Goal: Task Accomplishment & Management: Use online tool/utility

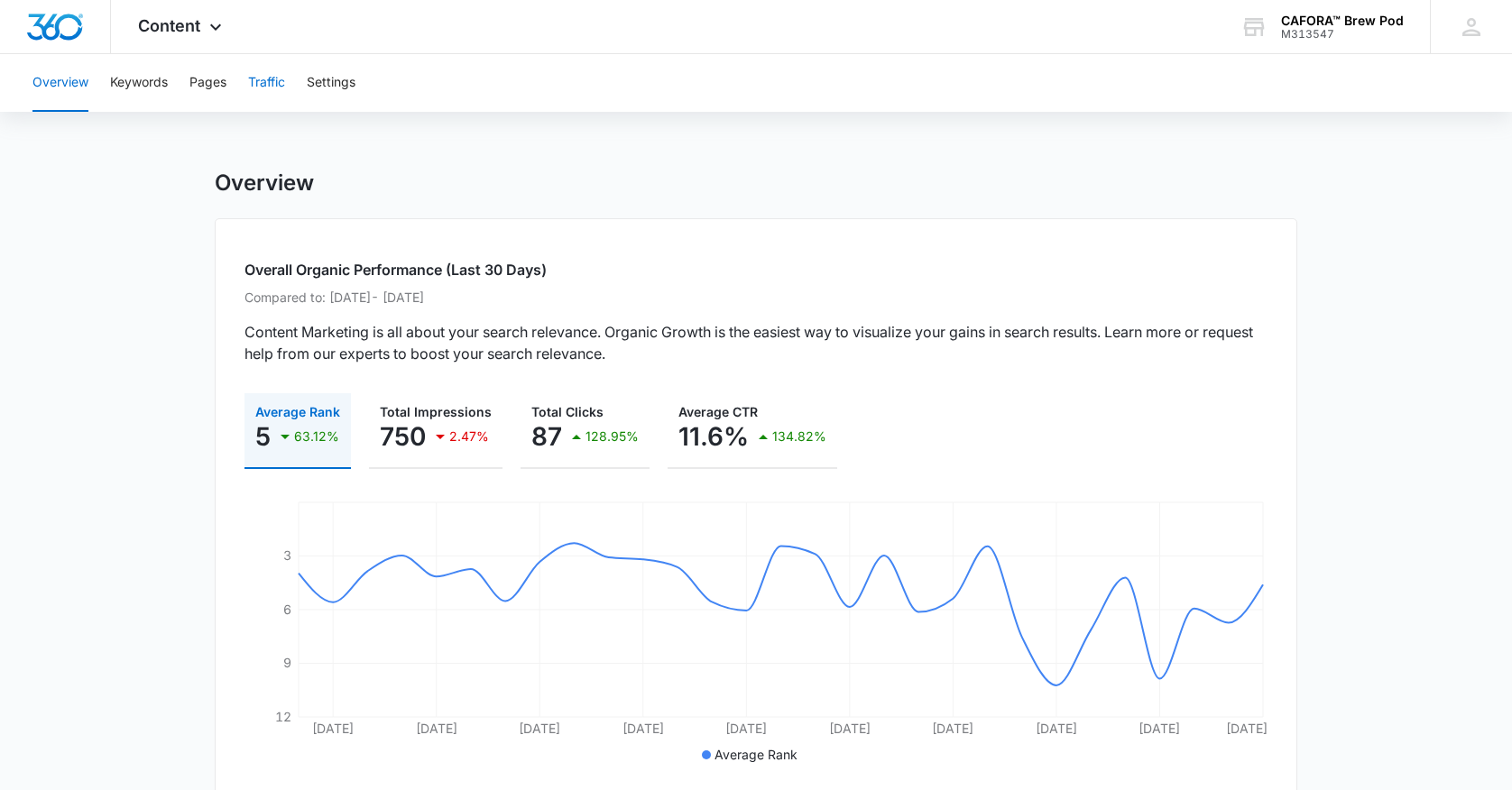
click at [263, 84] on button "Traffic" at bounding box center [267, 83] width 37 height 58
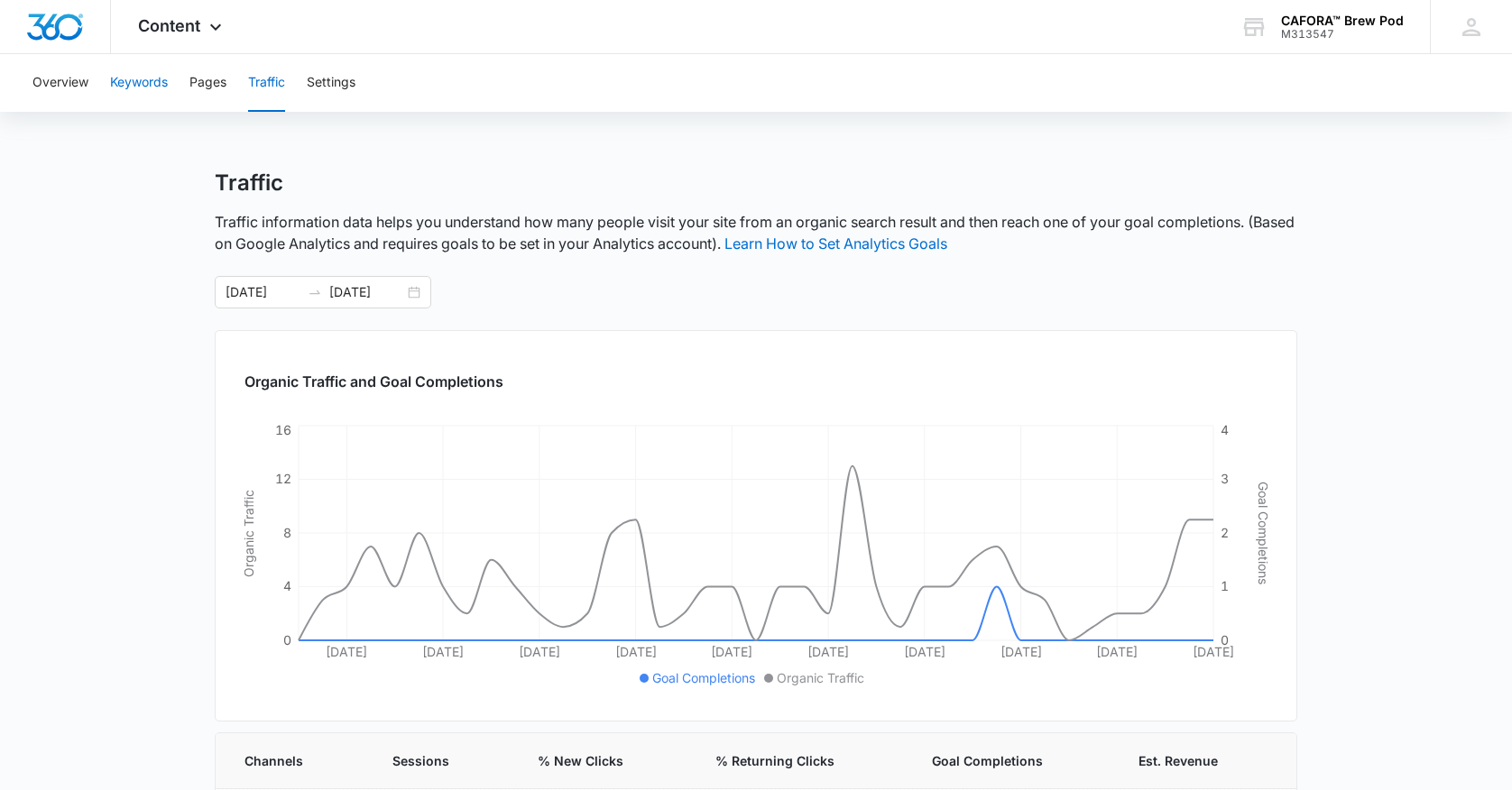
click at [146, 82] on button "Keywords" at bounding box center [139, 83] width 58 height 58
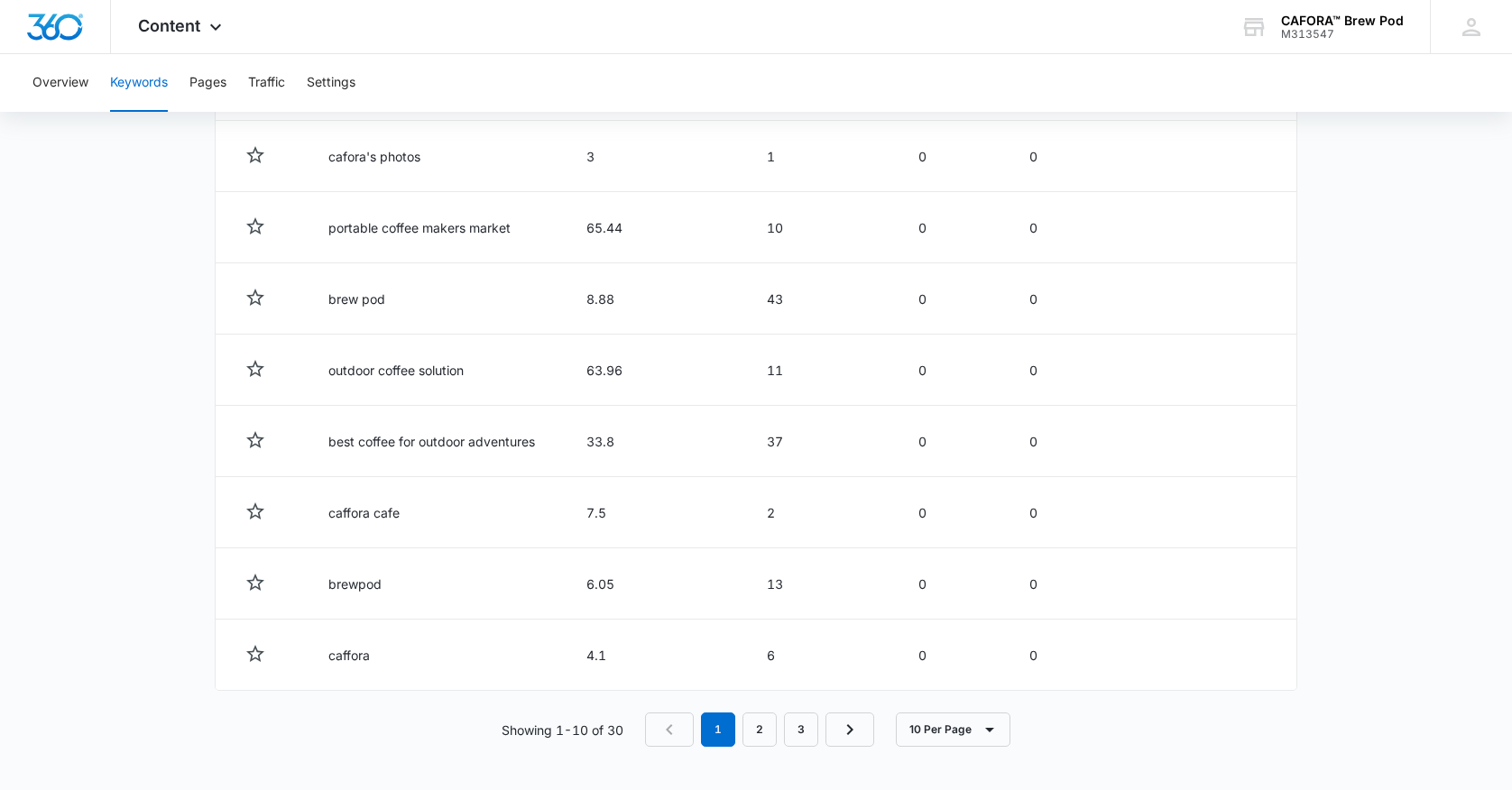
scroll to position [878, 0]
click at [177, 25] on span "Content" at bounding box center [169, 26] width 63 height 19
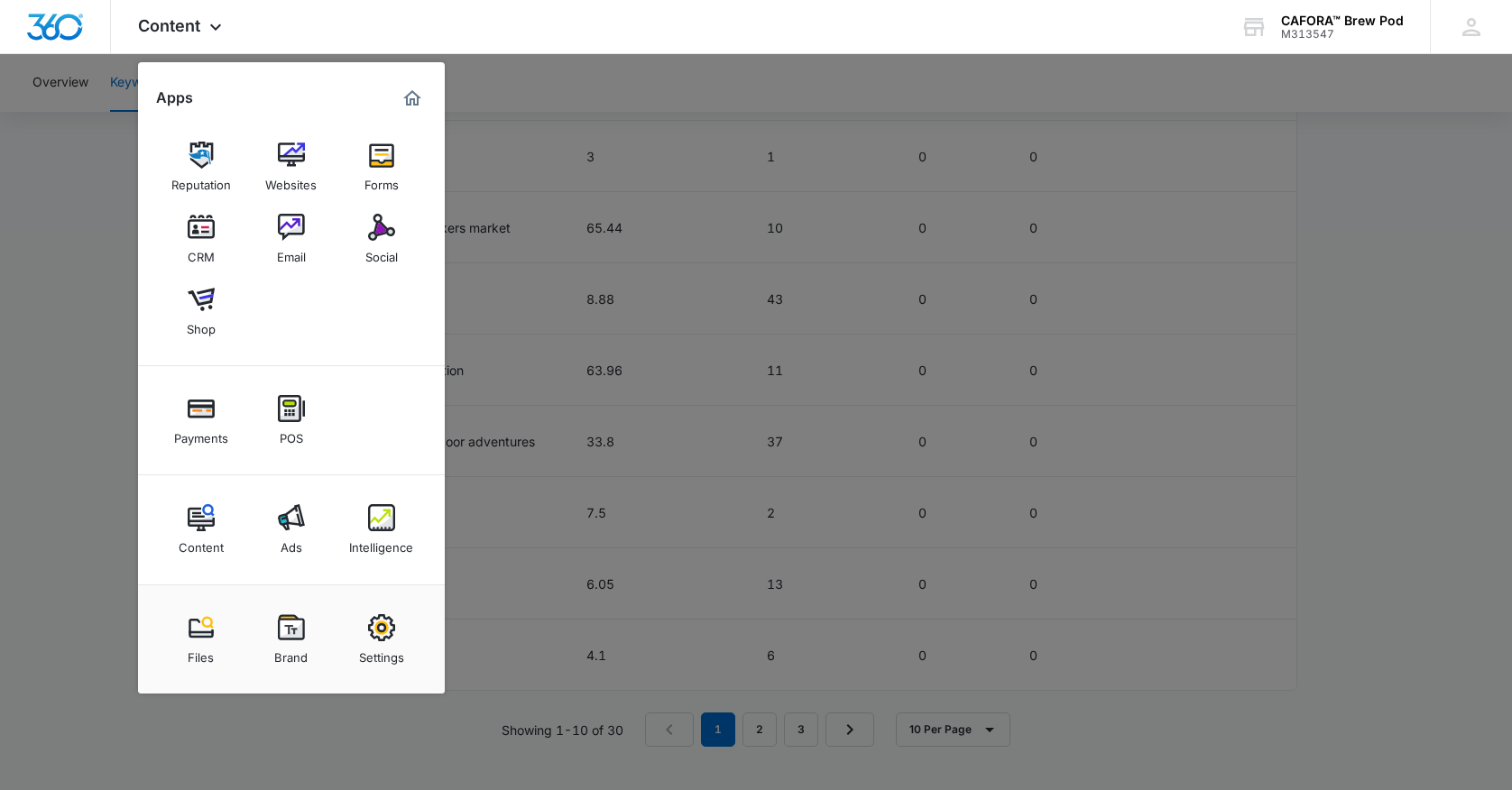
click at [205, 231] on img at bounding box center [201, 227] width 27 height 27
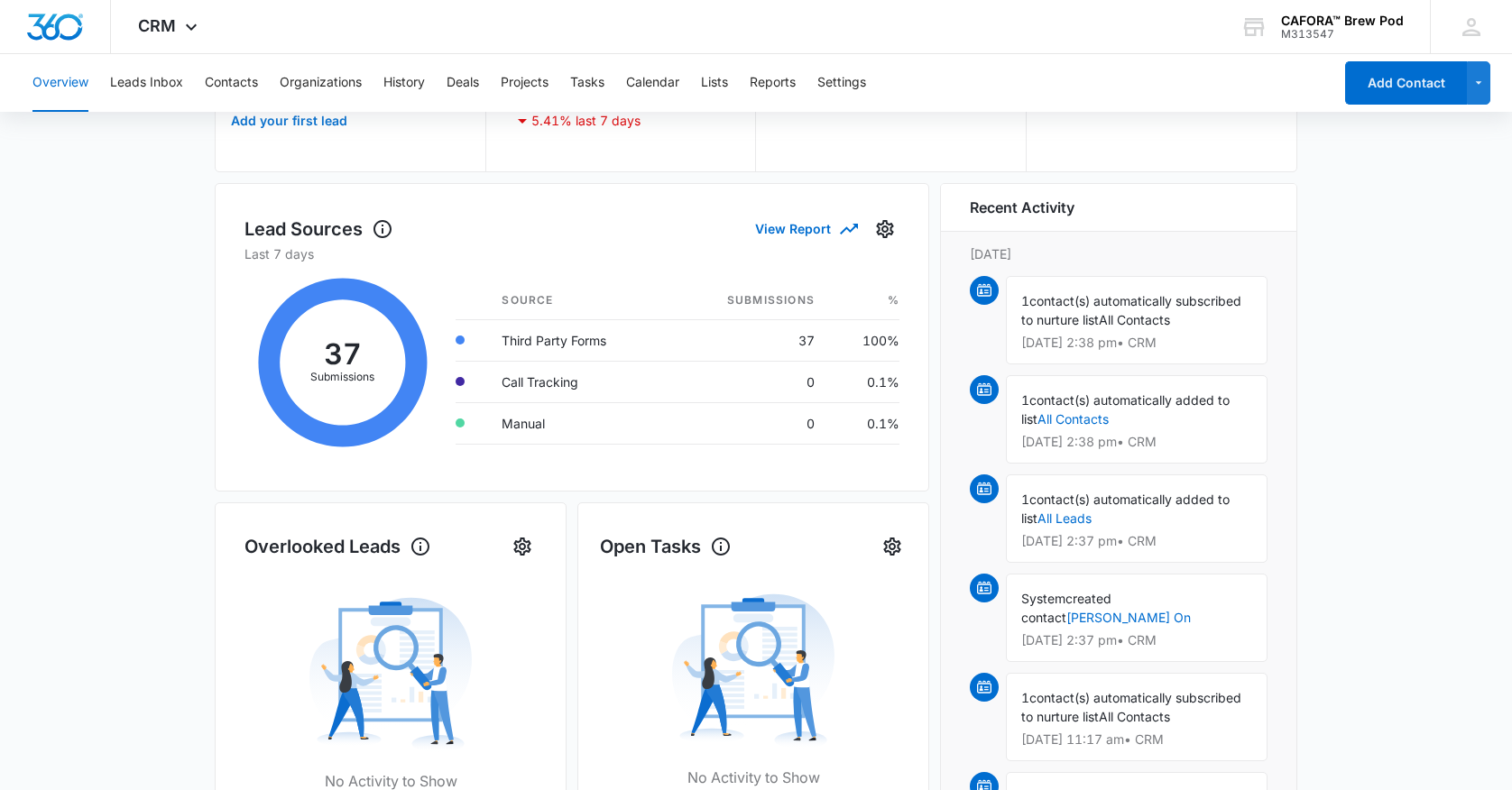
scroll to position [189, 0]
click at [1125, 303] on span "contact(s) automatically subscribed to nurture list" at bounding box center [1131, 308] width 220 height 35
click at [1083, 323] on span "contact(s) automatically subscribed to nurture list" at bounding box center [1131, 308] width 220 height 35
click at [988, 285] on img at bounding box center [984, 288] width 14 height 14
click at [240, 83] on button "Contacts" at bounding box center [231, 83] width 53 height 58
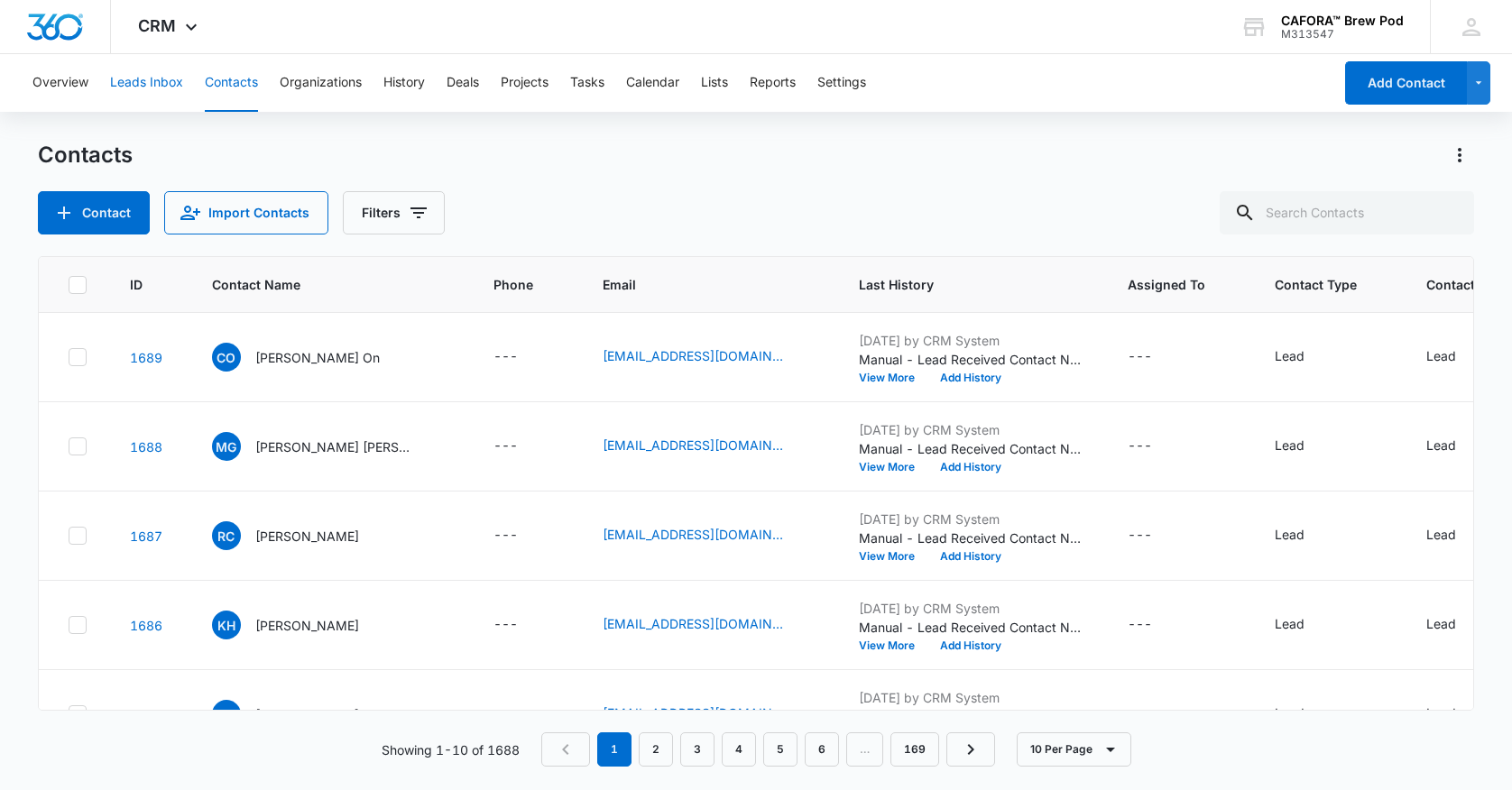
click at [159, 83] on button "Leads Inbox" at bounding box center [146, 83] width 73 height 58
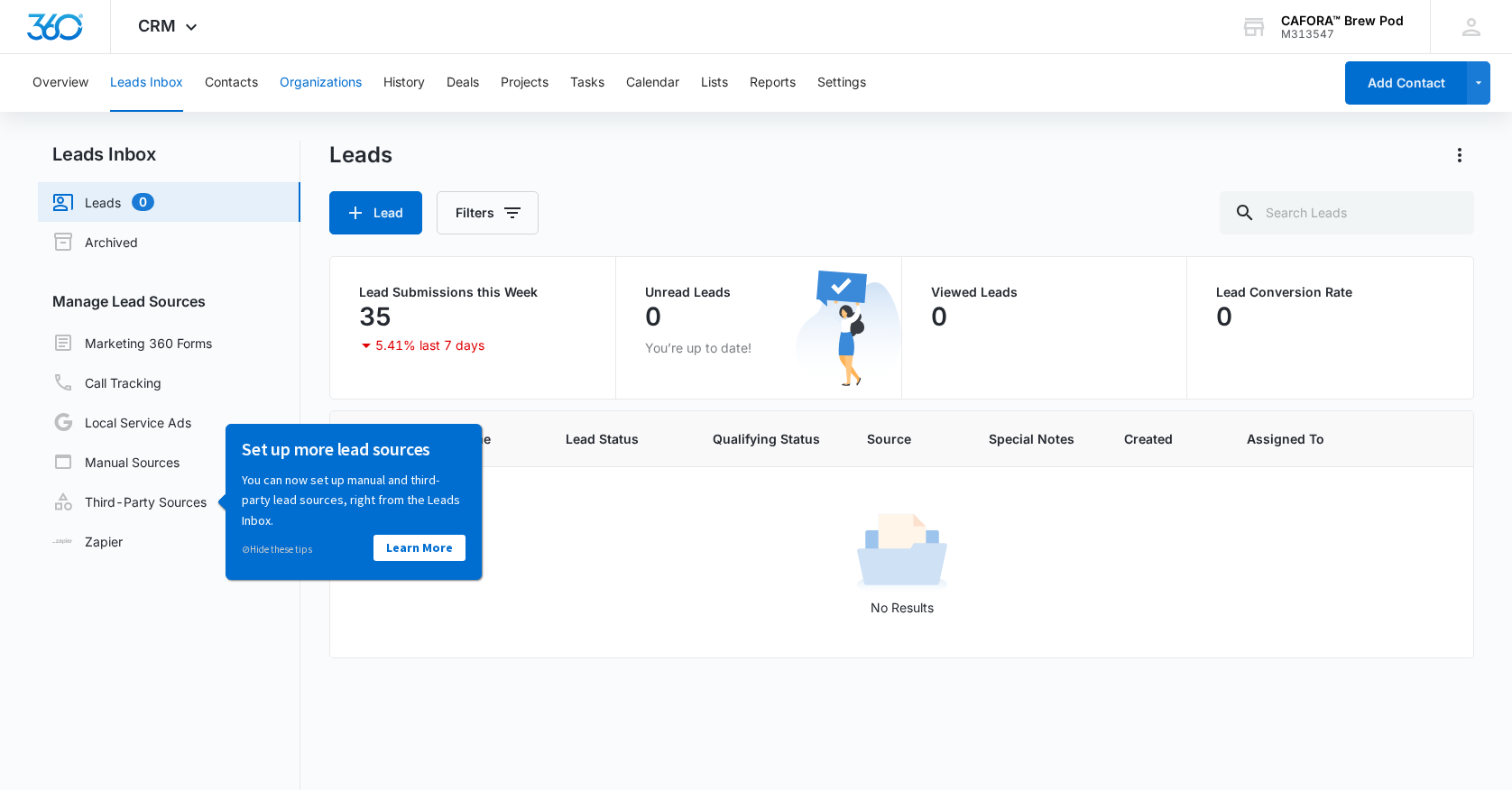
click at [319, 88] on button "Organizations" at bounding box center [320, 83] width 82 height 58
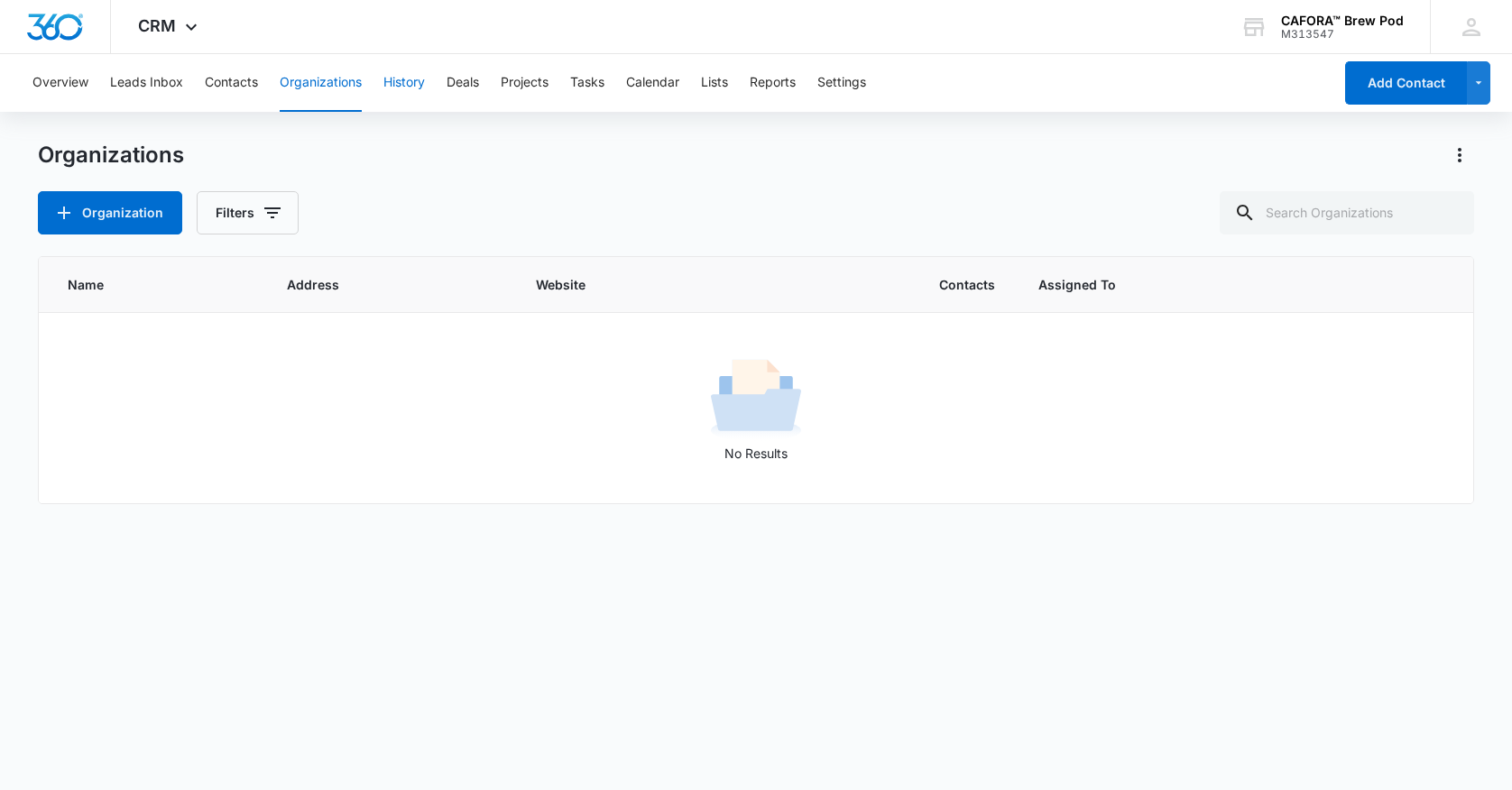
click at [398, 81] on button "History" at bounding box center [404, 83] width 41 height 58
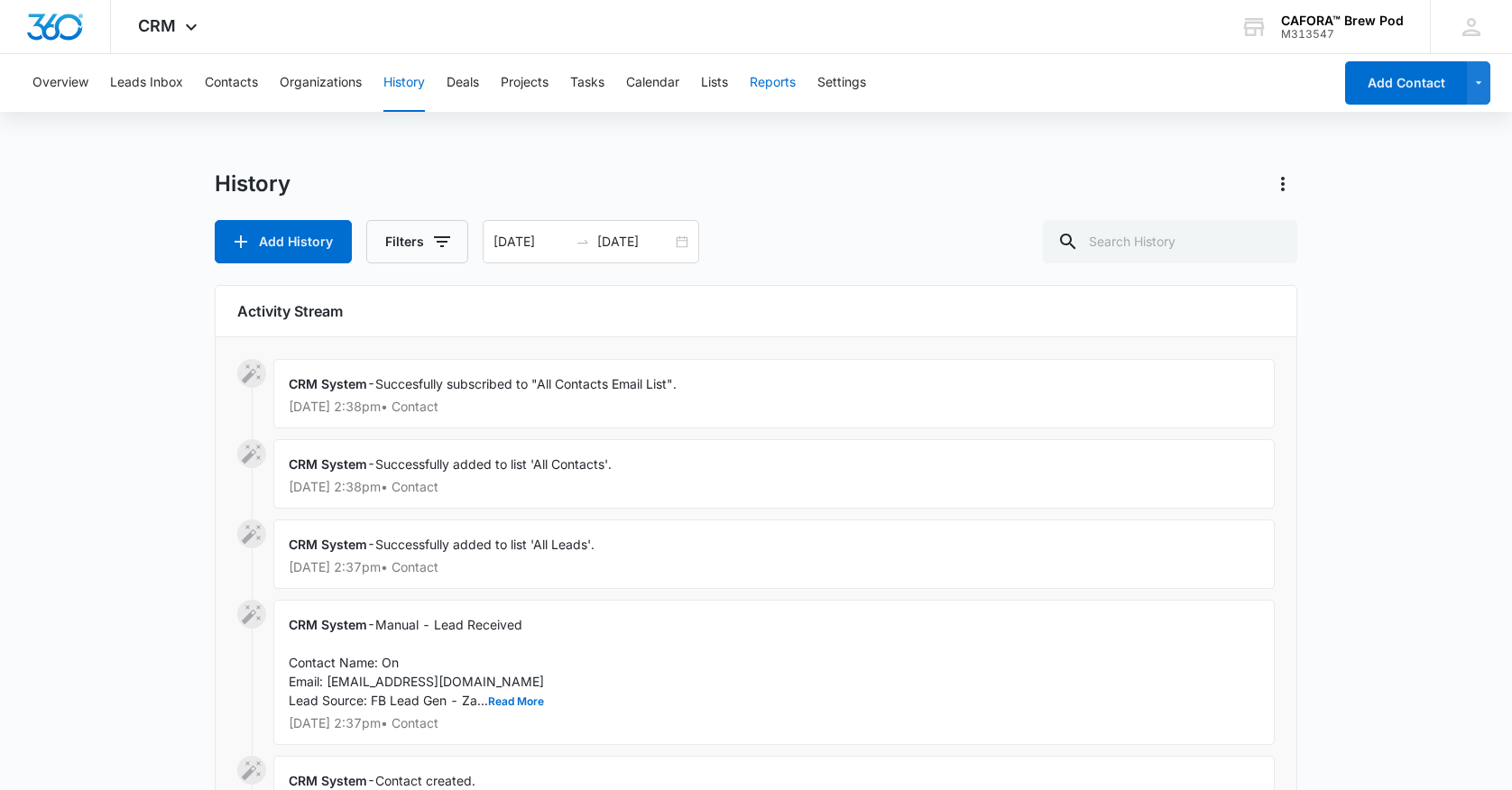
click at [777, 83] on button "Reports" at bounding box center [773, 83] width 46 height 58
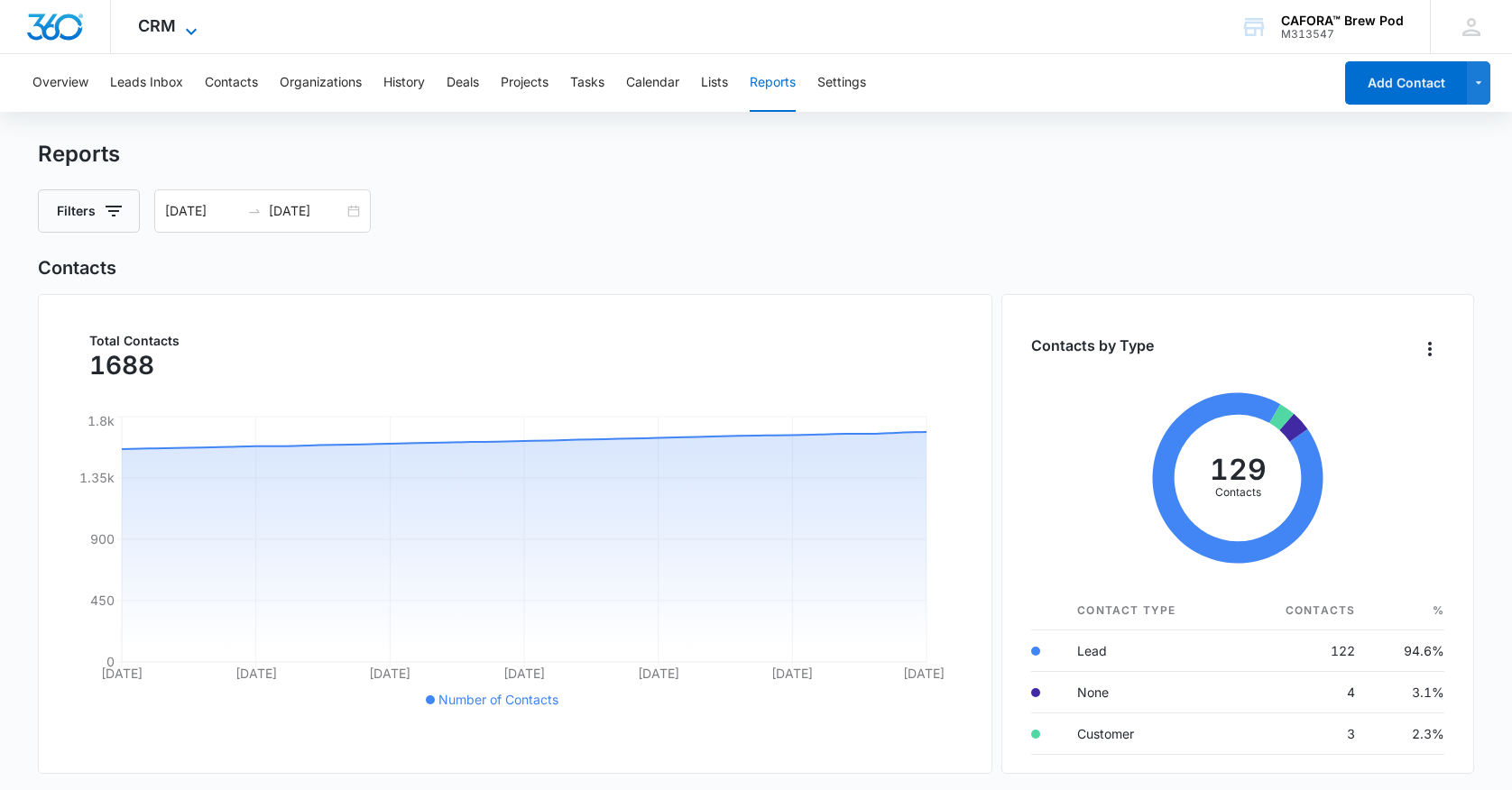
click at [164, 21] on span "CRM" at bounding box center [156, 26] width 38 height 19
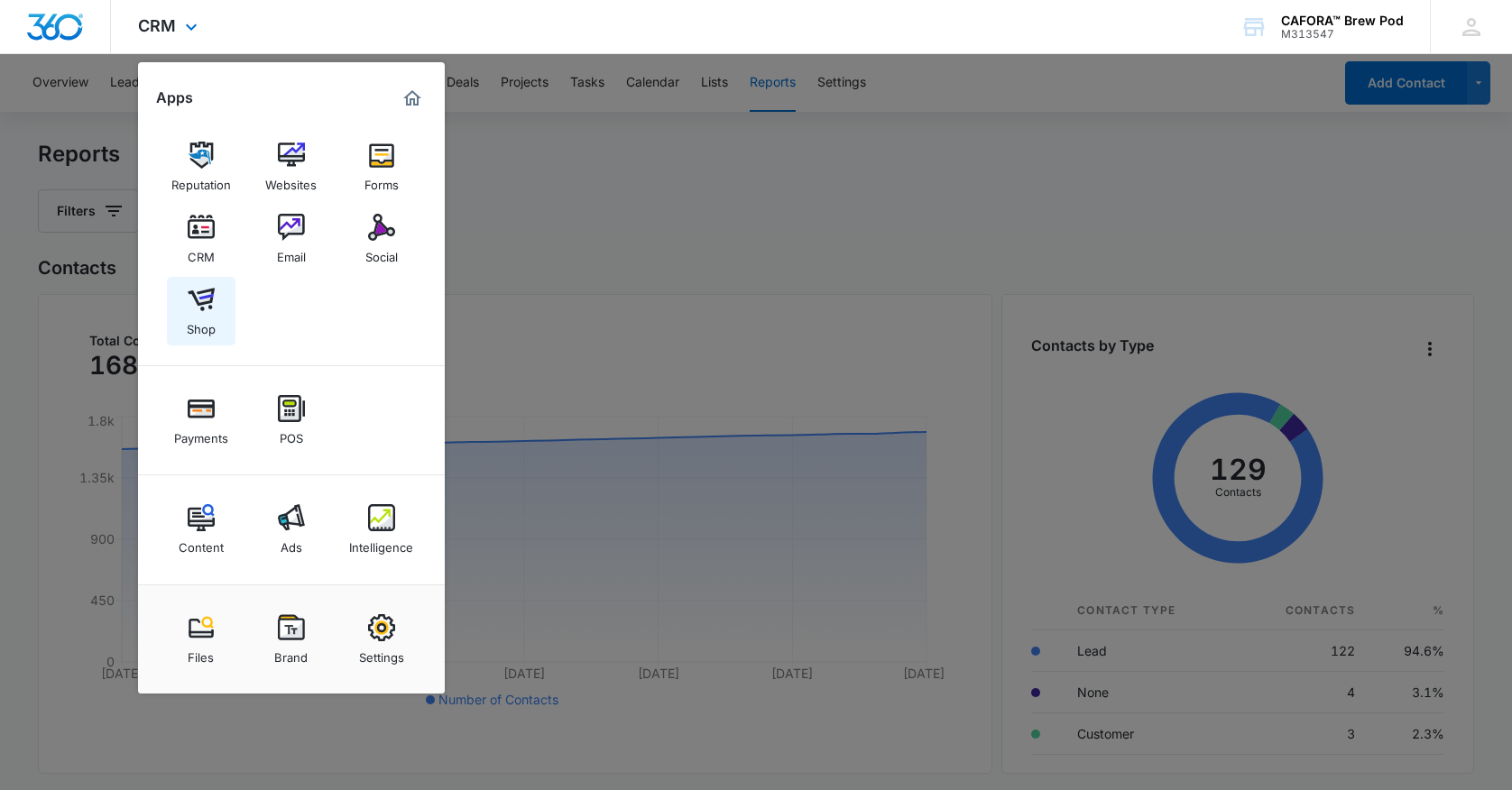
click at [200, 305] on img at bounding box center [201, 300] width 27 height 27
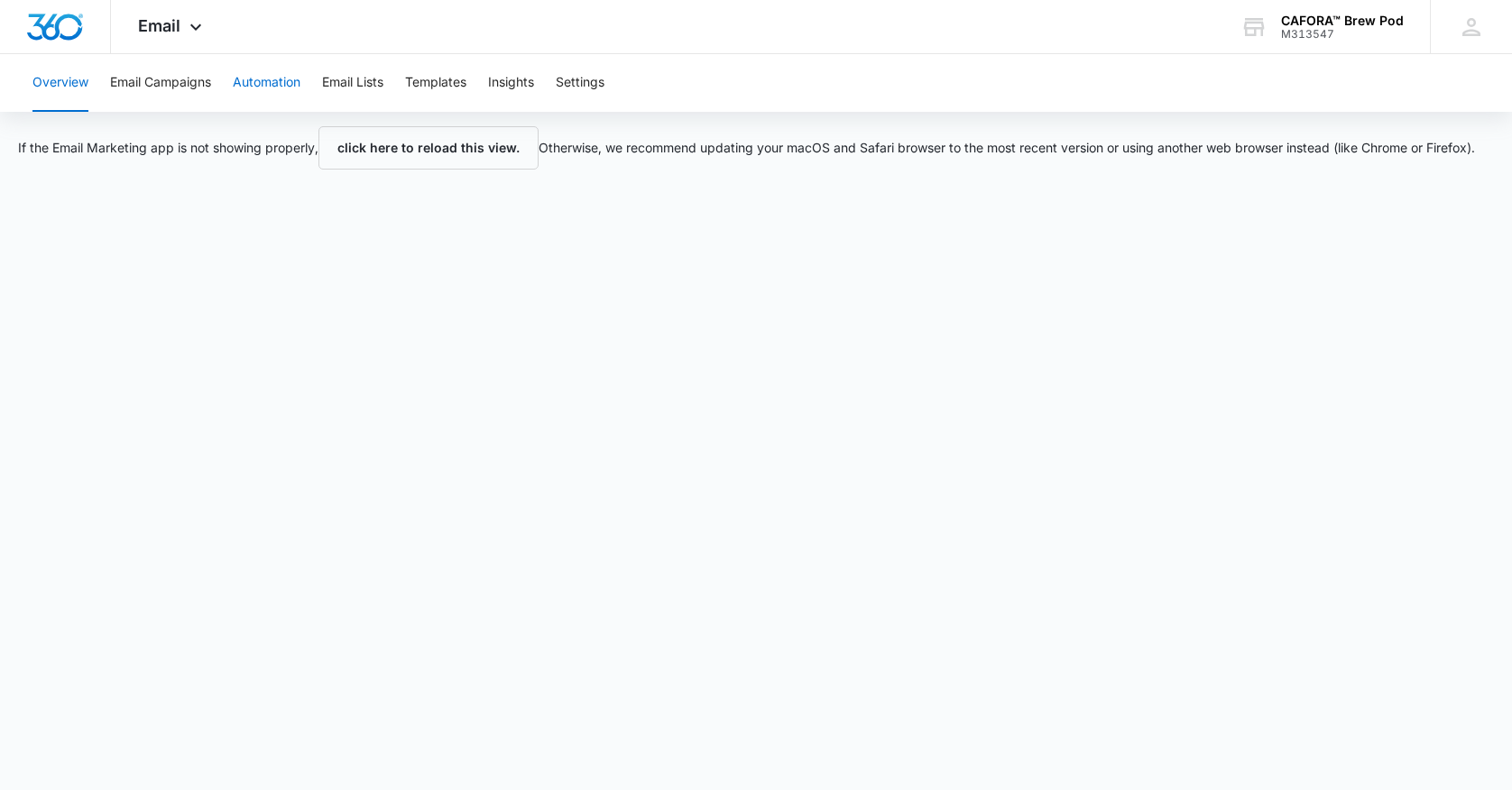
click at [263, 85] on button "Automation" at bounding box center [267, 83] width 67 height 58
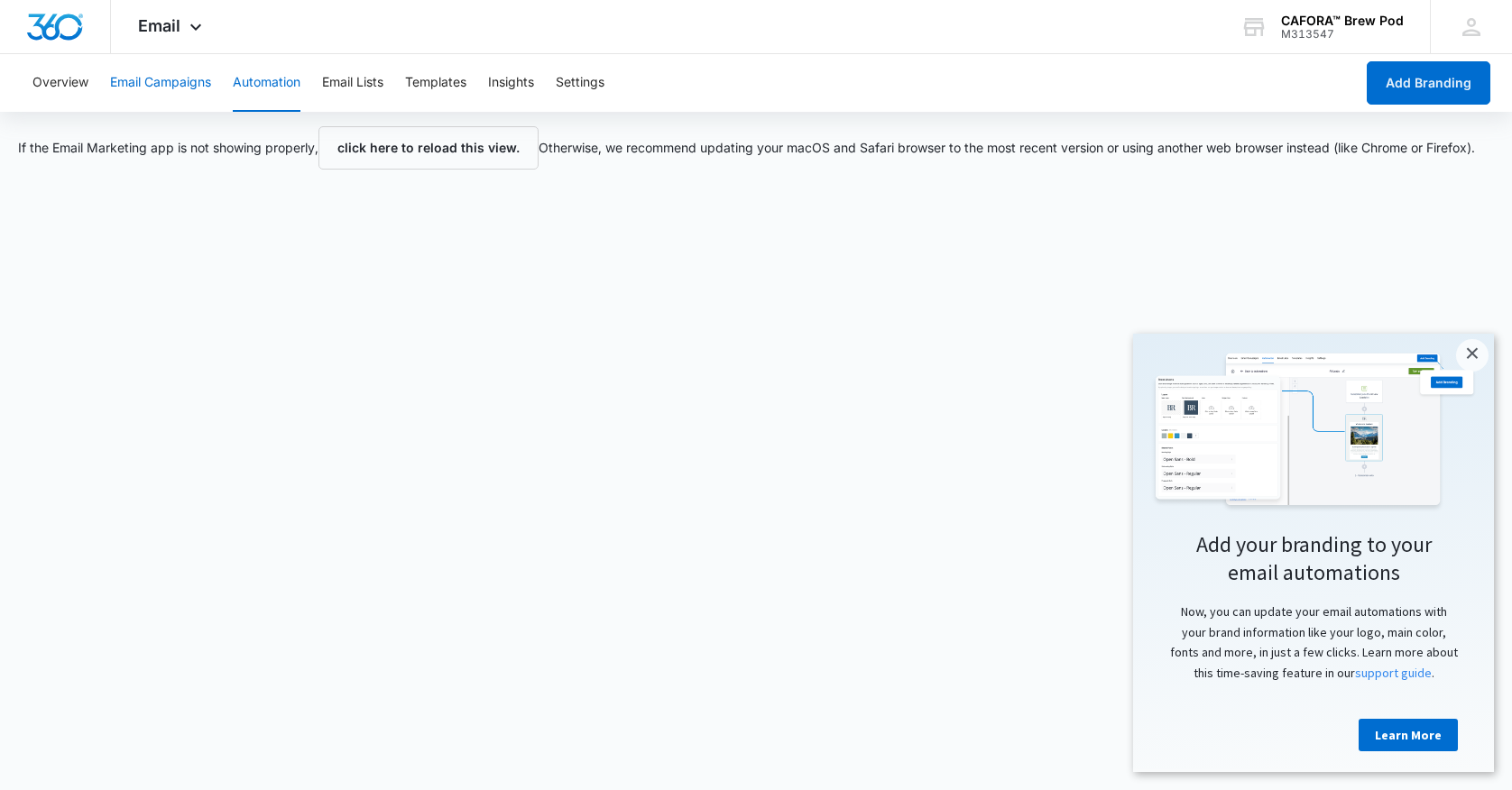
click at [197, 85] on button "Email Campaigns" at bounding box center [160, 83] width 101 height 58
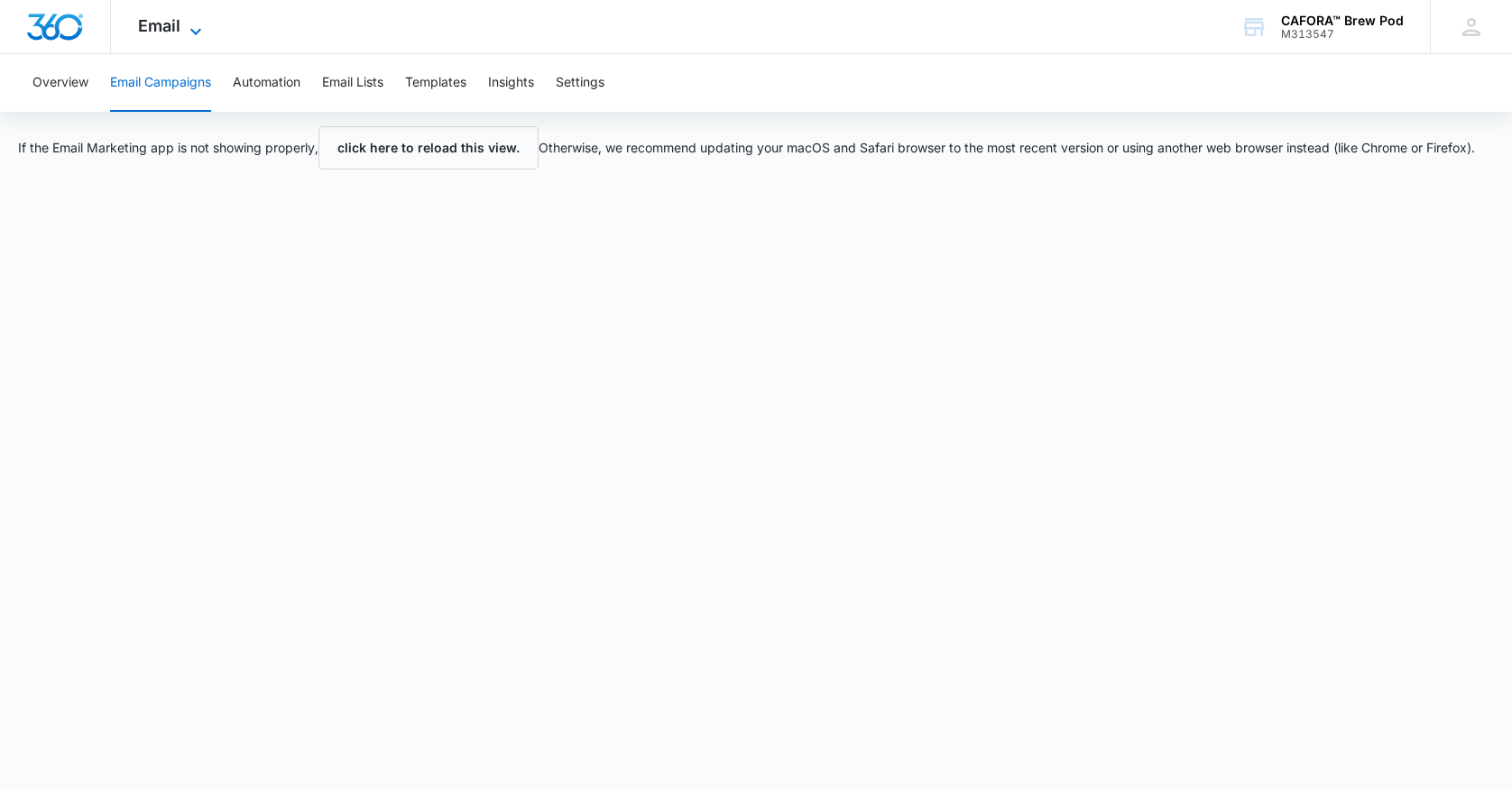
click at [173, 30] on span "Email" at bounding box center [159, 26] width 42 height 19
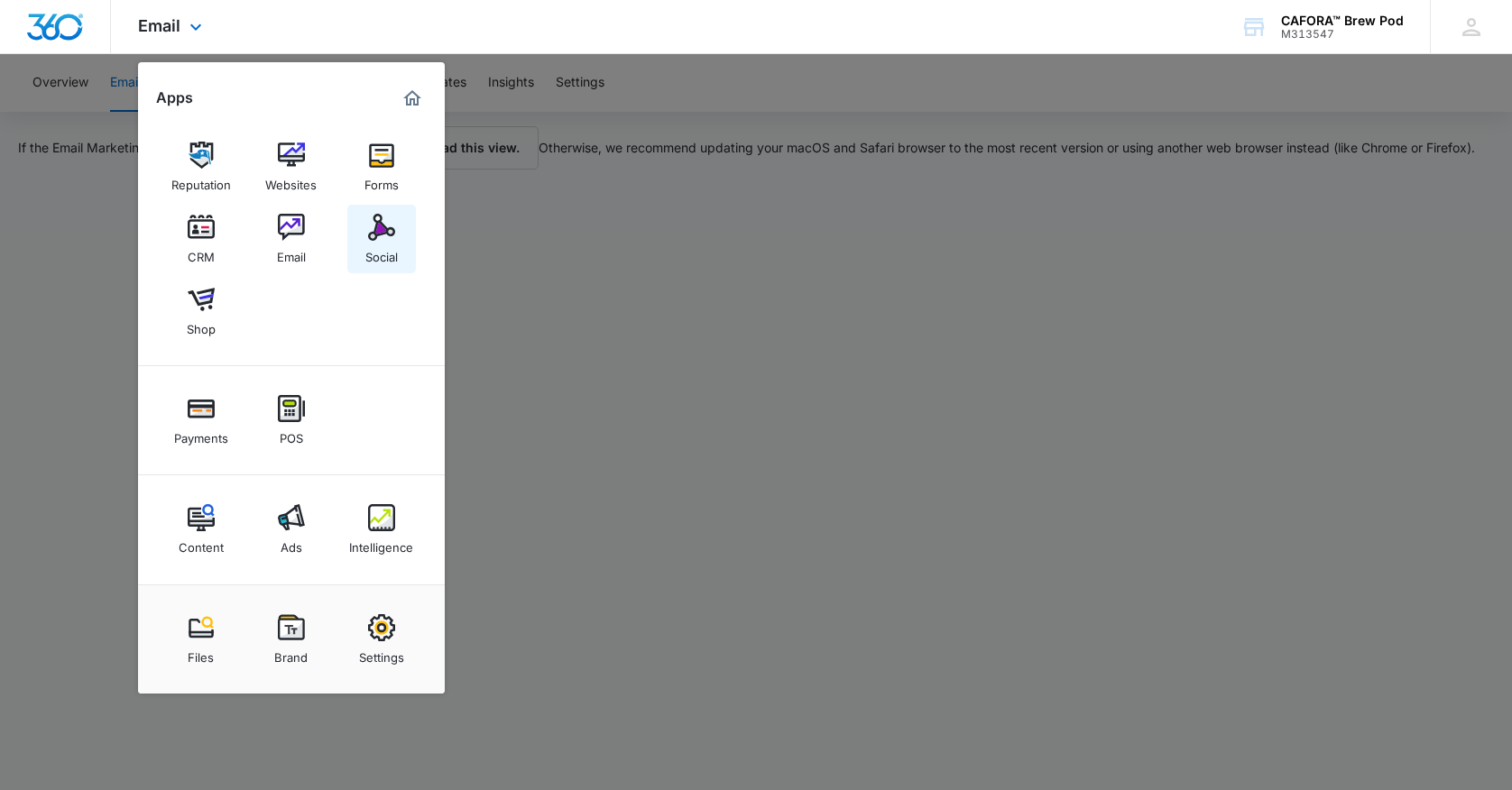
click at [384, 224] on img at bounding box center [382, 227] width 27 height 27
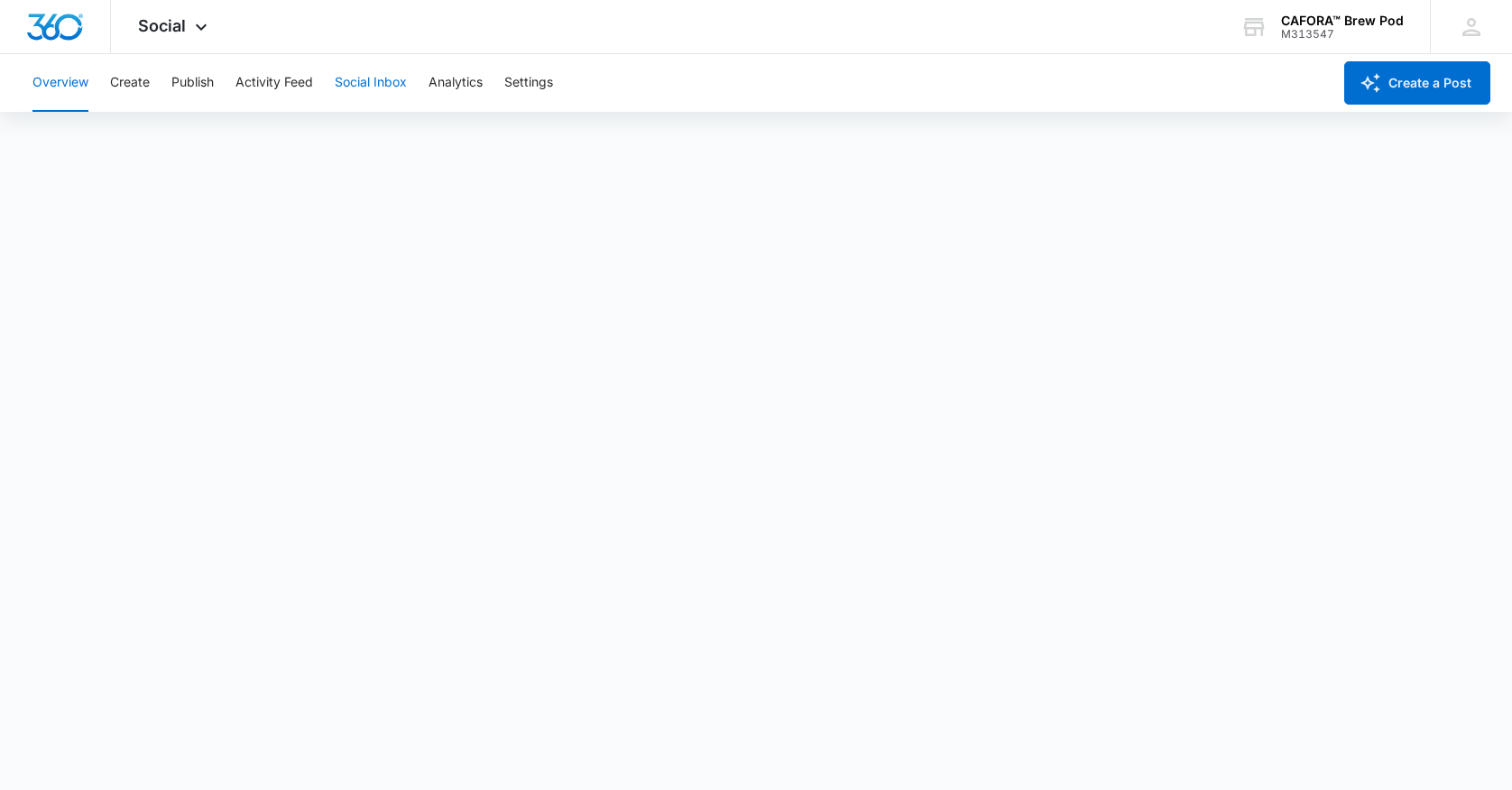
click at [361, 85] on button "Social Inbox" at bounding box center [370, 83] width 72 height 58
click at [56, 80] on button "Overview" at bounding box center [61, 83] width 56 height 58
click at [167, 25] on span "Social" at bounding box center [162, 26] width 48 height 19
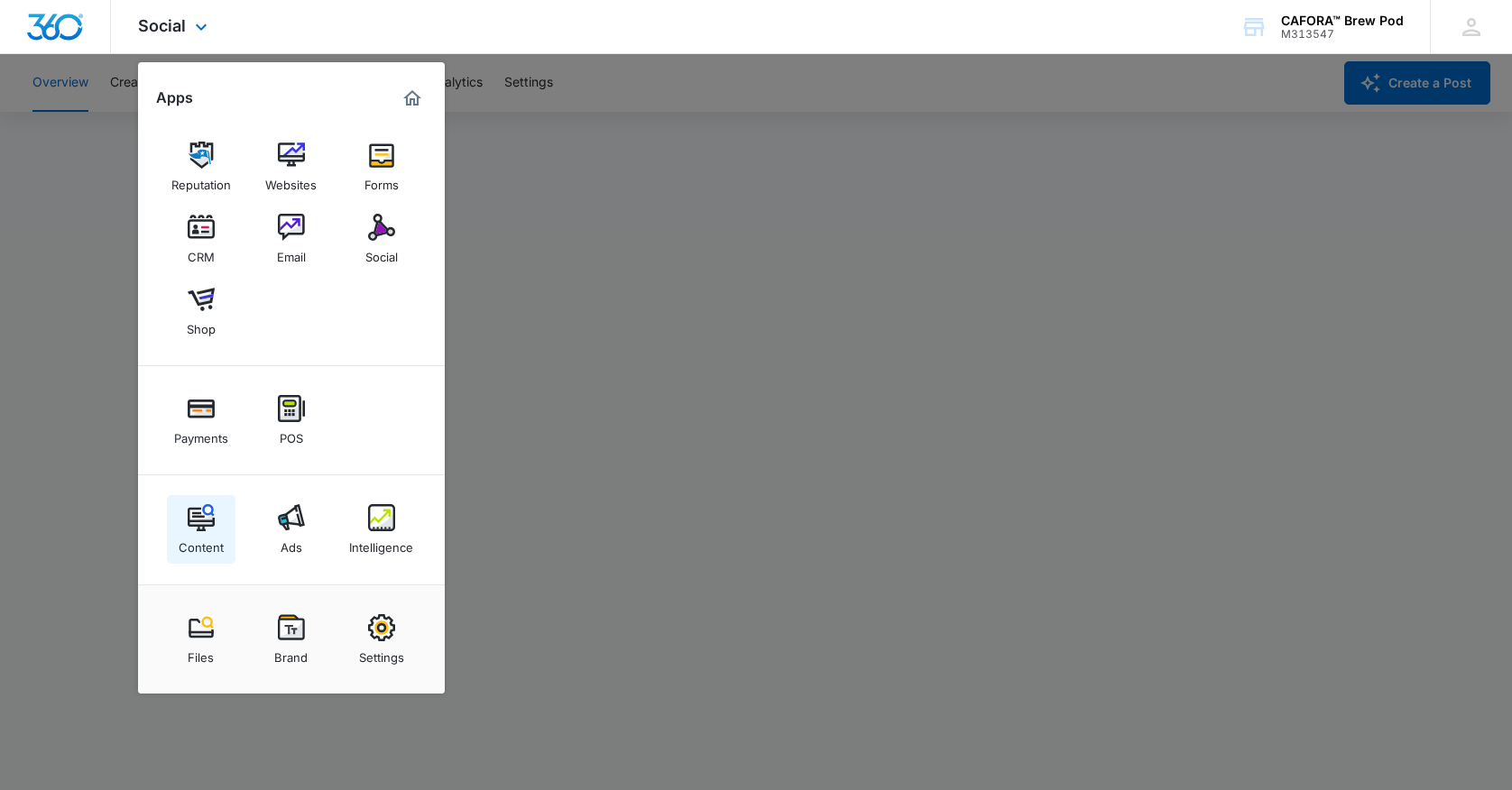
click at [198, 517] on img at bounding box center [201, 517] width 27 height 27
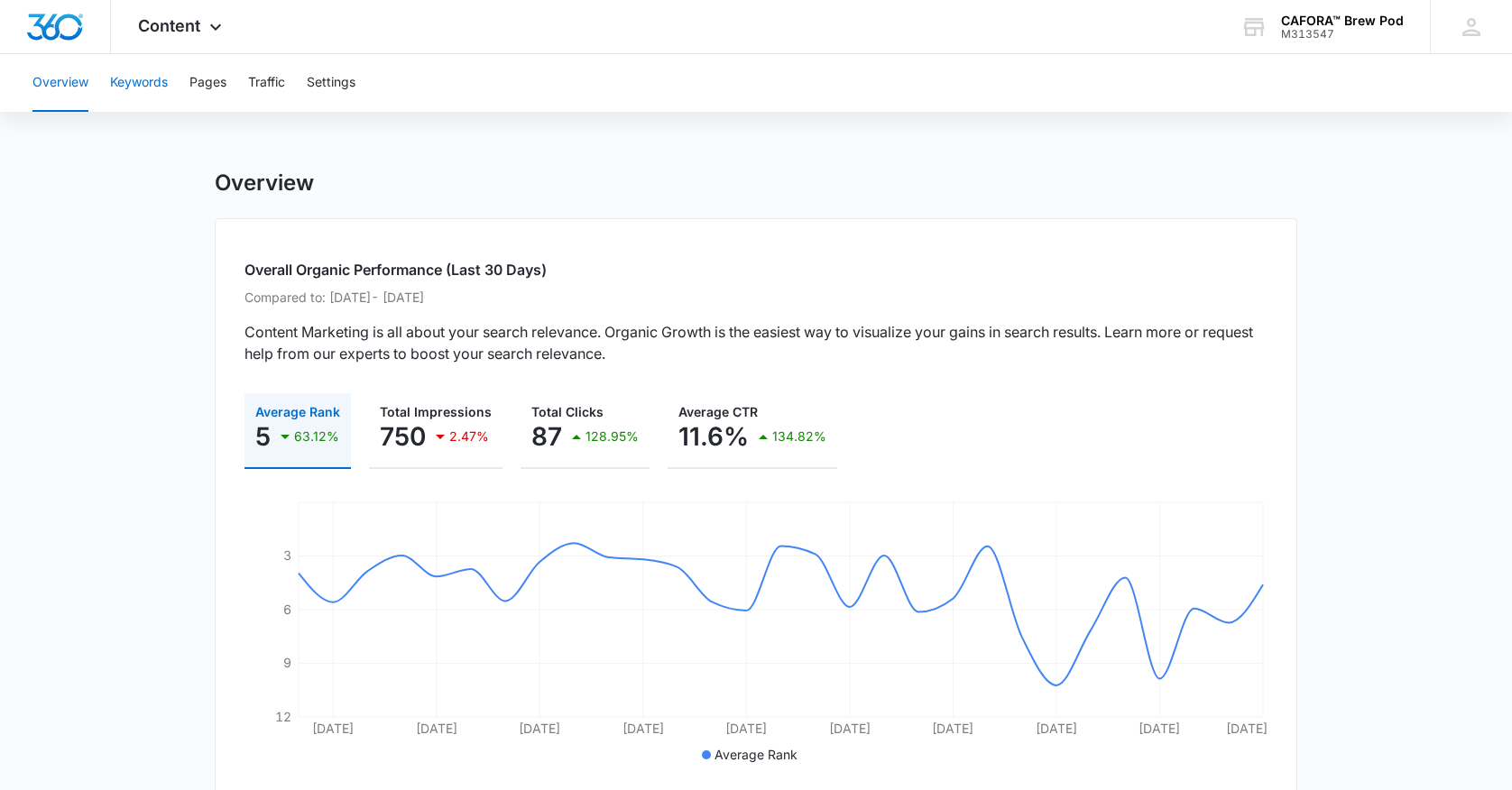
drag, startPoint x: 137, startPoint y: 78, endPoint x: 146, endPoint y: 81, distance: 9.5
click at [137, 80] on button "Keywords" at bounding box center [139, 83] width 58 height 58
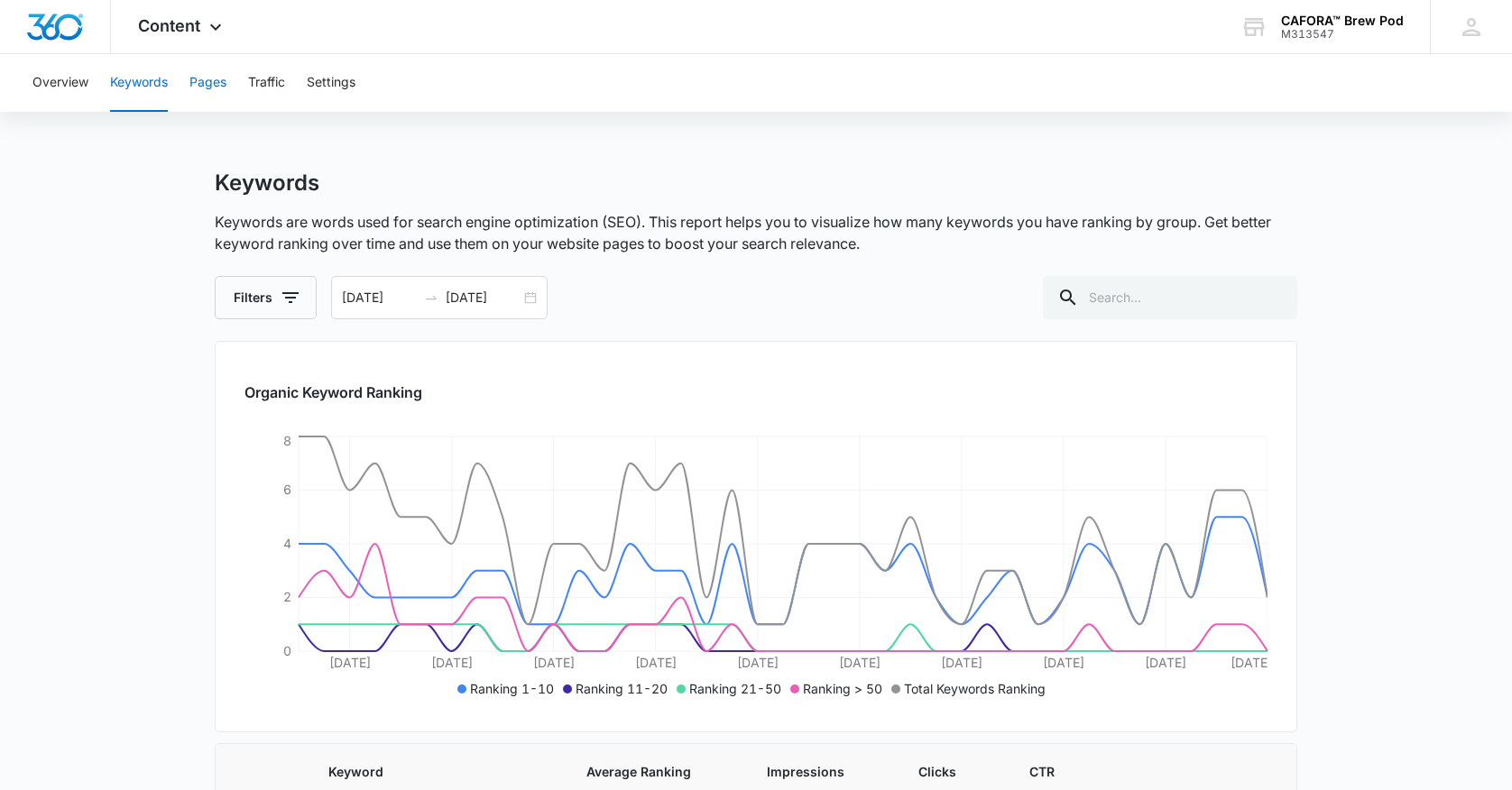
click at [219, 78] on button "Pages" at bounding box center [208, 83] width 37 height 58
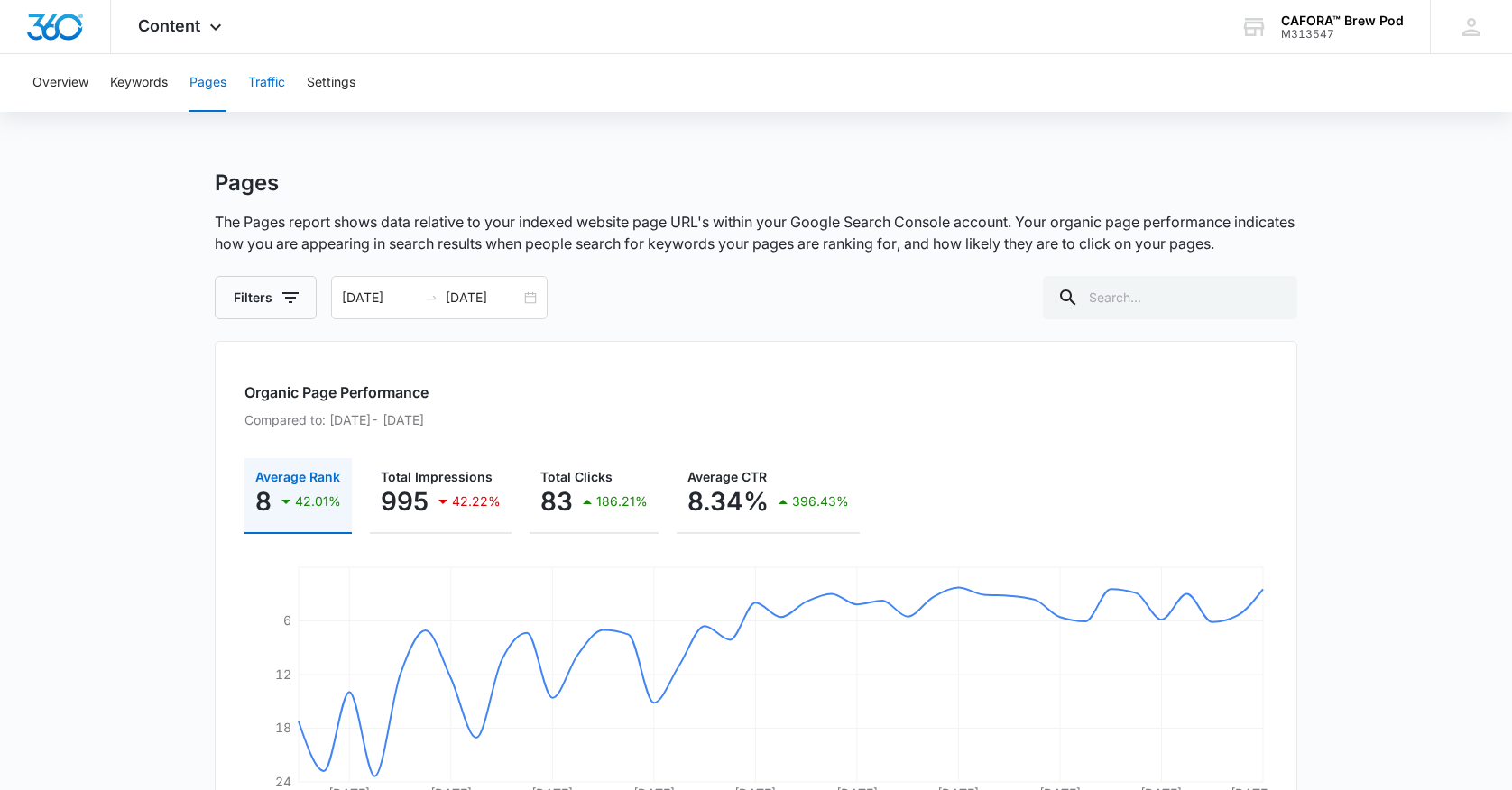
click at [268, 86] on button "Traffic" at bounding box center [267, 83] width 37 height 58
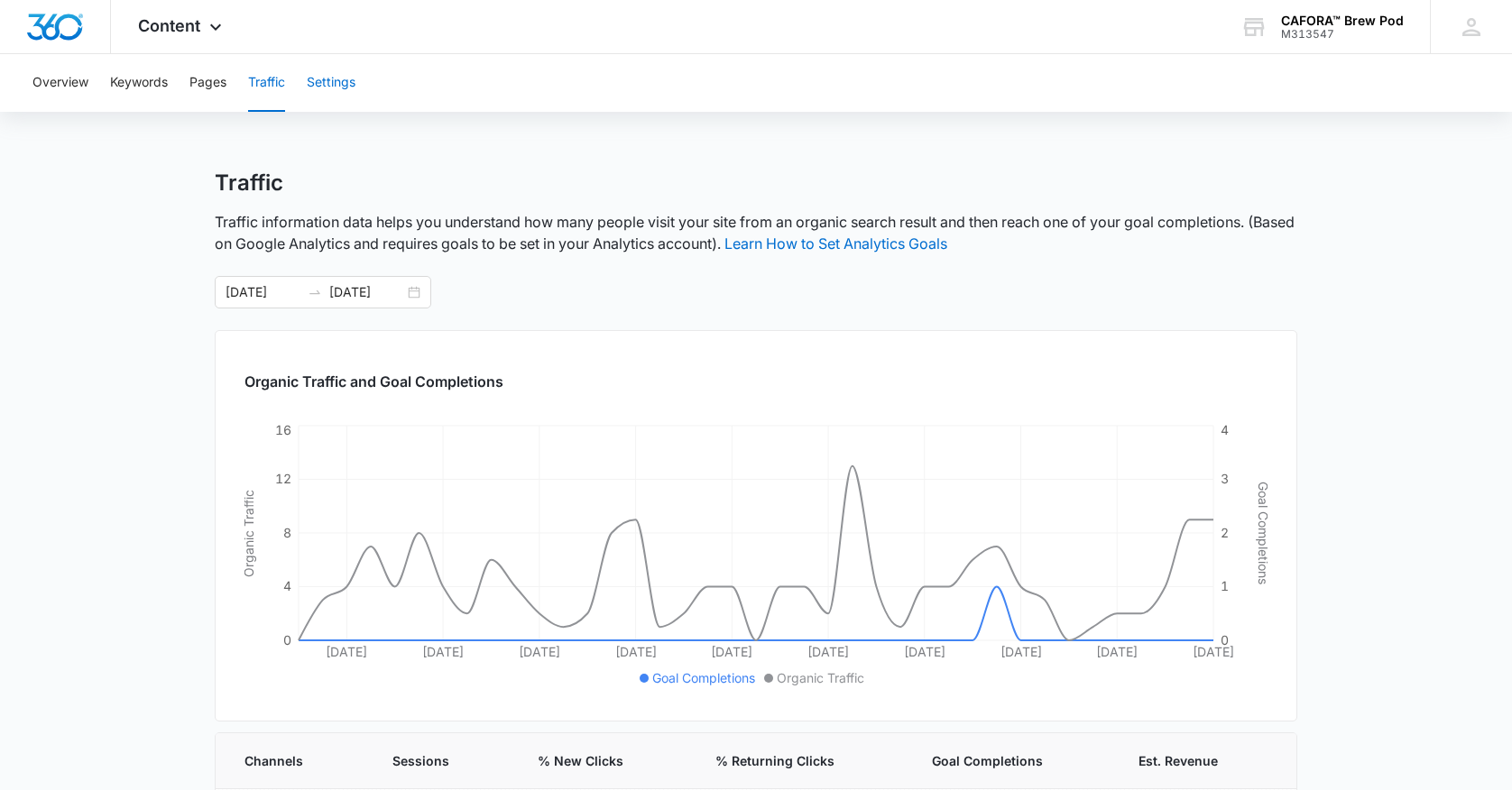
click at [345, 82] on button "Settings" at bounding box center [331, 83] width 49 height 58
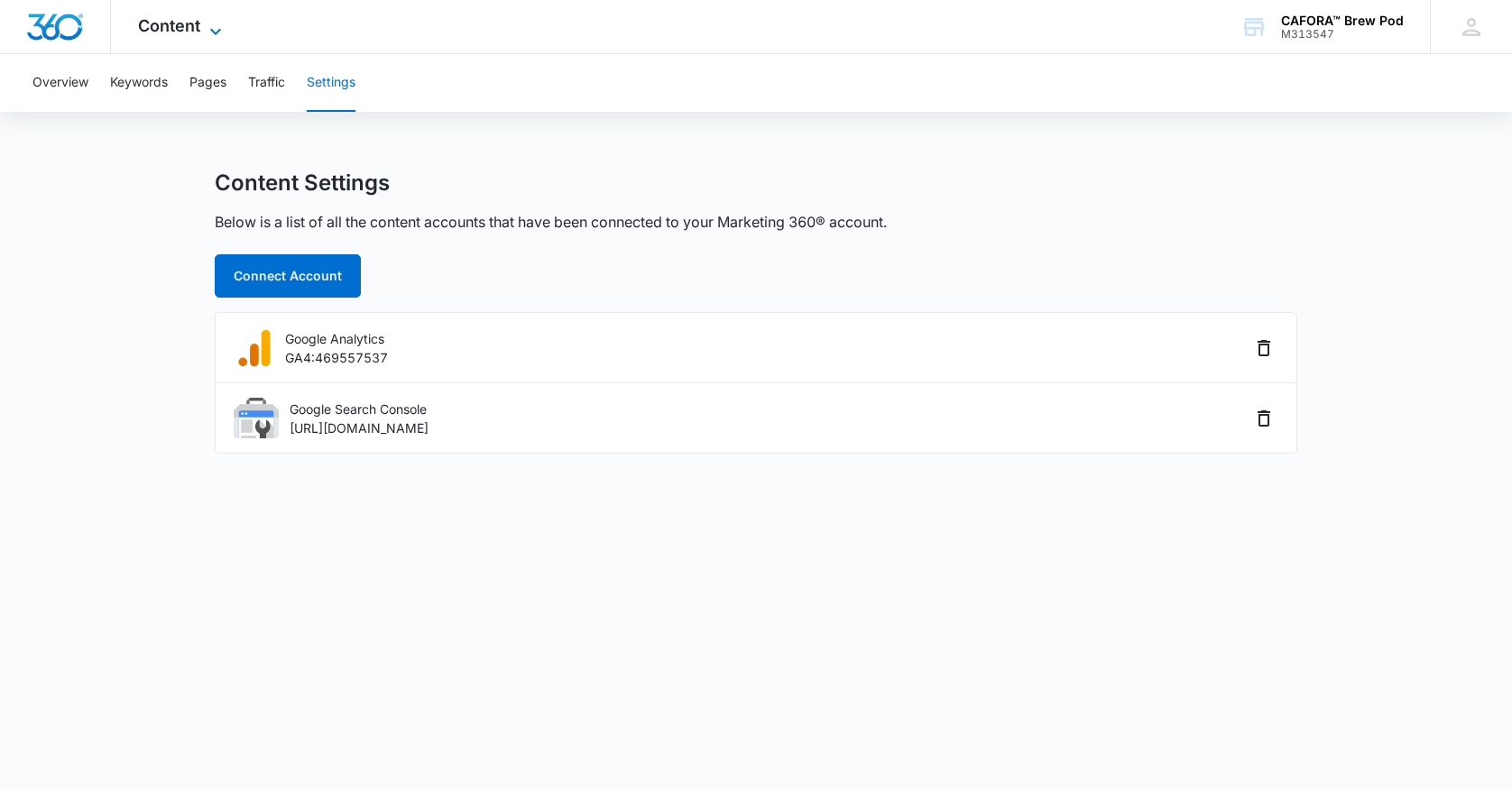
click at [174, 22] on span "Content" at bounding box center [169, 26] width 63 height 19
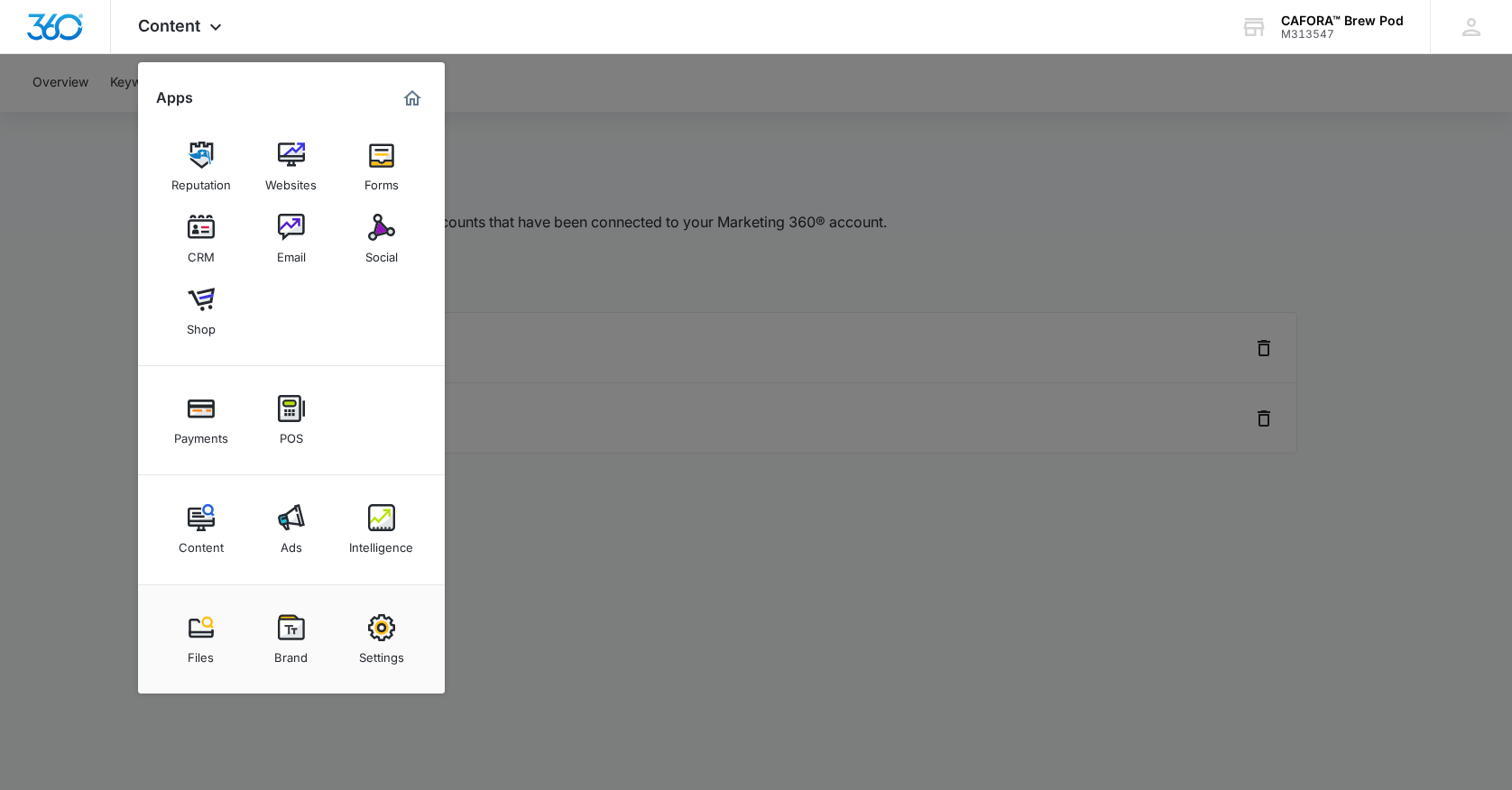
click at [293, 528] on img at bounding box center [291, 517] width 27 height 27
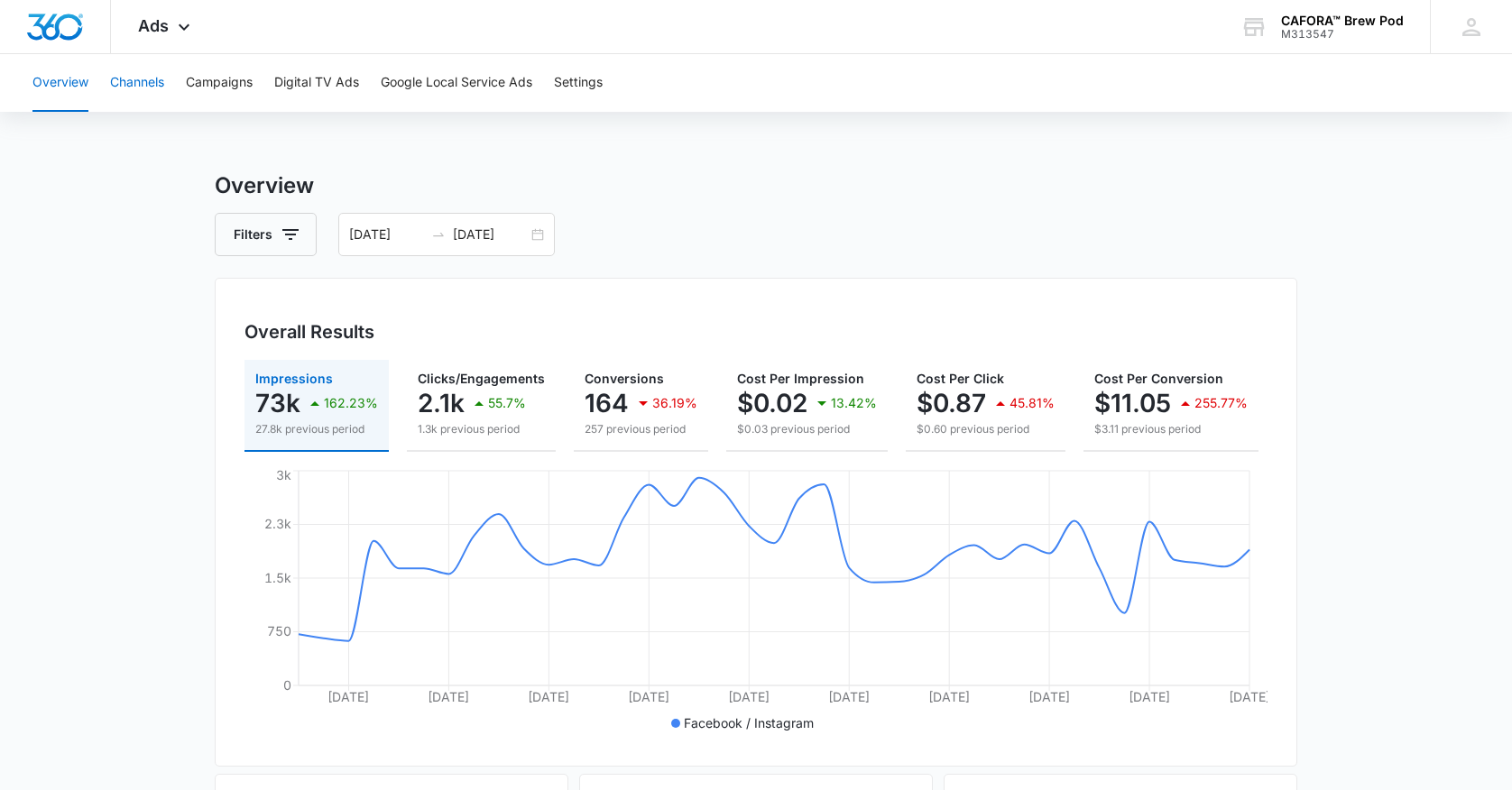
click at [151, 85] on button "Channels" at bounding box center [137, 83] width 54 height 58
click at [230, 81] on button "Campaigns" at bounding box center [219, 83] width 66 height 58
click at [333, 82] on button "Digital TV Ads" at bounding box center [317, 83] width 85 height 58
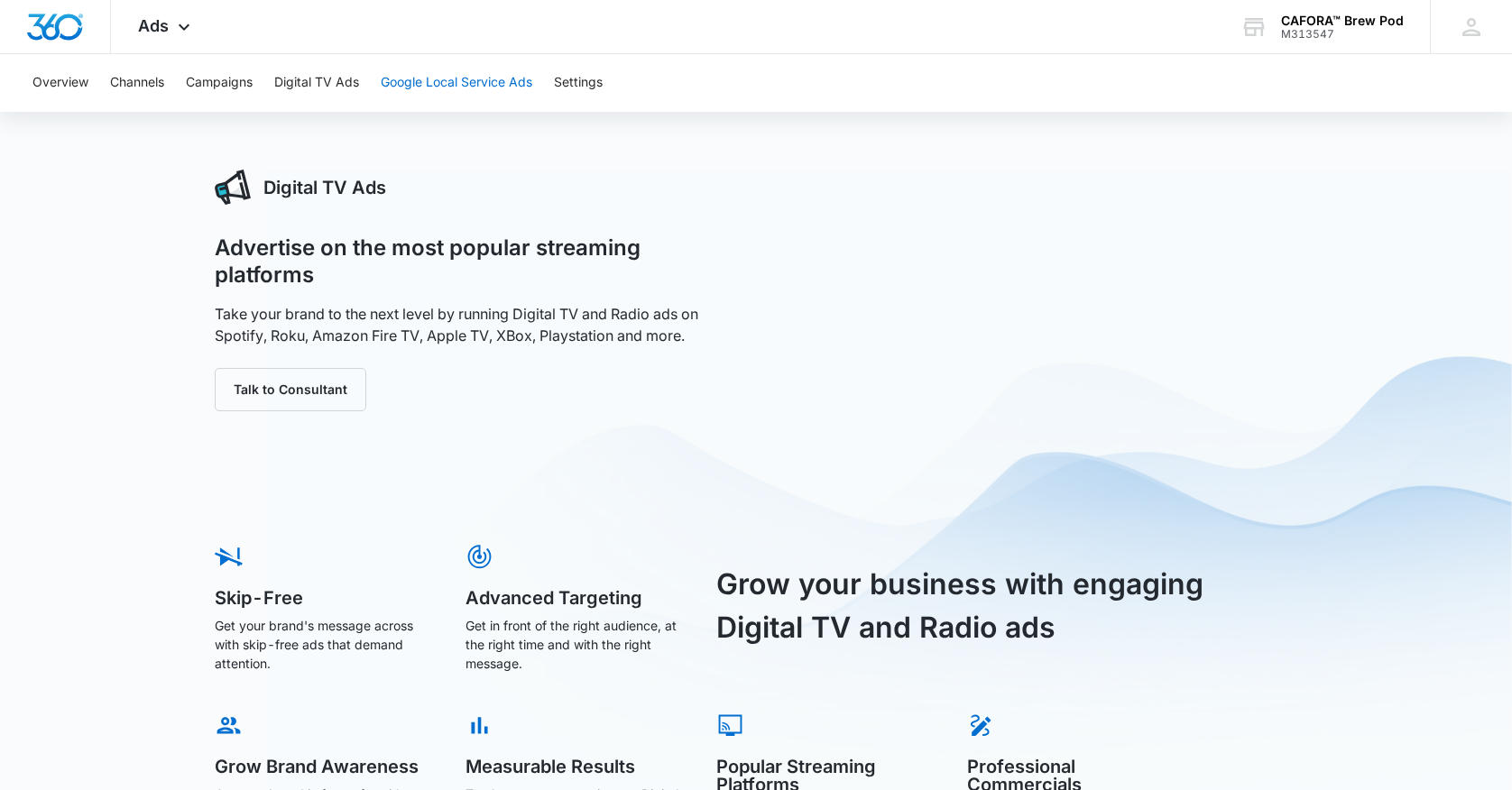
click at [423, 85] on button "Google Local Service Ads" at bounding box center [456, 83] width 151 height 58
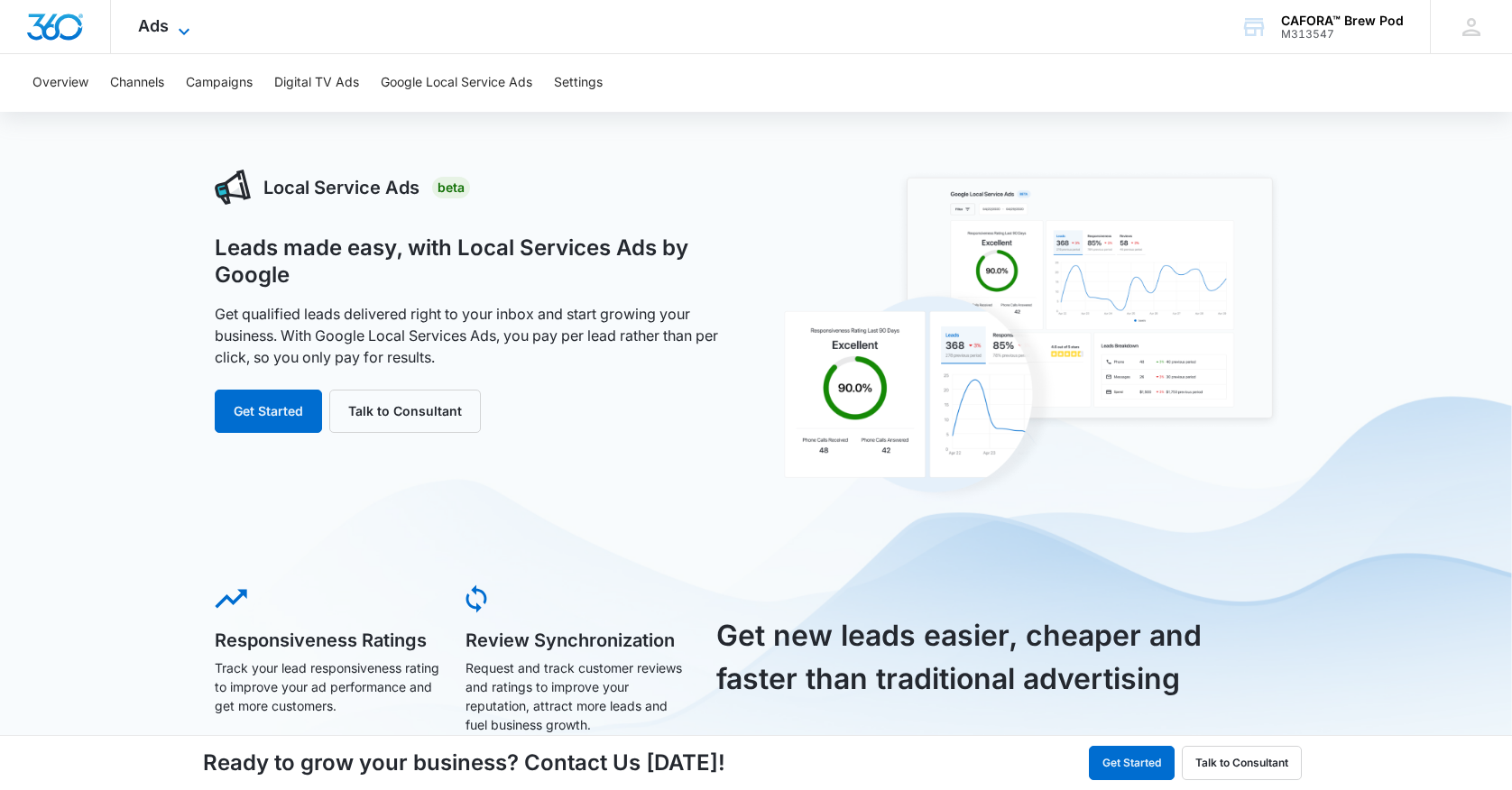
click at [147, 23] on span "Ads" at bounding box center [153, 26] width 31 height 19
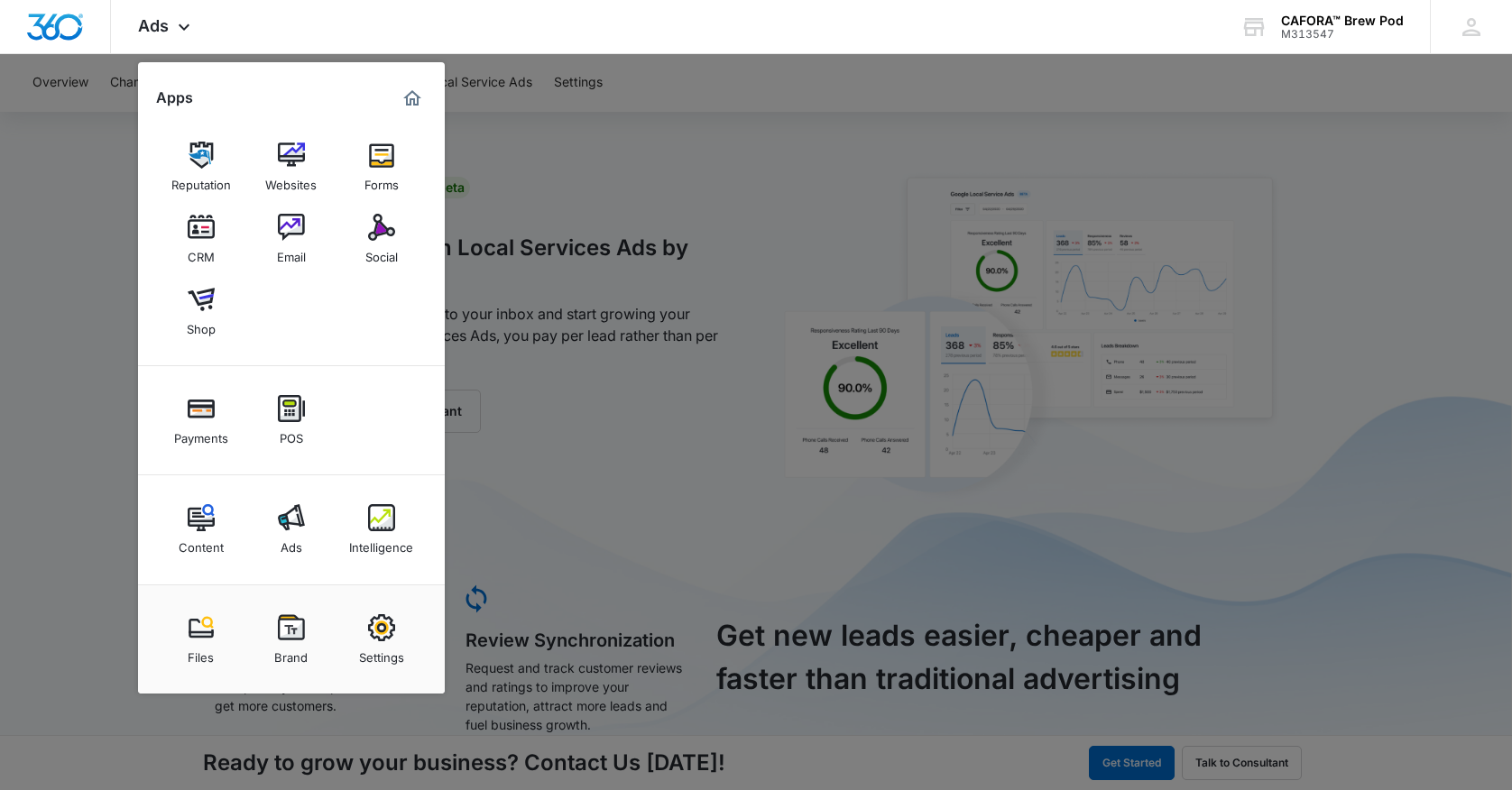
click at [390, 523] on img at bounding box center [382, 517] width 27 height 27
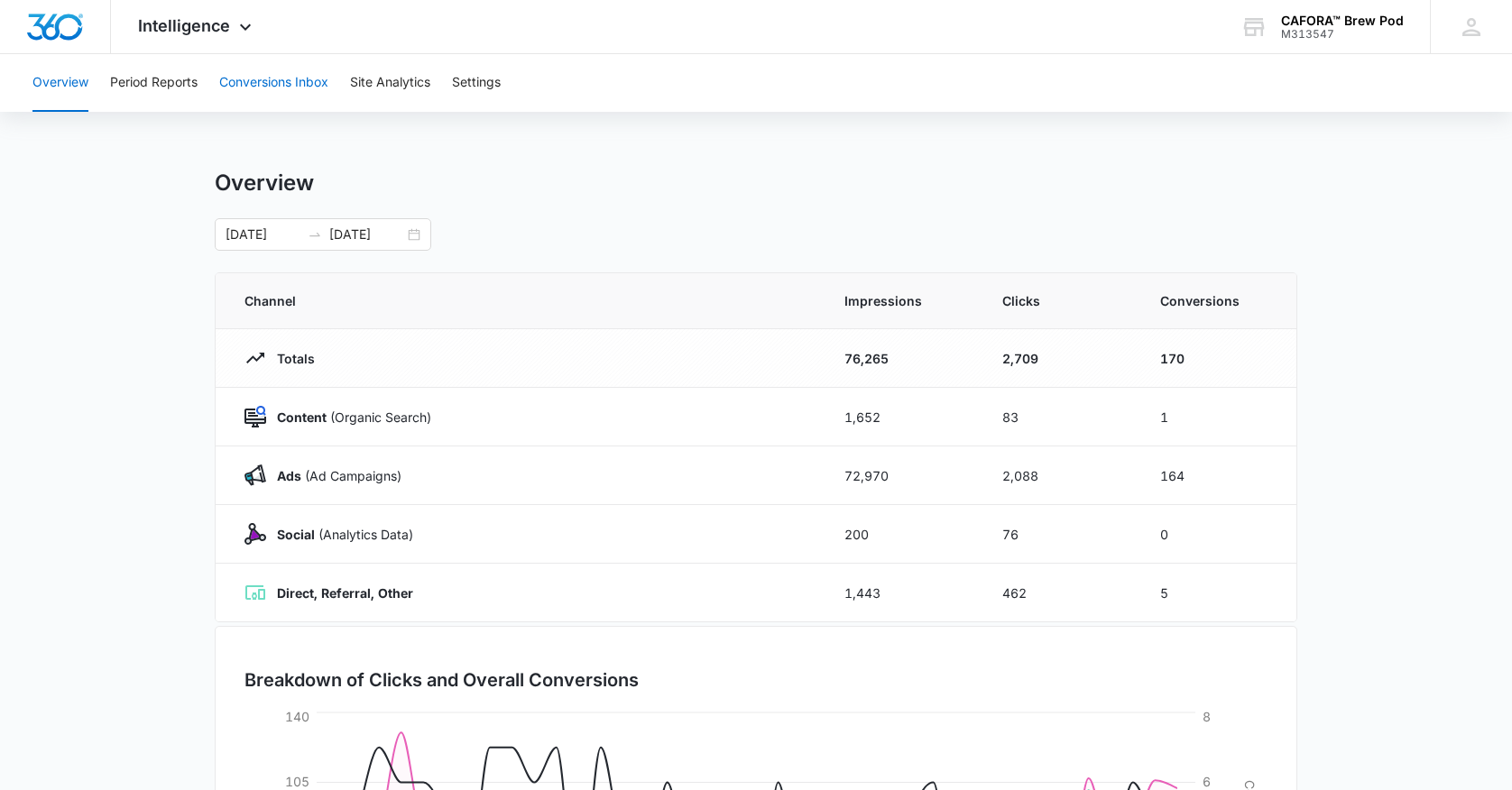
click at [262, 82] on button "Conversions Inbox" at bounding box center [274, 83] width 109 height 58
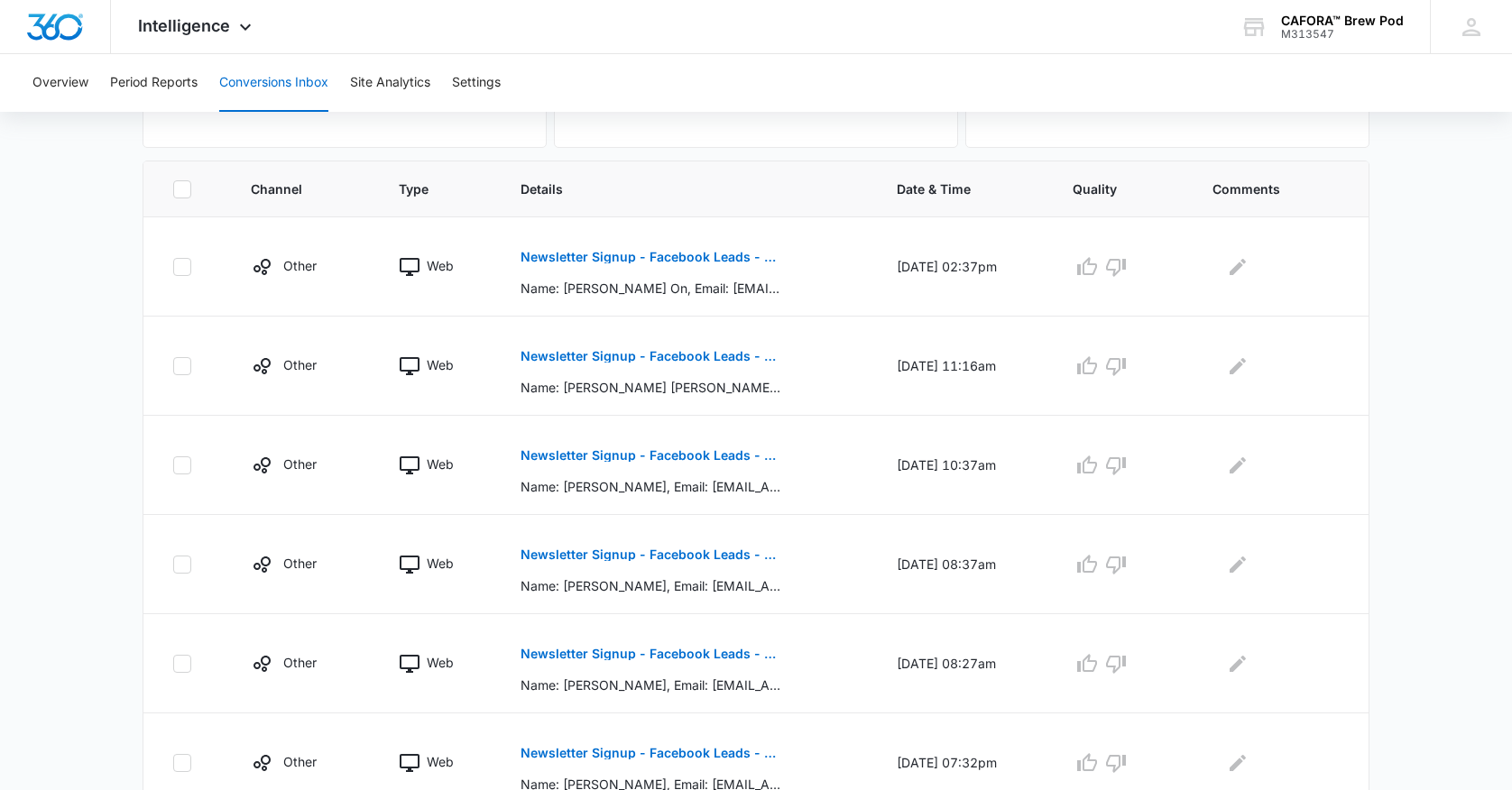
scroll to position [352, 0]
click at [655, 258] on p "Newsletter Signup - Facebook Leads - Marketing 360" at bounding box center [651, 255] width 263 height 13
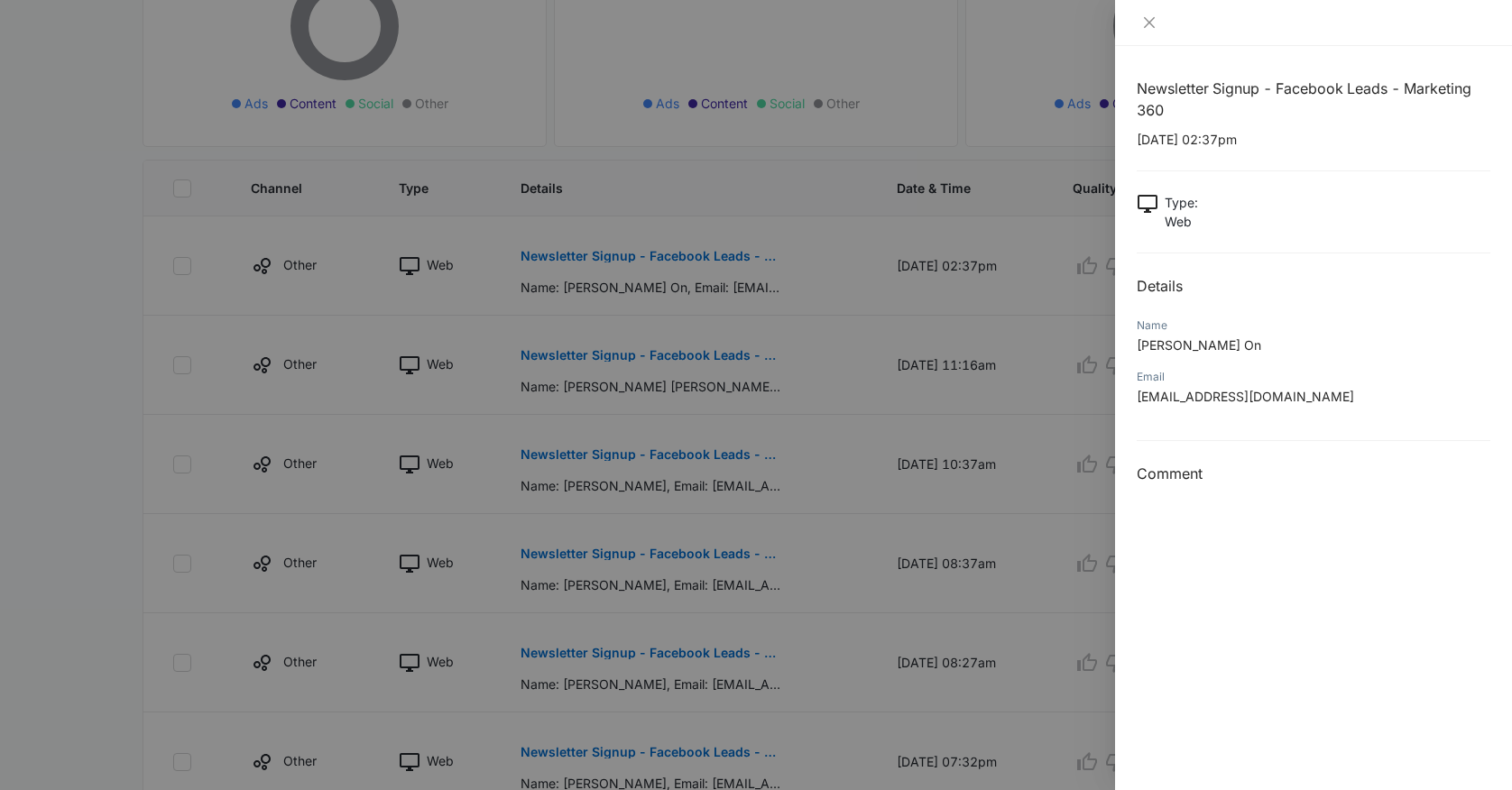
click at [615, 370] on div at bounding box center [756, 395] width 1512 height 790
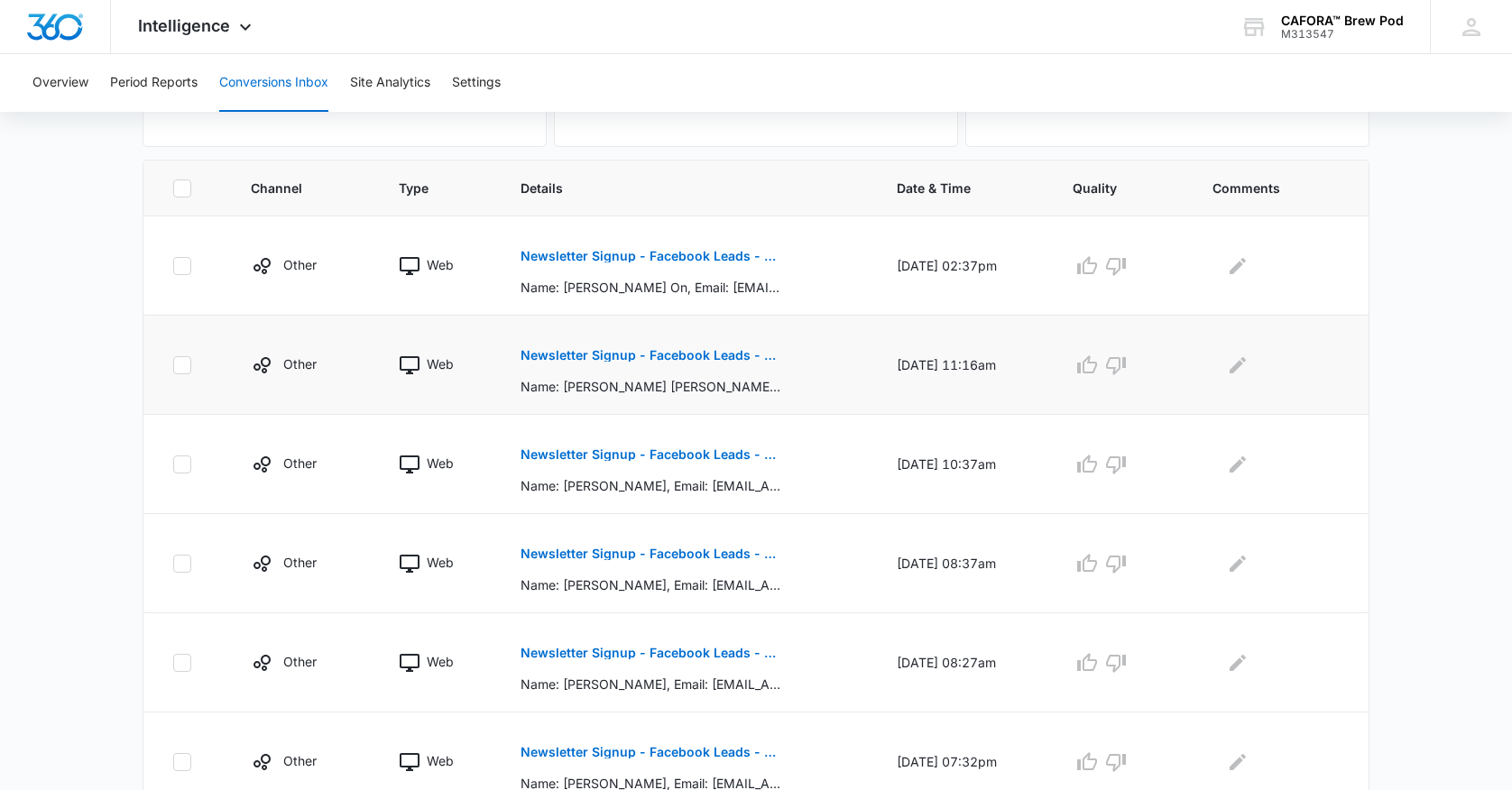
click at [617, 370] on button "Newsletter Signup - Facebook Leads - Marketing 360" at bounding box center [651, 355] width 263 height 43
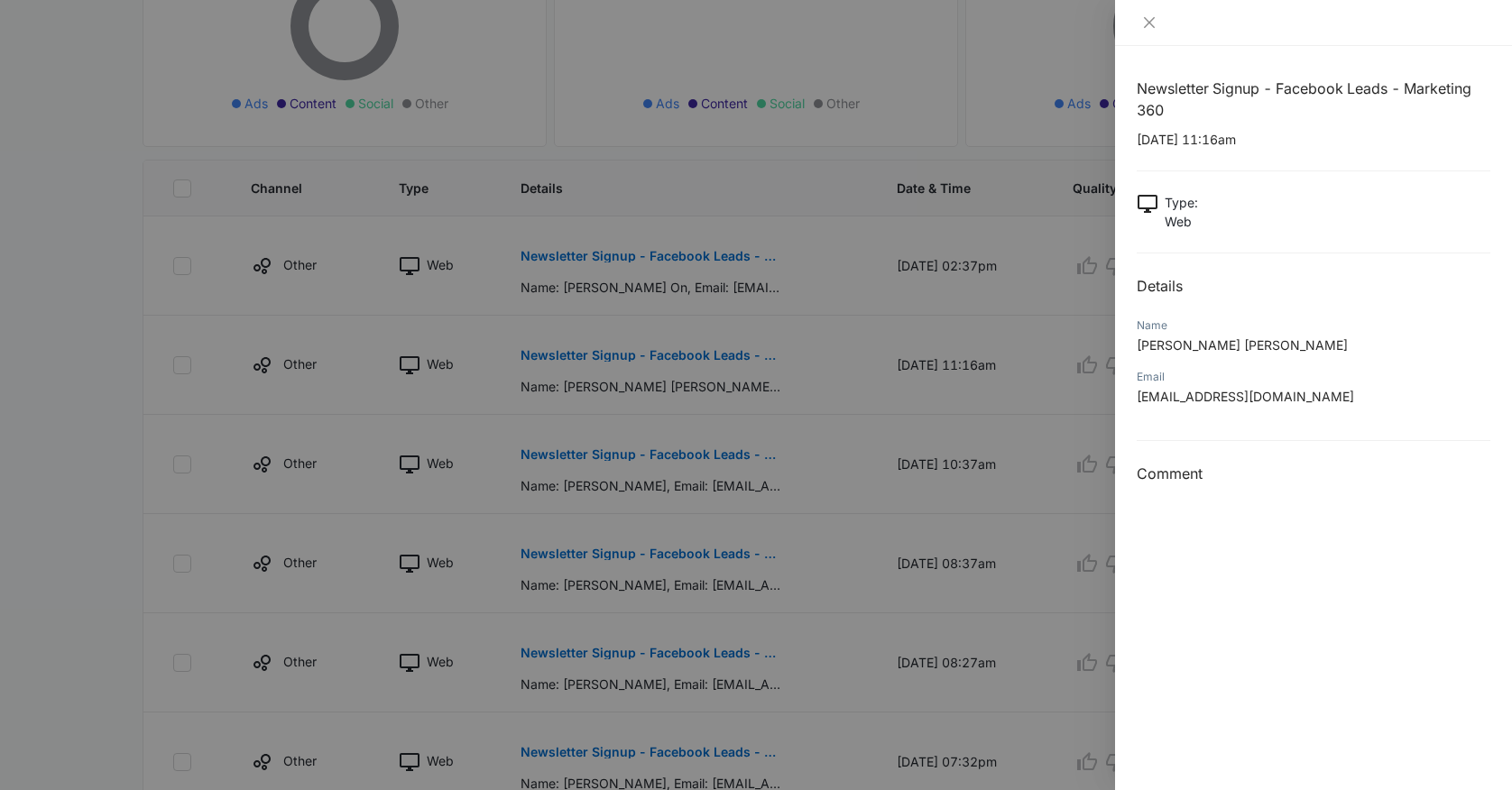
click at [632, 476] on div at bounding box center [756, 395] width 1512 height 790
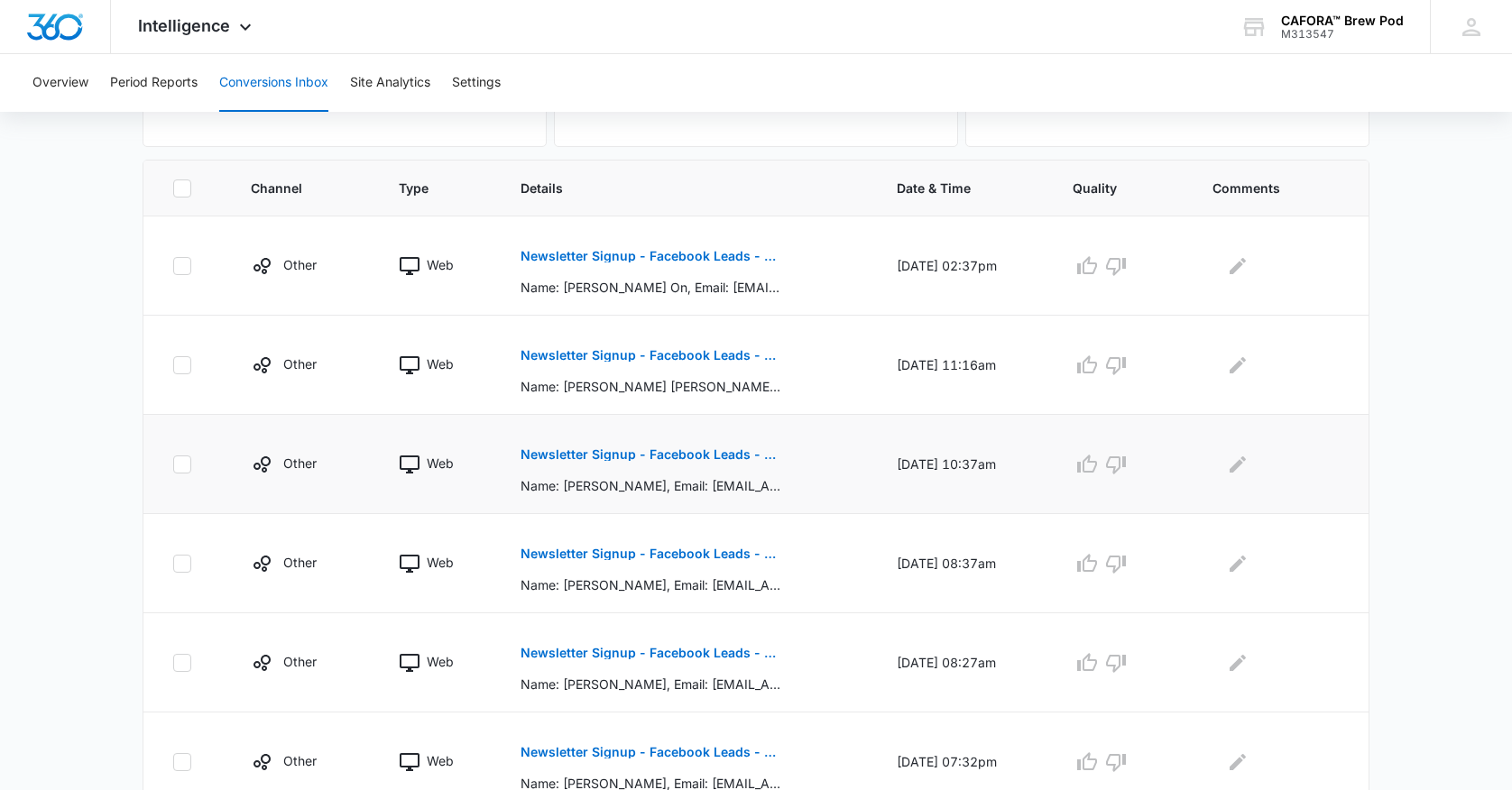
click at [632, 476] on p "Name: Rosie Cervantes, Email: rosiecervantes71973@yahoo.com" at bounding box center [651, 486] width 263 height 19
click at [629, 475] on button "Newsletter Signup - Facebook Leads - Marketing 360" at bounding box center [651, 454] width 263 height 43
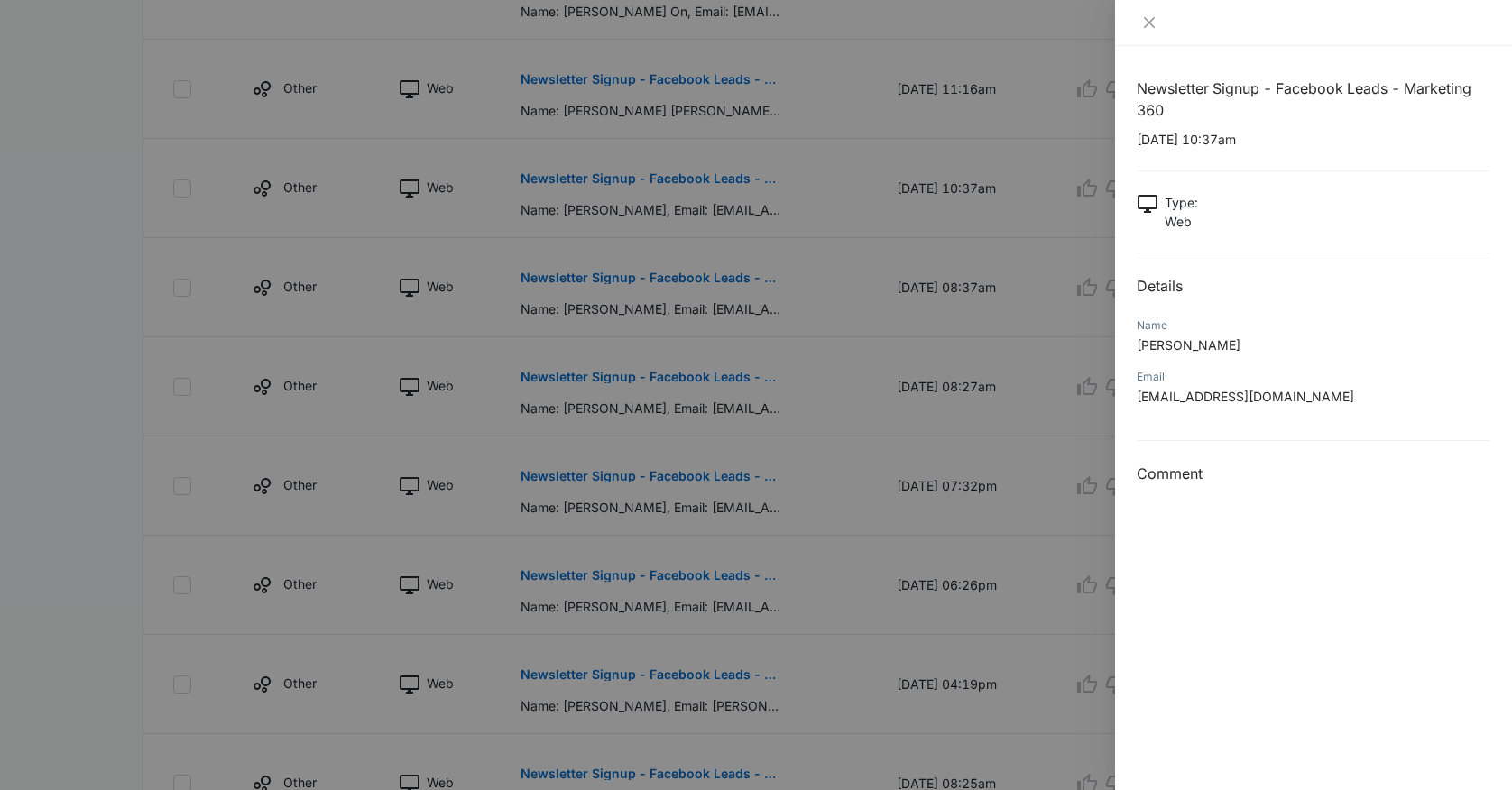
scroll to position [630, 0]
click at [632, 393] on div at bounding box center [756, 395] width 1512 height 790
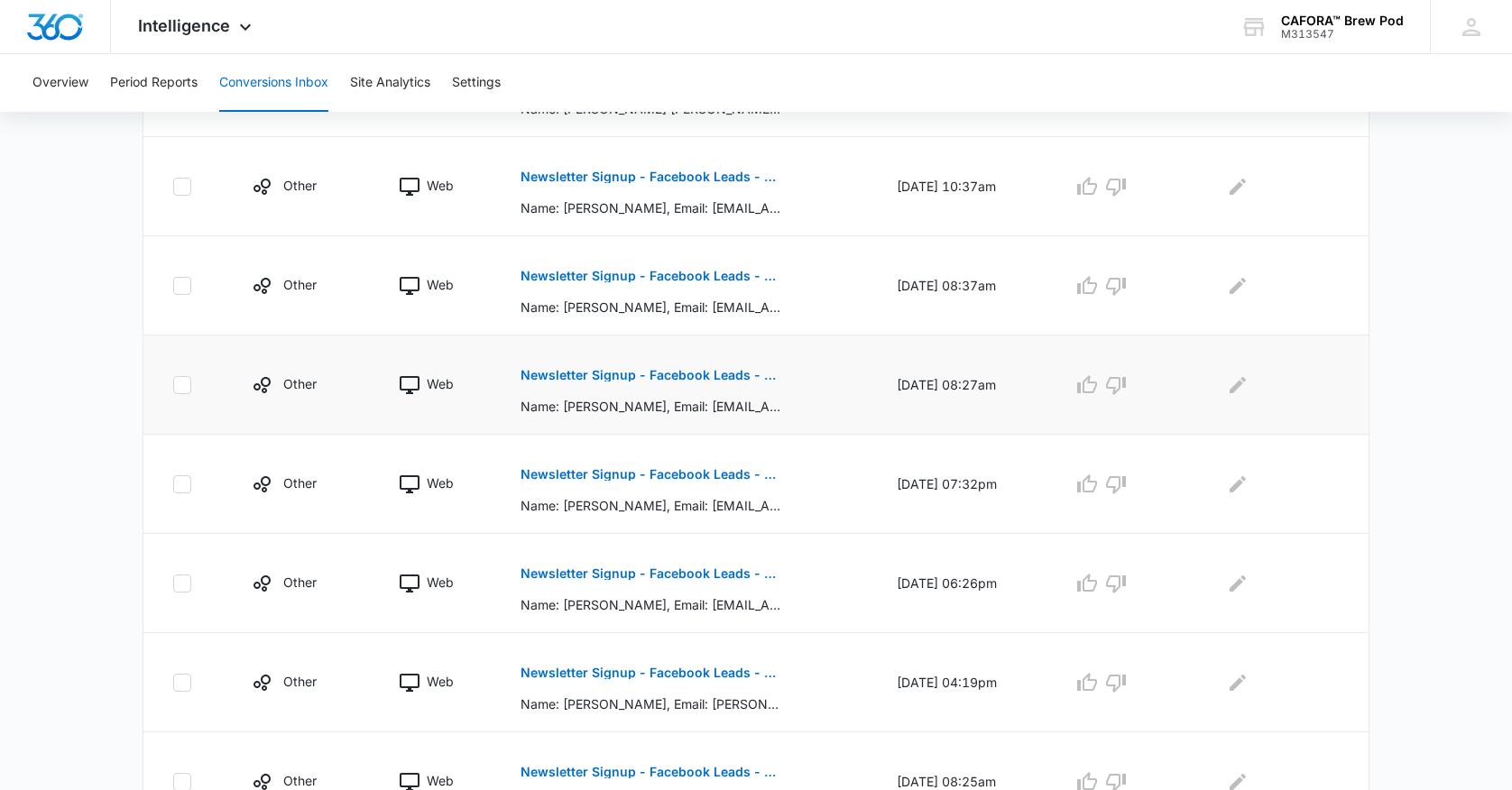
click at [627, 392] on button "Newsletter Signup - Facebook Leads - Marketing 360" at bounding box center [651, 375] width 263 height 43
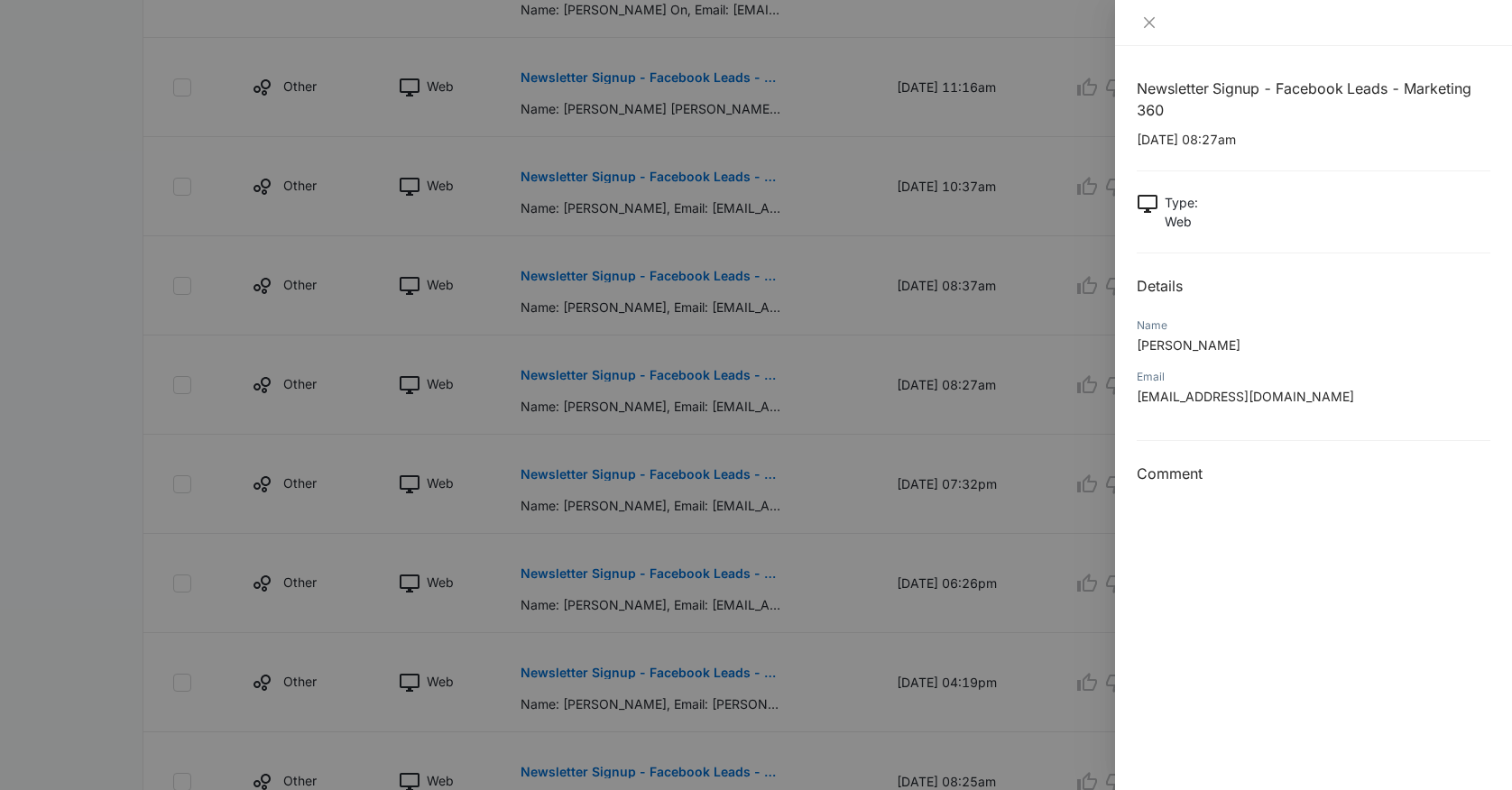
click at [646, 484] on div at bounding box center [756, 395] width 1512 height 790
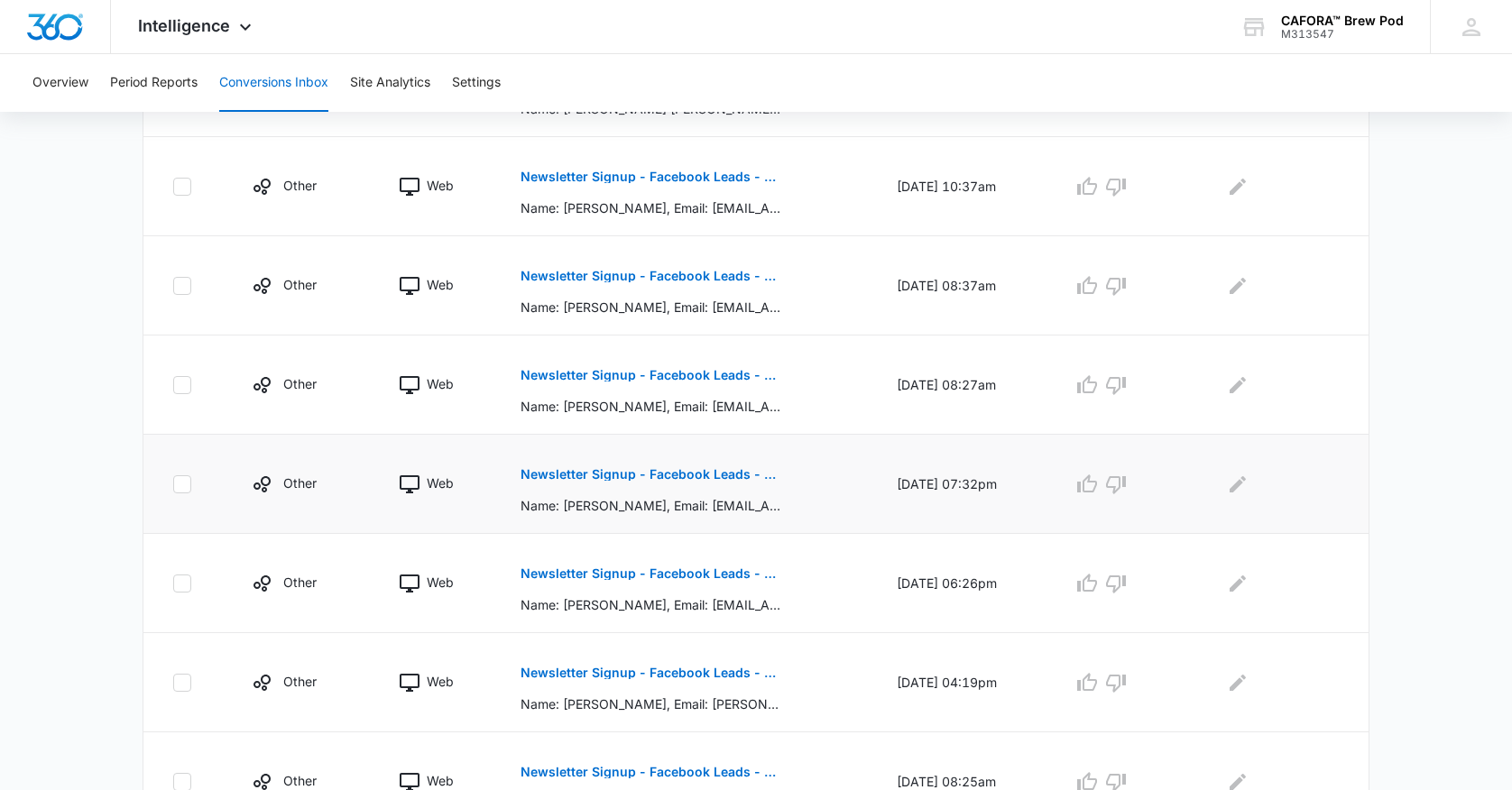
click at [646, 489] on button "Newsletter Signup - Facebook Leads - Marketing 360" at bounding box center [651, 474] width 263 height 43
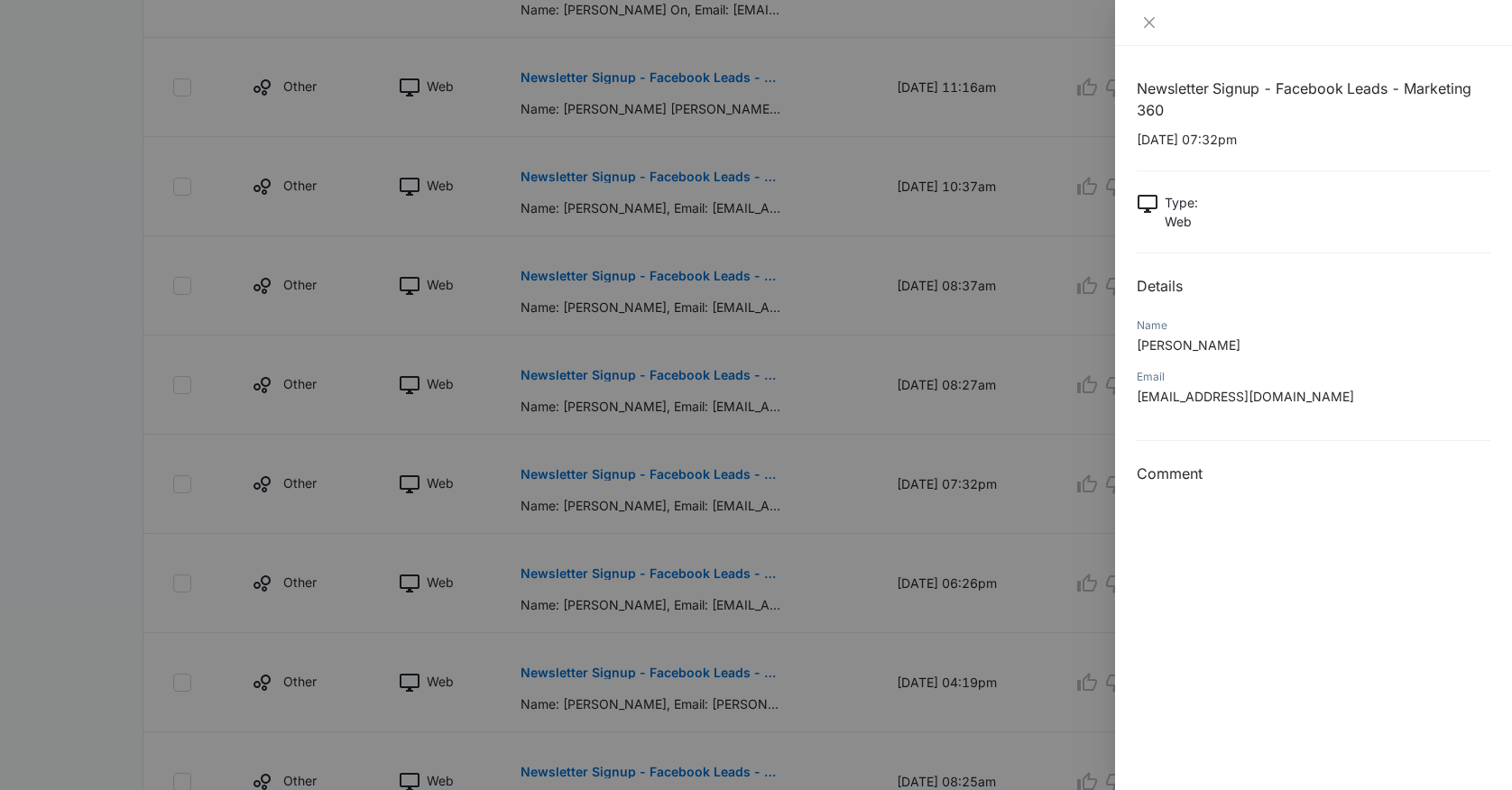
click at [646, 593] on div at bounding box center [756, 395] width 1512 height 790
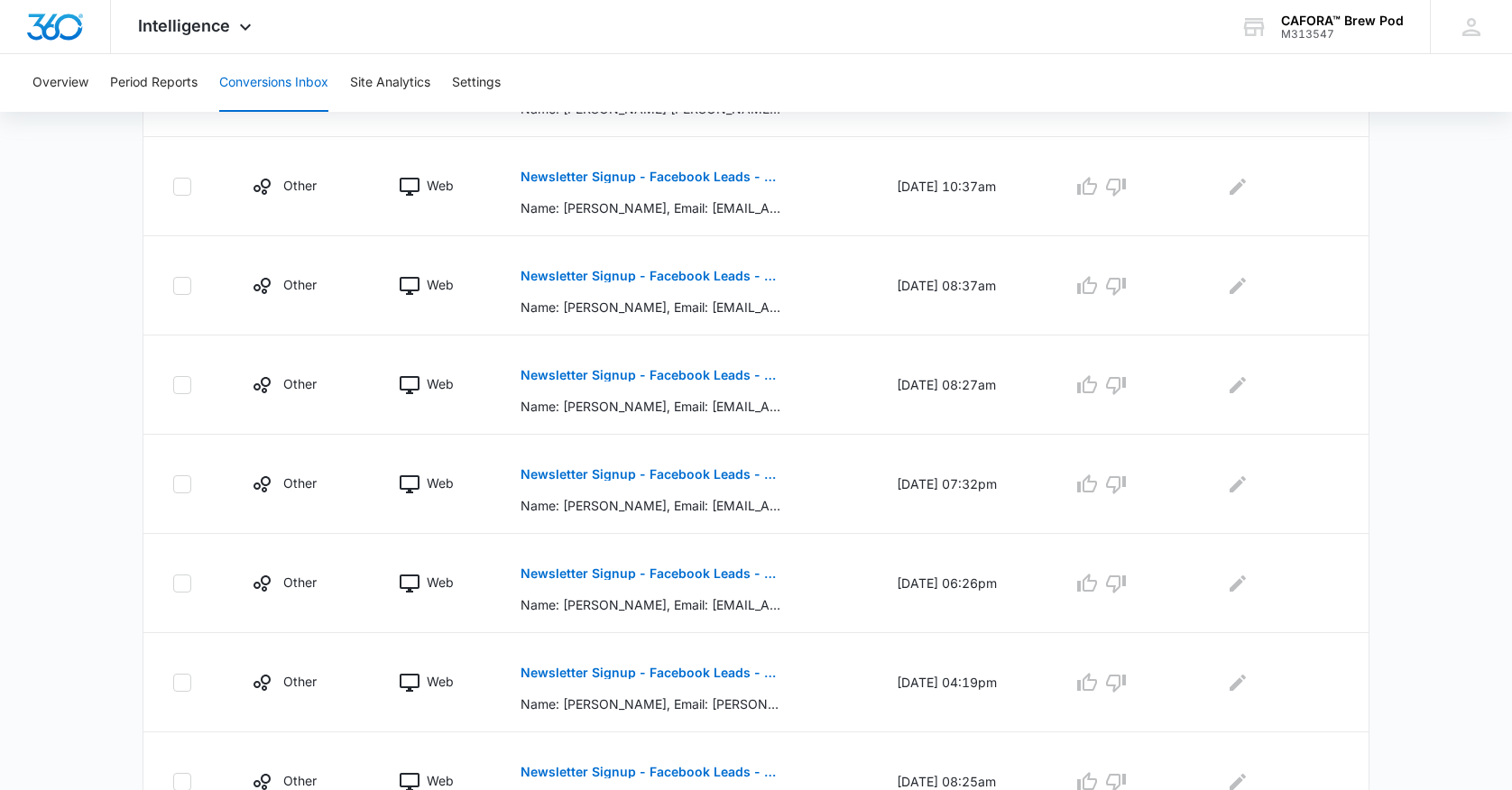
click at [646, 592] on button "Newsletter Signup - Facebook Leads - Marketing 360" at bounding box center [651, 573] width 263 height 43
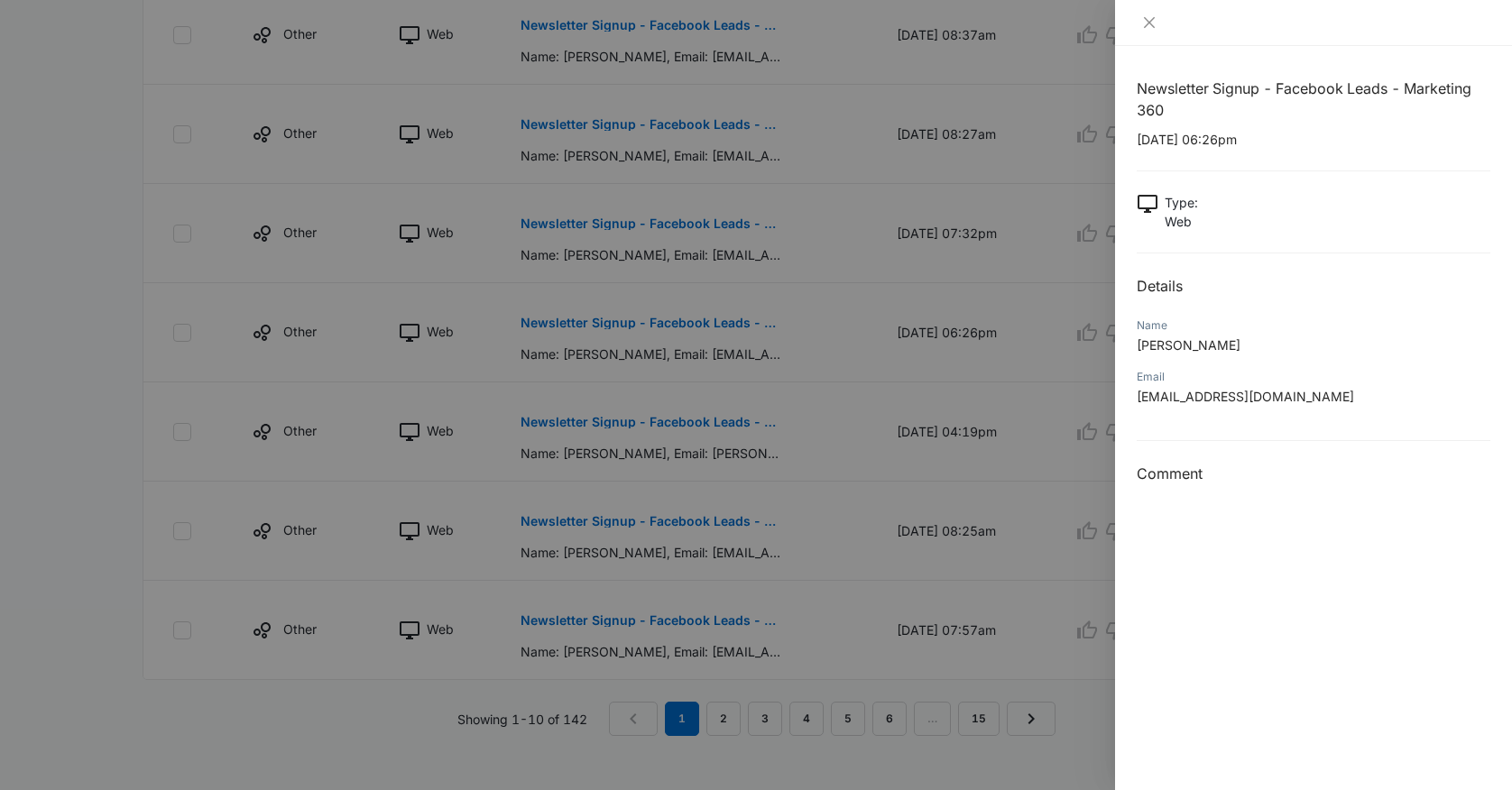
click at [621, 540] on div at bounding box center [756, 395] width 1512 height 790
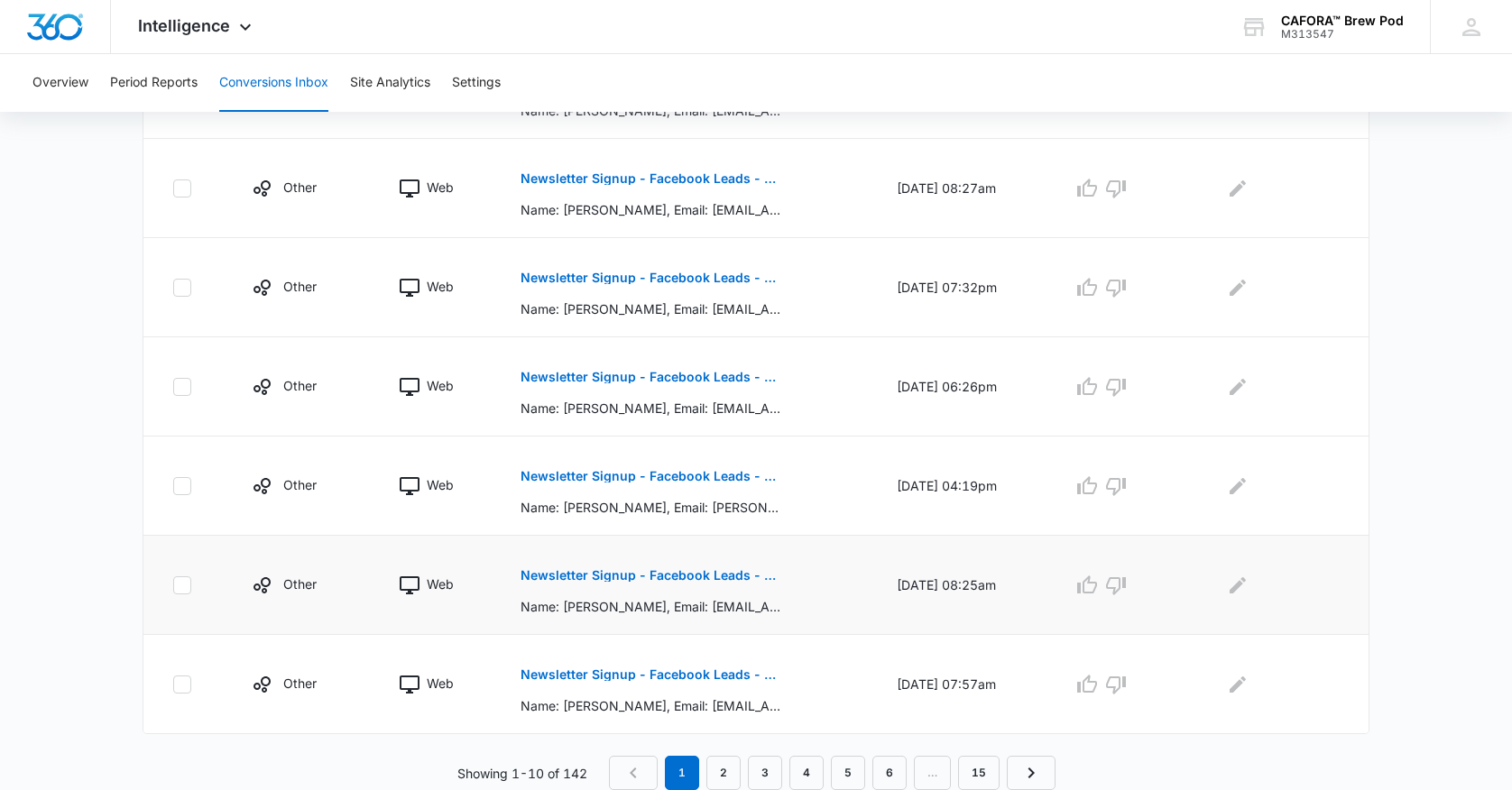
scroll to position [827, 0]
click at [611, 538] on td "Newsletter Signup - Facebook Leads - Marketing 360 Name: Robin Latham, Email: R…" at bounding box center [687, 585] width 376 height 99
click at [623, 563] on button "Newsletter Signup - Facebook Leads - Marketing 360" at bounding box center [651, 575] width 263 height 43
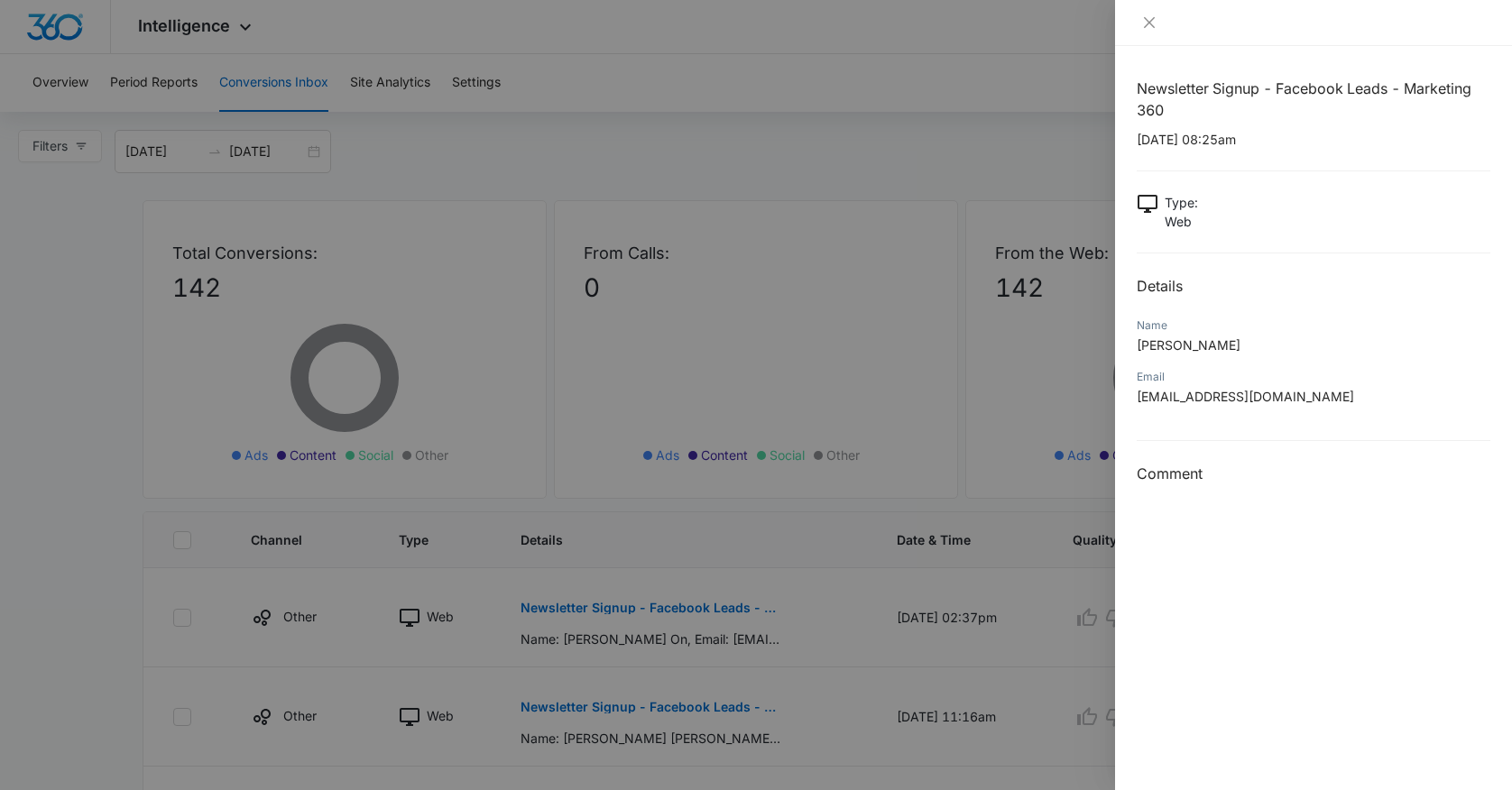
scroll to position [0, 0]
click at [650, 155] on div at bounding box center [756, 395] width 1512 height 790
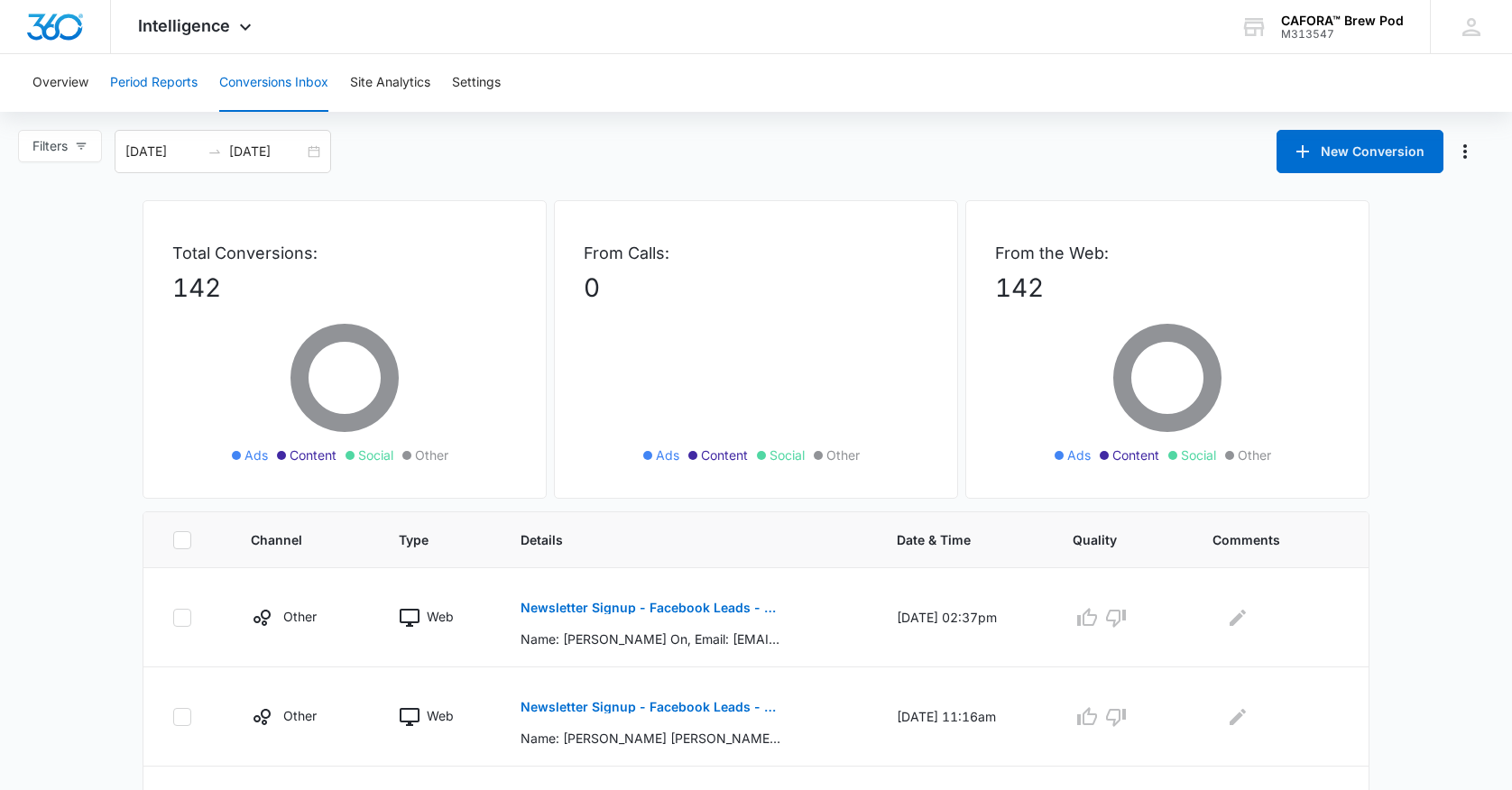
click at [158, 80] on button "Period Reports" at bounding box center [153, 83] width 88 height 58
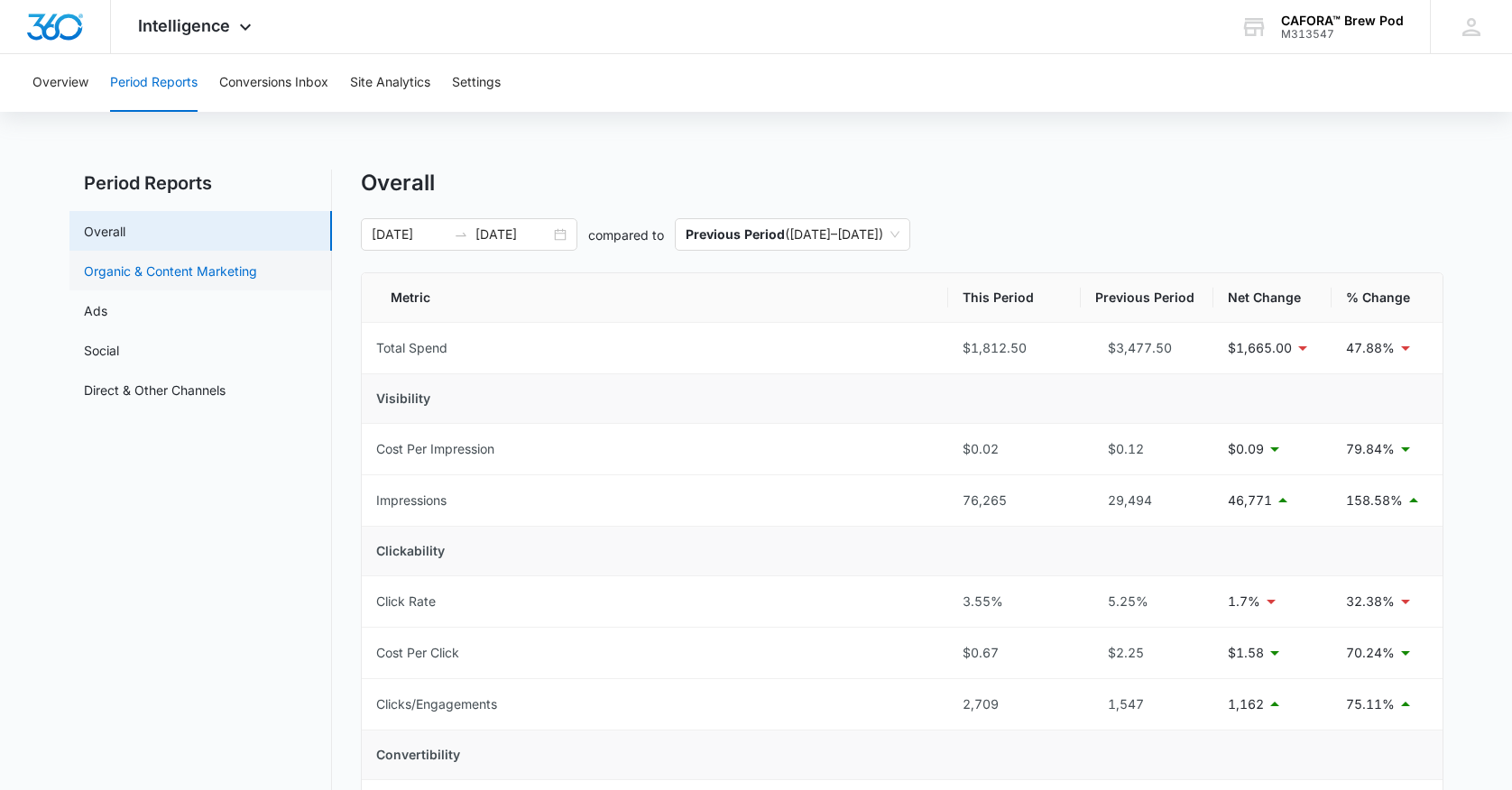
click at [163, 272] on link "Organic & Content Marketing" at bounding box center [171, 272] width 173 height 19
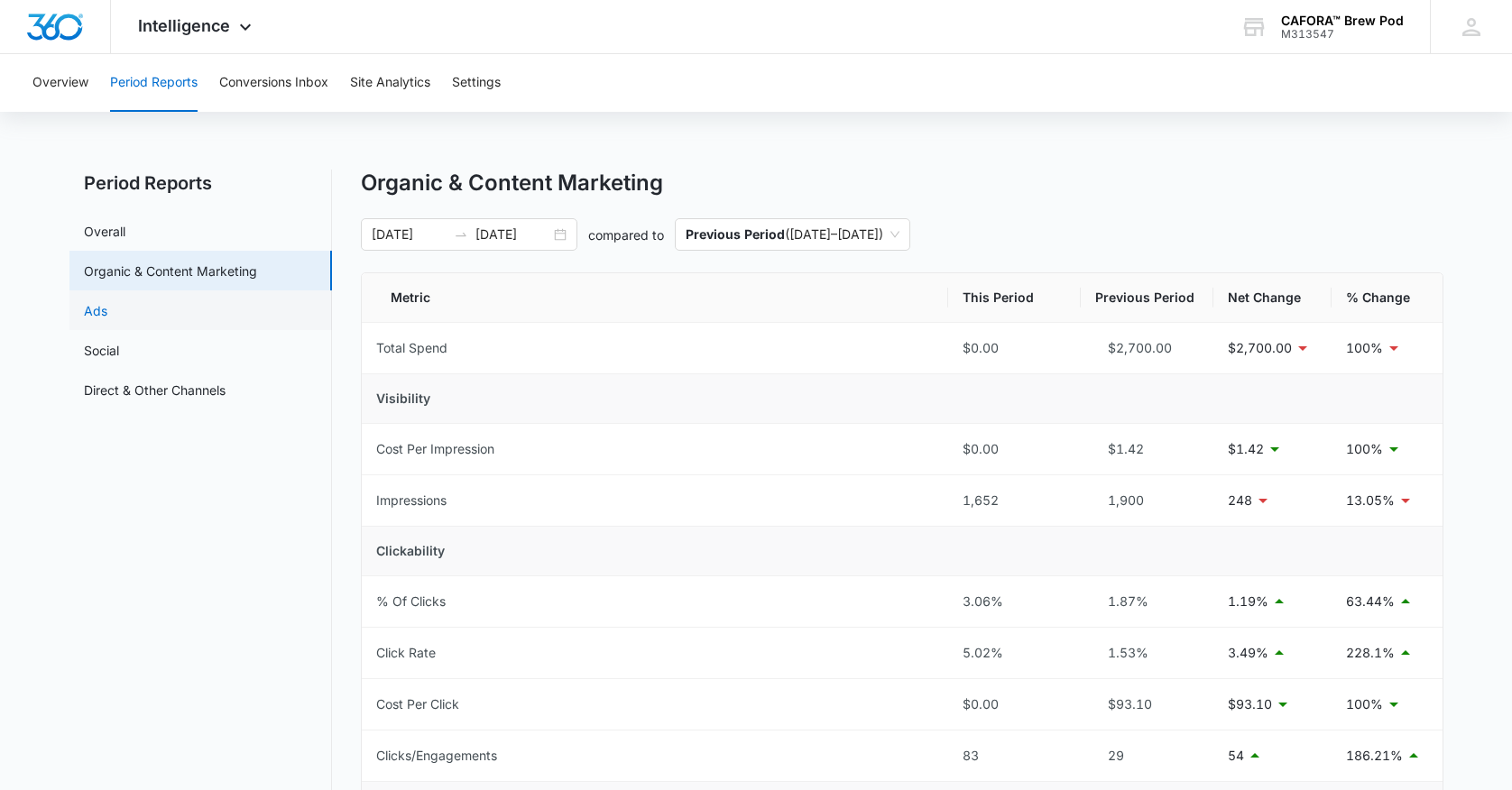
click at [107, 316] on link "Ads" at bounding box center [95, 311] width 23 height 19
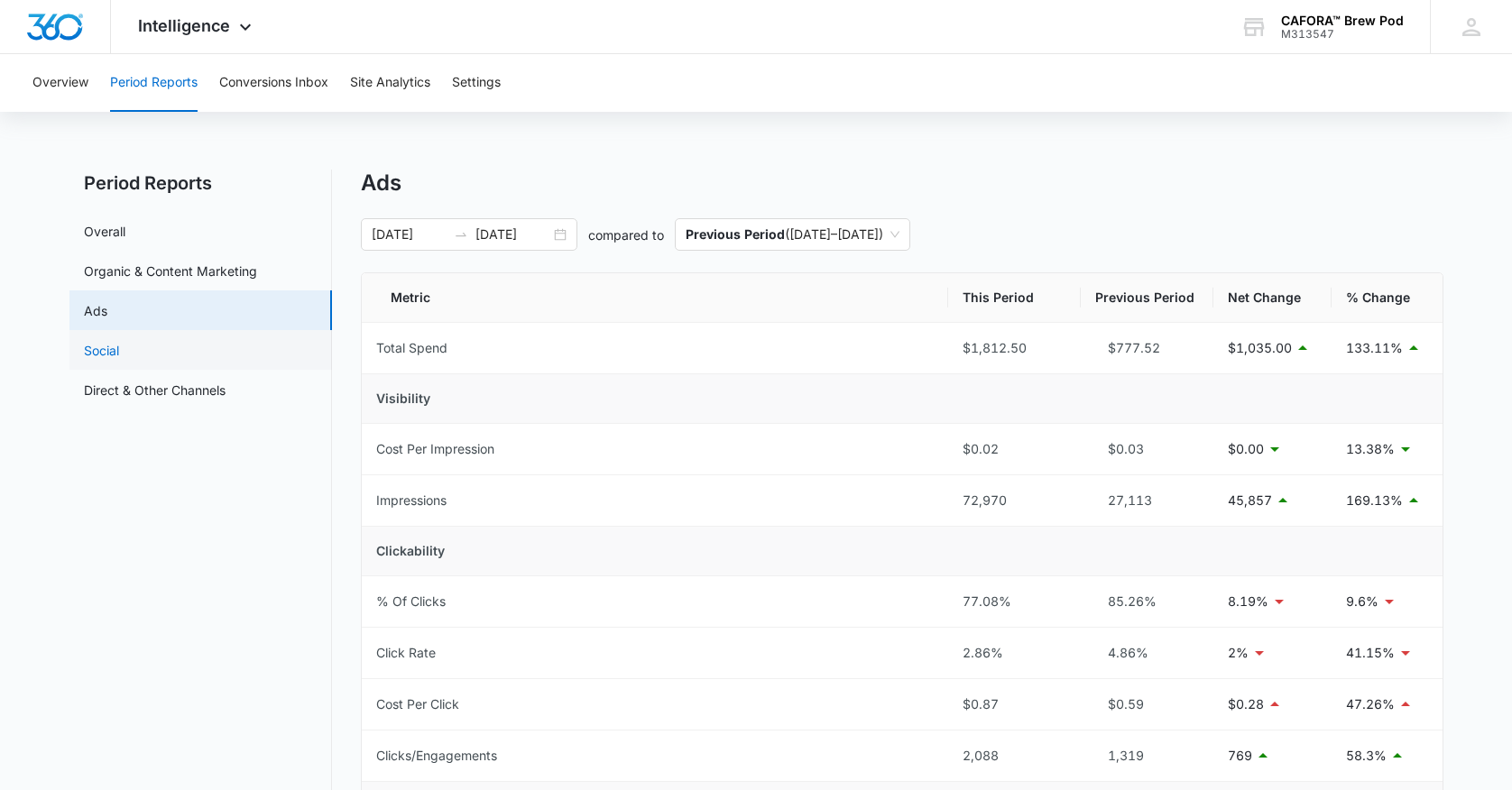
click at [119, 353] on link "Social" at bounding box center [101, 351] width 36 height 19
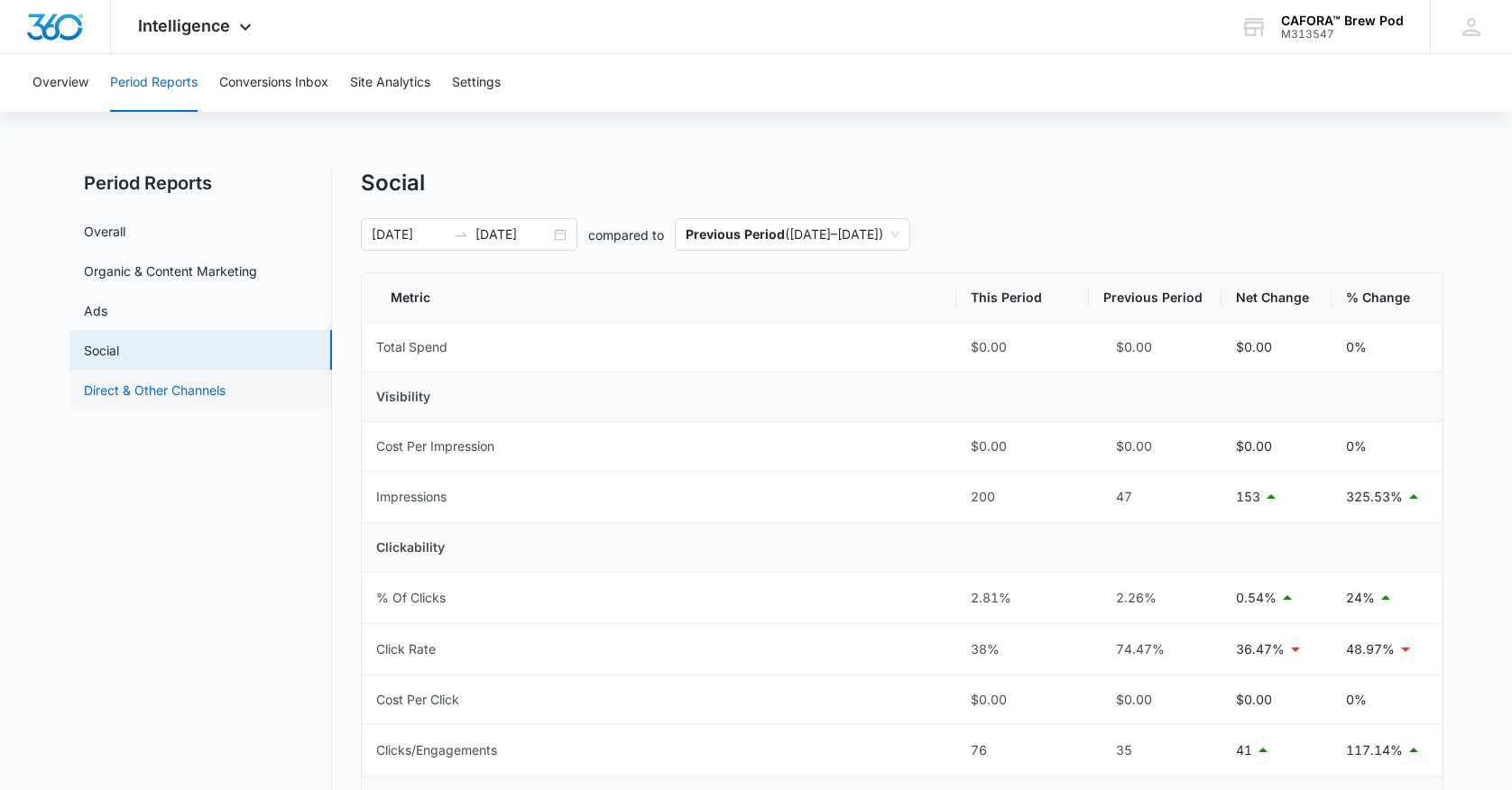
click at [168, 393] on link "Direct & Other Channels" at bounding box center [154, 390] width 142 height 19
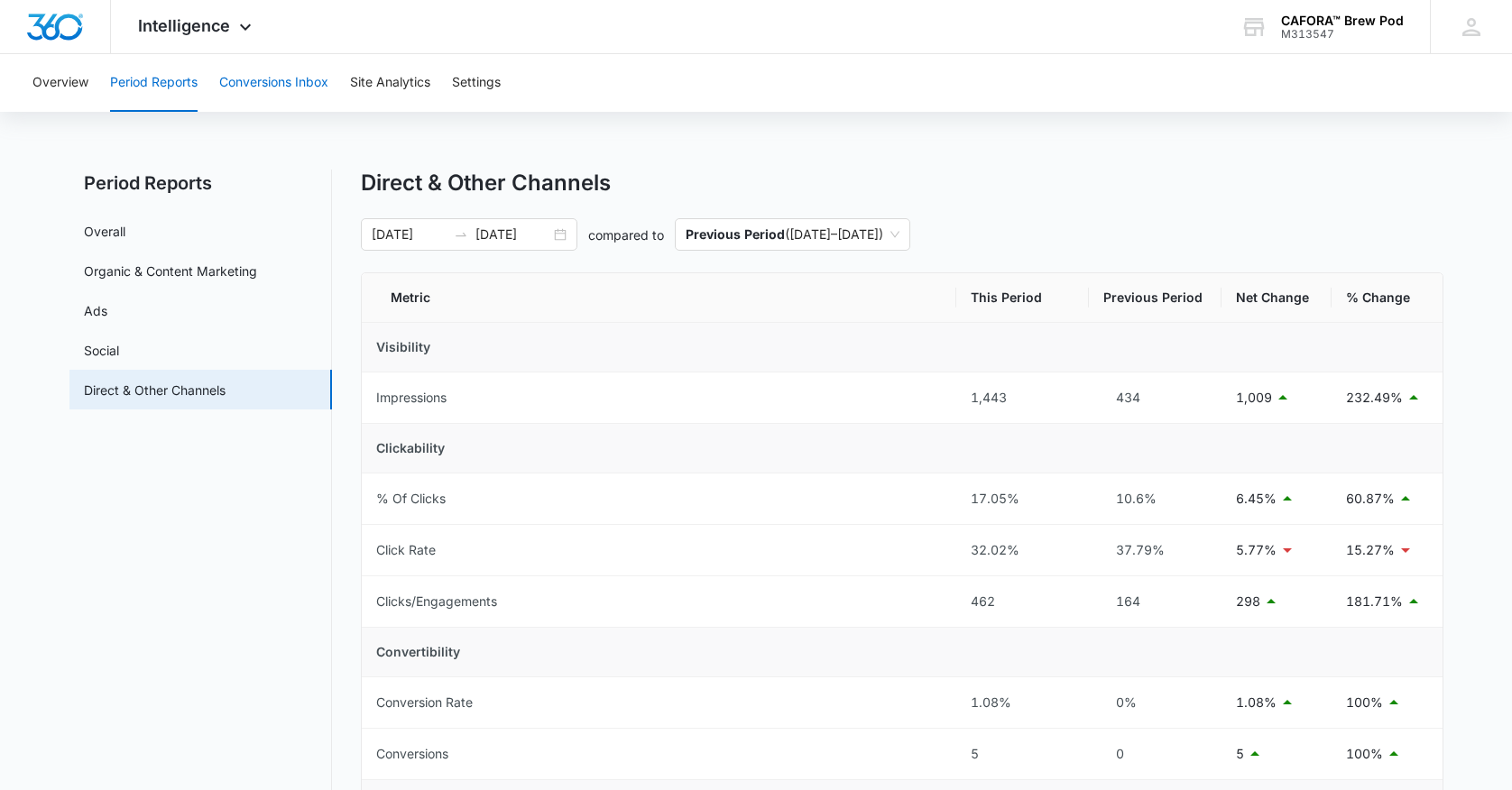
click at [281, 87] on button "Conversions Inbox" at bounding box center [274, 83] width 109 height 58
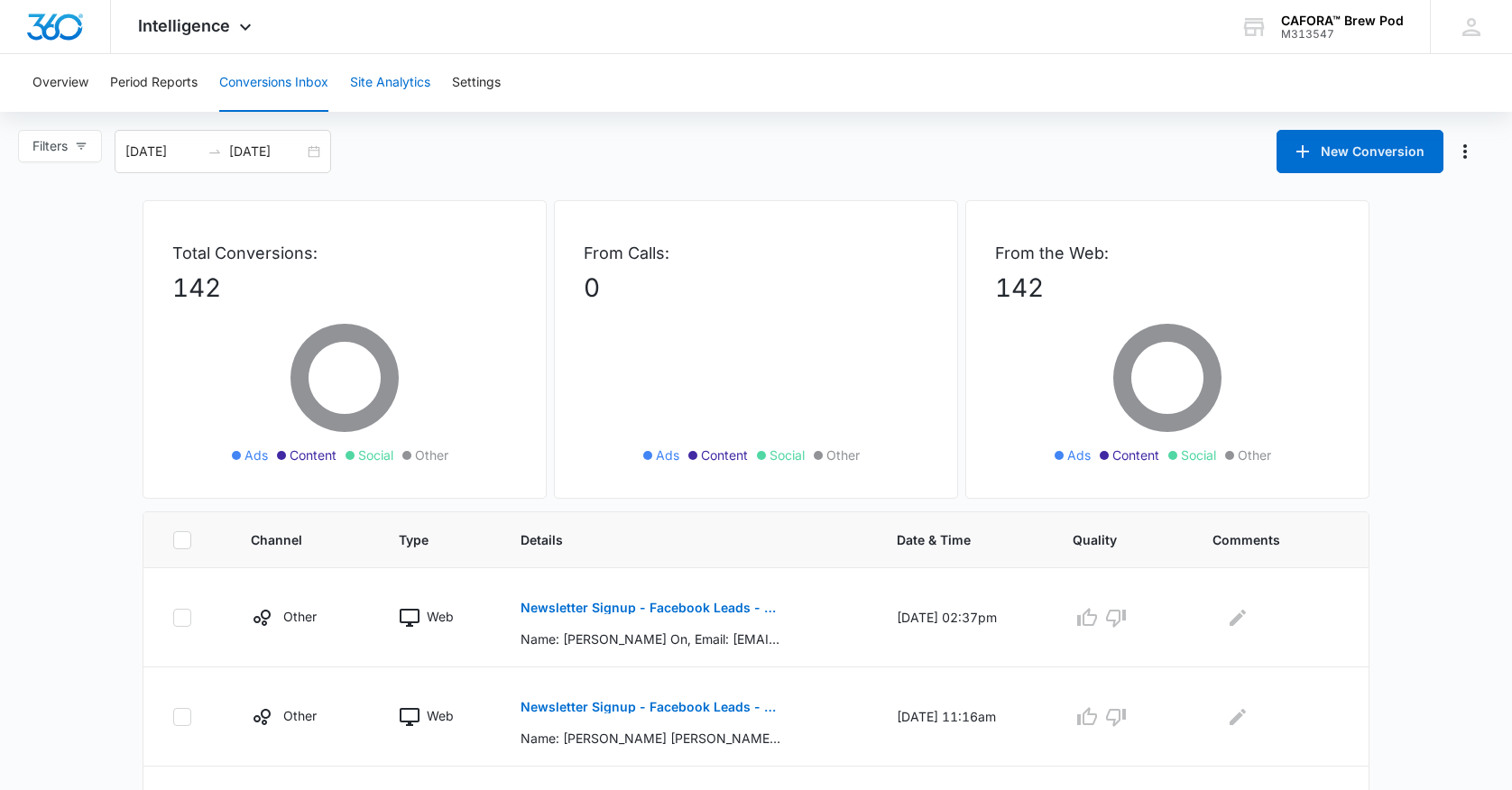
click at [405, 86] on button "Site Analytics" at bounding box center [389, 83] width 80 height 58
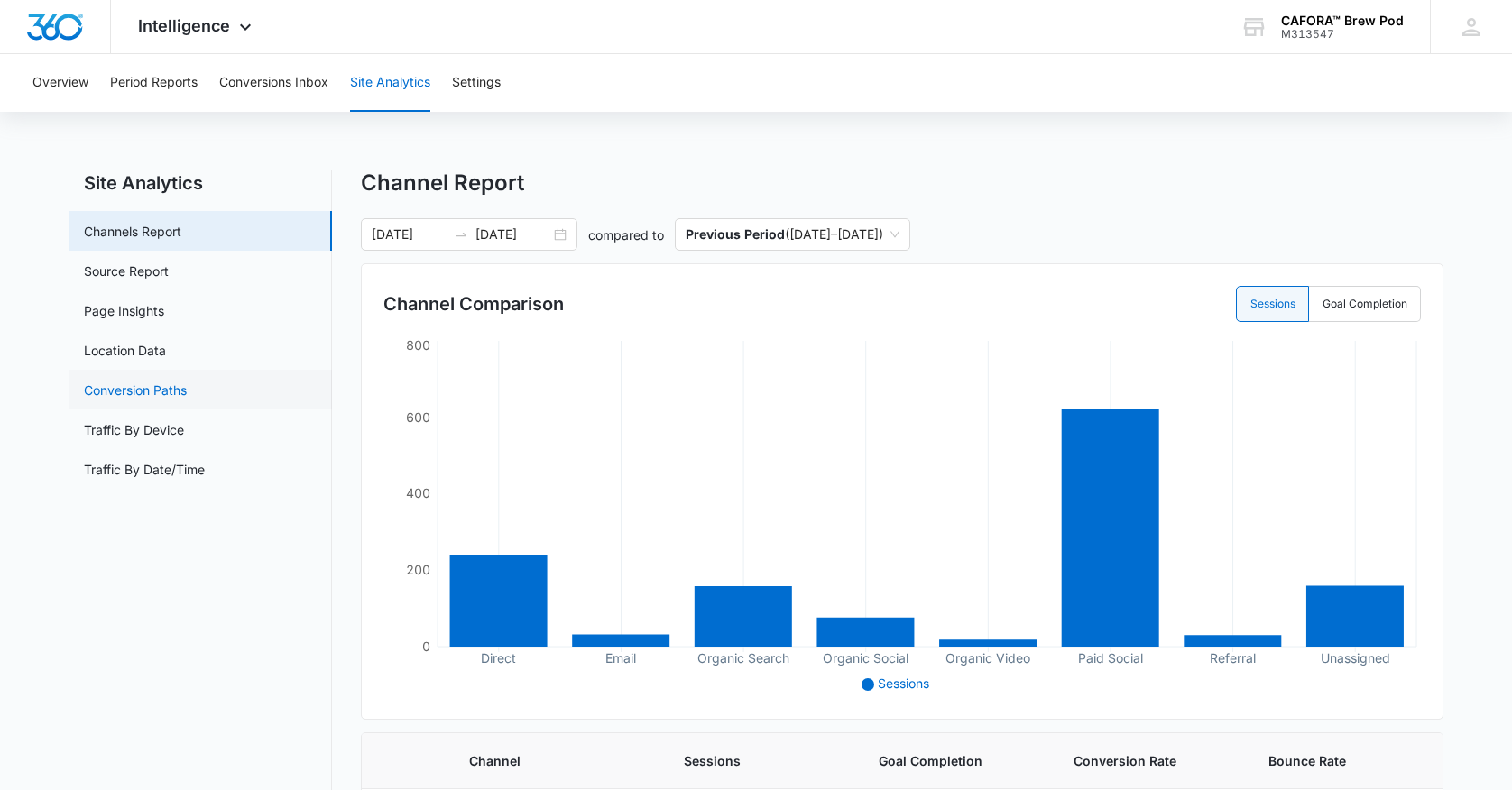
click at [164, 385] on link "Conversion Paths" at bounding box center [135, 390] width 103 height 19
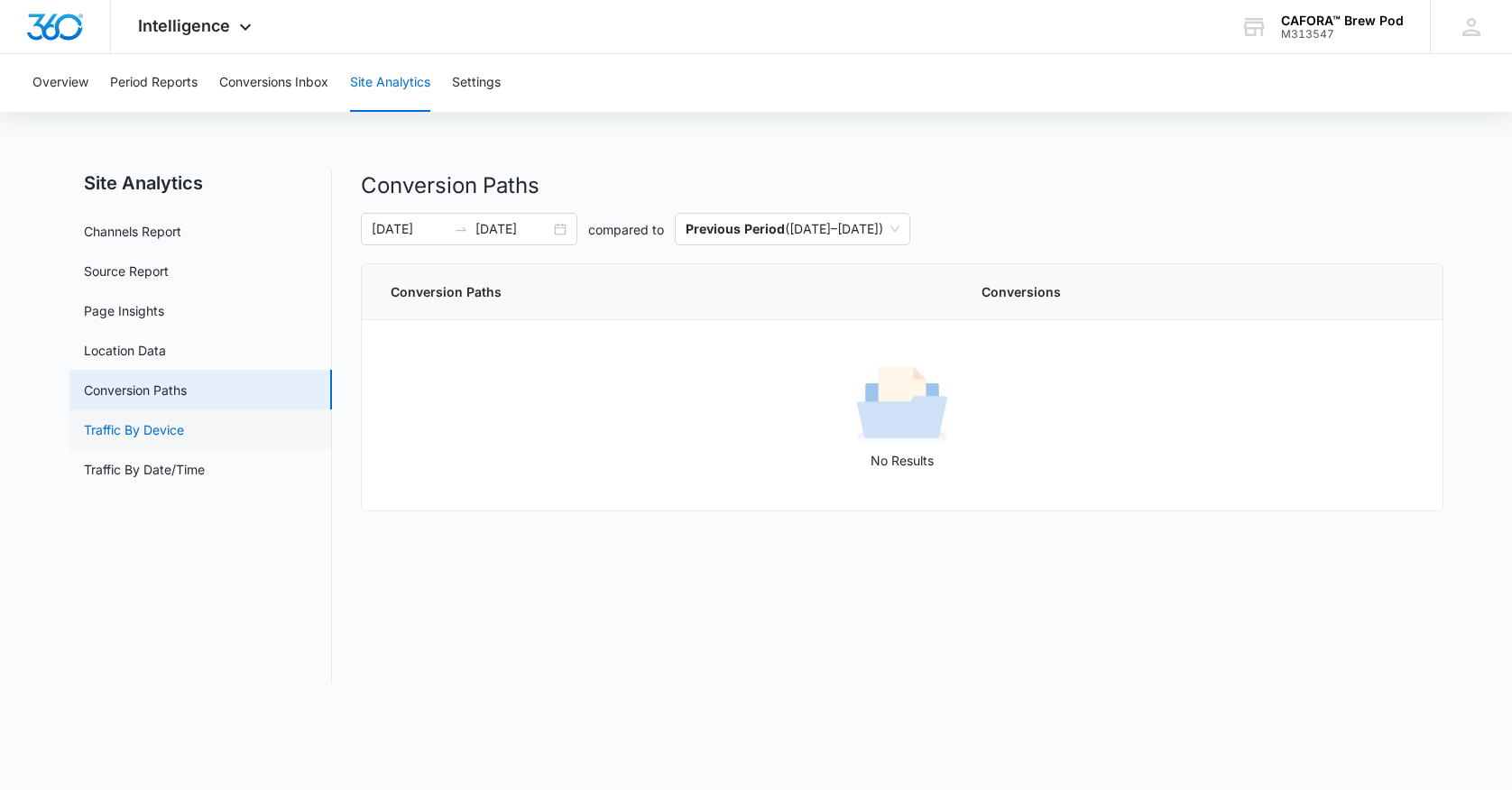
click at [152, 428] on link "Traffic By Device" at bounding box center [134, 430] width 100 height 19
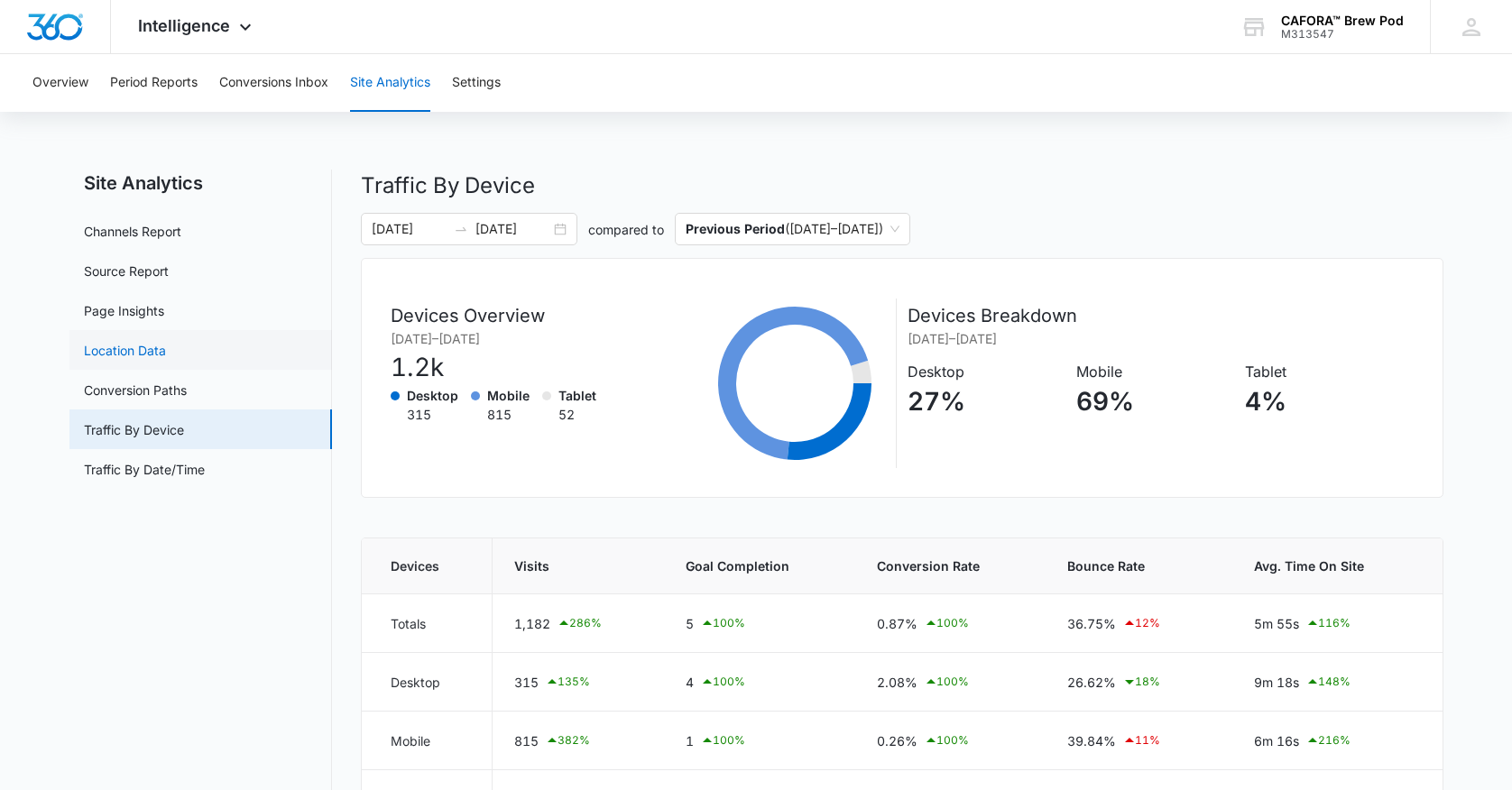
click at [132, 348] on link "Location Data" at bounding box center [124, 351] width 82 height 19
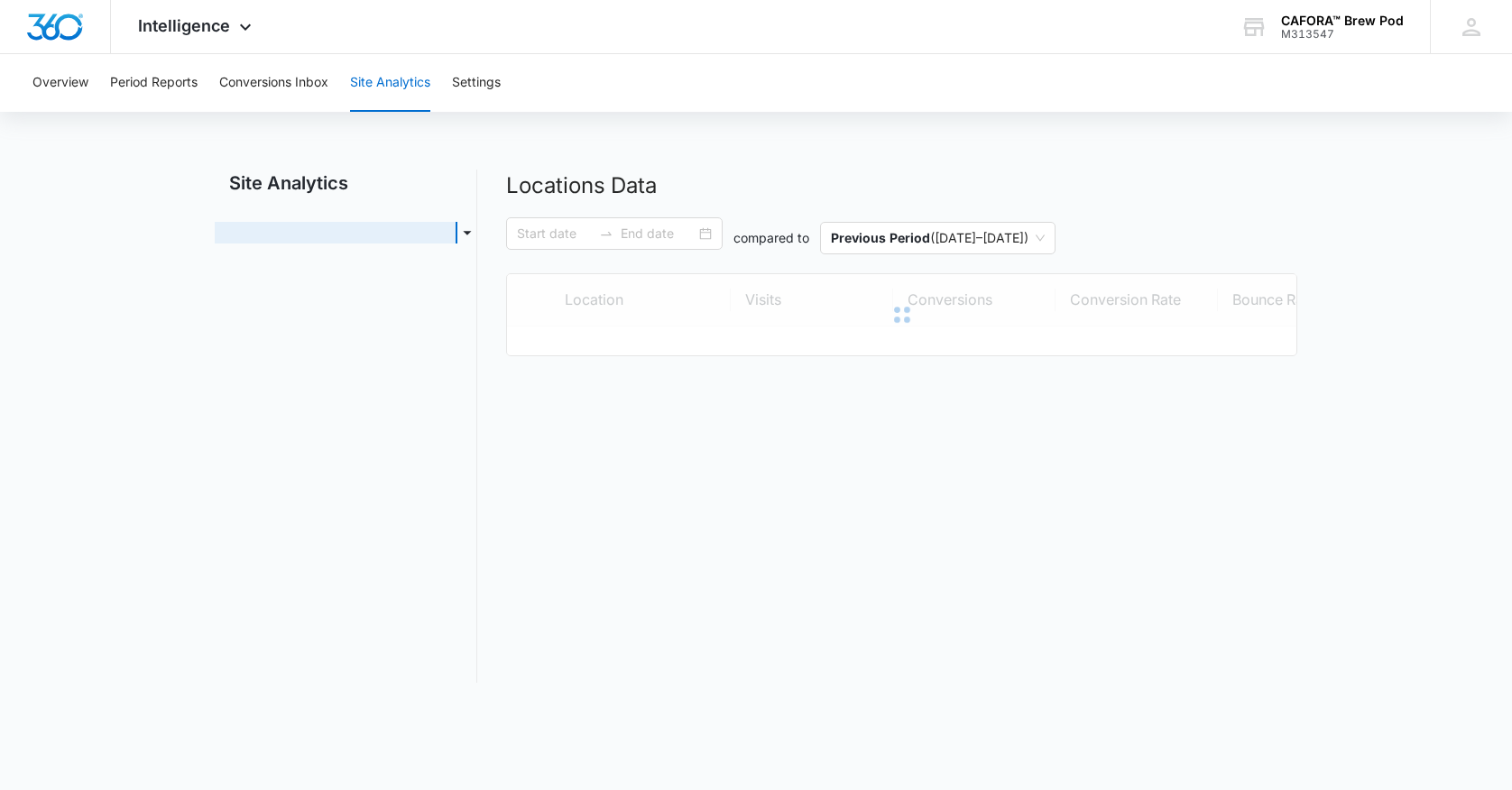
type input "08/25/2025"
type input "10/02/2025"
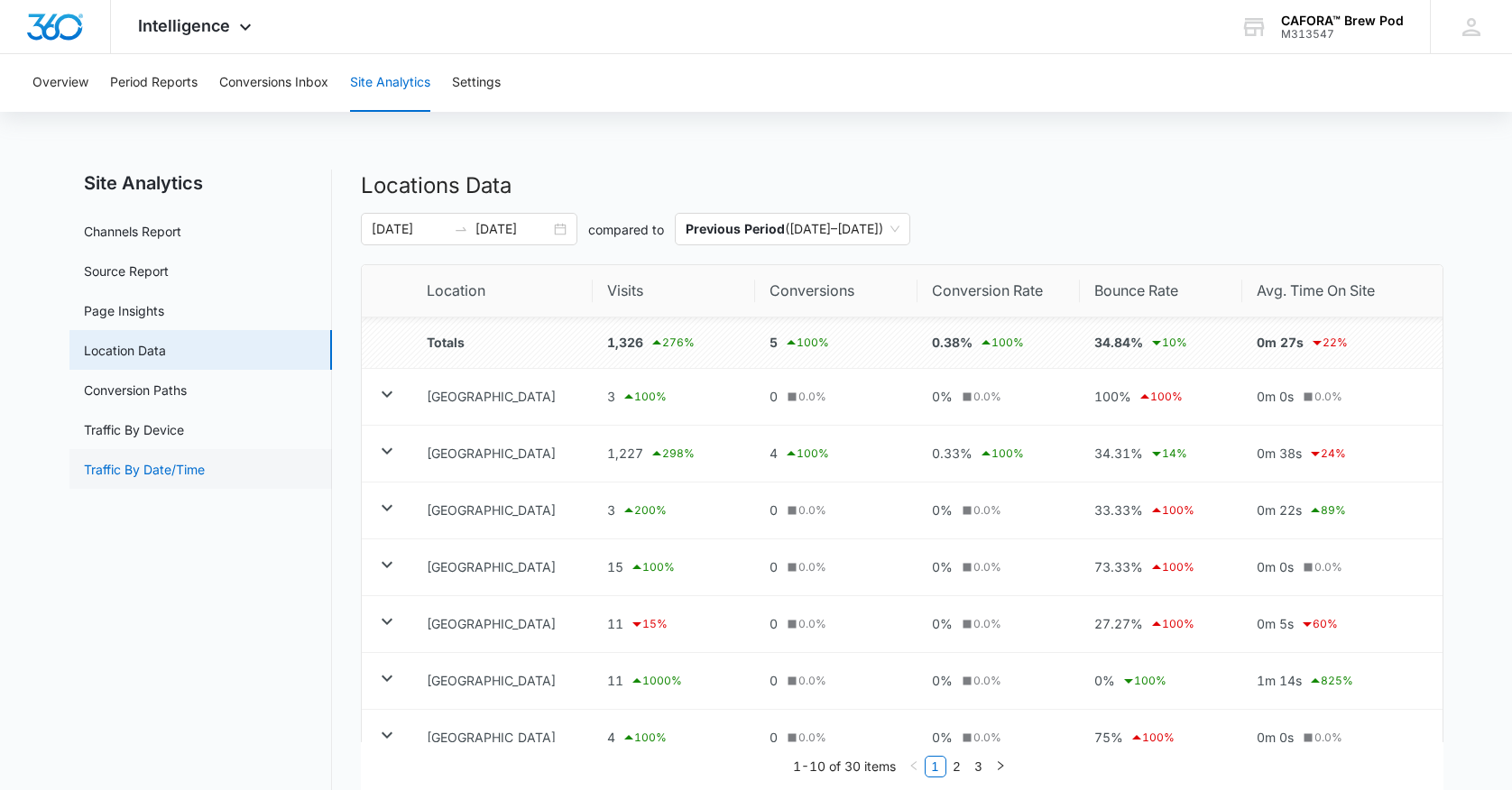
click at [147, 470] on link "Traffic By Date/Time" at bounding box center [144, 470] width 120 height 19
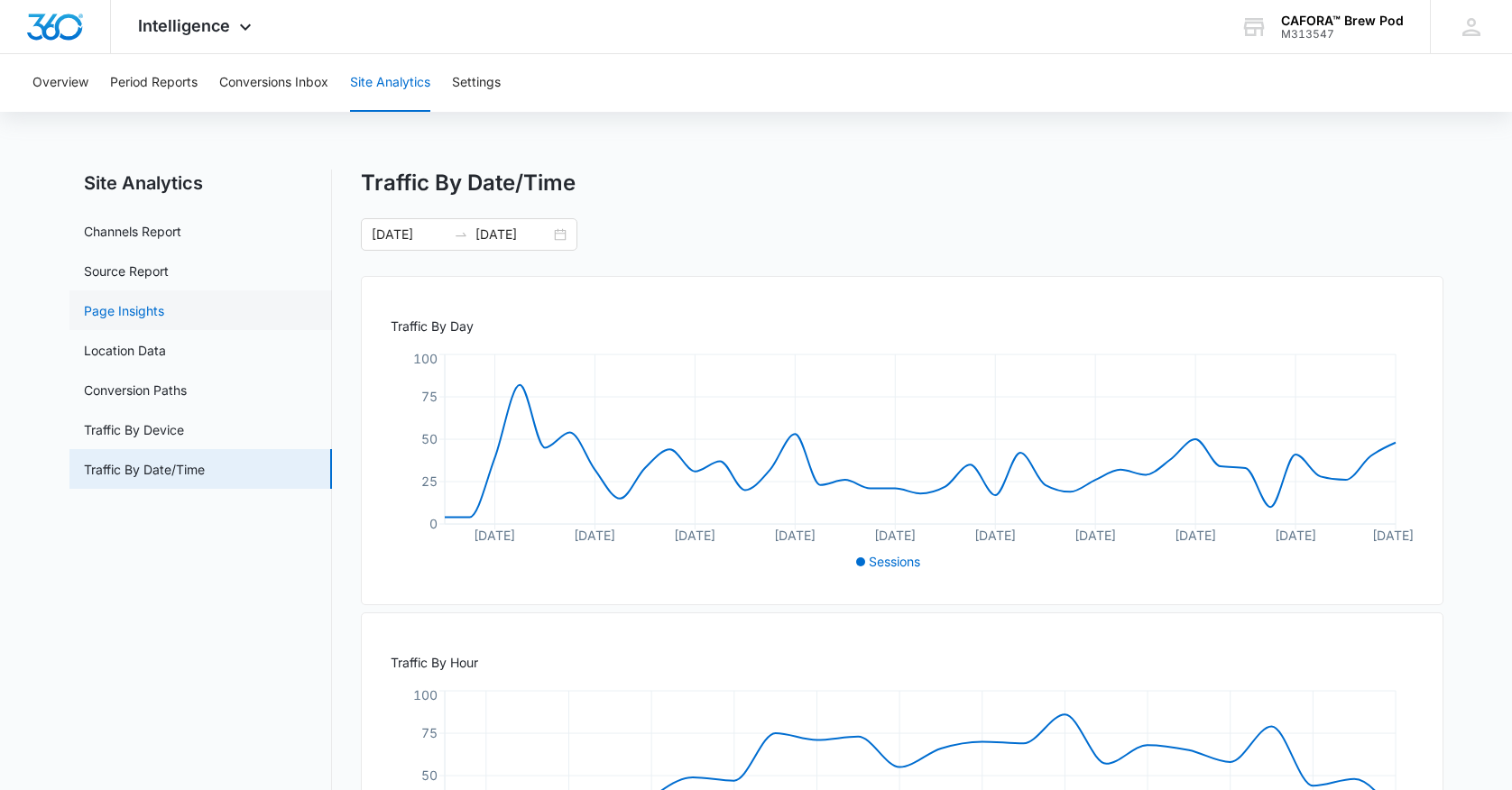
click at [129, 309] on link "Page Insights" at bounding box center [123, 311] width 80 height 19
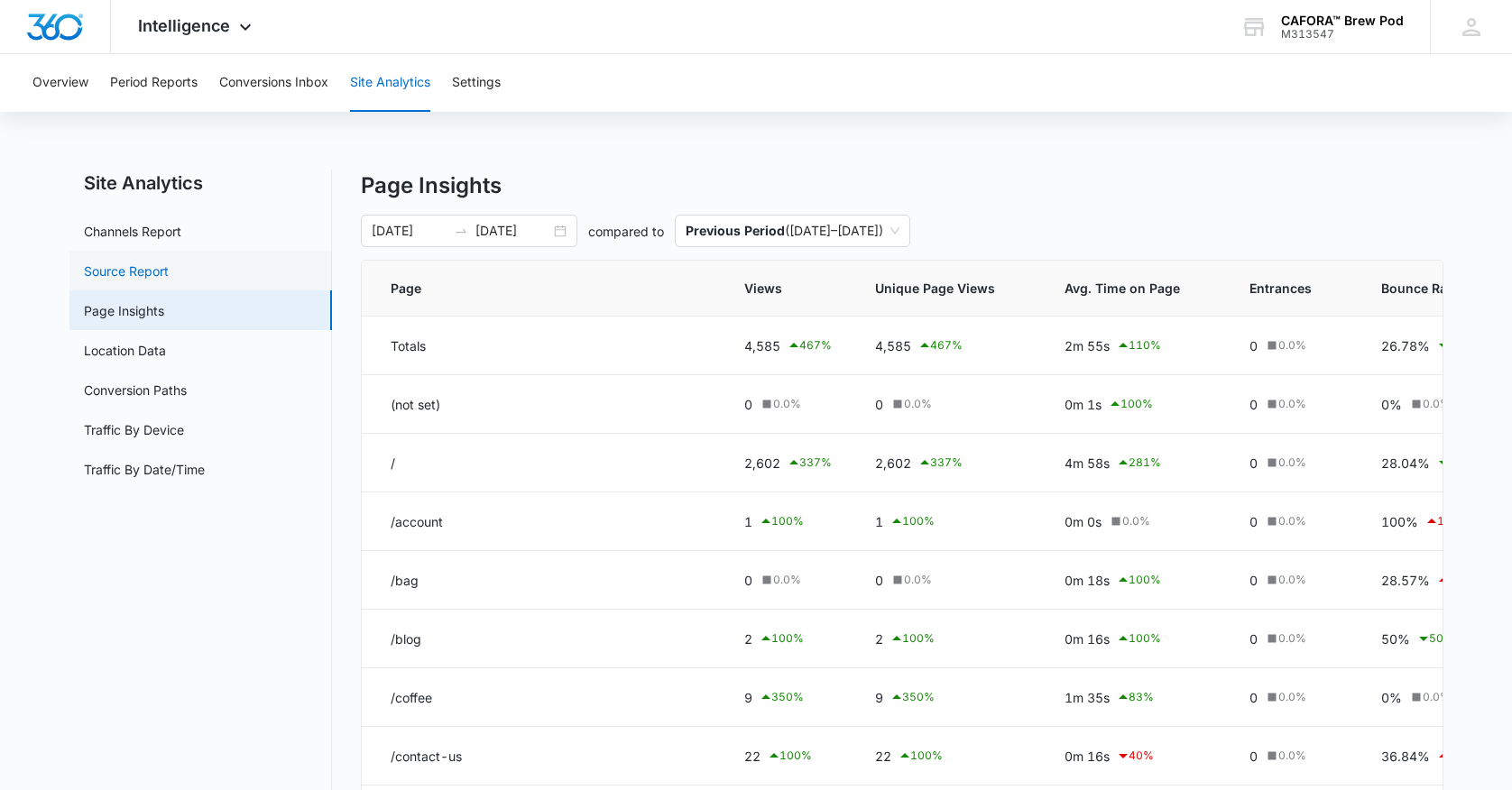
click at [135, 267] on link "Source Report" at bounding box center [126, 272] width 85 height 19
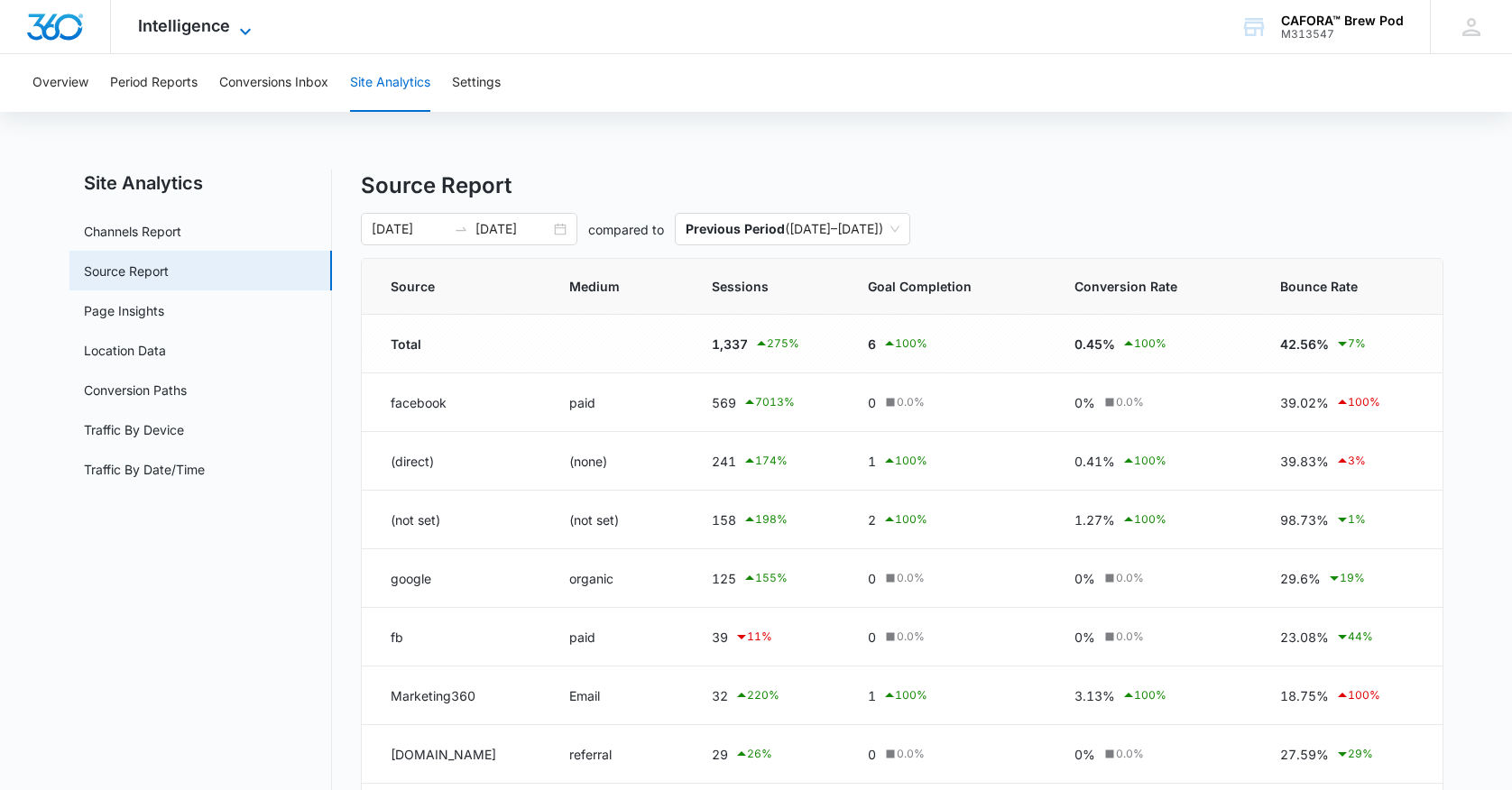
click at [205, 24] on span "Intelligence" at bounding box center [184, 26] width 93 height 19
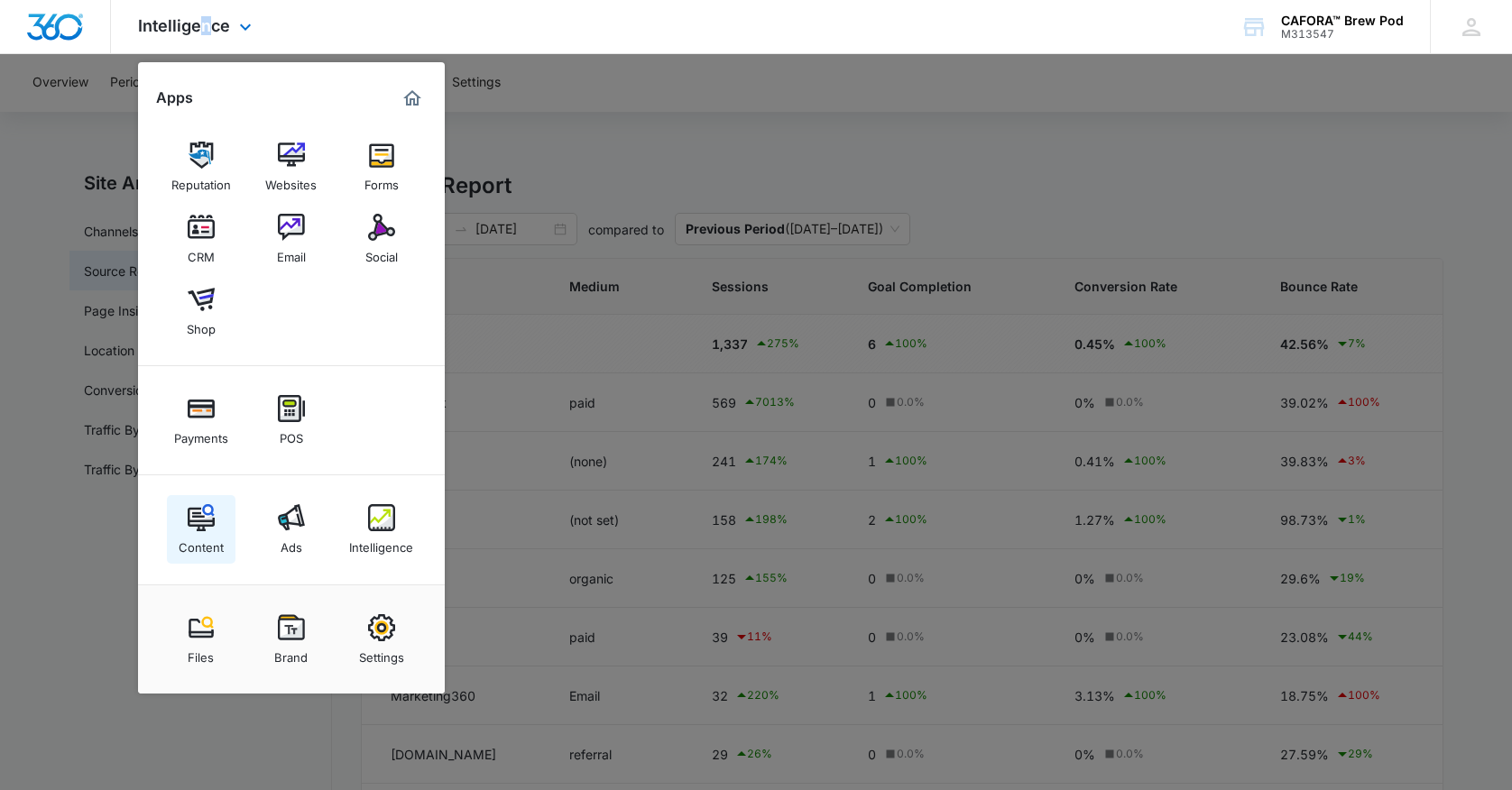
click at [207, 534] on div "Content" at bounding box center [200, 543] width 45 height 23
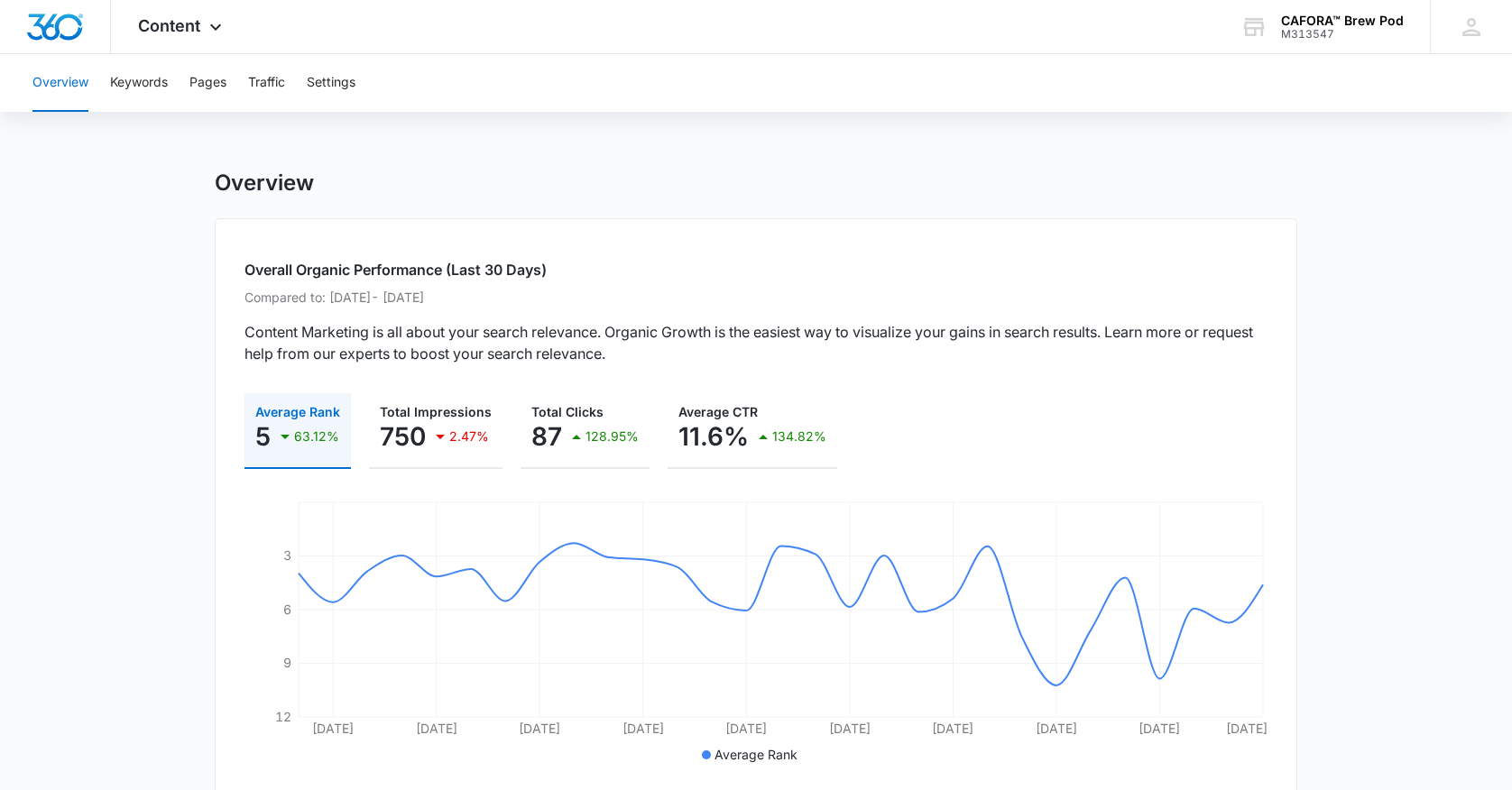
click at [325, 340] on p "Content Marketing is all about your search relevance. Organic Growth is the eas…" at bounding box center [756, 342] width 1023 height 43
click at [330, 329] on p "Content Marketing is all about your search relevance. Organic Growth is the eas…" at bounding box center [756, 342] width 1023 height 43
click at [163, 90] on button "Keywords" at bounding box center [139, 83] width 58 height 58
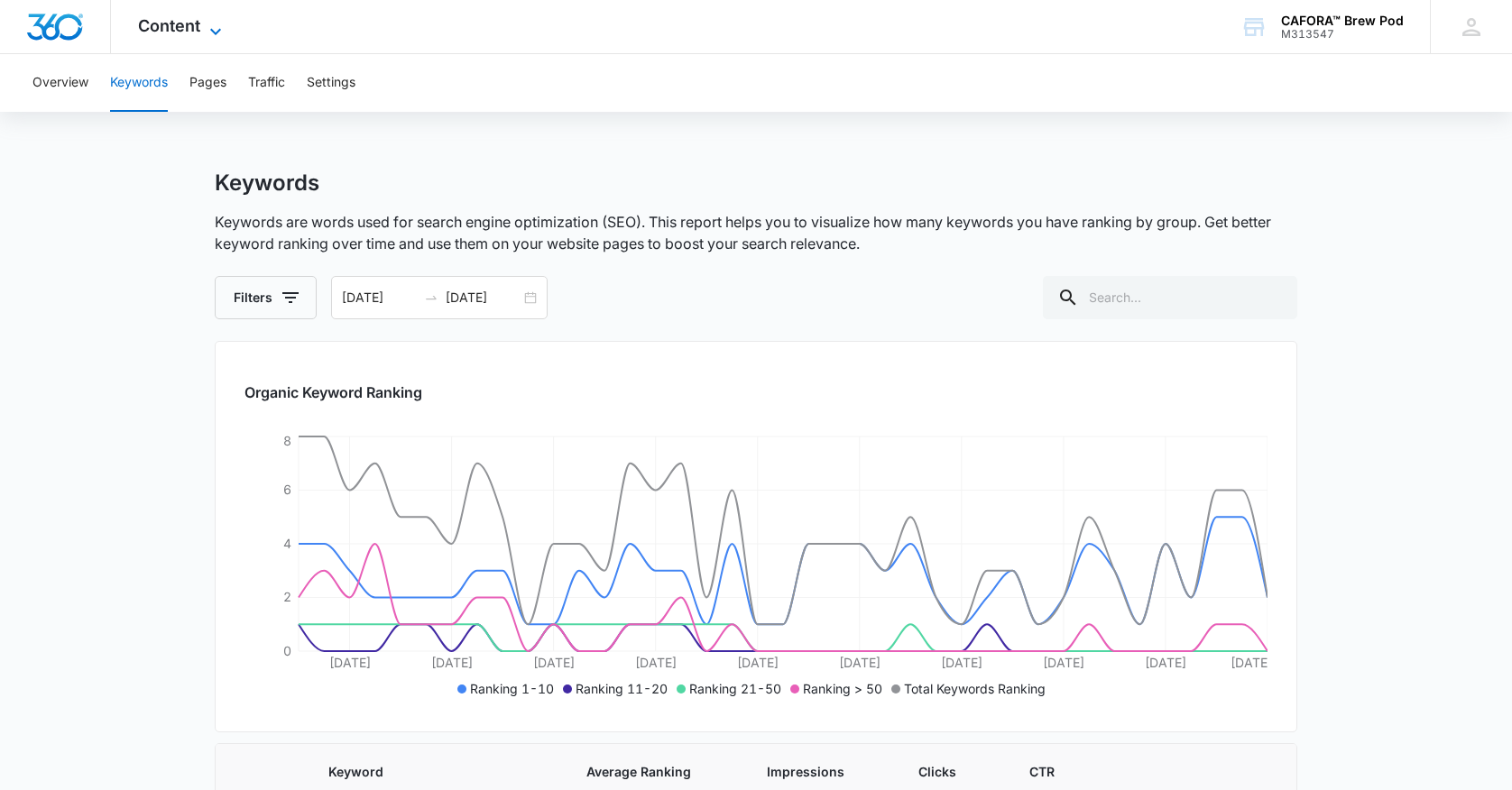
click at [173, 29] on span "Content" at bounding box center [169, 26] width 63 height 19
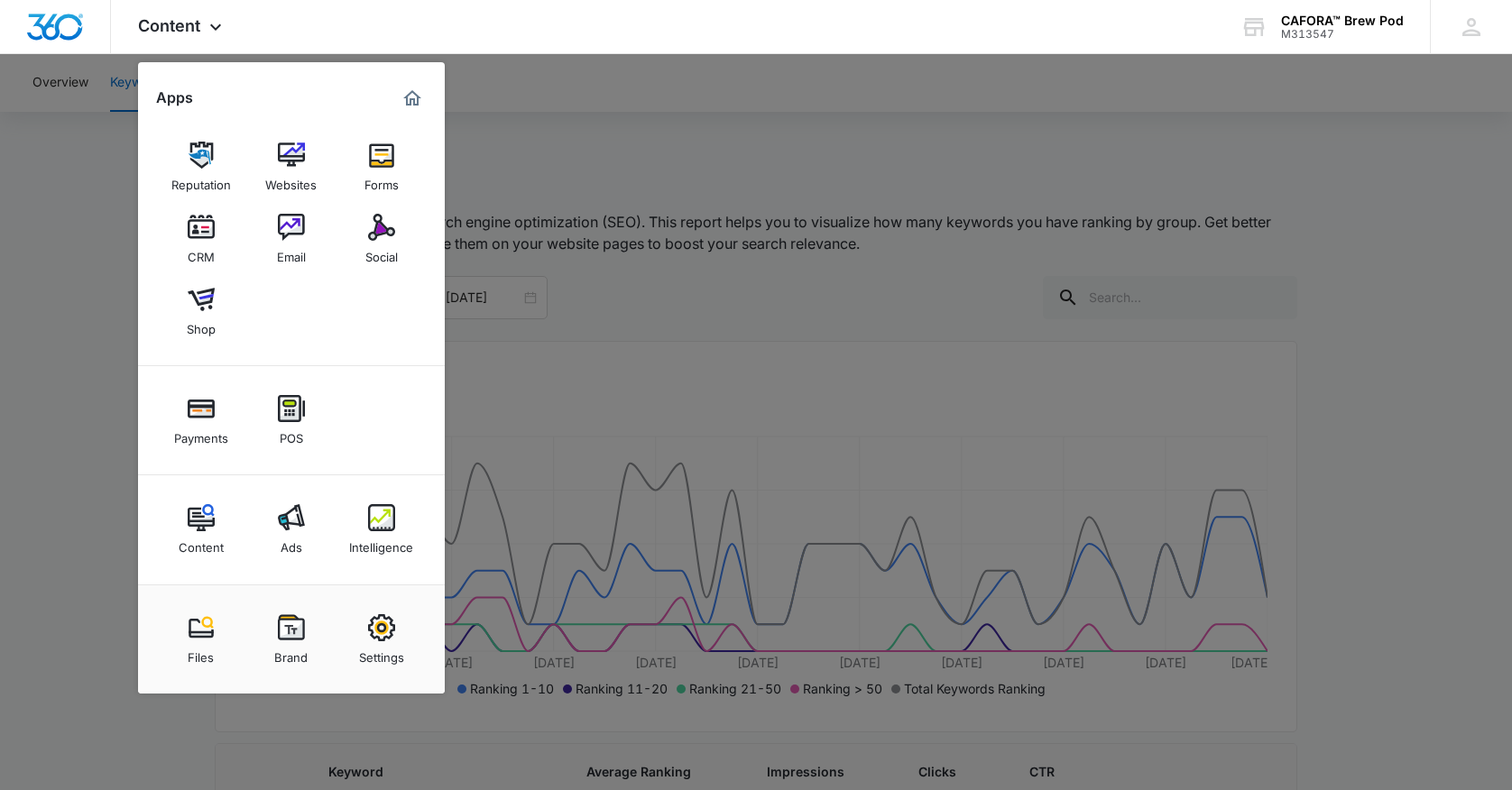
click at [611, 321] on div at bounding box center [756, 395] width 1512 height 790
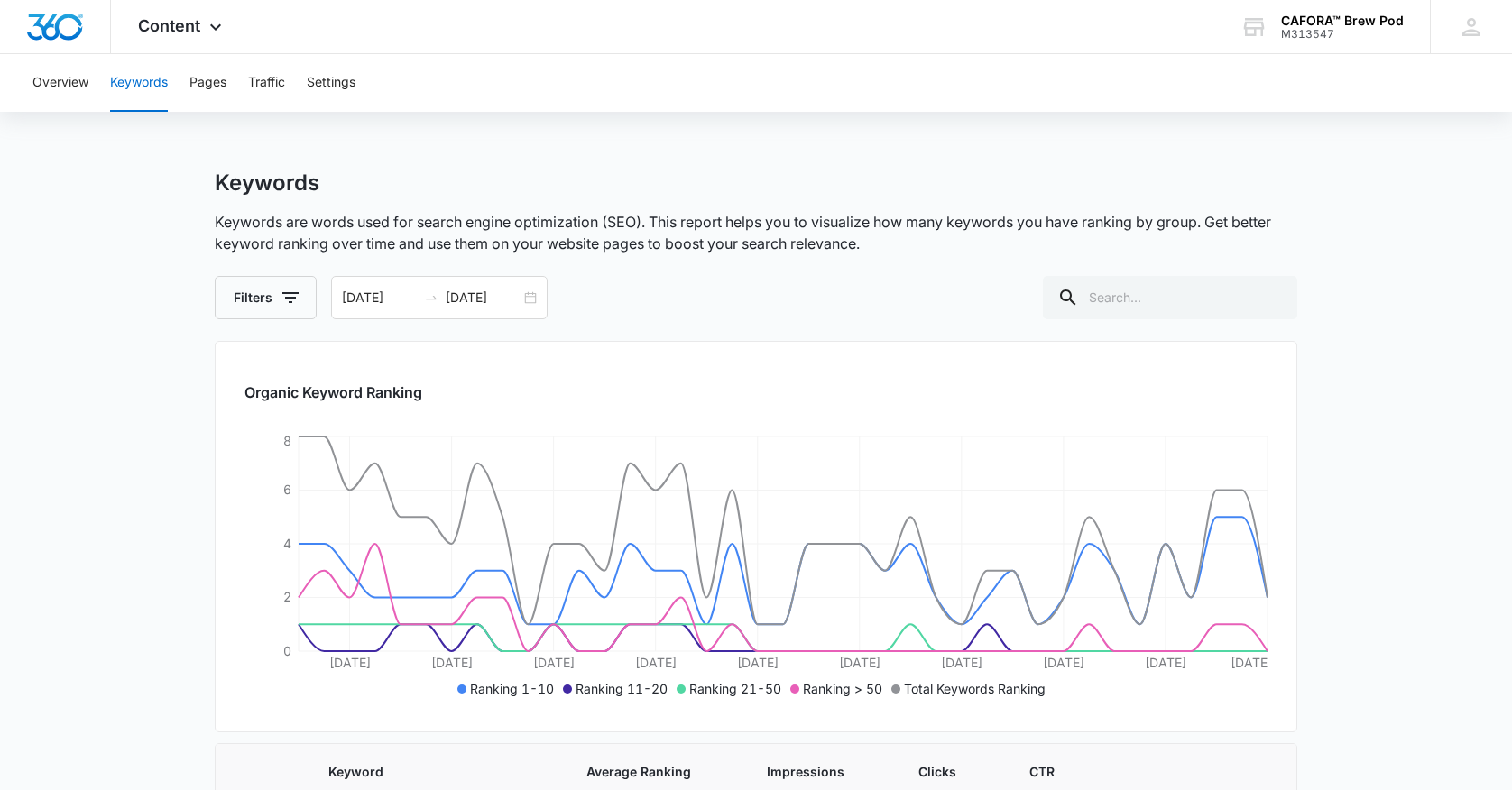
click at [405, 220] on p "Keywords are words used for search engine optimization (SEO). This report helps…" at bounding box center [756, 232] width 1083 height 43
click at [183, 27] on span "Content" at bounding box center [169, 26] width 63 height 19
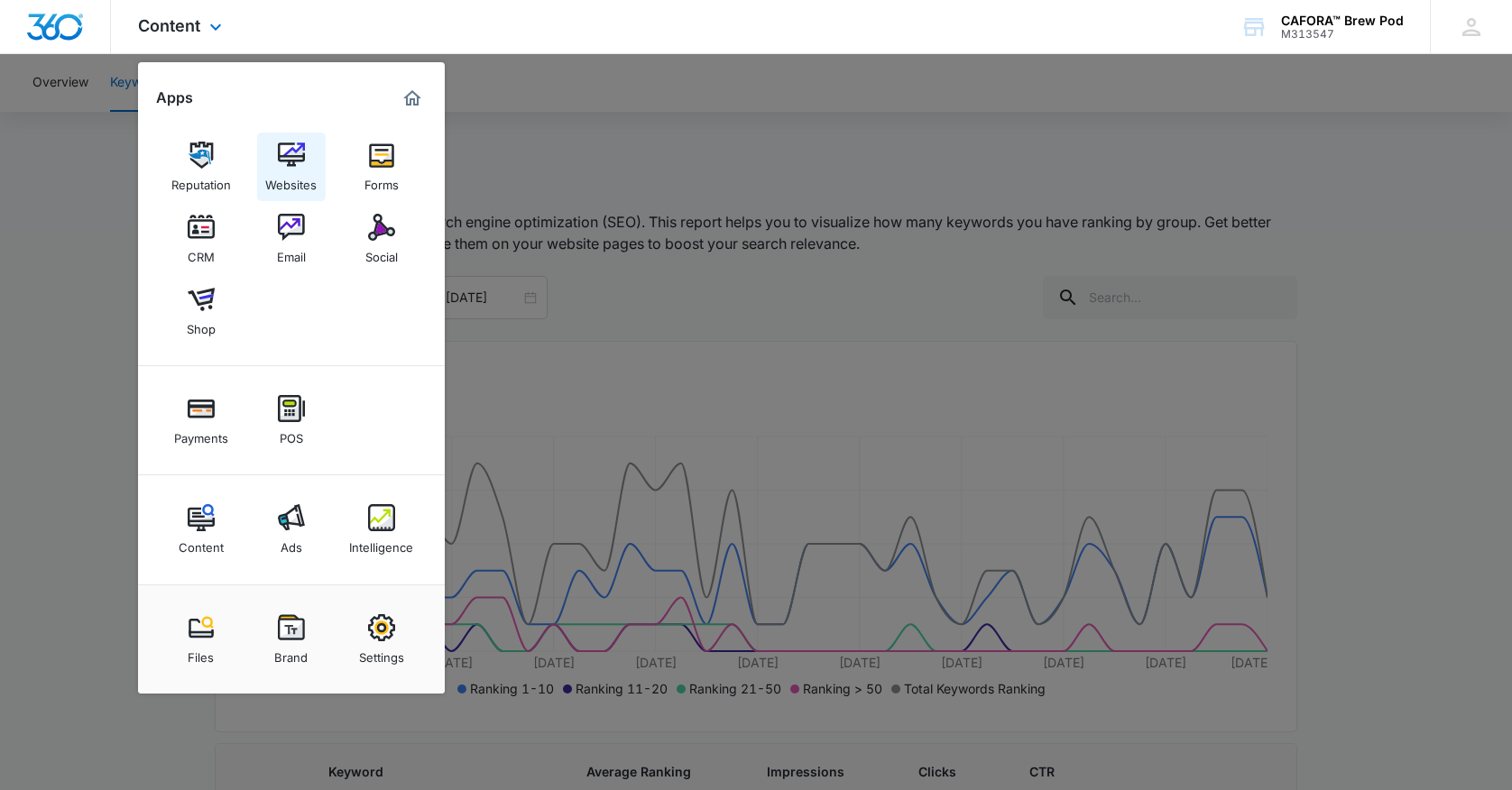
click at [294, 171] on div "Websites" at bounding box center [290, 180] width 51 height 23
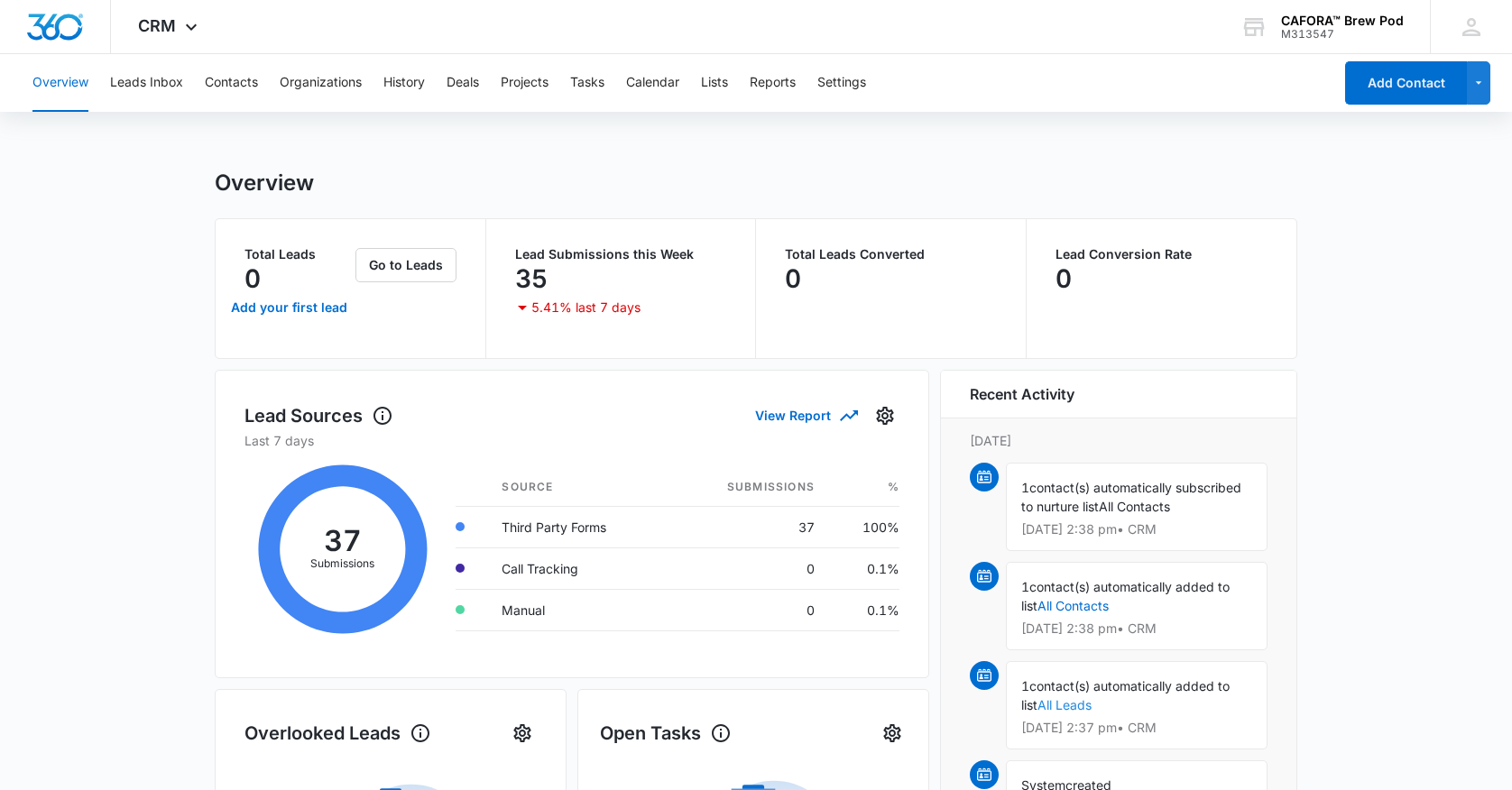
click at [1074, 705] on link "All Leads" at bounding box center [1065, 705] width 54 height 15
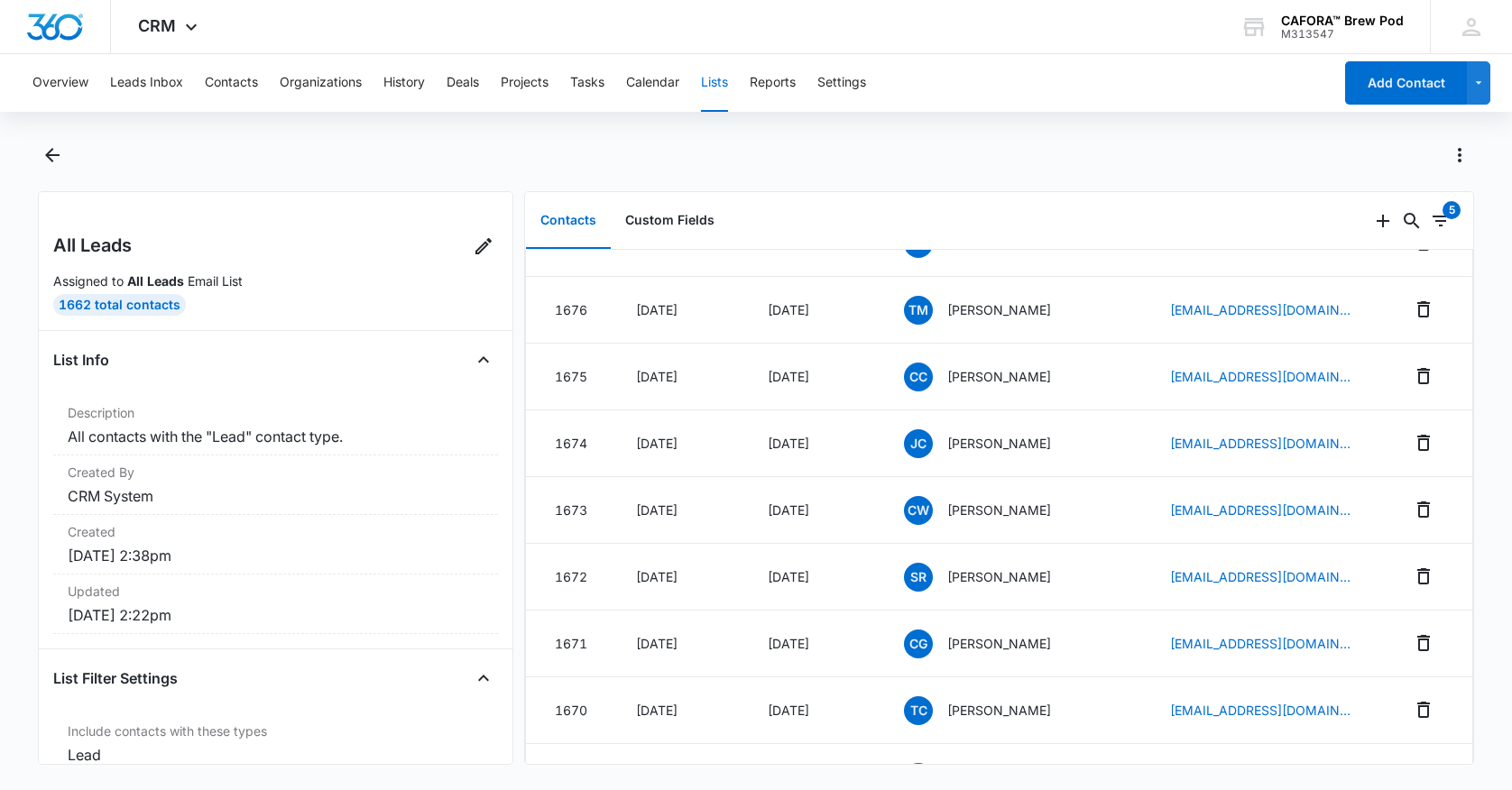
scroll to position [904, 0]
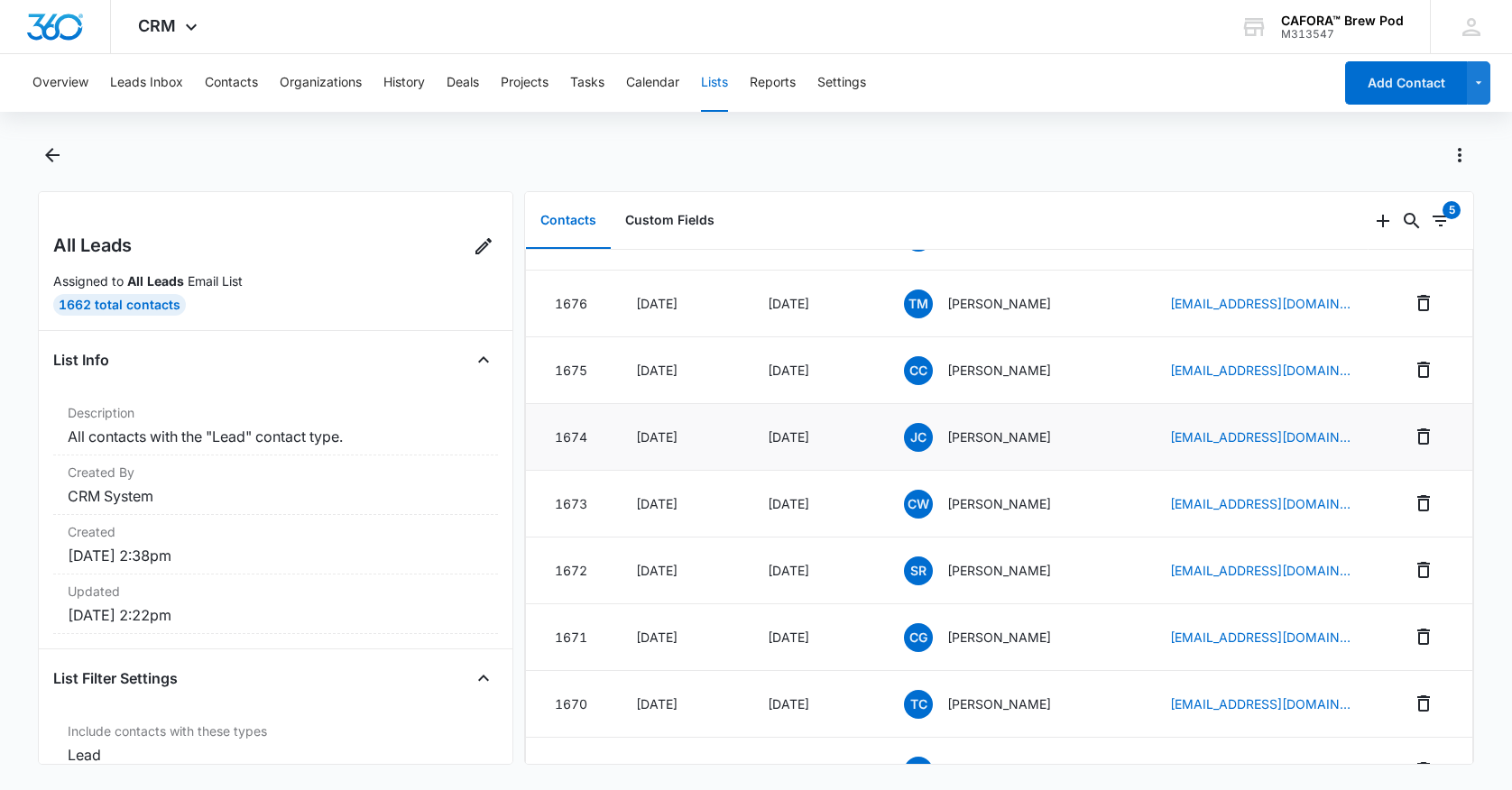
click at [746, 433] on td "[DATE]" at bounding box center [680, 437] width 132 height 66
click at [1058, 433] on div "[PERSON_NAME]" at bounding box center [1015, 437] width 223 height 29
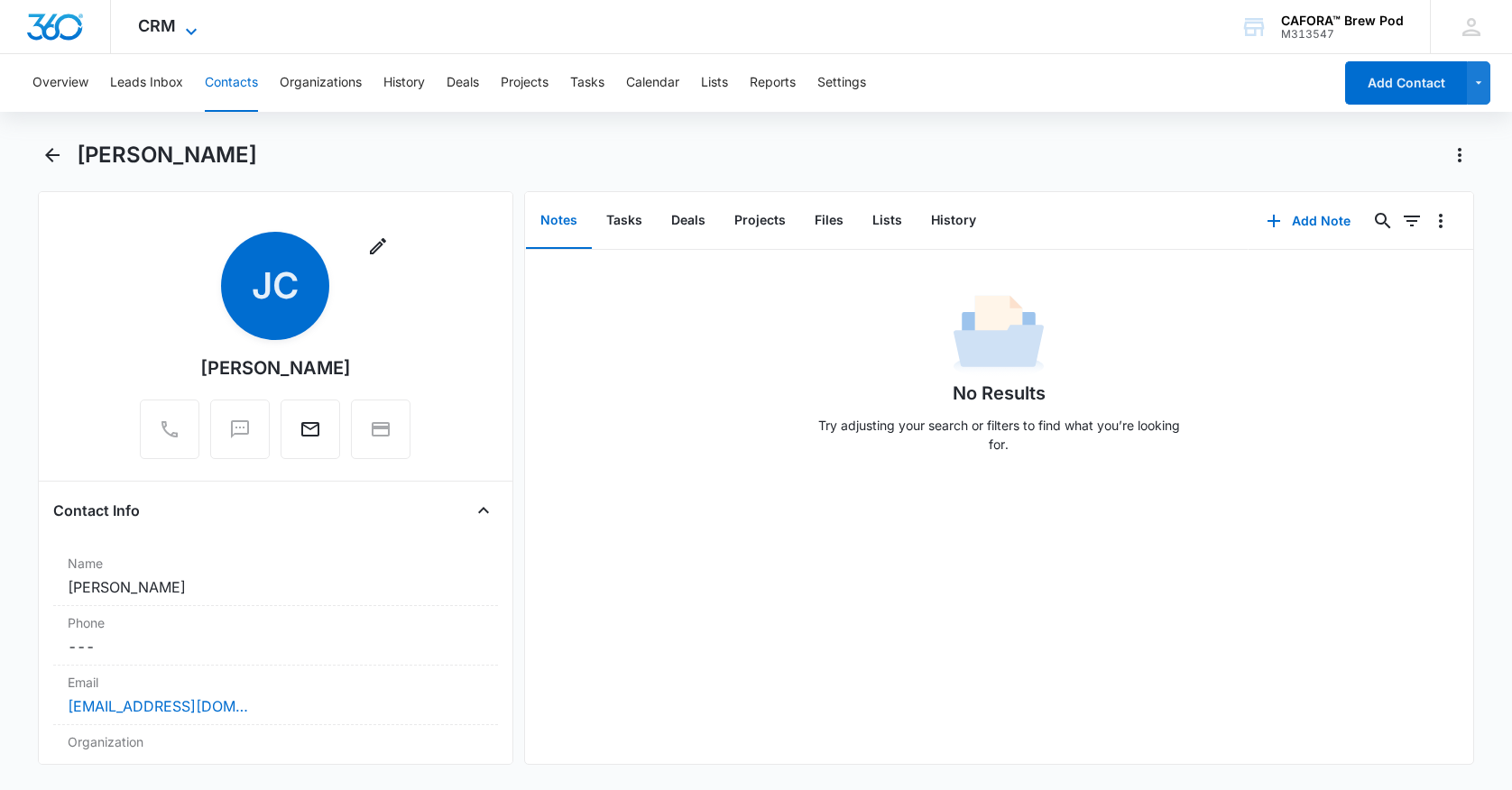
click at [149, 20] on span "CRM" at bounding box center [156, 26] width 38 height 19
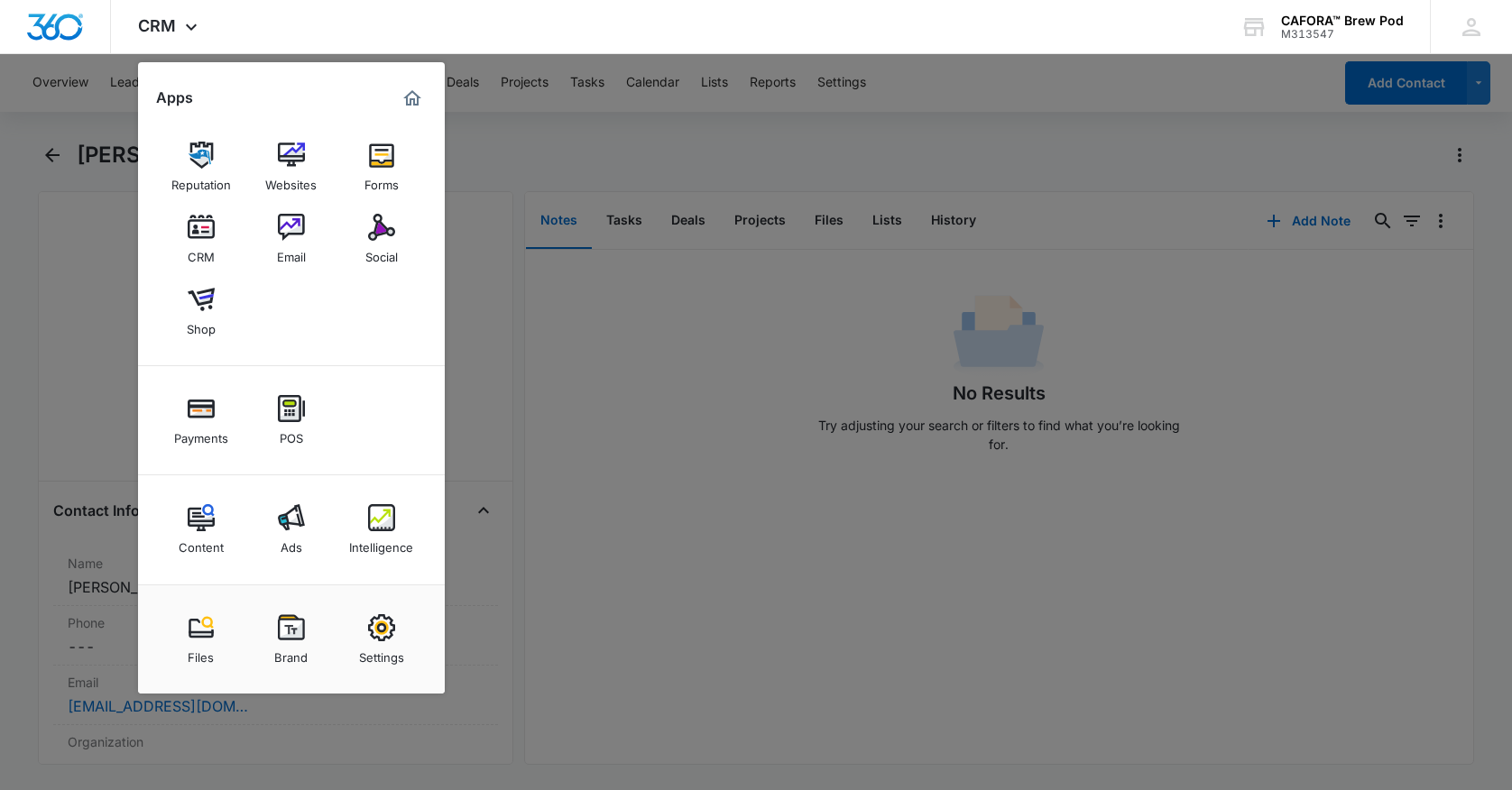
click at [606, 307] on div at bounding box center [756, 395] width 1512 height 790
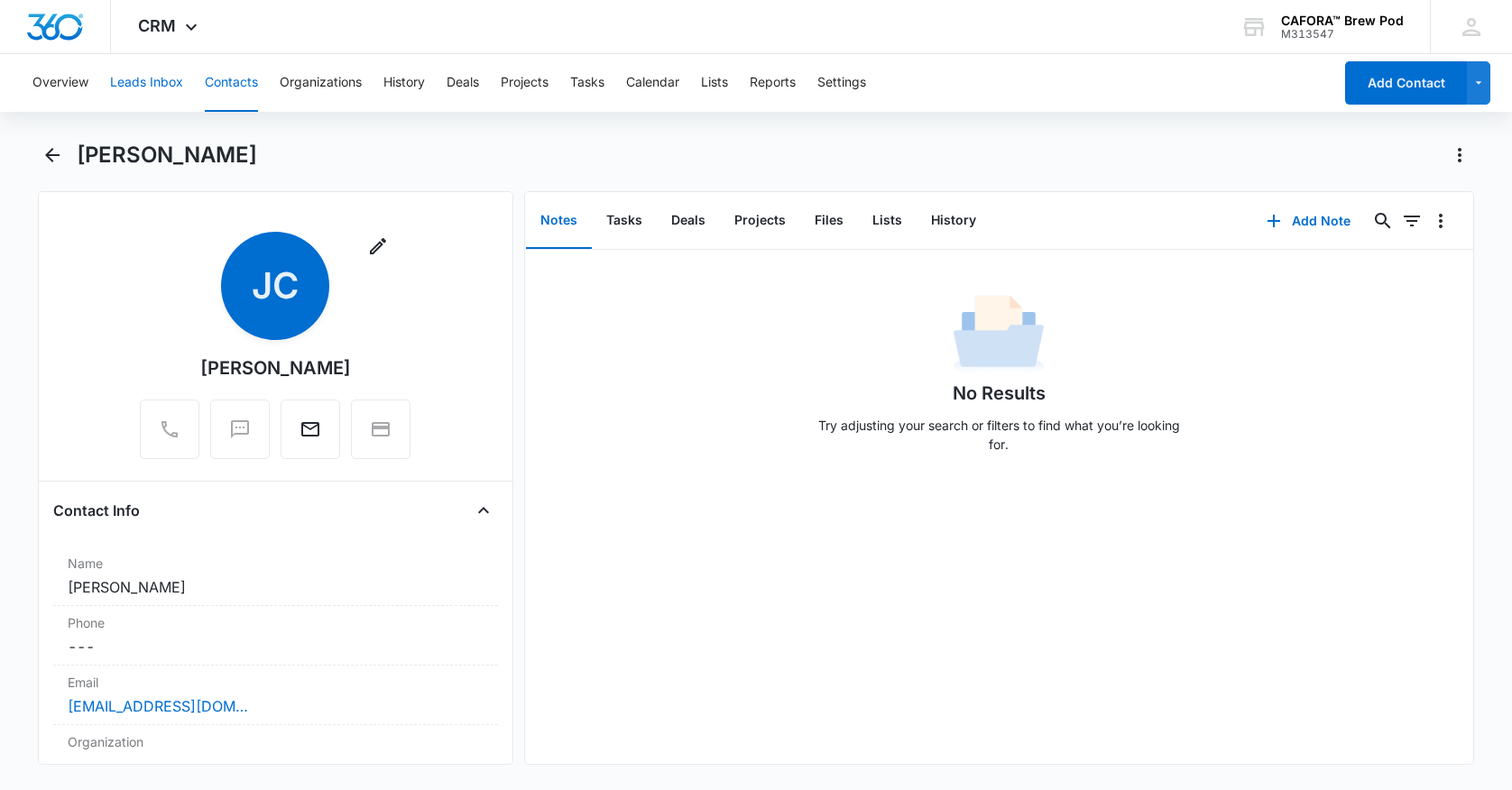
click at [141, 86] on button "Leads Inbox" at bounding box center [146, 83] width 73 height 58
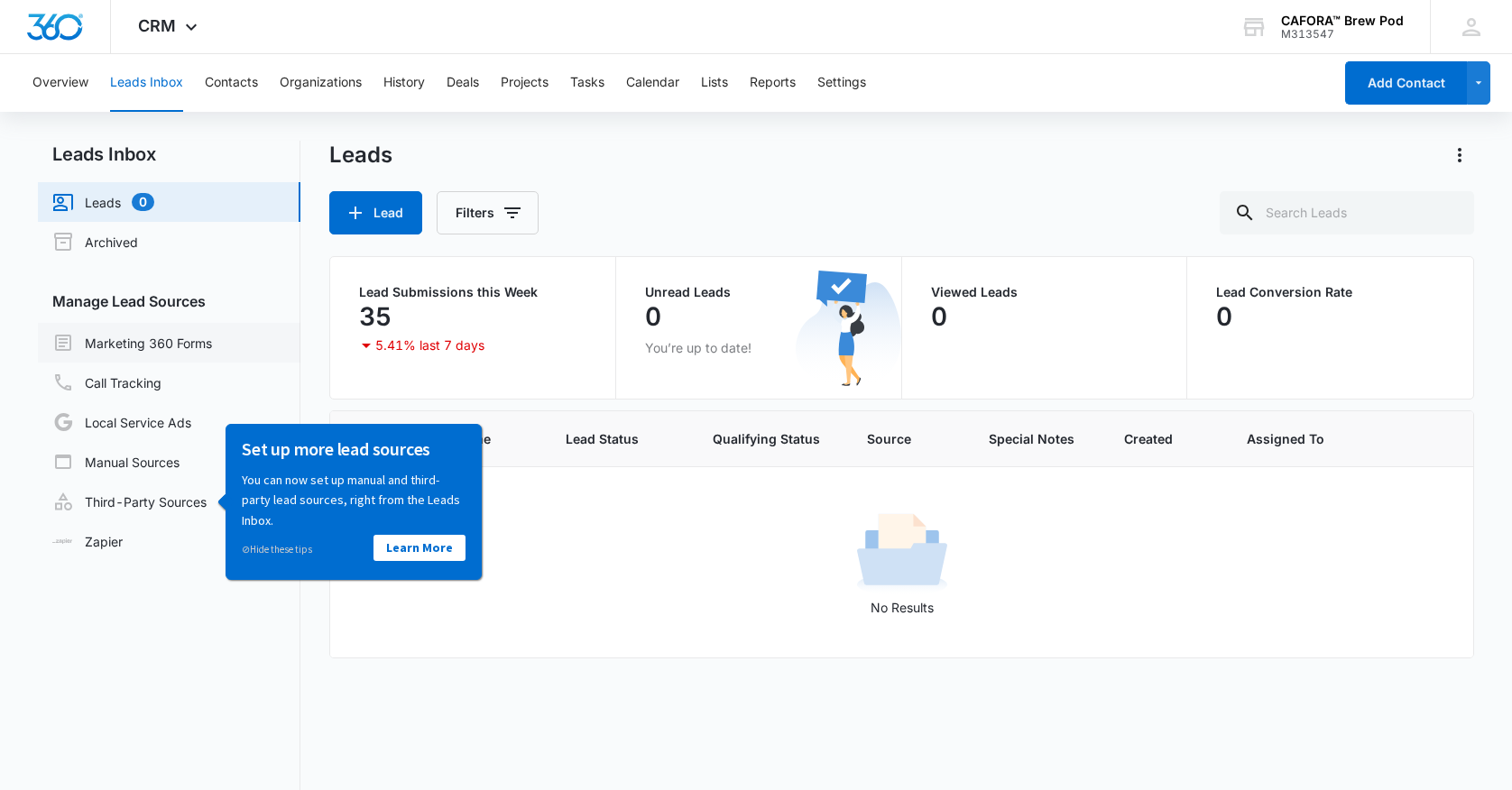
click at [169, 343] on link "Marketing 360 Forms" at bounding box center [132, 343] width 160 height 21
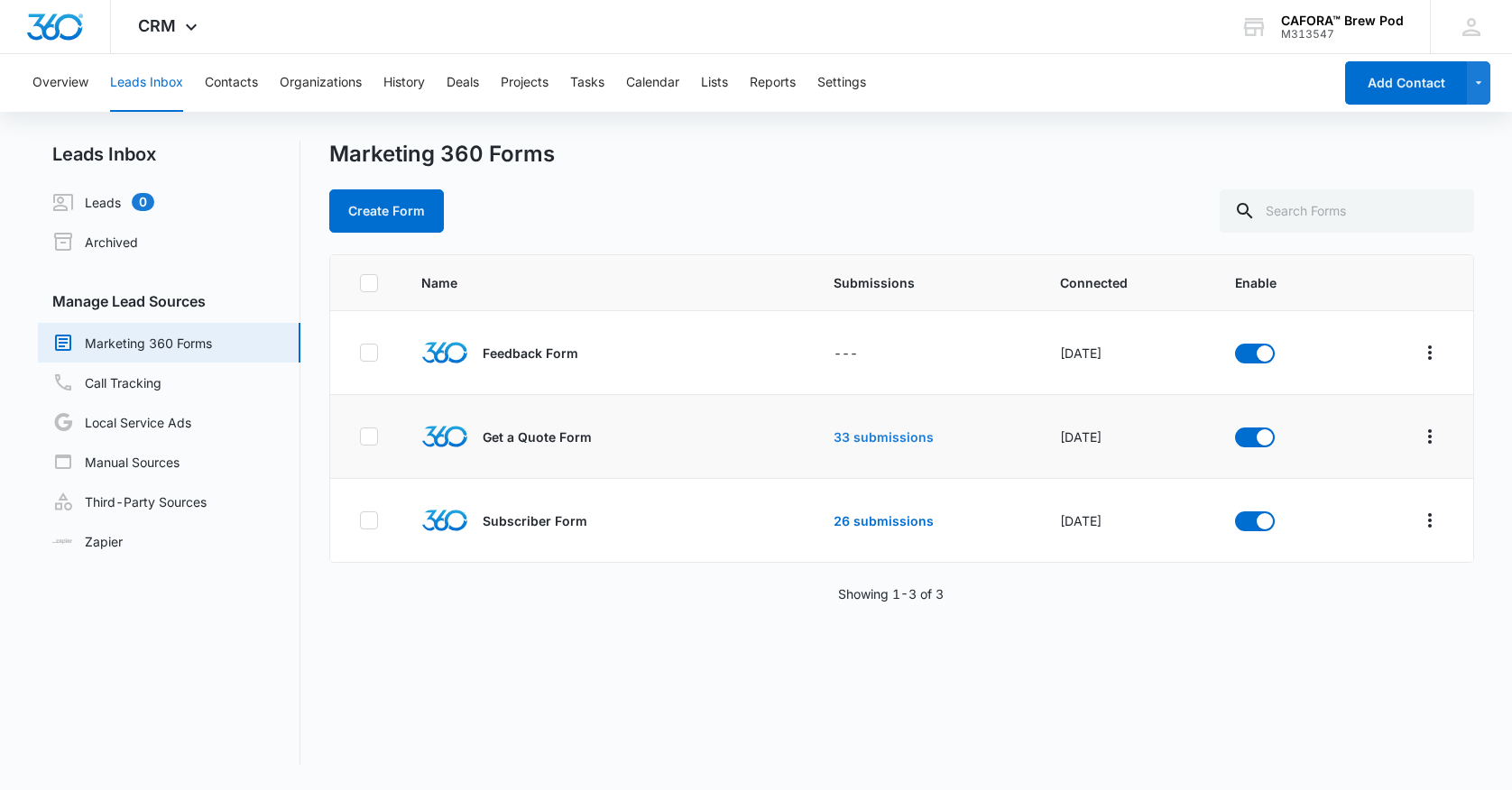
click at [856, 433] on link "33 submissions" at bounding box center [884, 437] width 100 height 15
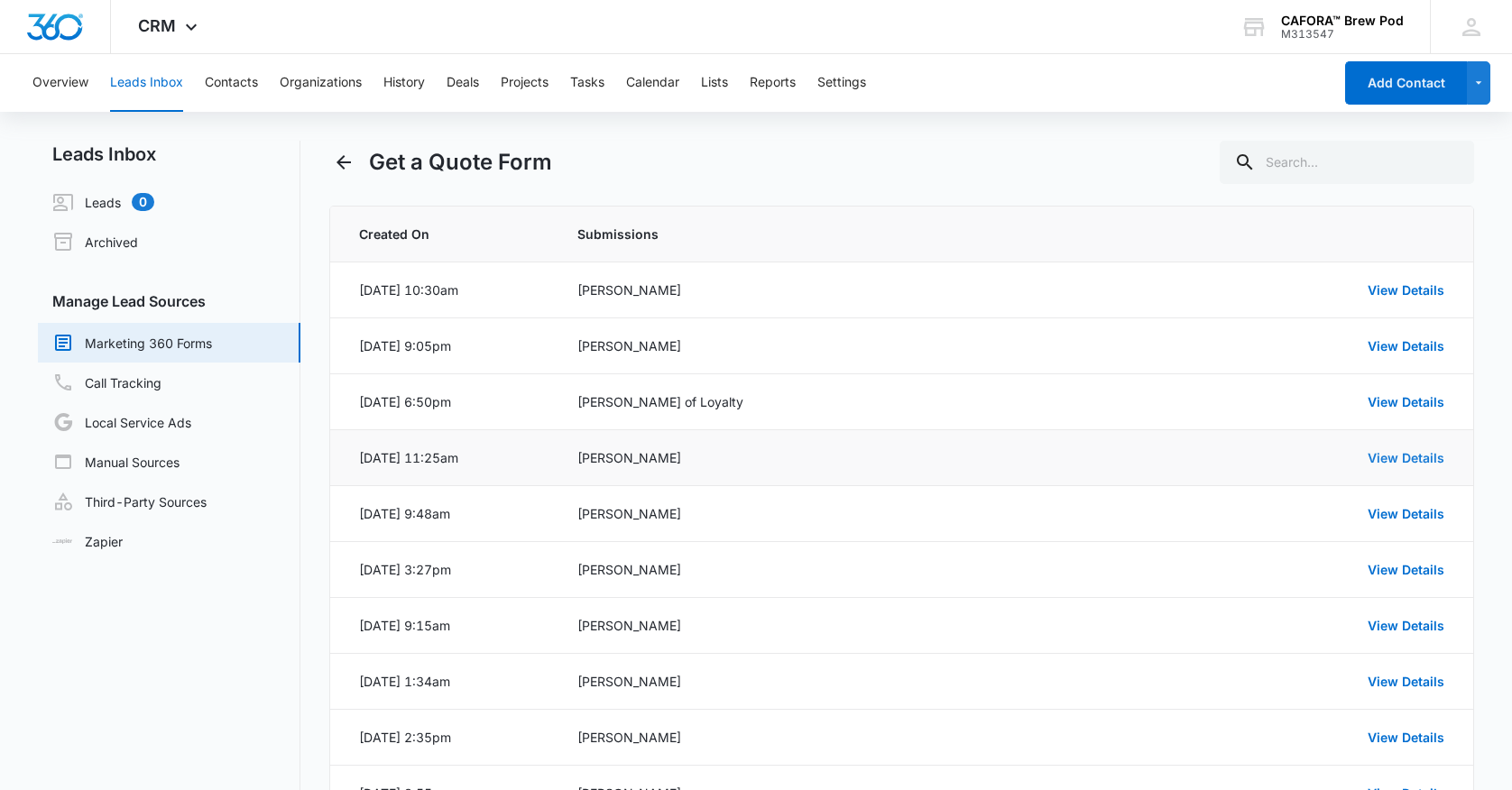
click at [1397, 457] on link "View Details" at bounding box center [1407, 458] width 77 height 15
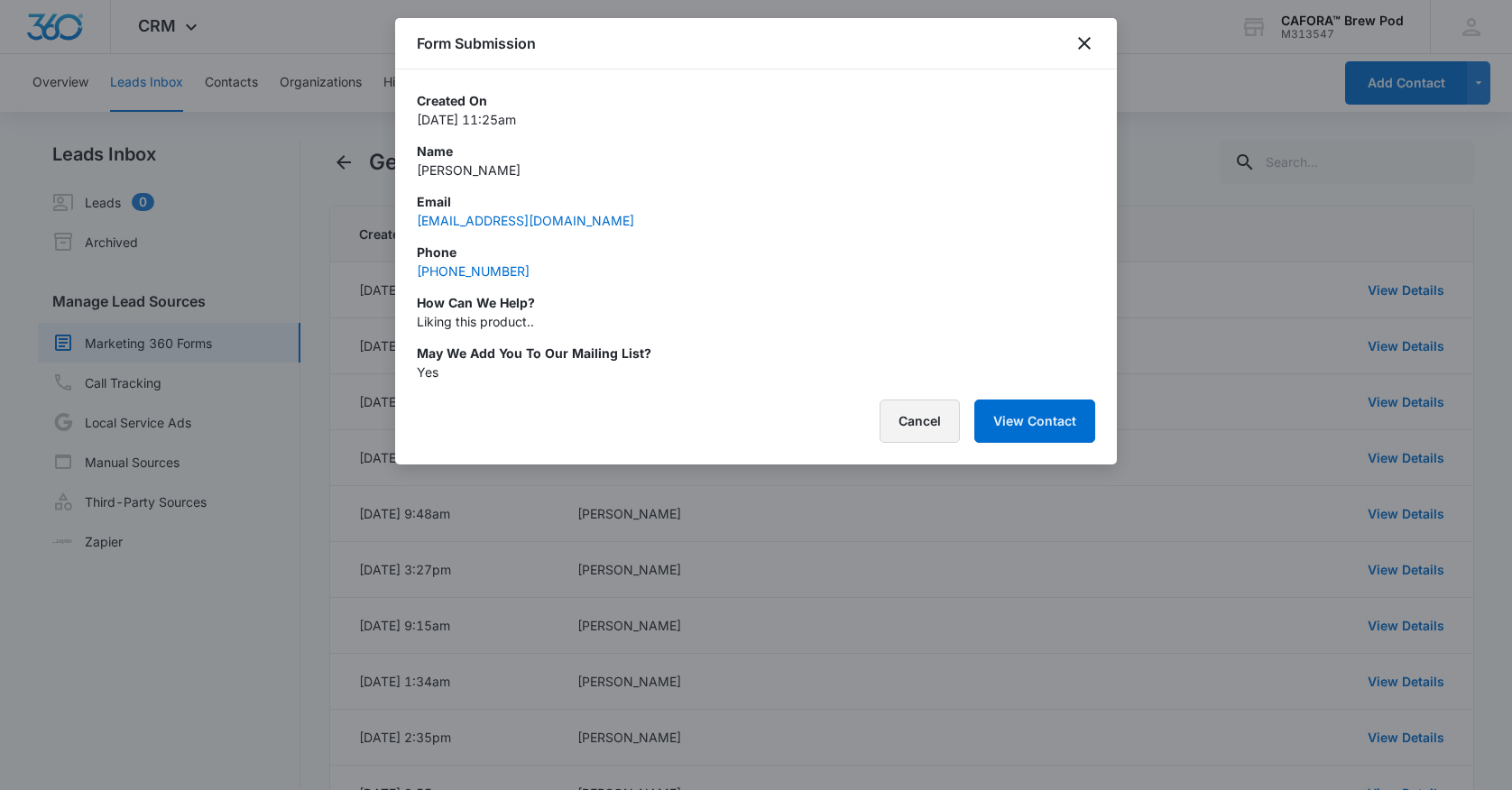
click at [942, 419] on button "Cancel" at bounding box center [919, 421] width 80 height 43
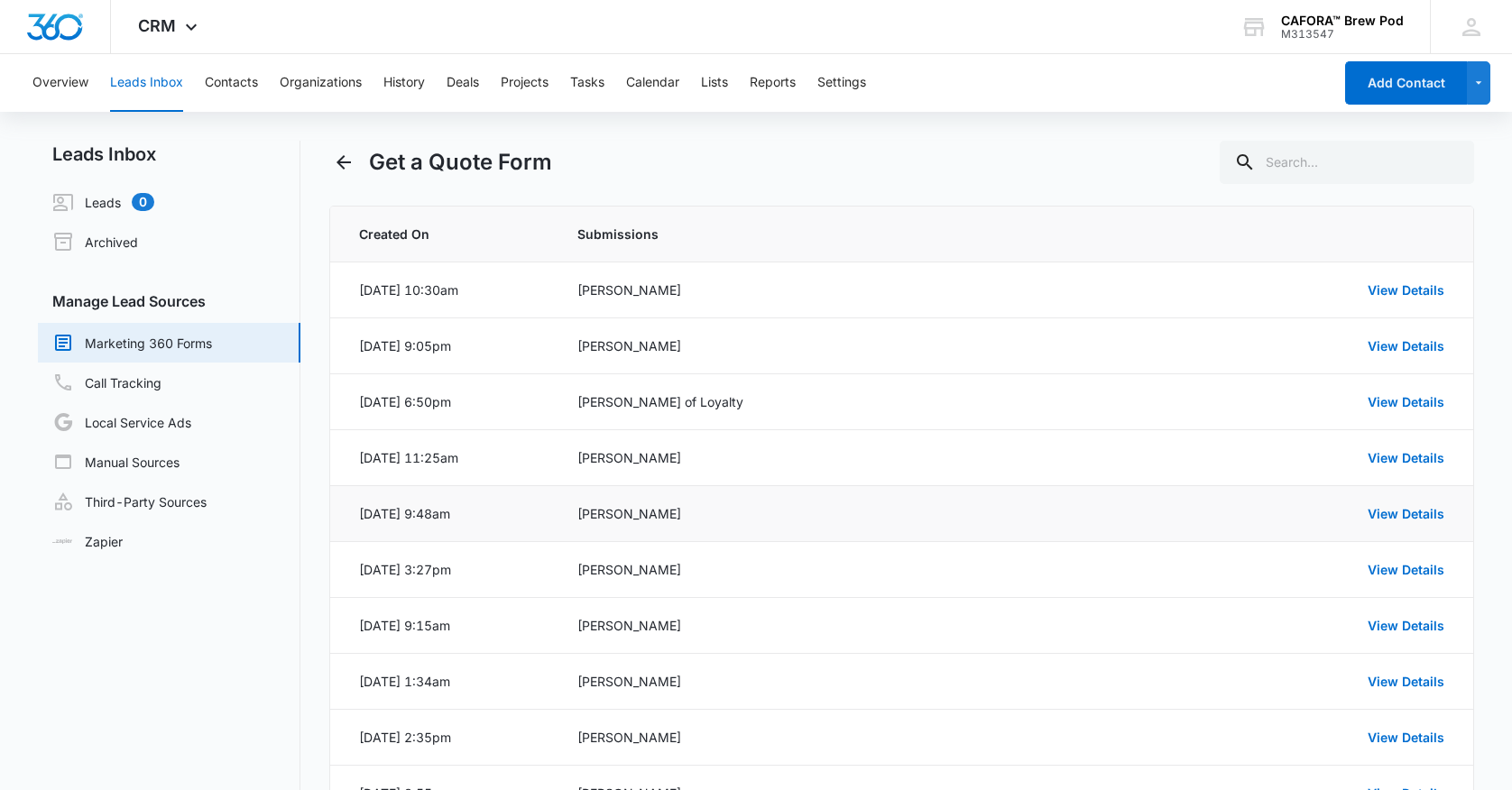
click at [896, 498] on td "[PERSON_NAME]" at bounding box center [841, 514] width 571 height 56
click at [1385, 515] on link "View Details" at bounding box center [1407, 514] width 77 height 15
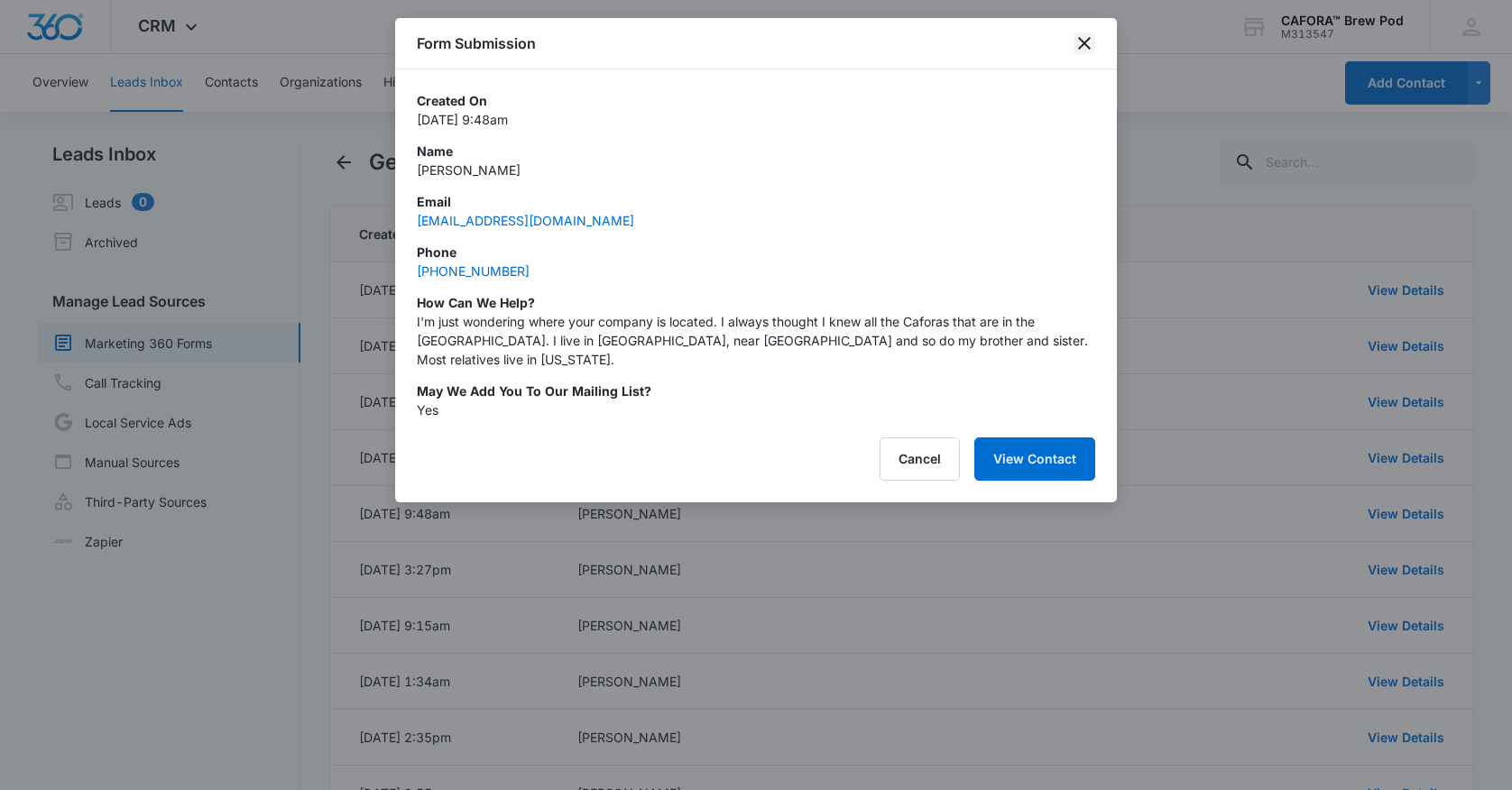
drag, startPoint x: 1084, startPoint y: 39, endPoint x: 1078, endPoint y: 55, distance: 17.1
click at [1084, 41] on icon "close" at bounding box center [1084, 43] width 21 height 21
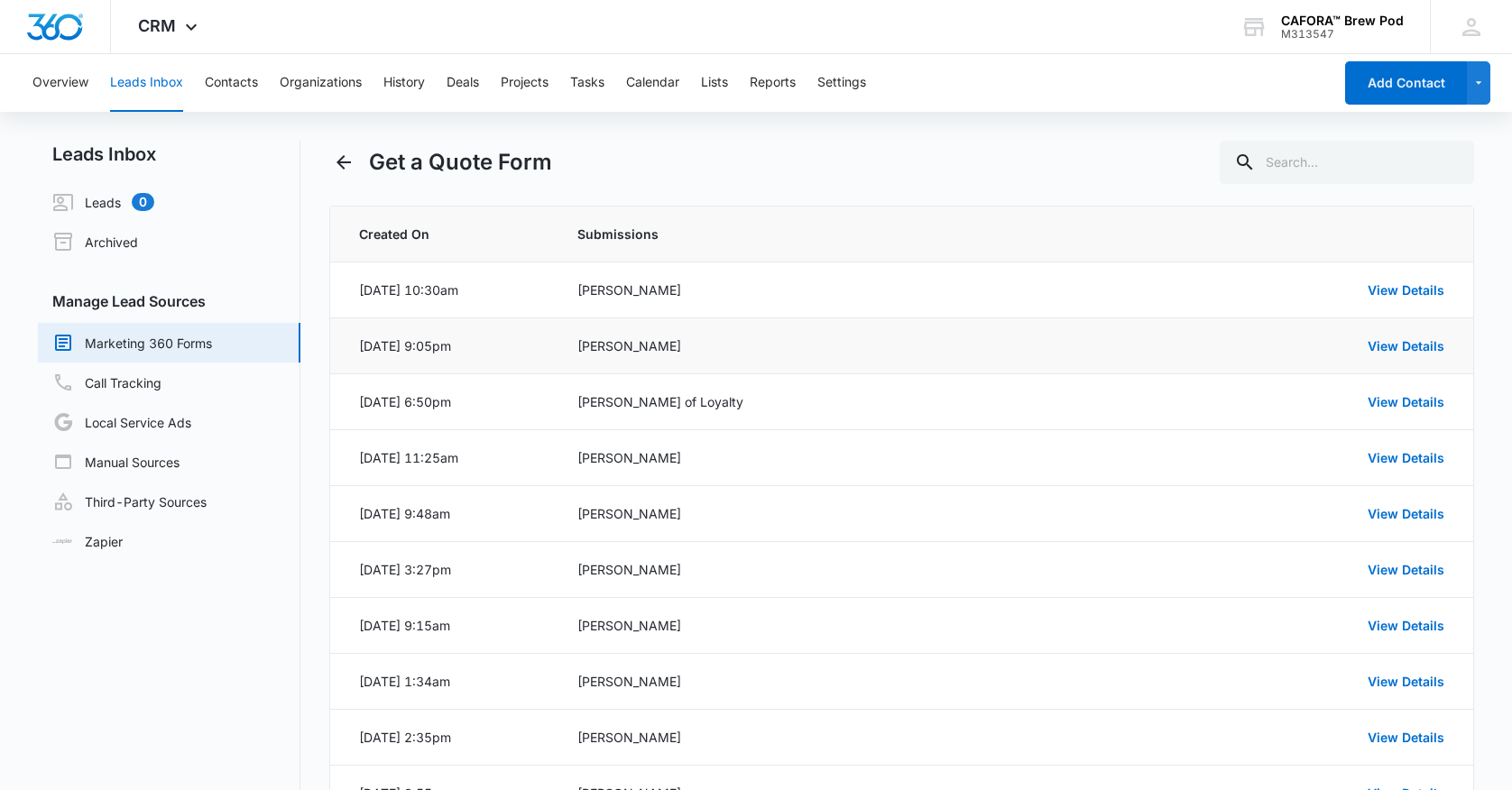
scroll to position [14, 0]
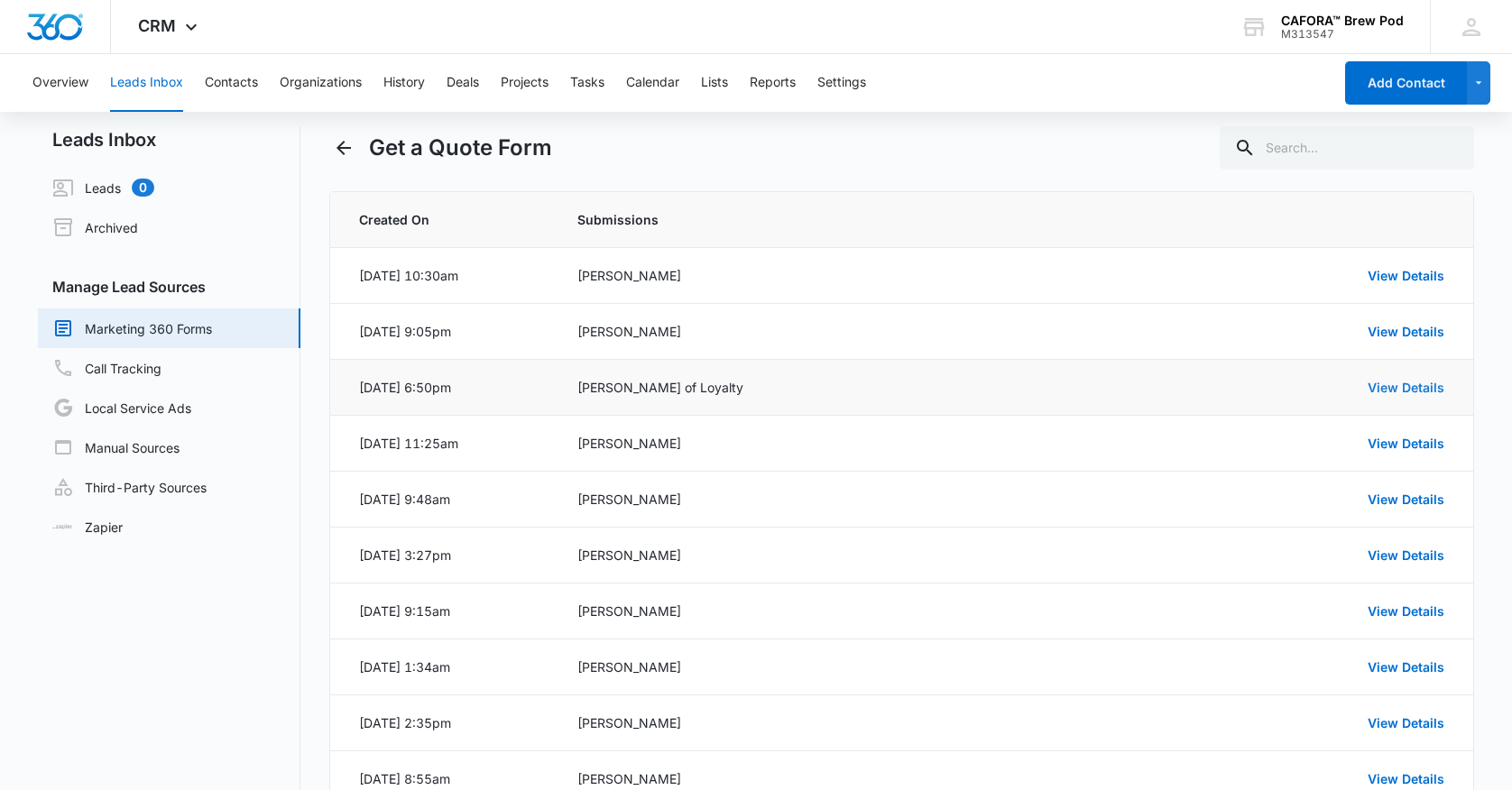
click at [1420, 387] on link "View Details" at bounding box center [1407, 387] width 77 height 15
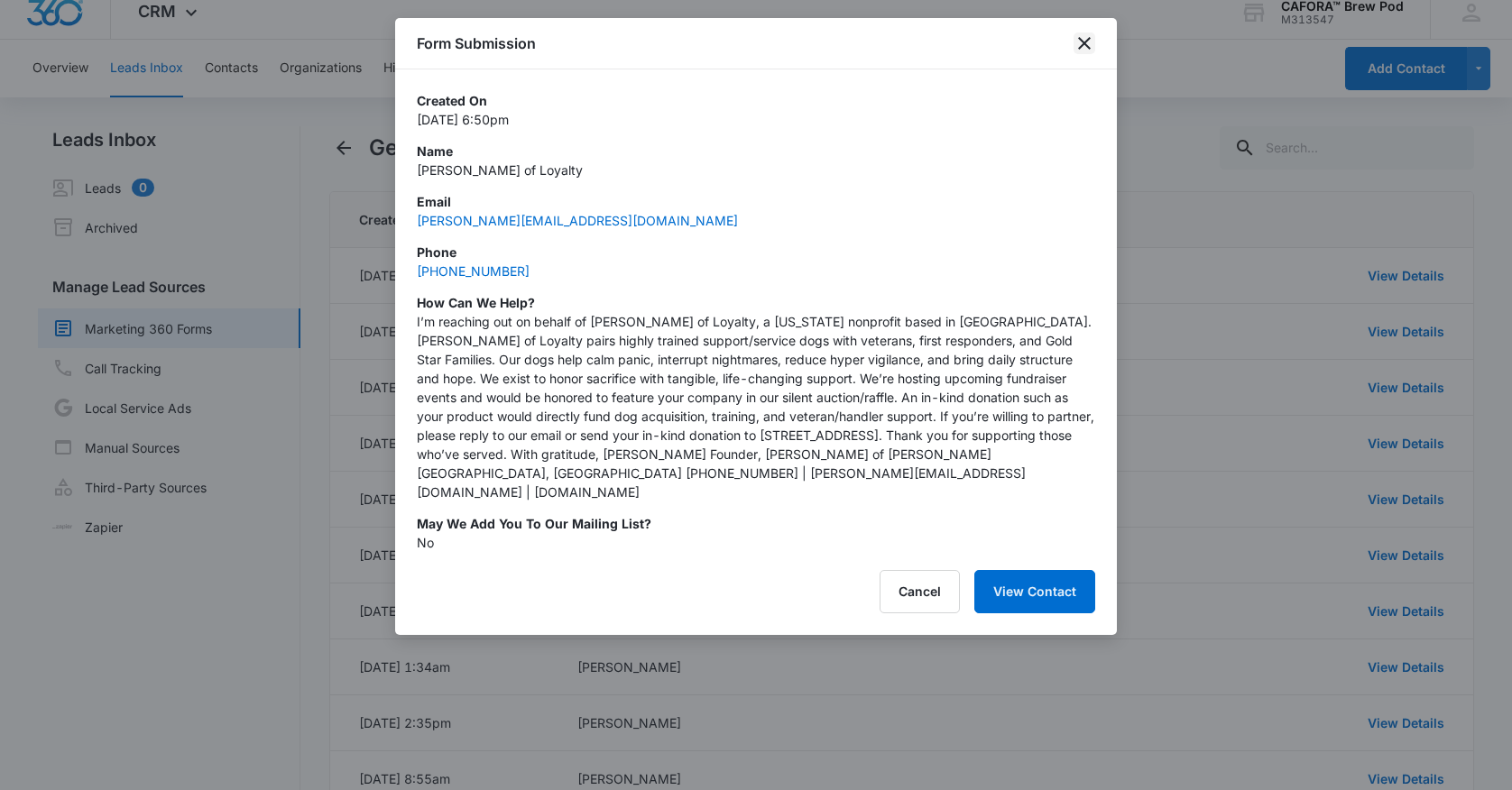
click at [1086, 44] on icon "close" at bounding box center [1084, 42] width 13 height 13
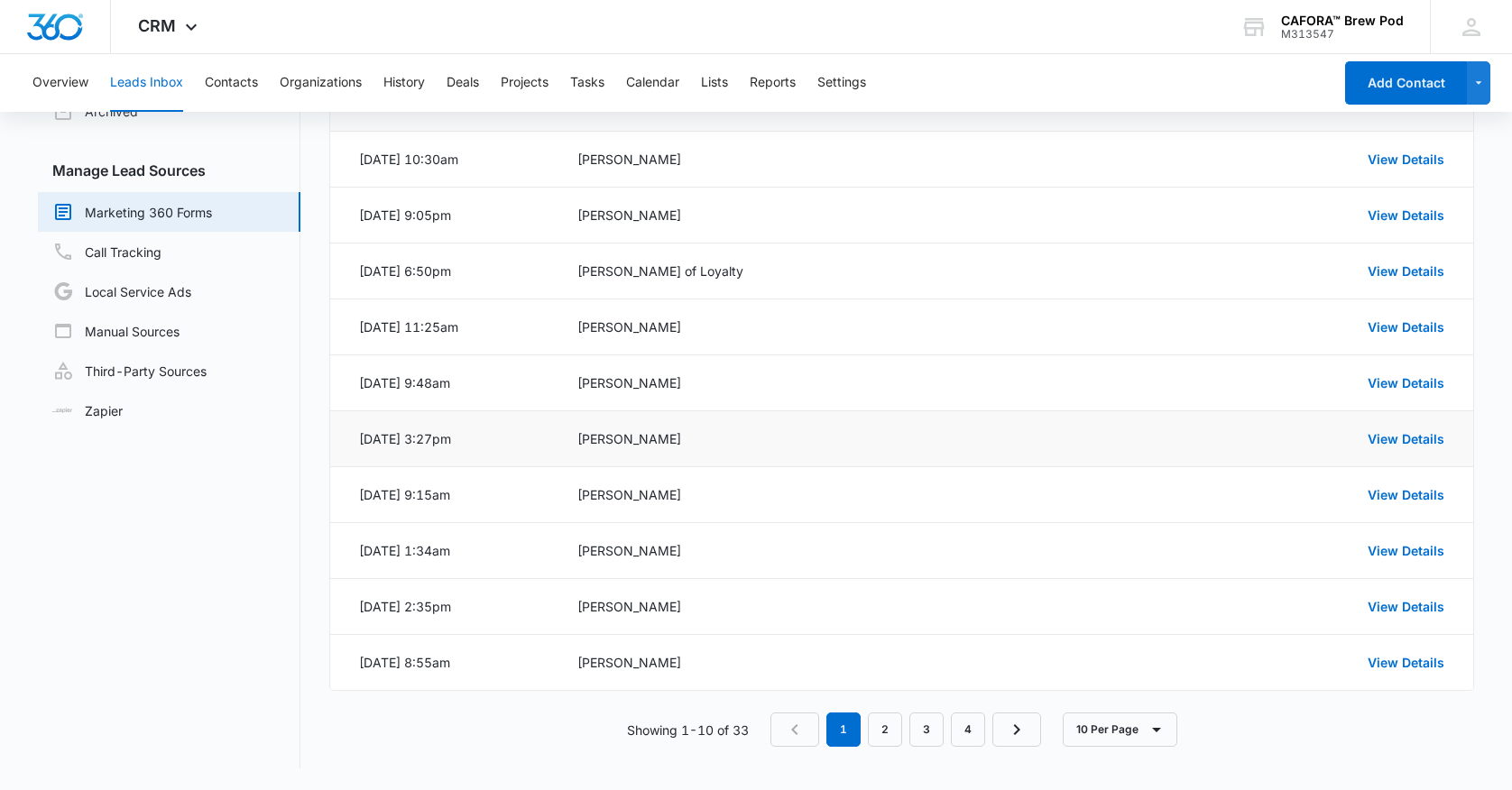
scroll to position [131, 0]
click at [1394, 496] on link "View Details" at bounding box center [1407, 495] width 77 height 15
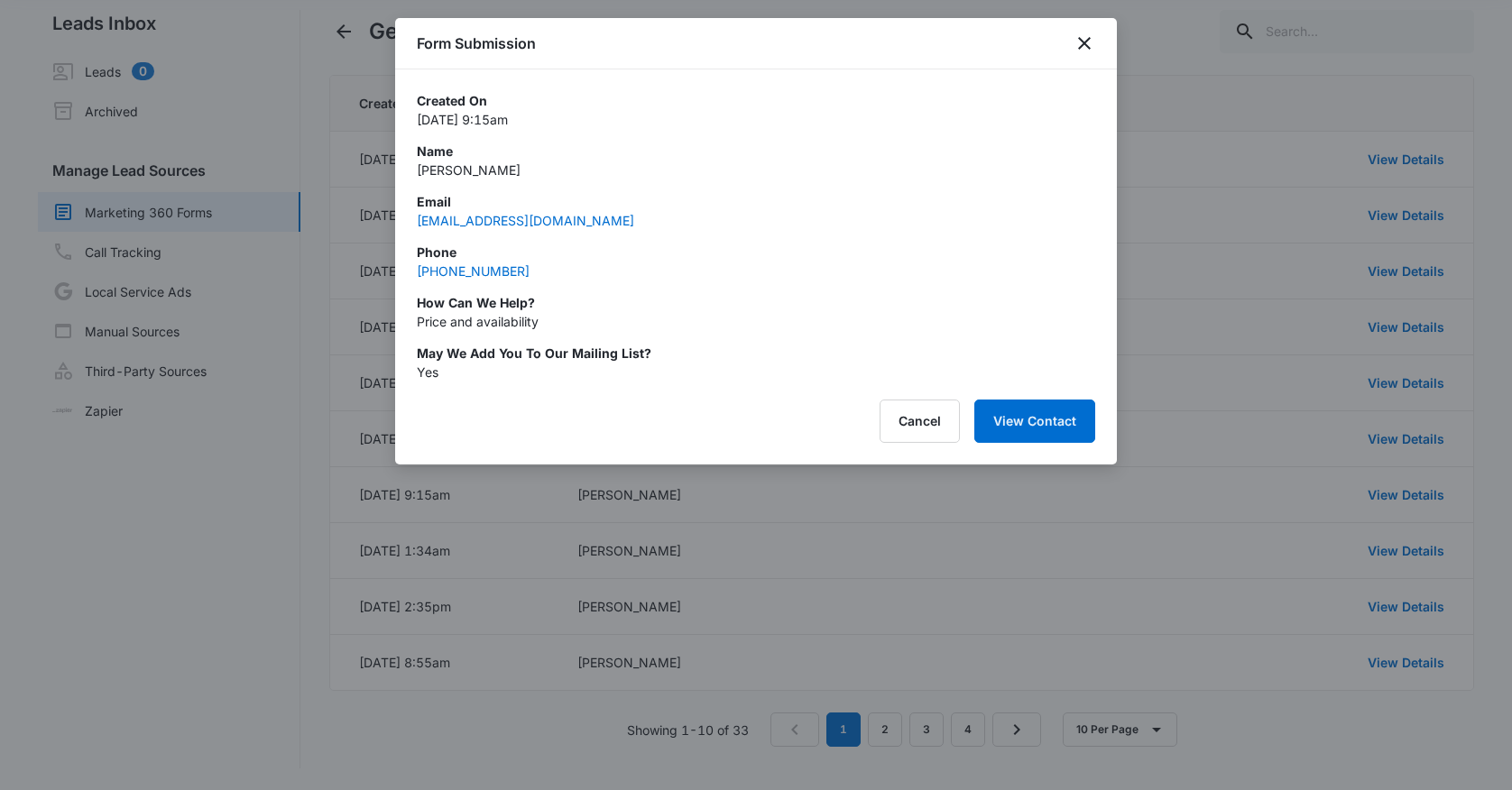
click at [1086, 41] on icon "close" at bounding box center [1084, 43] width 21 height 21
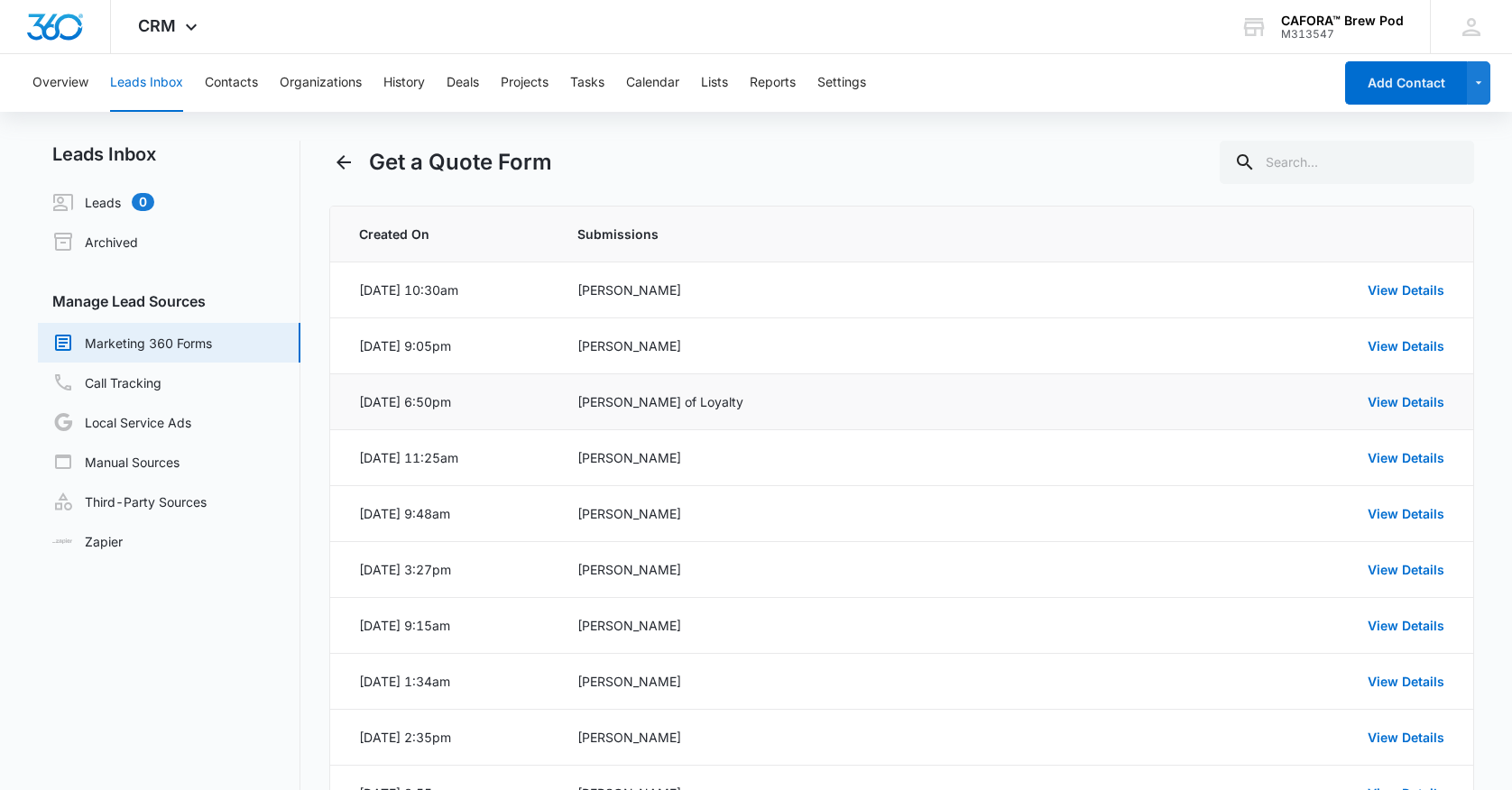
scroll to position [0, 0]
click at [242, 89] on button "Contacts" at bounding box center [231, 83] width 53 height 58
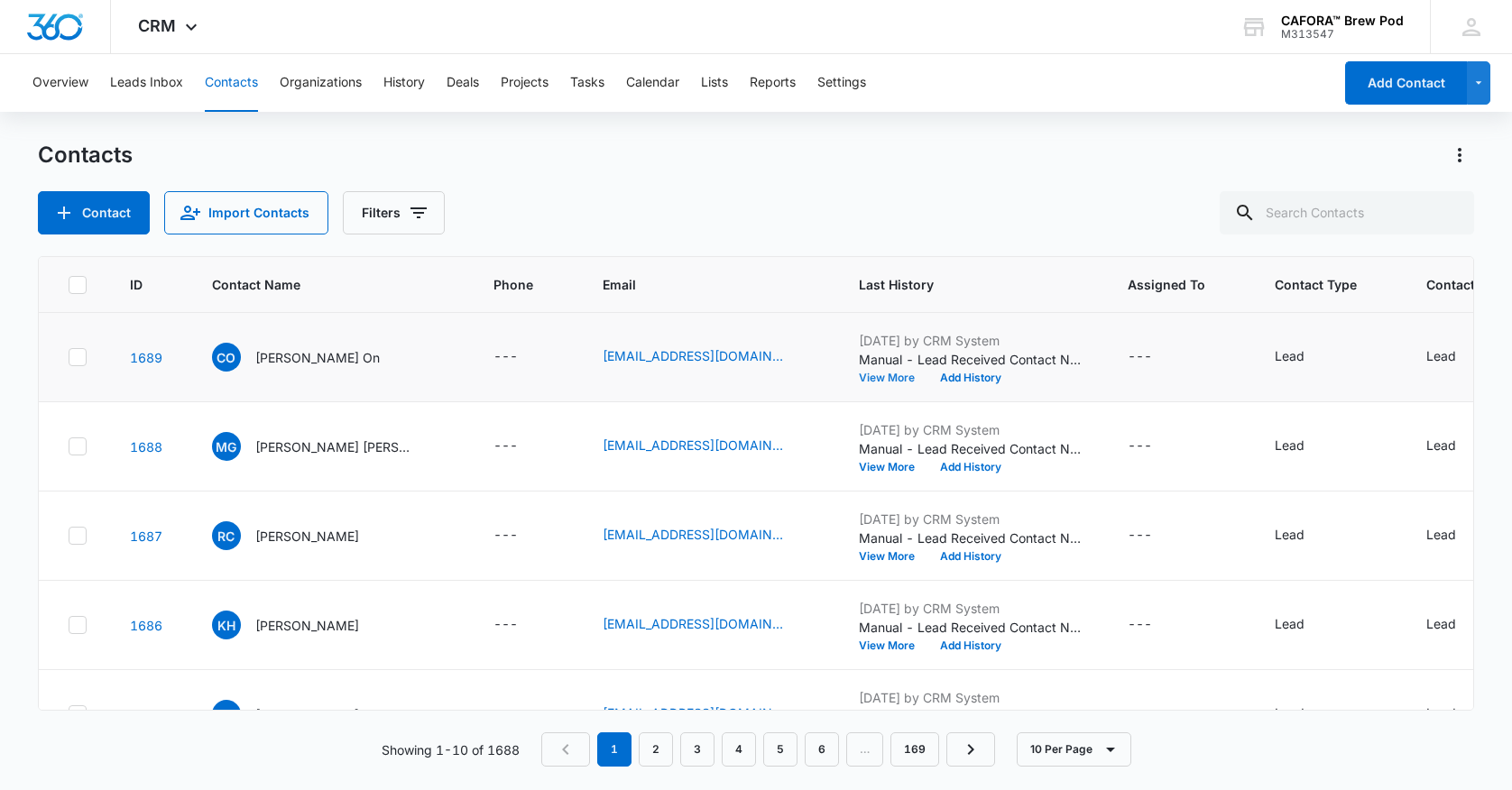
click at [860, 378] on button "View More" at bounding box center [893, 378] width 68 height 11
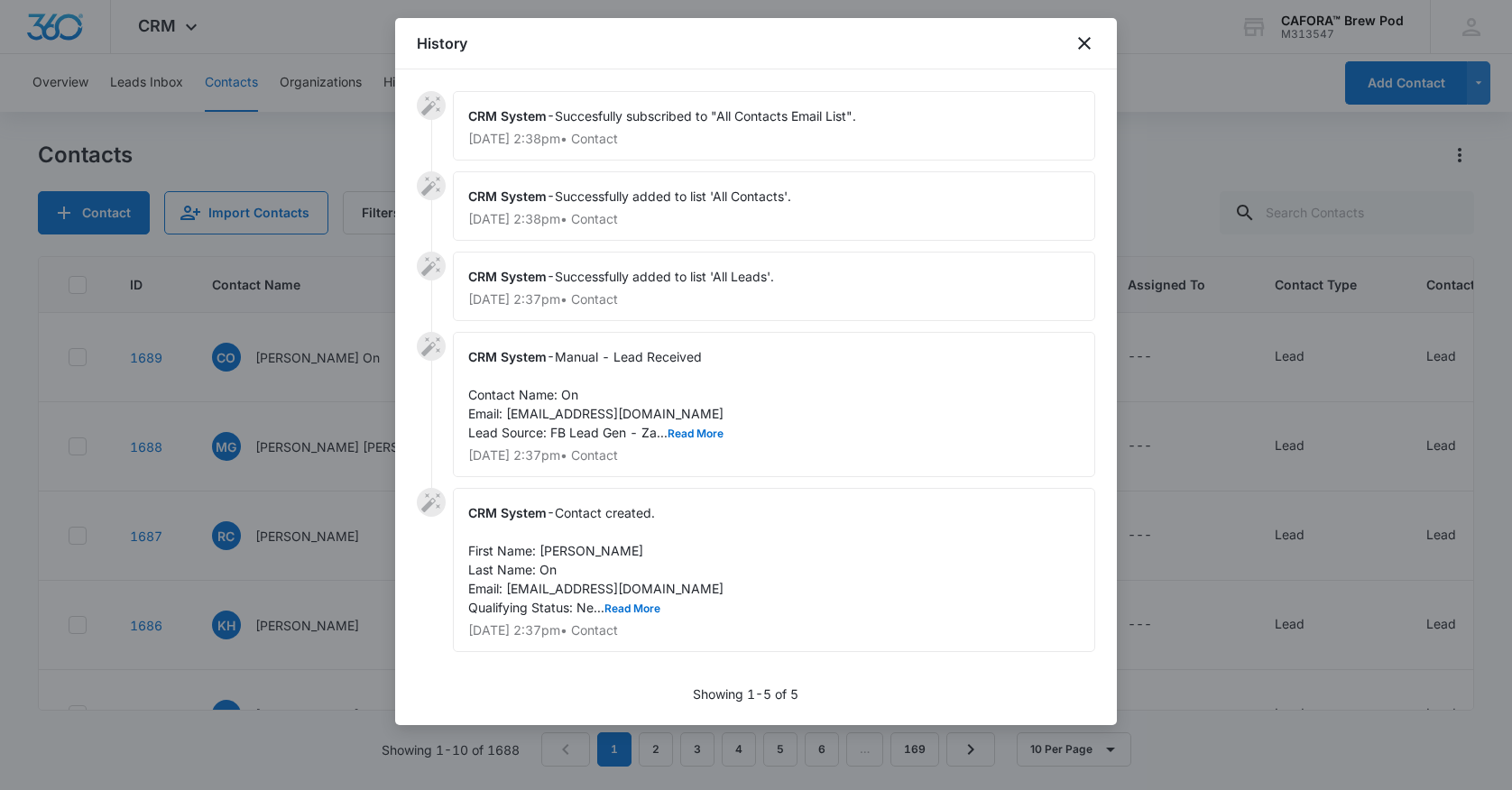
click at [1081, 43] on icon "close" at bounding box center [1084, 43] width 21 height 21
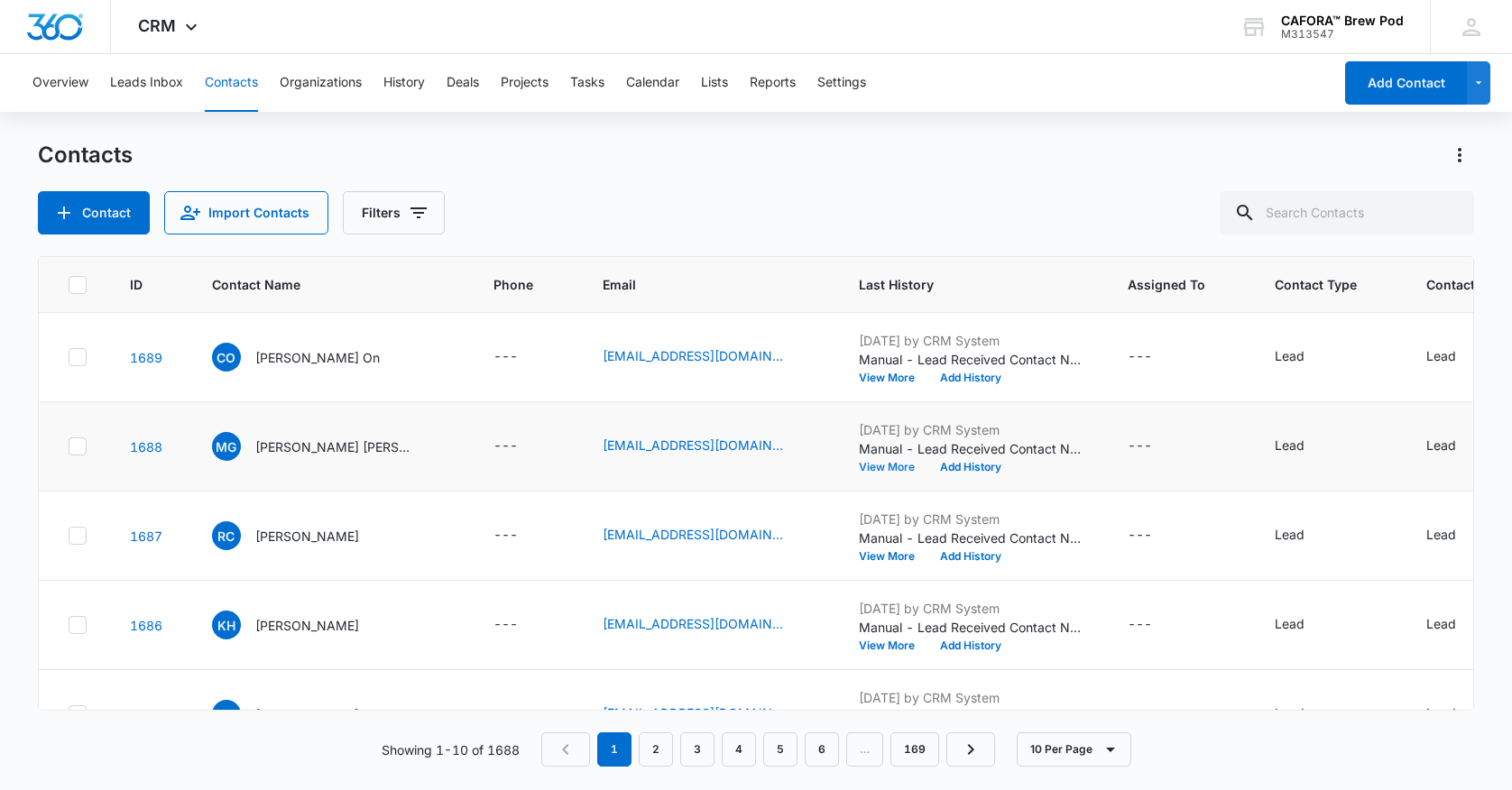
click at [861, 468] on button "View More" at bounding box center [893, 466] width 68 height 11
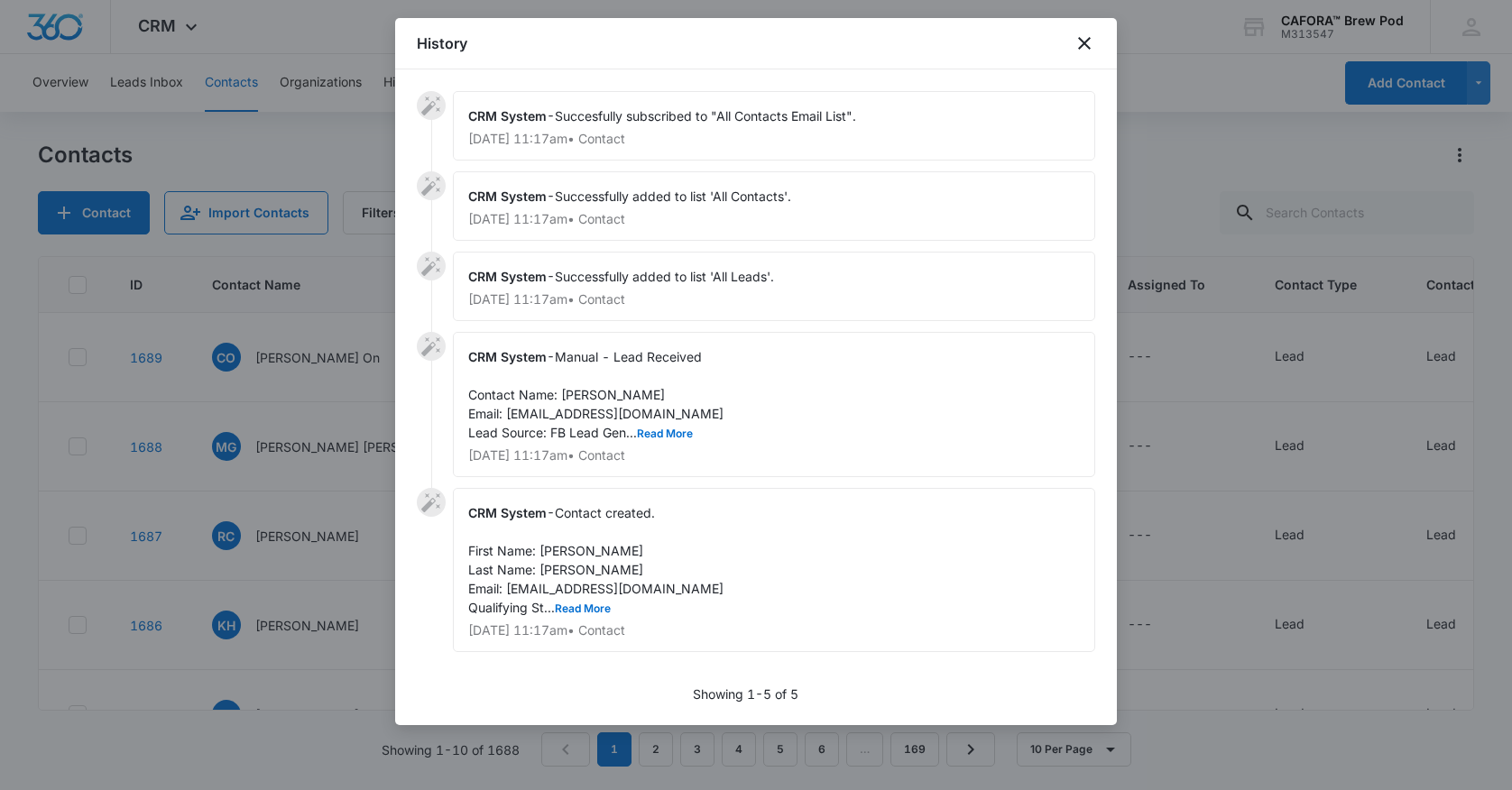
click at [1088, 45] on icon "close" at bounding box center [1084, 43] width 21 height 21
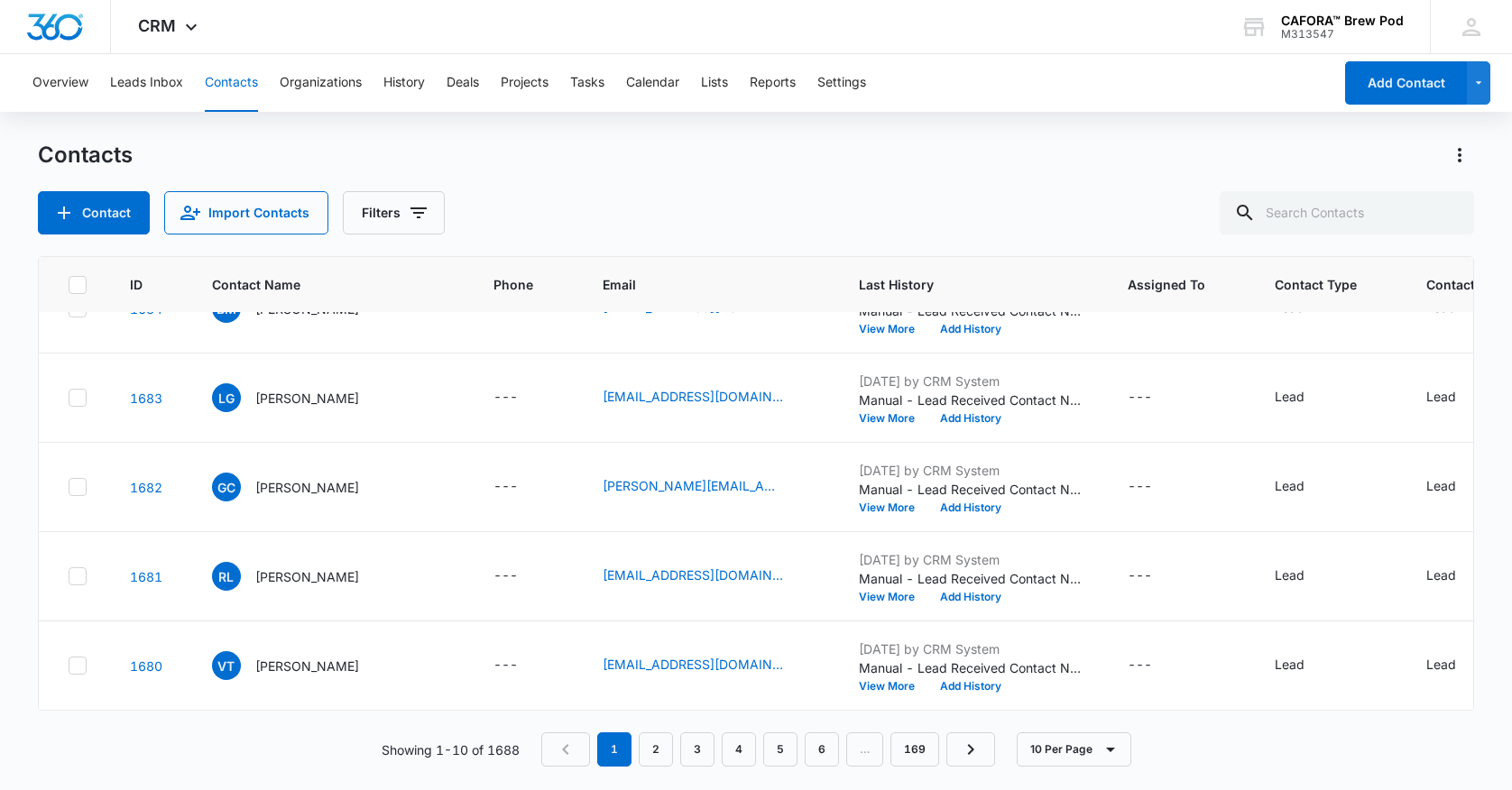
scroll to position [495, 0]
click at [860, 512] on button "View More" at bounding box center [893, 508] width 68 height 11
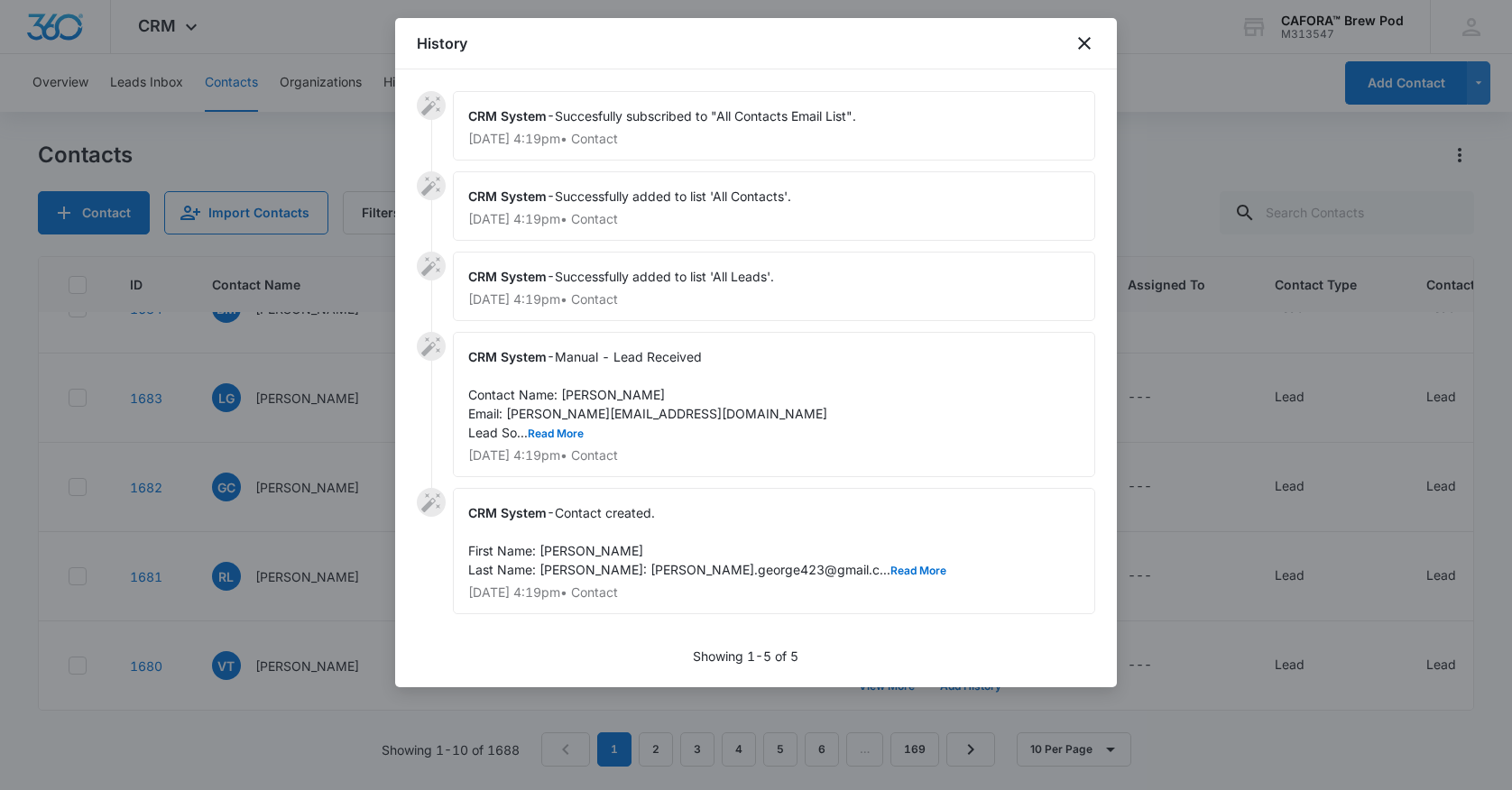
drag, startPoint x: 1085, startPoint y: 40, endPoint x: 1052, endPoint y: 66, distance: 42.0
click at [1084, 41] on icon "close" at bounding box center [1084, 43] width 21 height 21
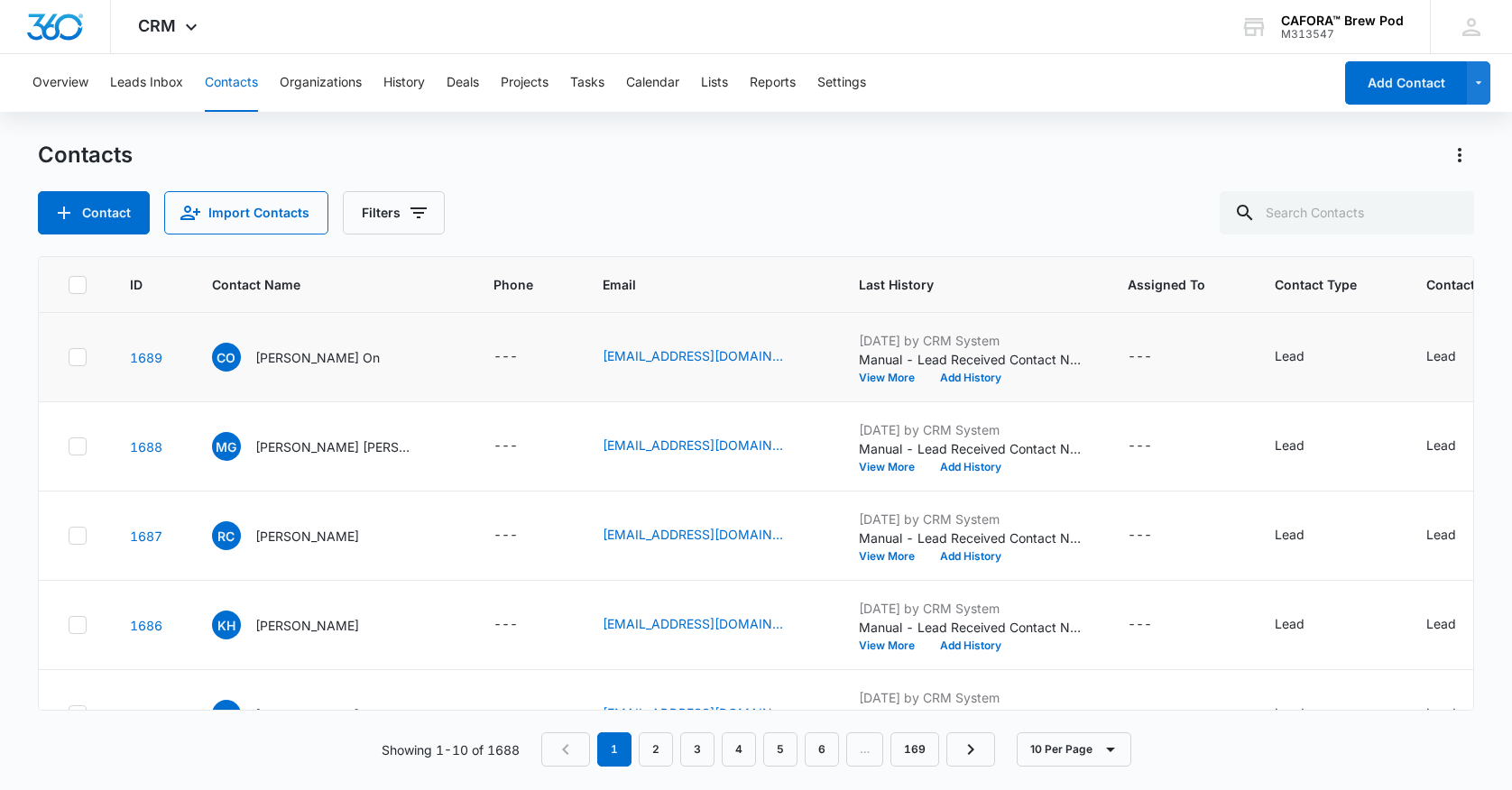
scroll to position [0, 0]
click at [860, 557] on button "View More" at bounding box center [893, 556] width 68 height 11
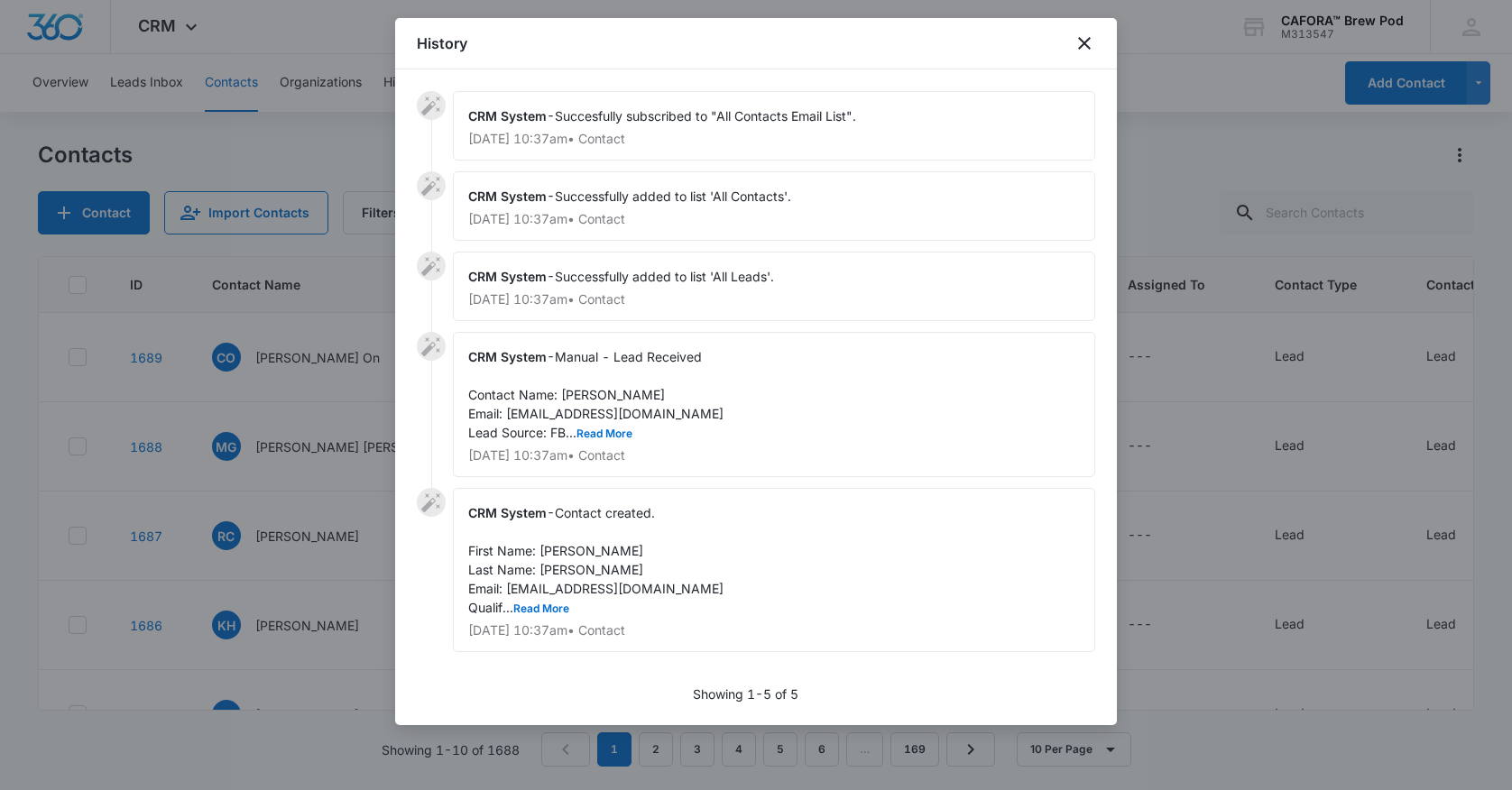
click at [1087, 41] on icon "close" at bounding box center [1084, 42] width 13 height 13
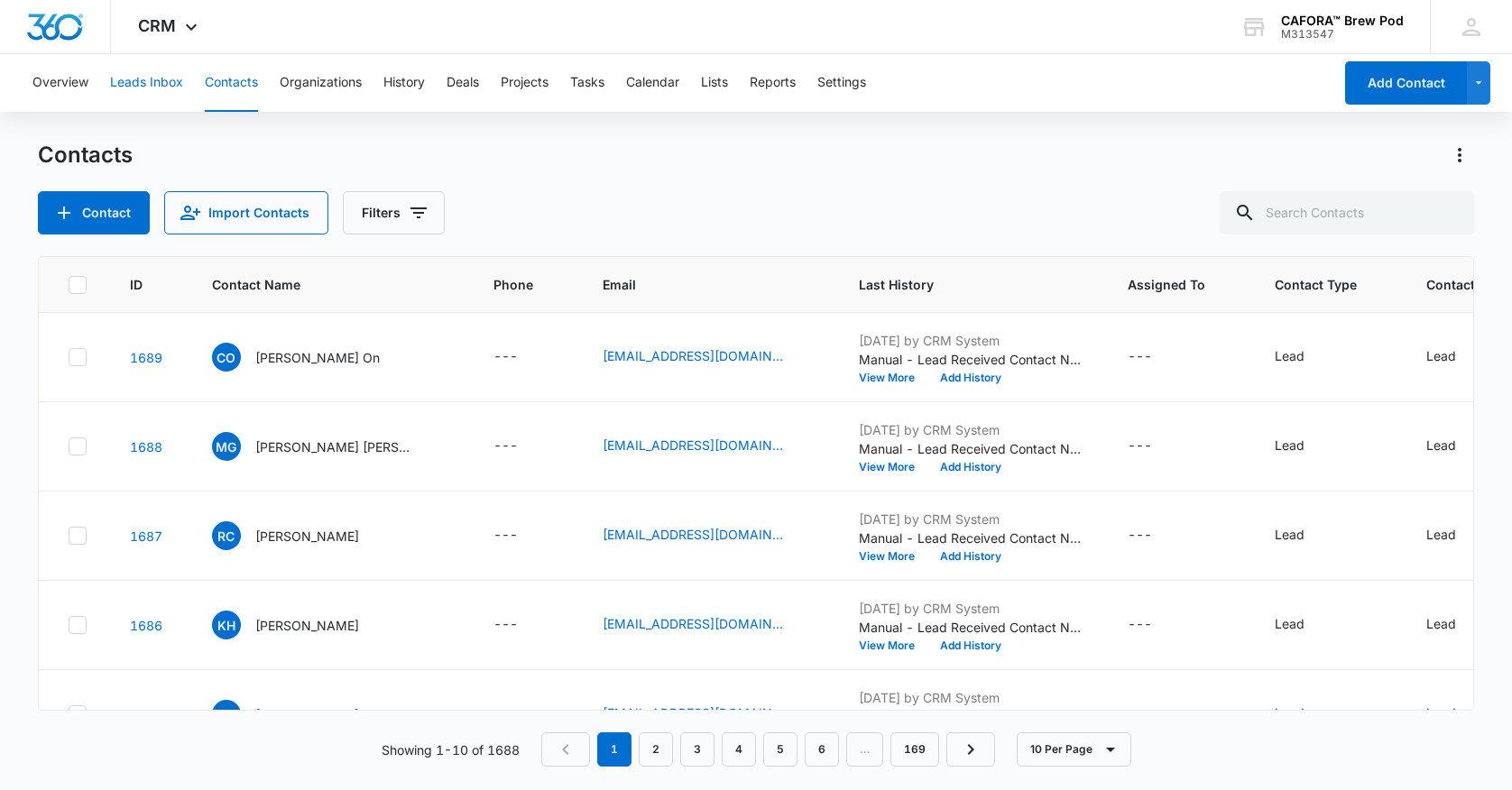
click at [172, 85] on button "Leads Inbox" at bounding box center [146, 83] width 73 height 58
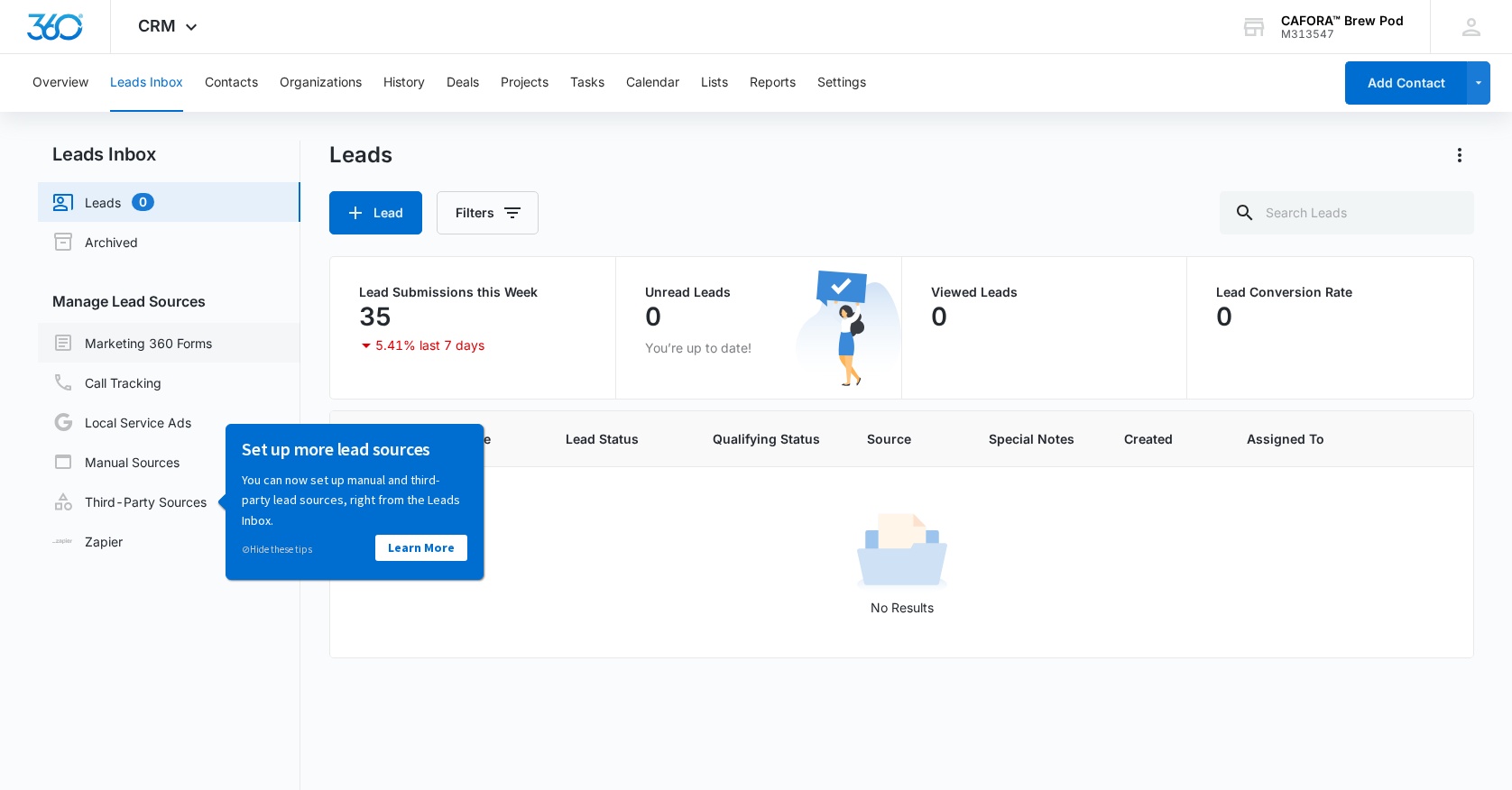
click at [181, 340] on link "Marketing 360 Forms" at bounding box center [132, 343] width 160 height 21
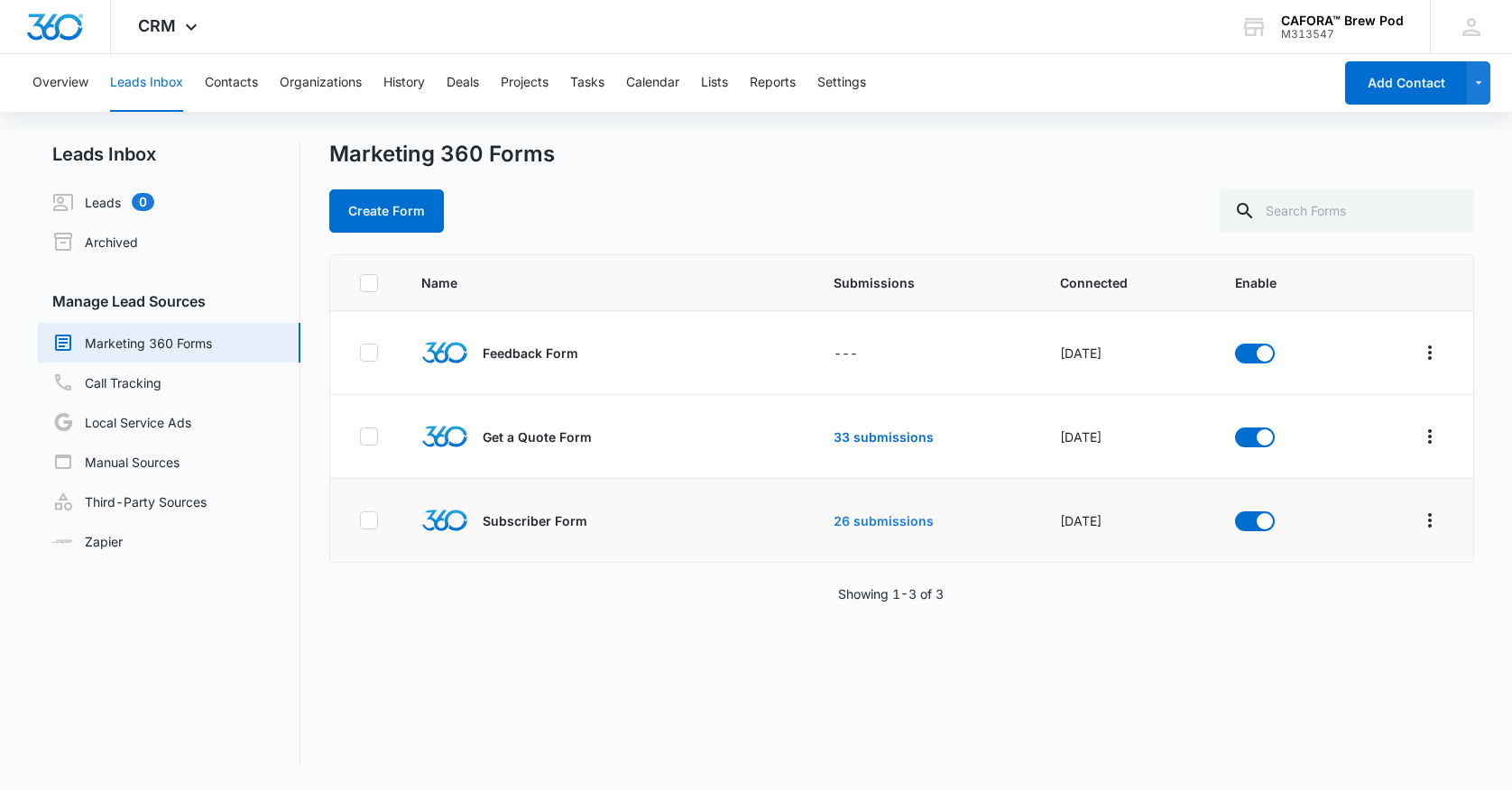
click at [864, 521] on link "26 submissions" at bounding box center [884, 521] width 100 height 15
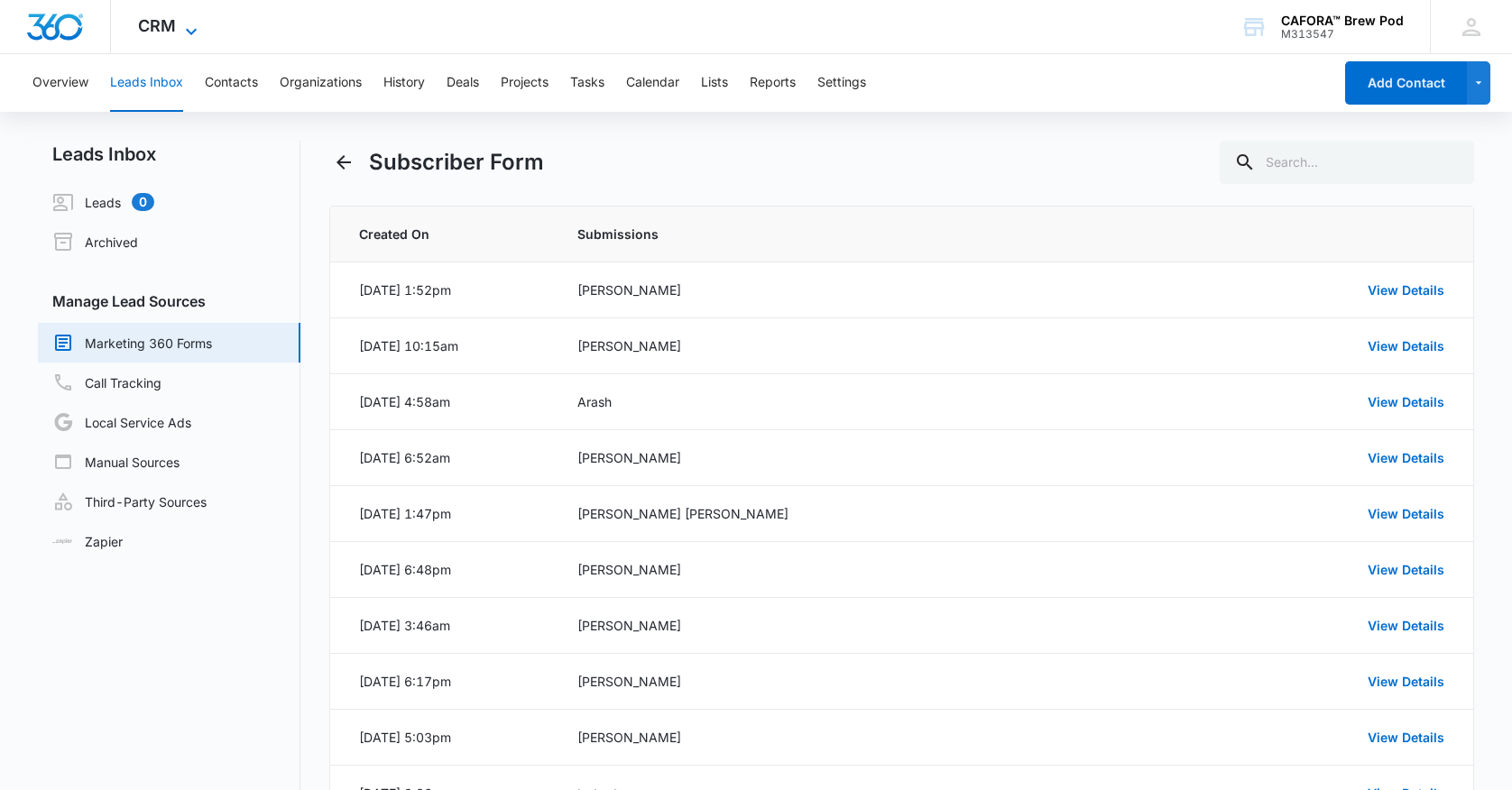
click at [159, 25] on span "CRM" at bounding box center [156, 26] width 38 height 19
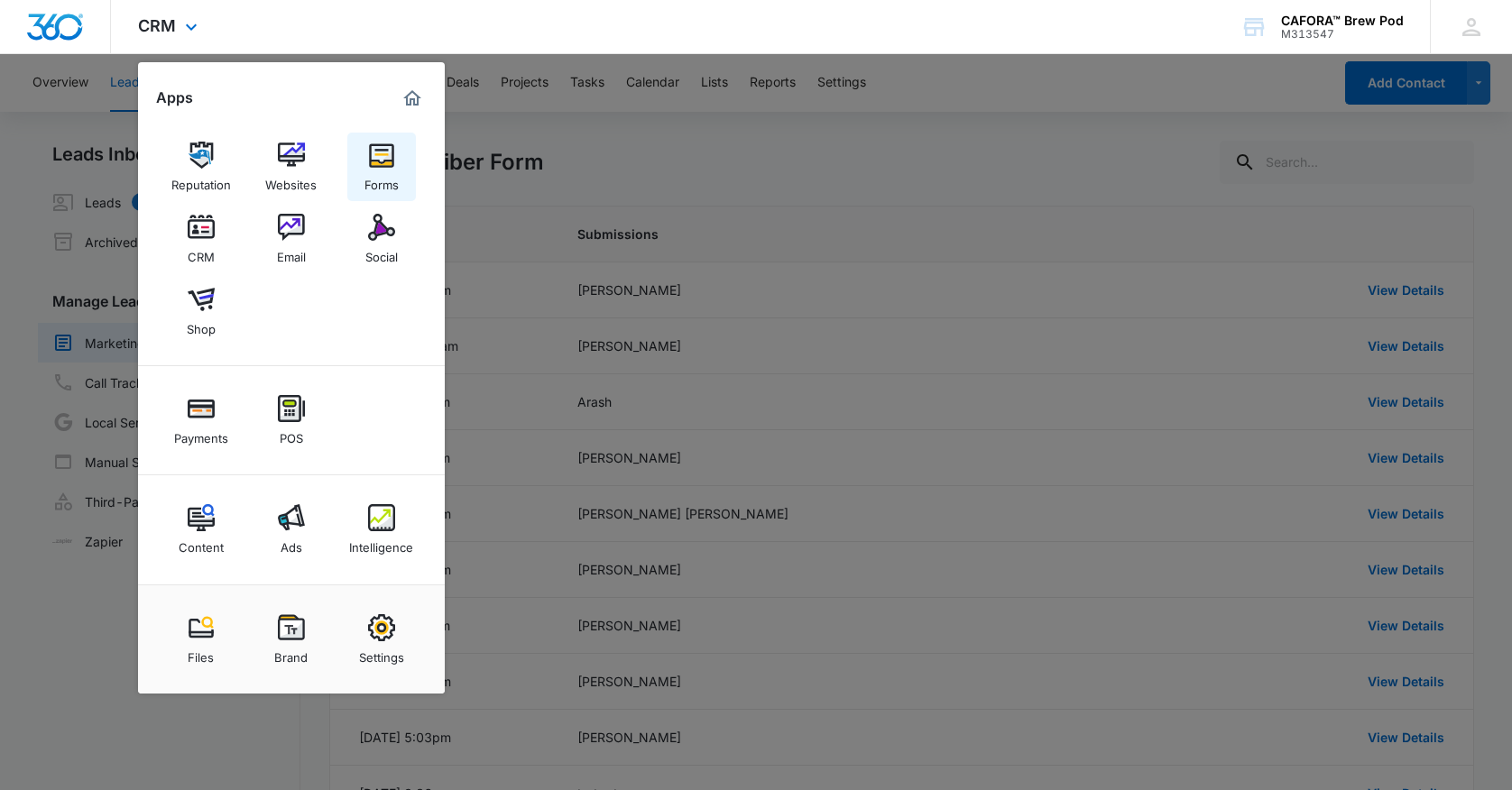
click at [385, 157] on img at bounding box center [382, 155] width 27 height 27
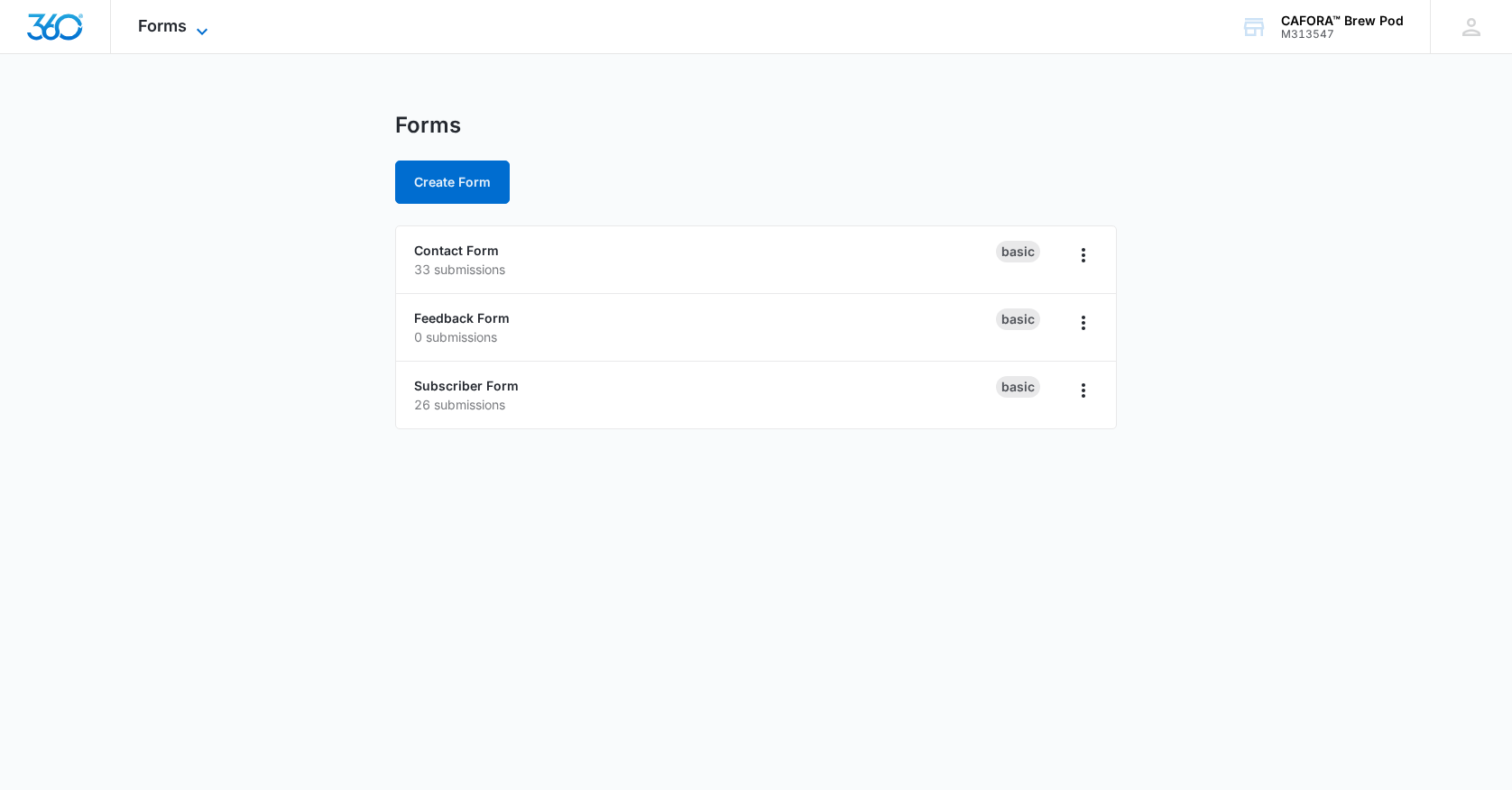
click at [180, 26] on span "Forms" at bounding box center [162, 26] width 49 height 19
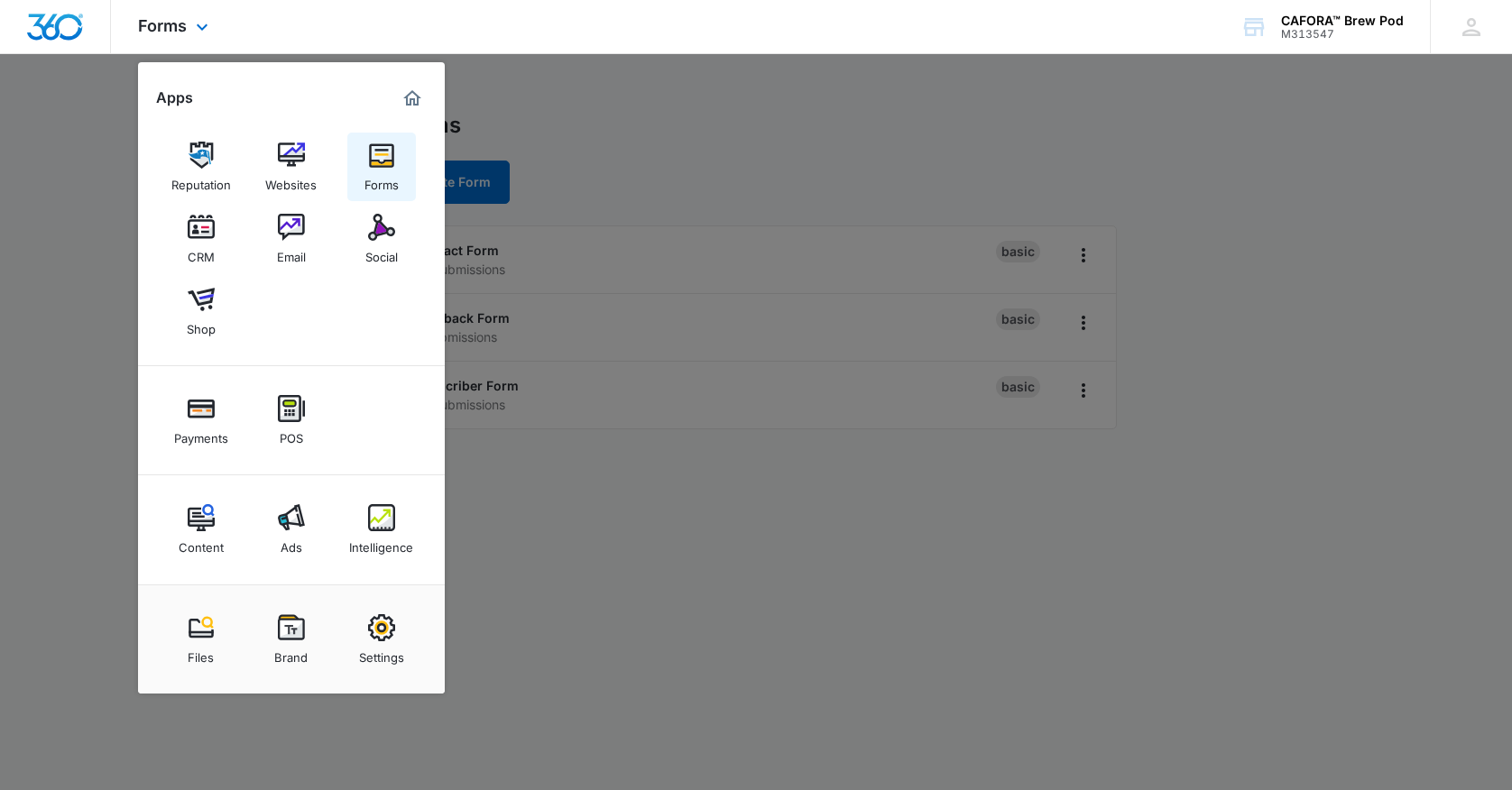
click at [385, 155] on img at bounding box center [382, 155] width 27 height 27
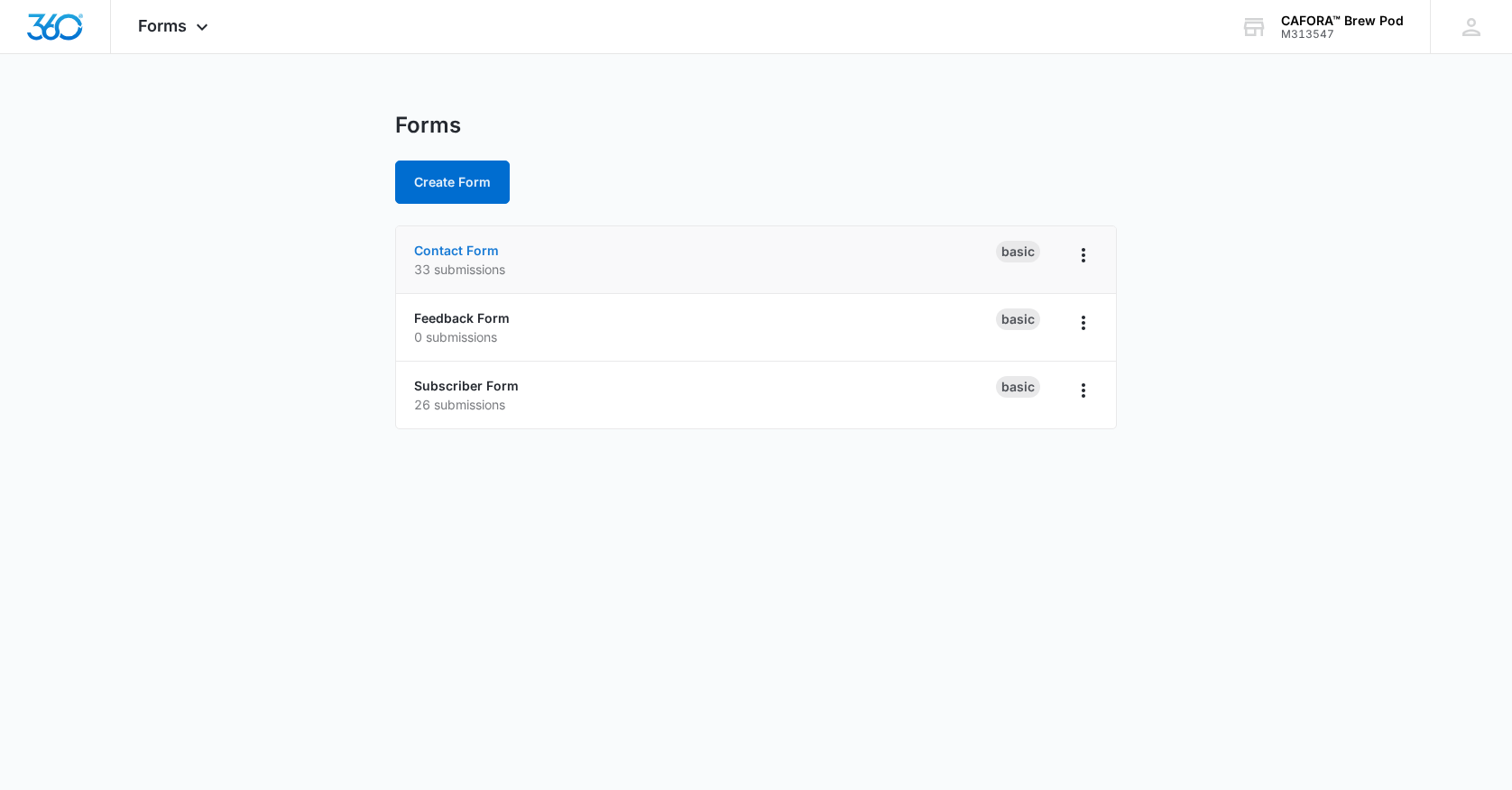
click at [458, 247] on link "Contact Form" at bounding box center [457, 250] width 85 height 15
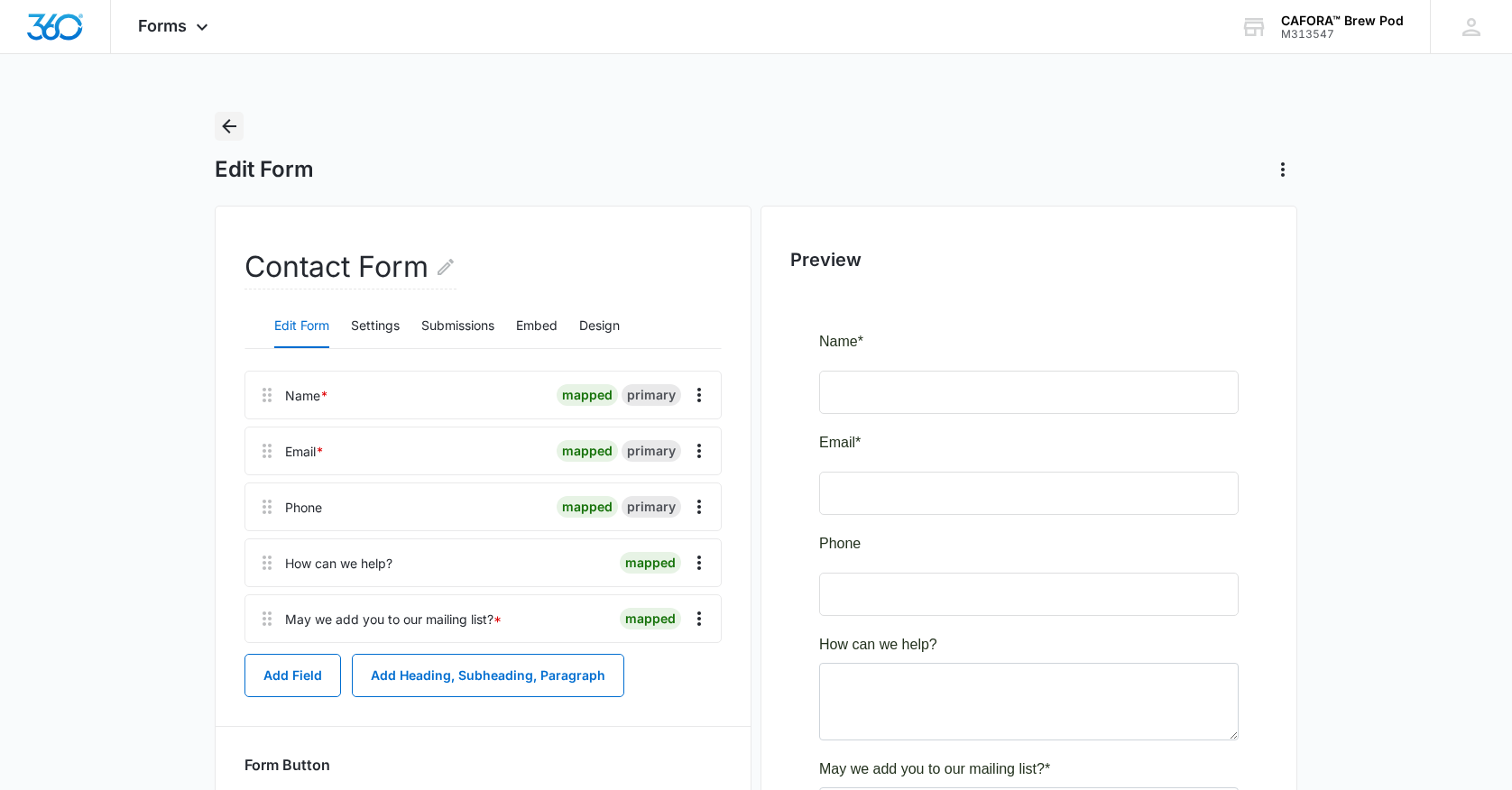
click at [230, 125] on icon "Back" at bounding box center [229, 126] width 21 height 21
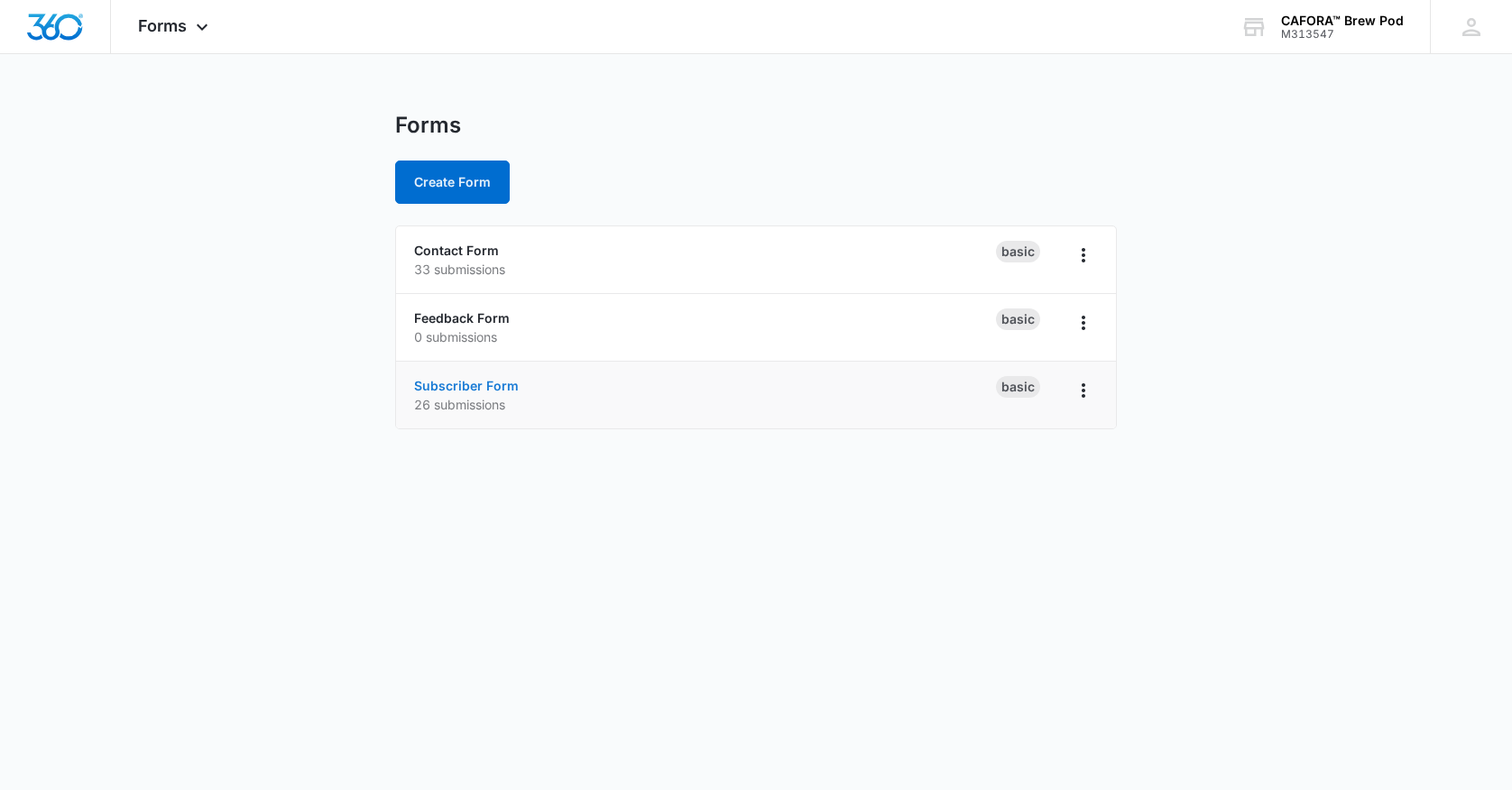
click at [467, 385] on link "Subscriber Form" at bounding box center [466, 385] width 105 height 15
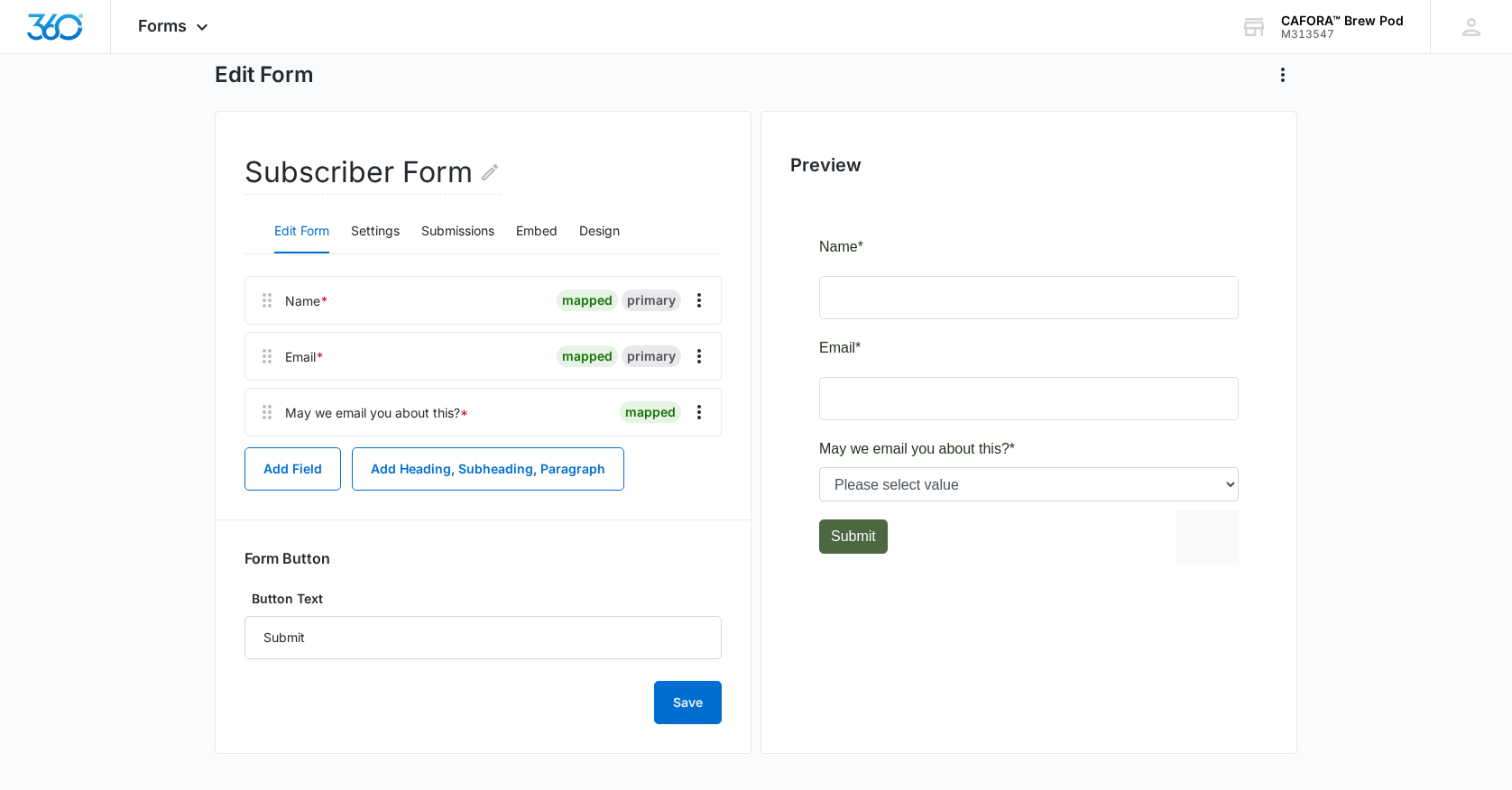
scroll to position [94, 0]
click at [460, 231] on button "Submissions" at bounding box center [458, 233] width 73 height 43
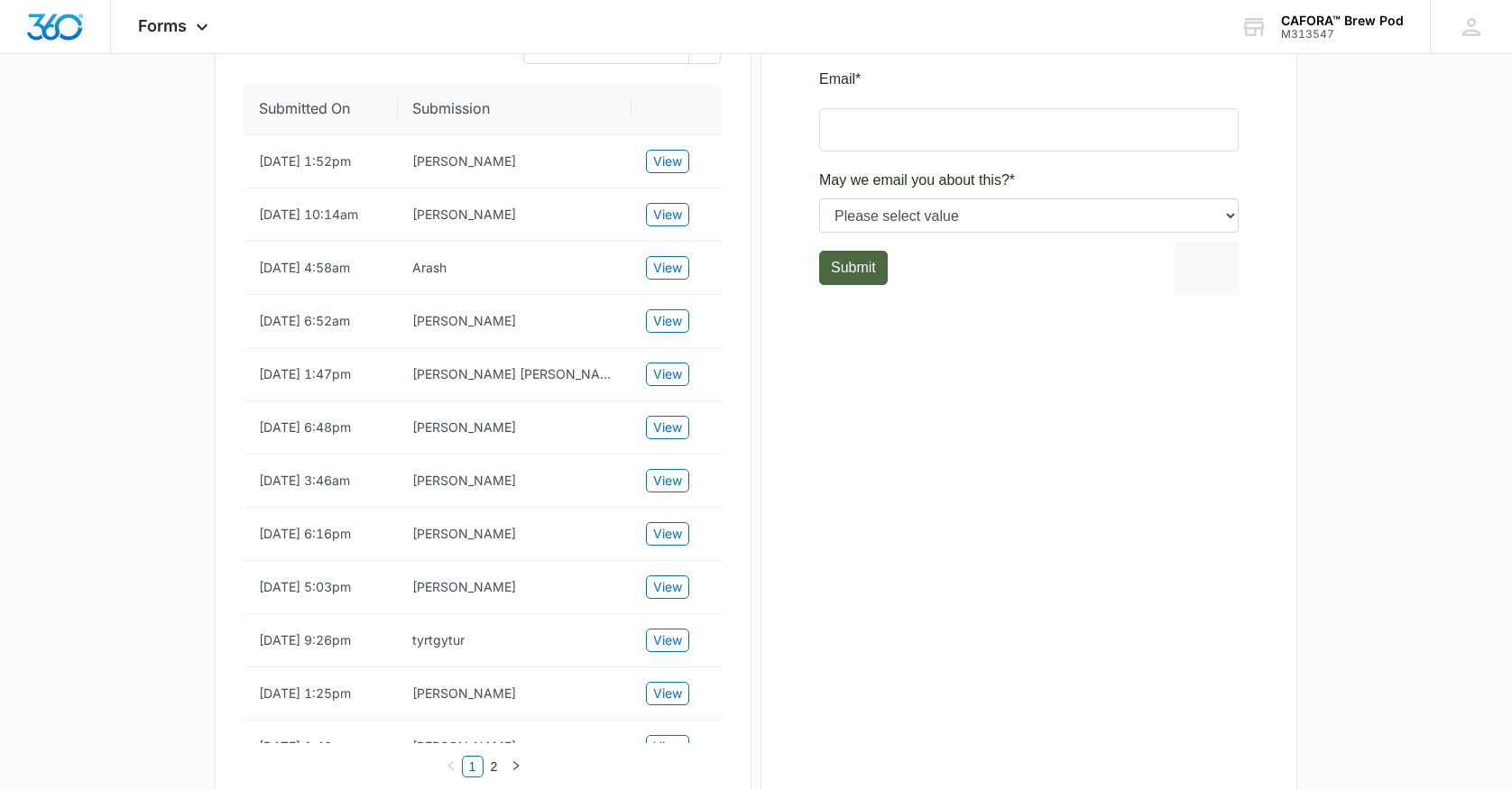
scroll to position [365, 0]
click at [676, 168] on span "View" at bounding box center [668, 159] width 29 height 20
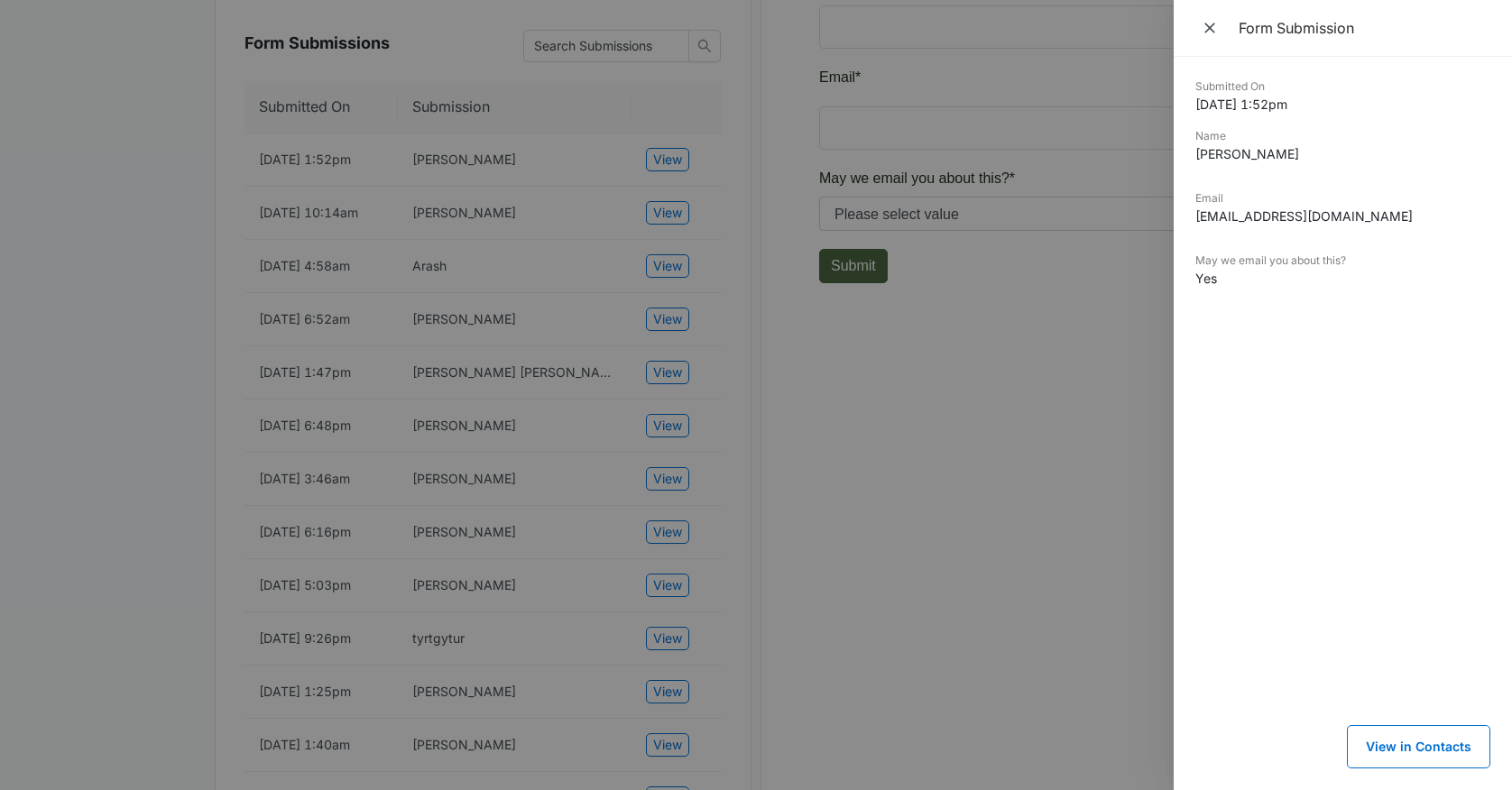
drag, startPoint x: 1212, startPoint y: 24, endPoint x: 966, endPoint y: 178, distance: 290.2
click at [1211, 27] on icon "Close" at bounding box center [1209, 28] width 18 height 18
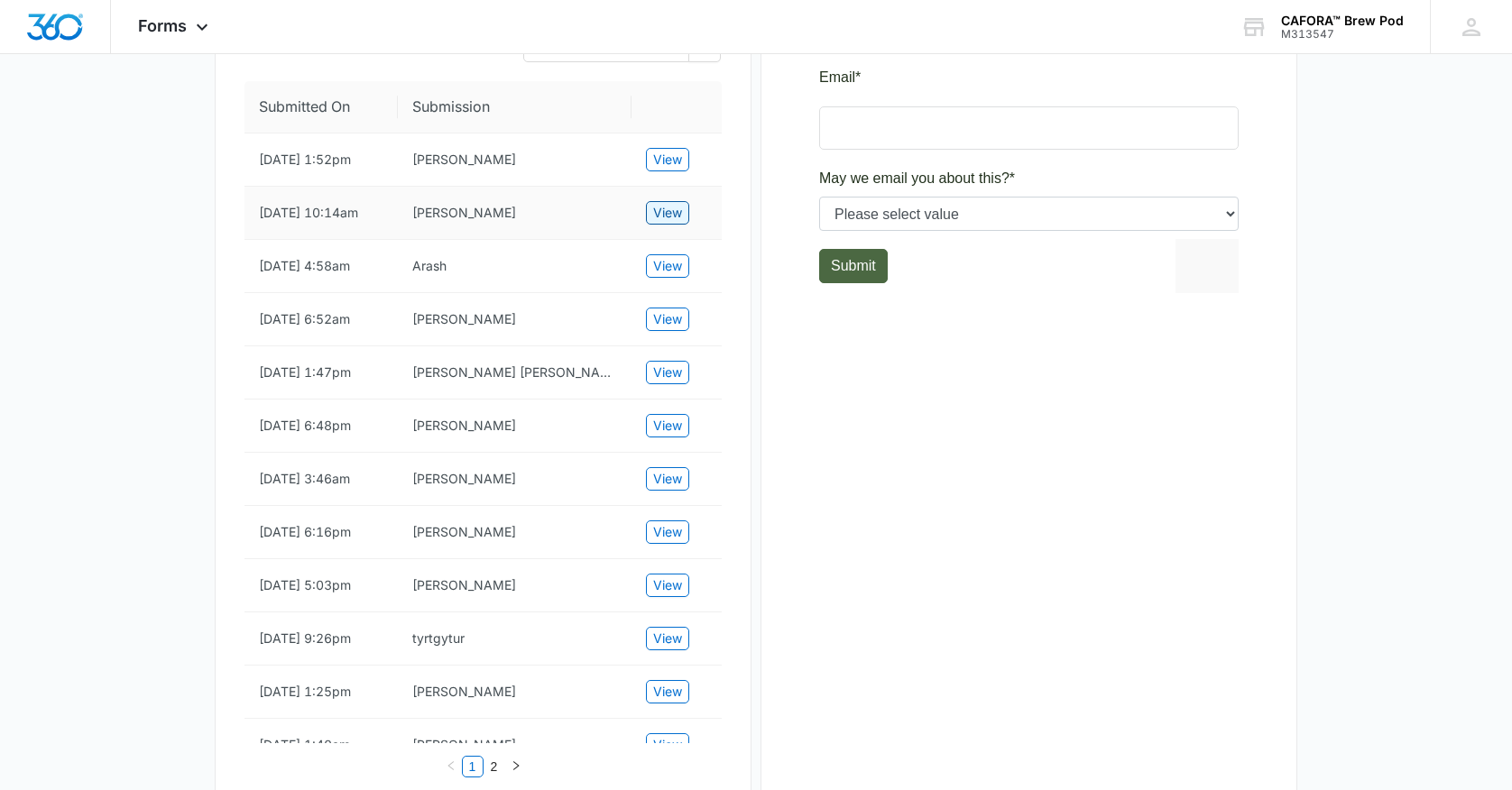
click at [670, 223] on span "View" at bounding box center [668, 213] width 29 height 20
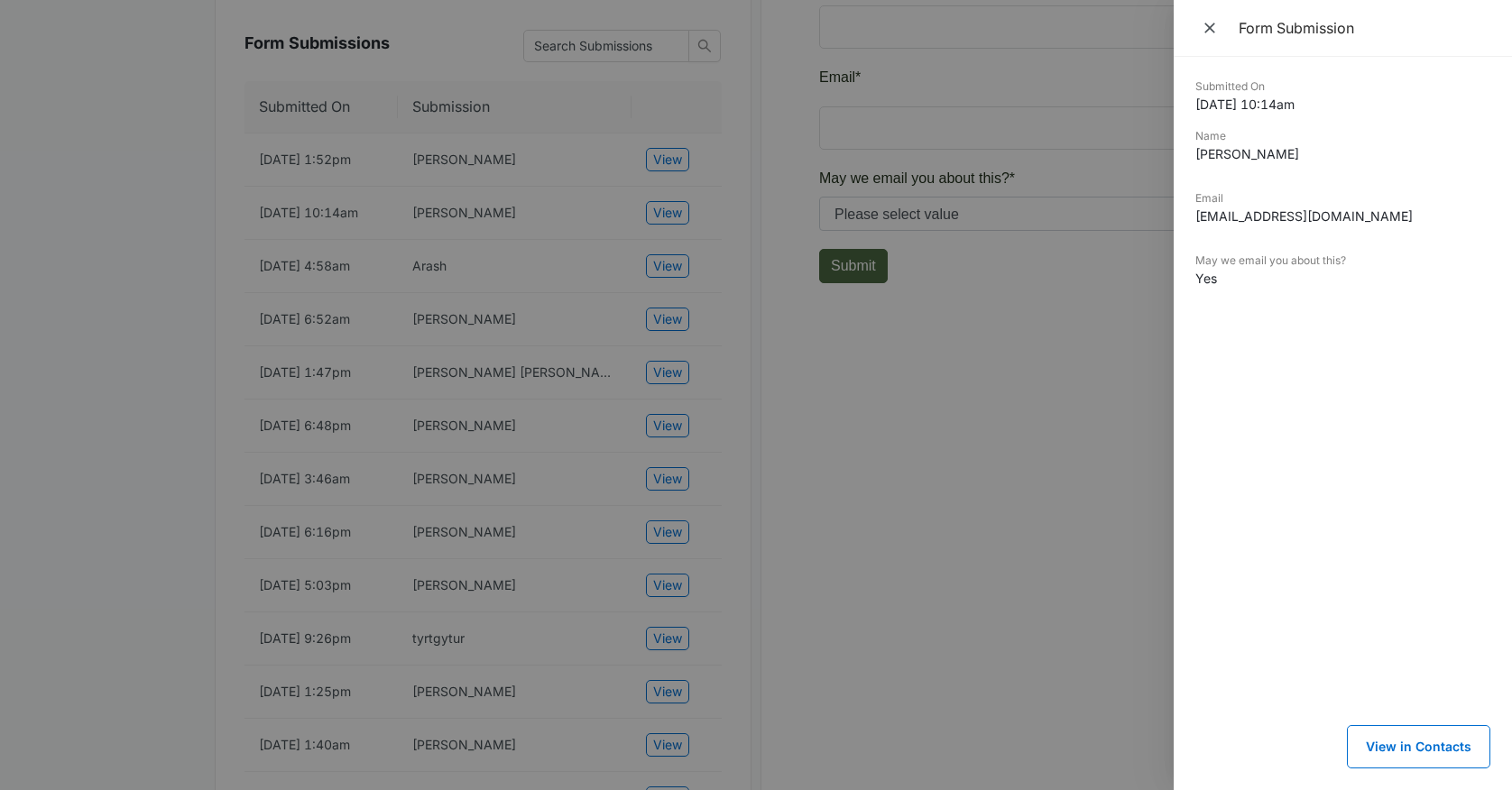
drag, startPoint x: 1213, startPoint y: 29, endPoint x: 1204, endPoint y: 41, distance: 15.0
click at [1213, 32] on icon "Close" at bounding box center [1209, 28] width 18 height 18
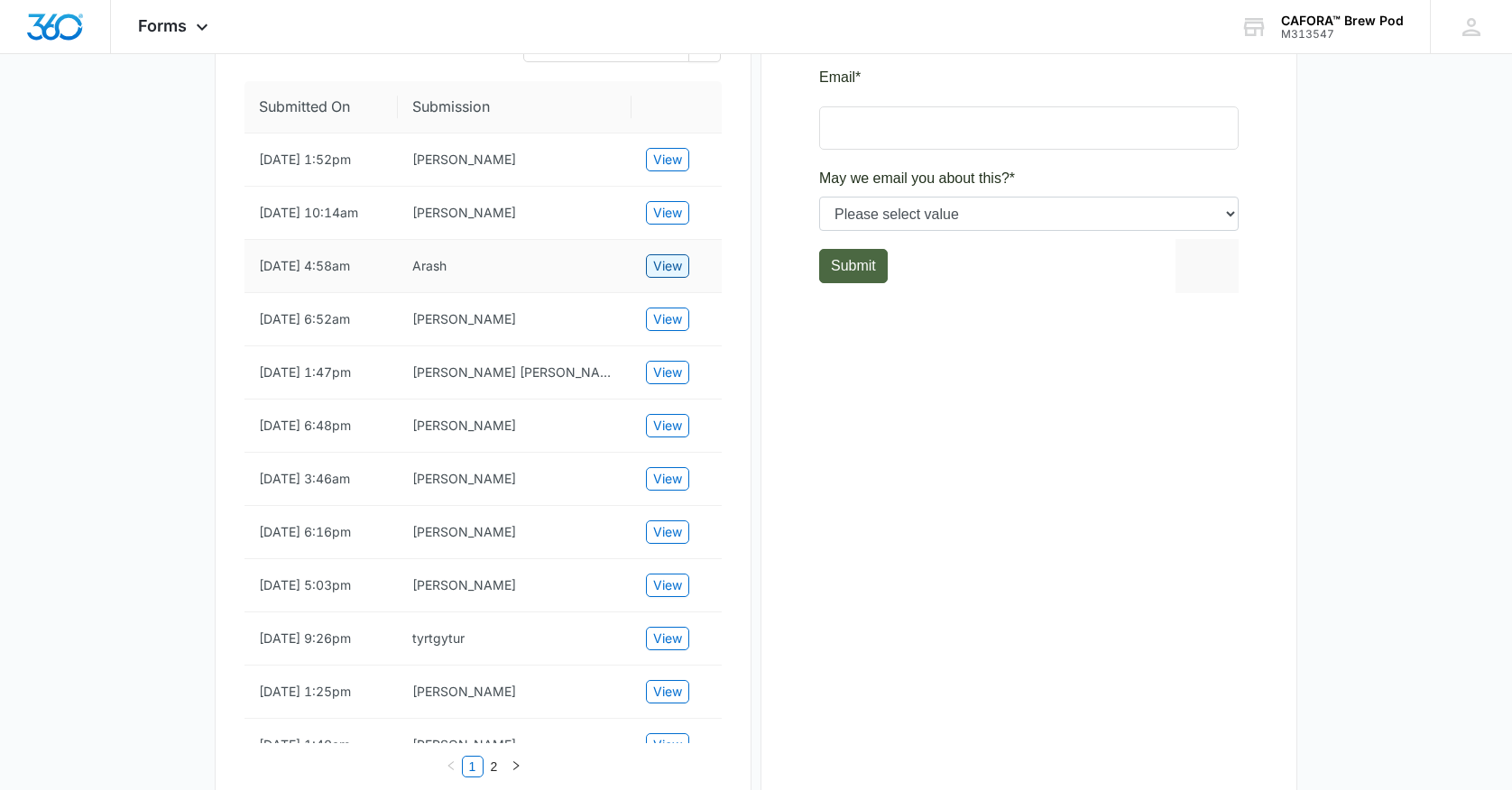
click at [665, 276] on span "View" at bounding box center [668, 266] width 29 height 20
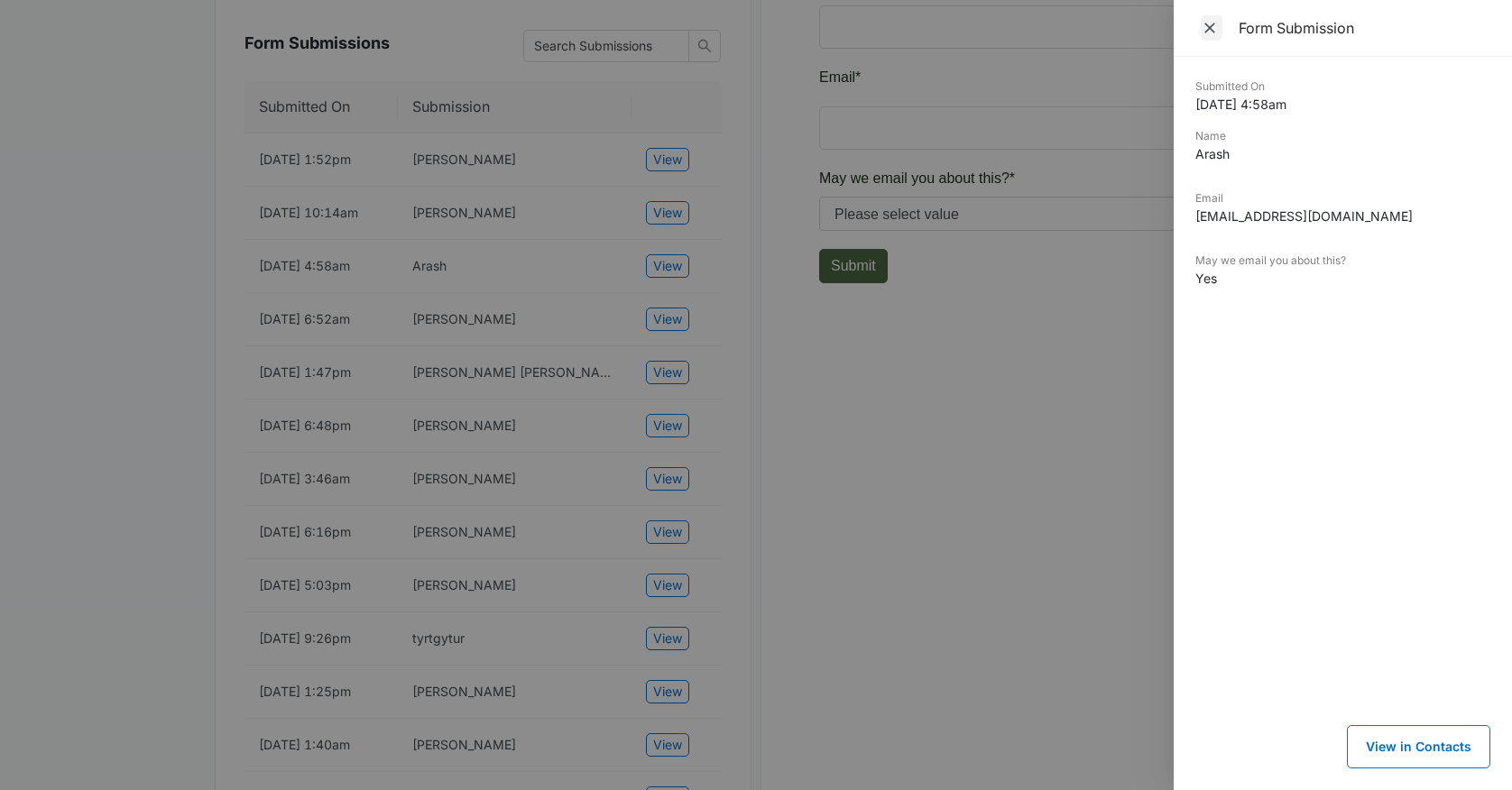
drag, startPoint x: 1212, startPoint y: 24, endPoint x: 1201, endPoint y: 39, distance: 18.6
click at [1210, 28] on icon "Close" at bounding box center [1209, 28] width 18 height 18
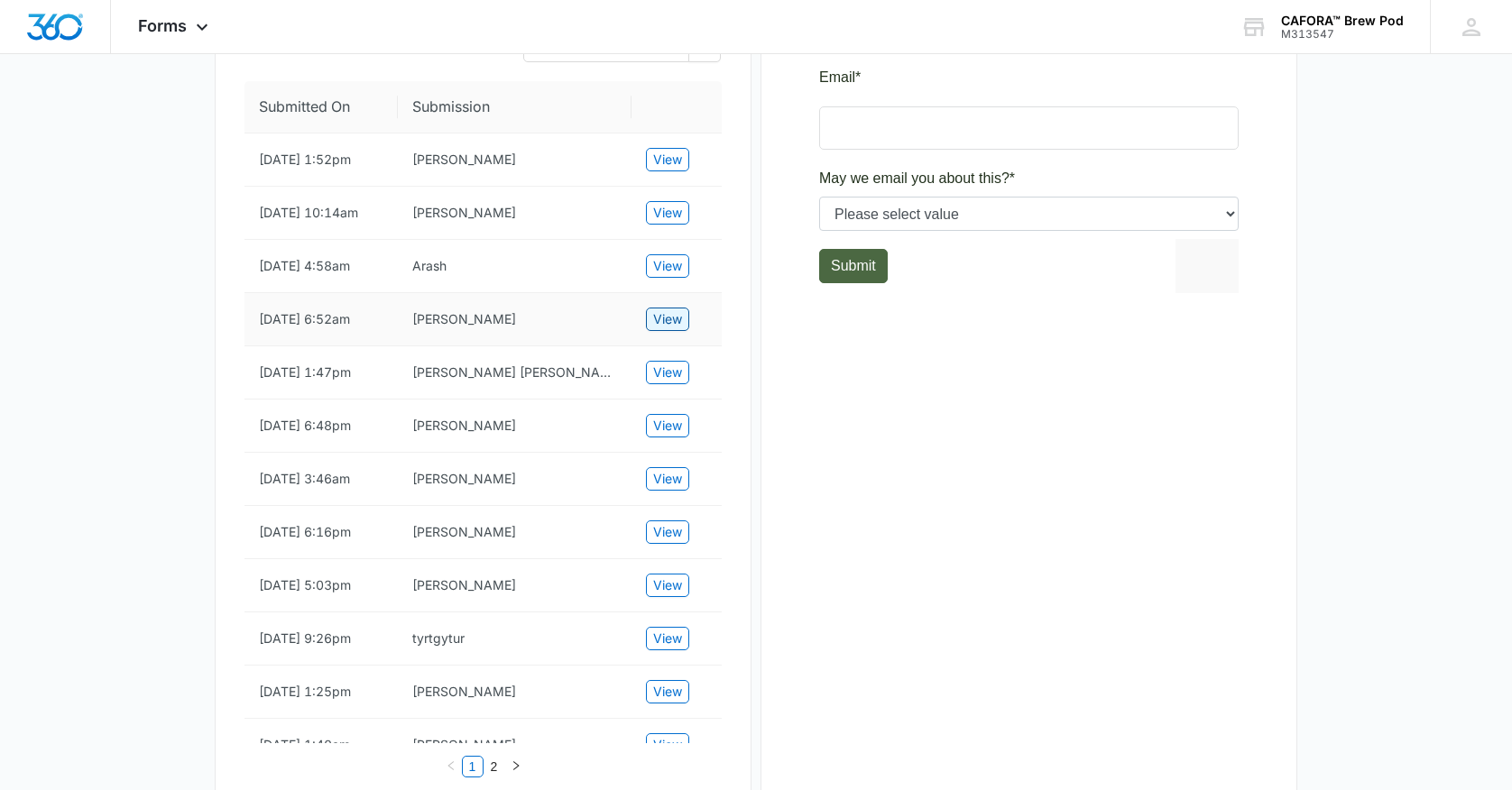
click at [672, 329] on span "View" at bounding box center [668, 319] width 29 height 20
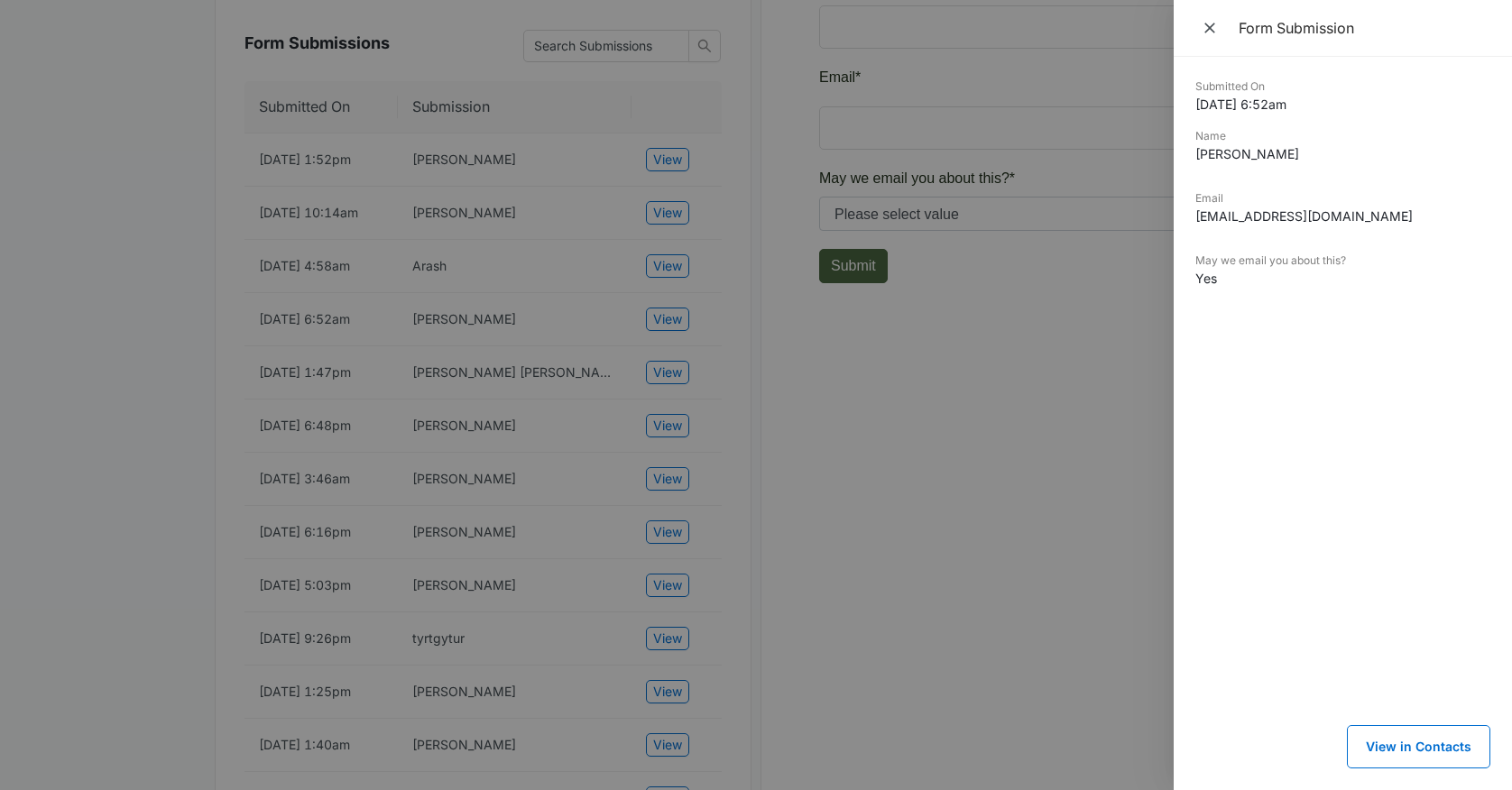
drag, startPoint x: 1208, startPoint y: 23, endPoint x: 1195, endPoint y: 36, distance: 18.4
click at [1207, 27] on icon "Close" at bounding box center [1209, 28] width 18 height 18
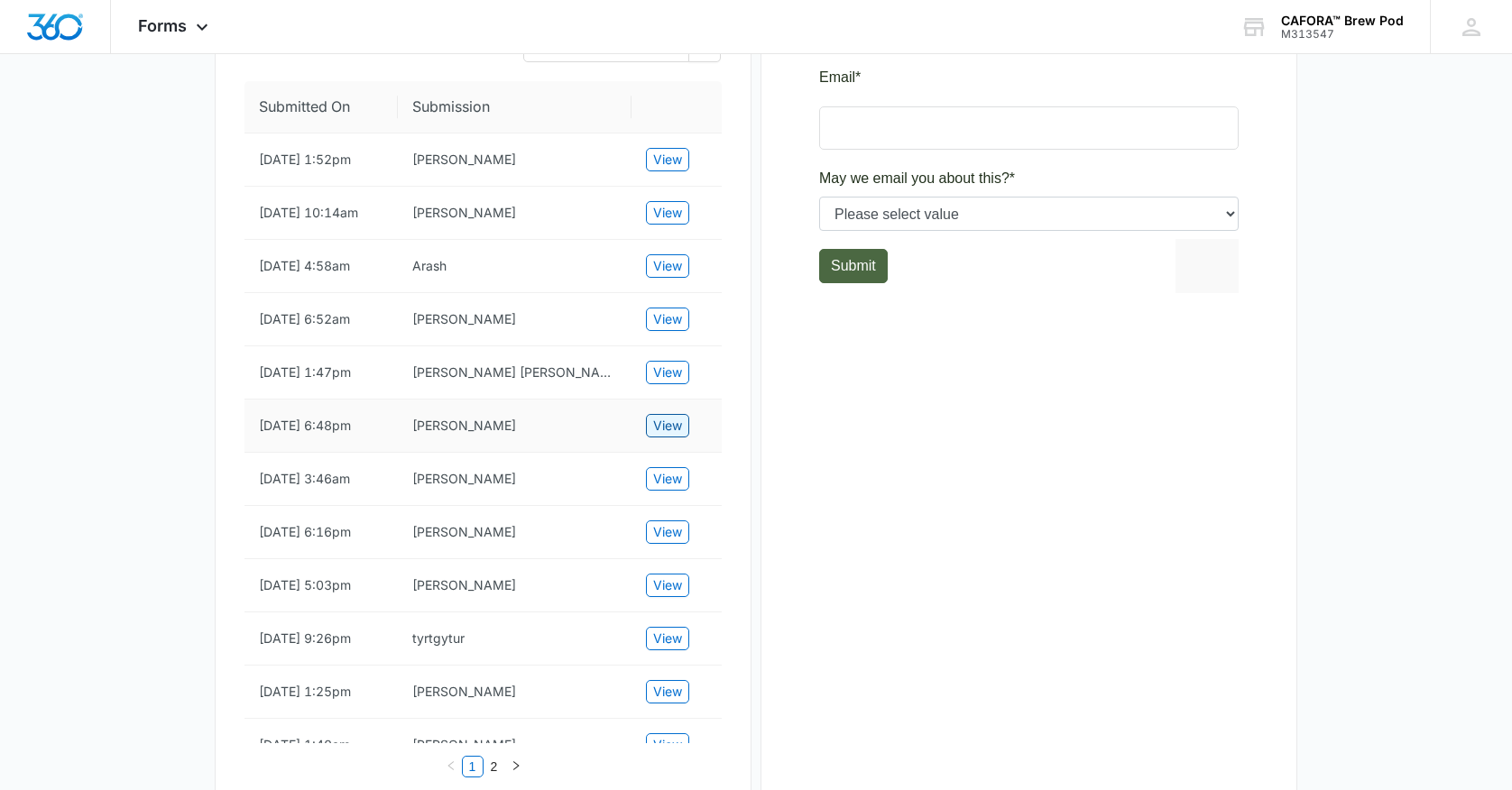
click at [664, 435] on span "View" at bounding box center [668, 426] width 29 height 20
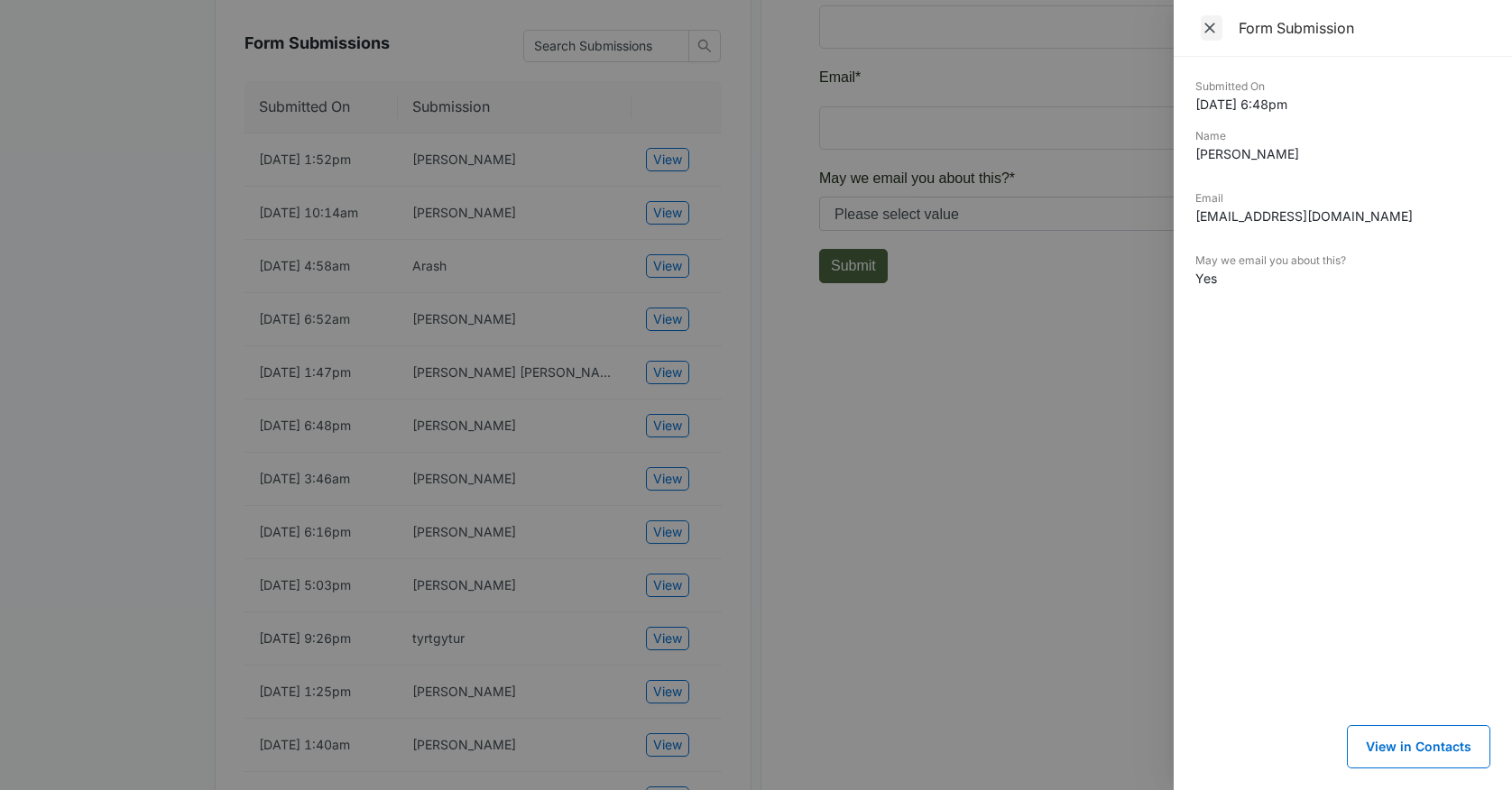
drag, startPoint x: 1211, startPoint y: 24, endPoint x: 1203, endPoint y: 32, distance: 11.3
click at [1203, 32] on icon "Close" at bounding box center [1209, 28] width 18 height 18
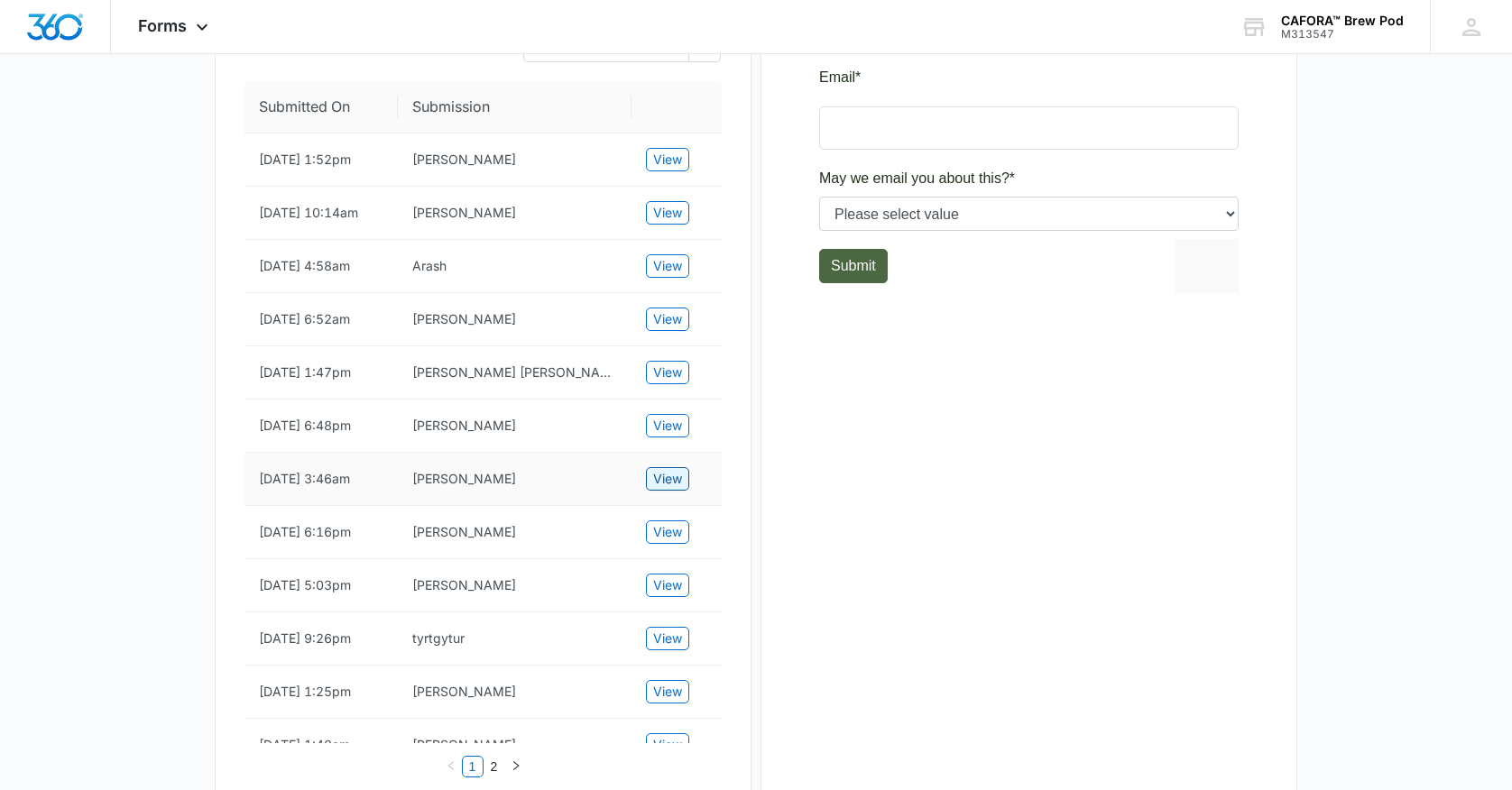
click at [670, 489] on span "View" at bounding box center [668, 479] width 29 height 20
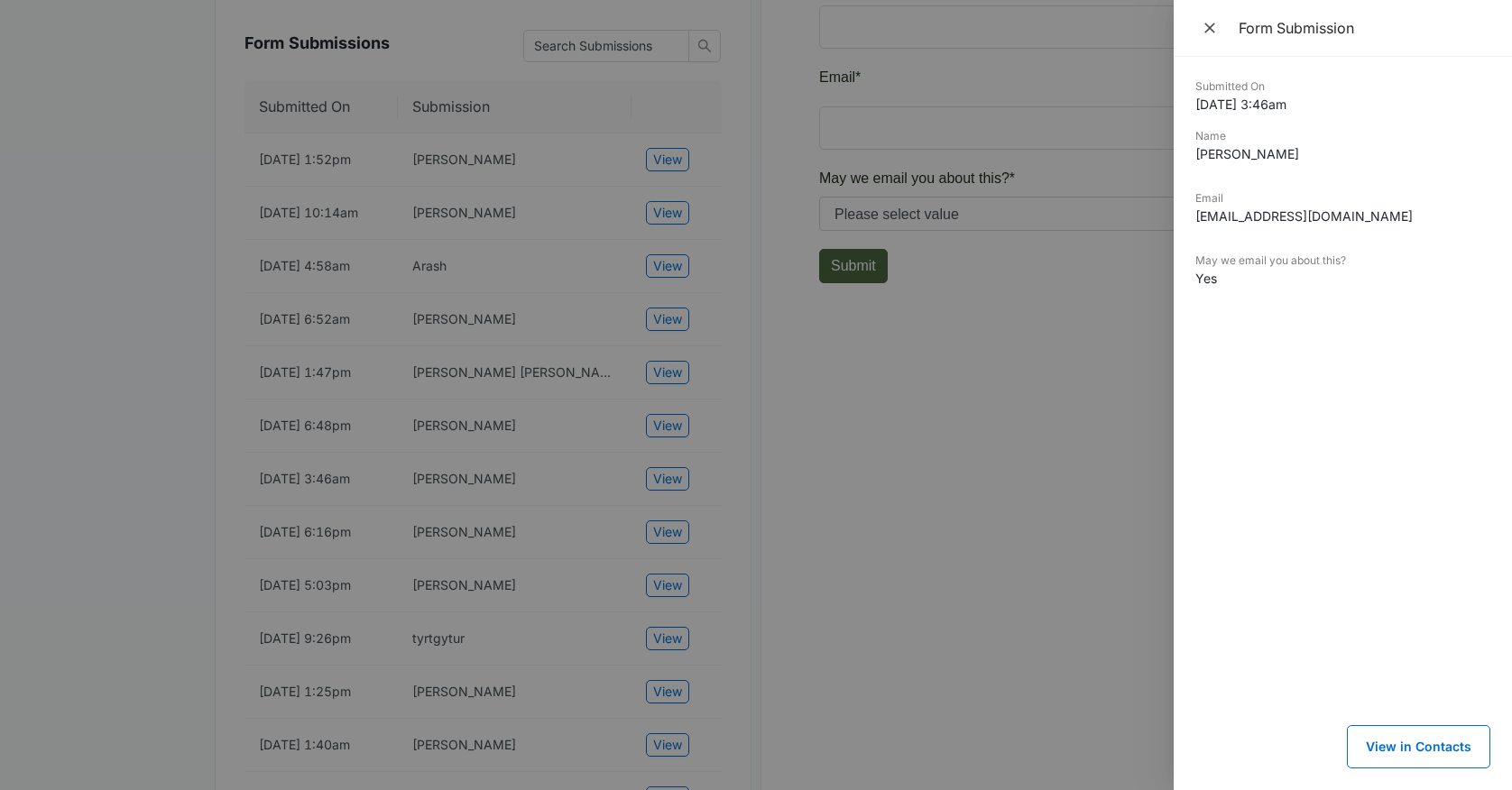
click at [597, 575] on div at bounding box center [756, 395] width 1512 height 790
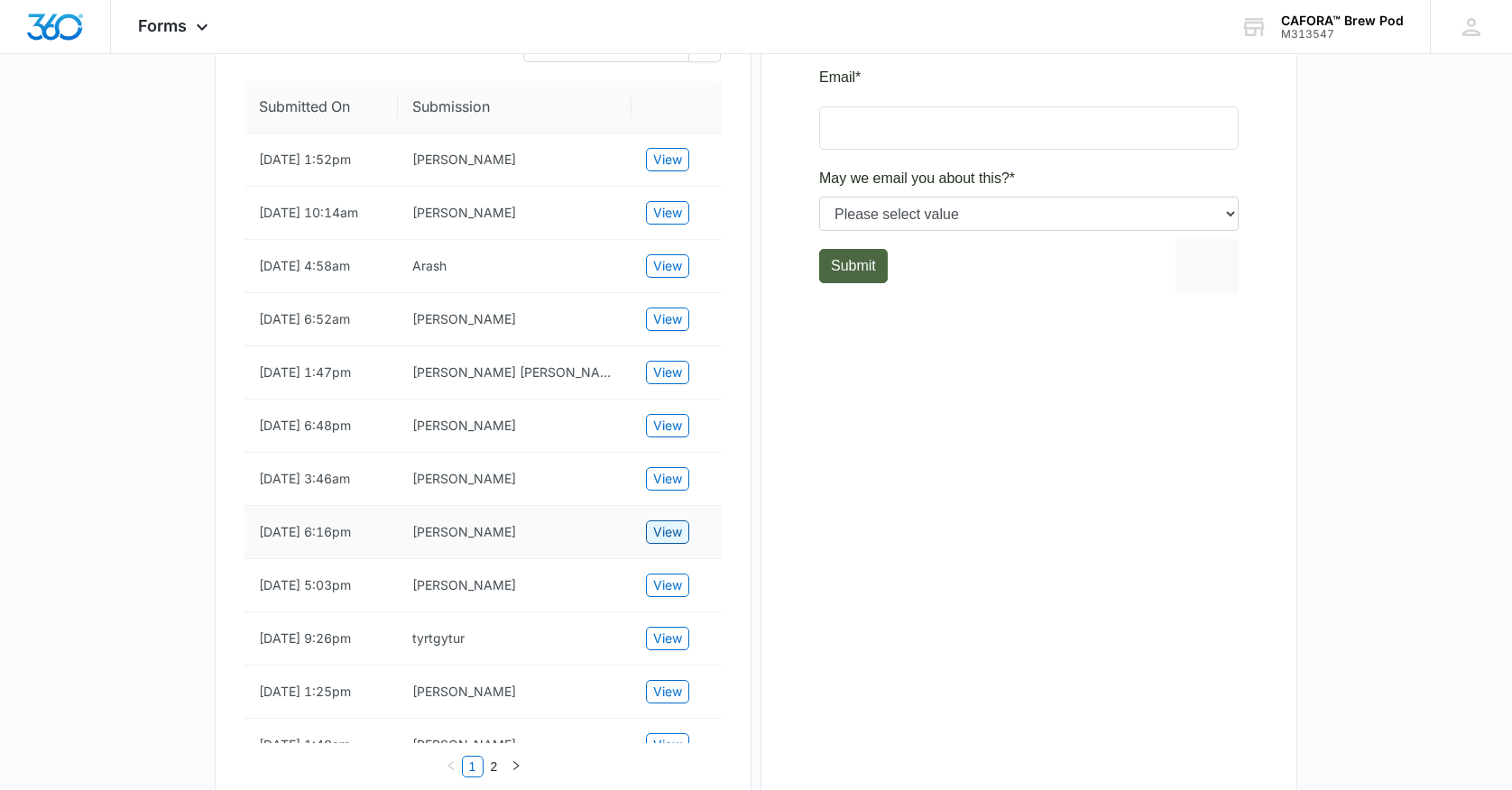
click at [672, 542] on span "View" at bounding box center [668, 532] width 29 height 20
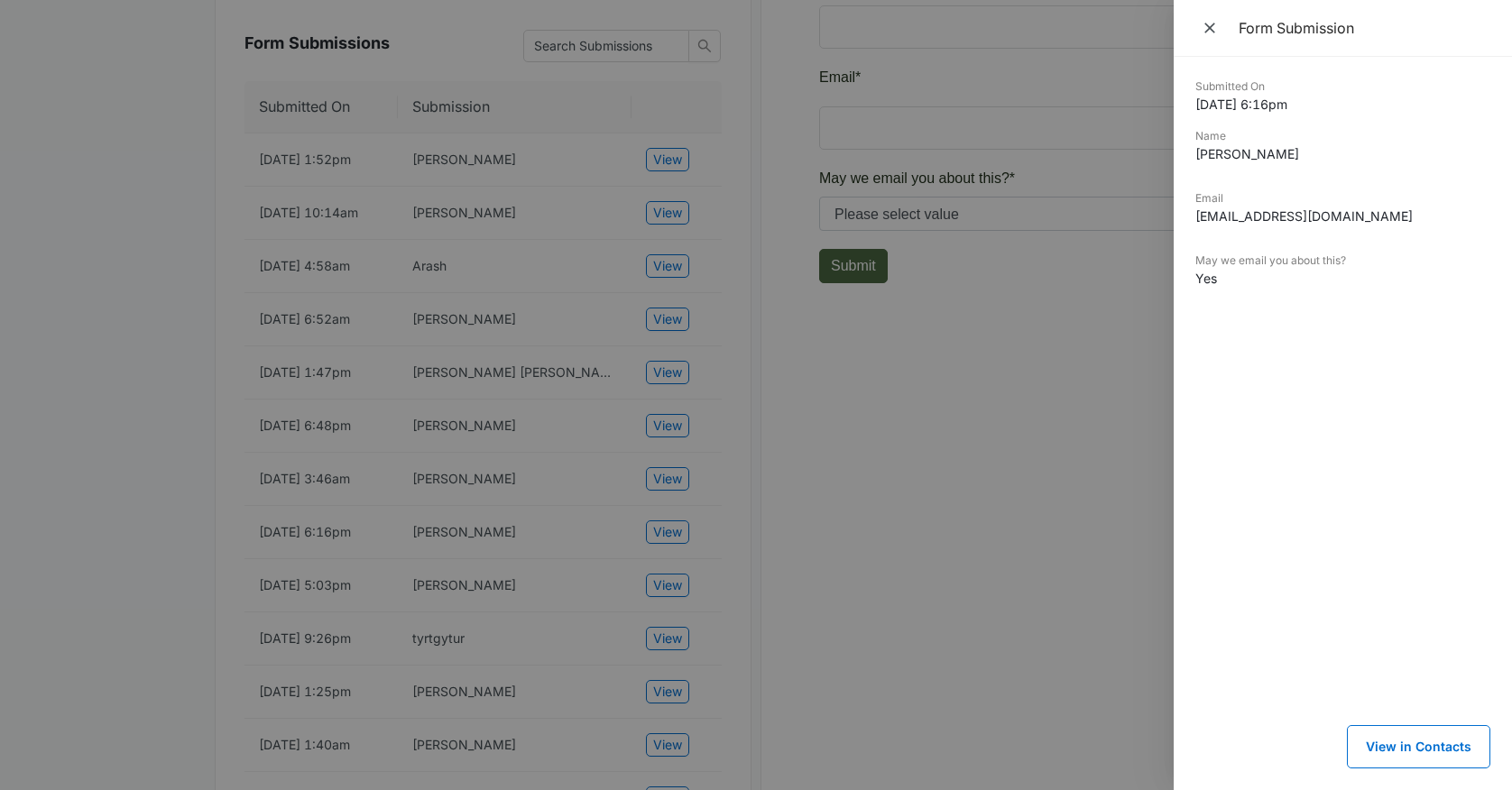
click at [664, 619] on div at bounding box center [756, 395] width 1512 height 790
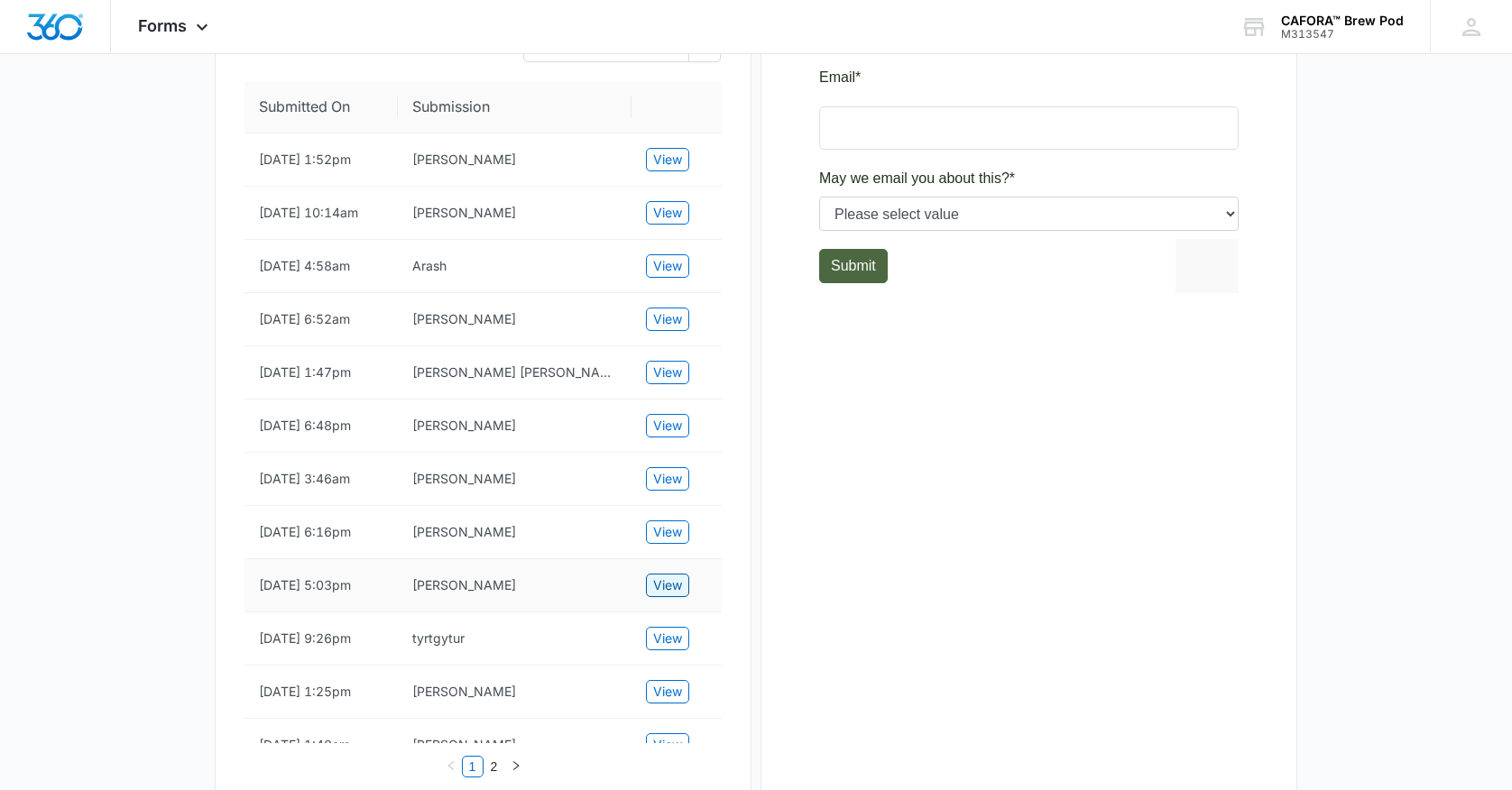
click at [667, 595] on span "View" at bounding box center [668, 585] width 29 height 20
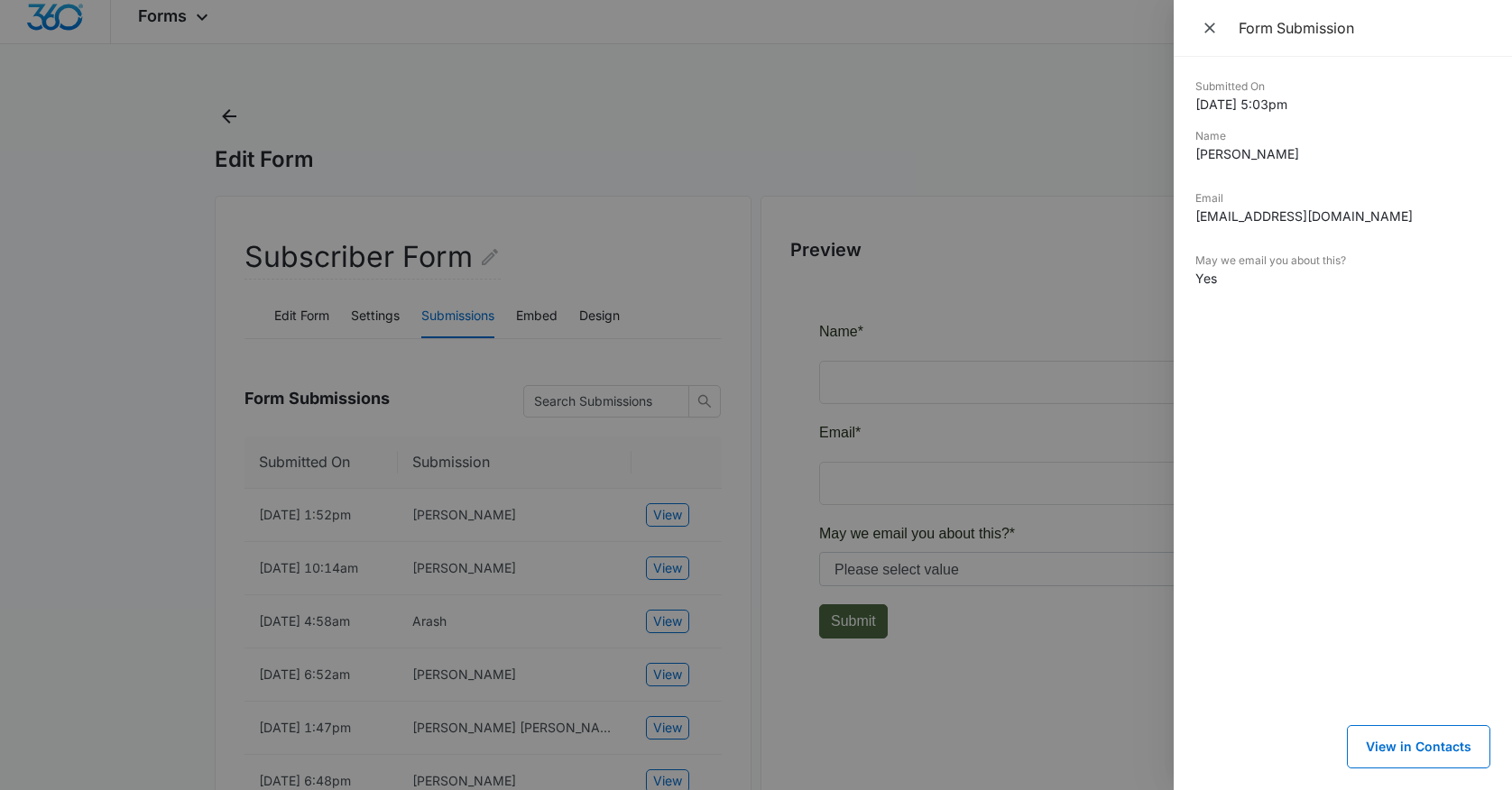
scroll to position [13, 0]
click at [1211, 25] on icon "Close" at bounding box center [1209, 28] width 18 height 18
